Goal: Task Accomplishment & Management: Use online tool/utility

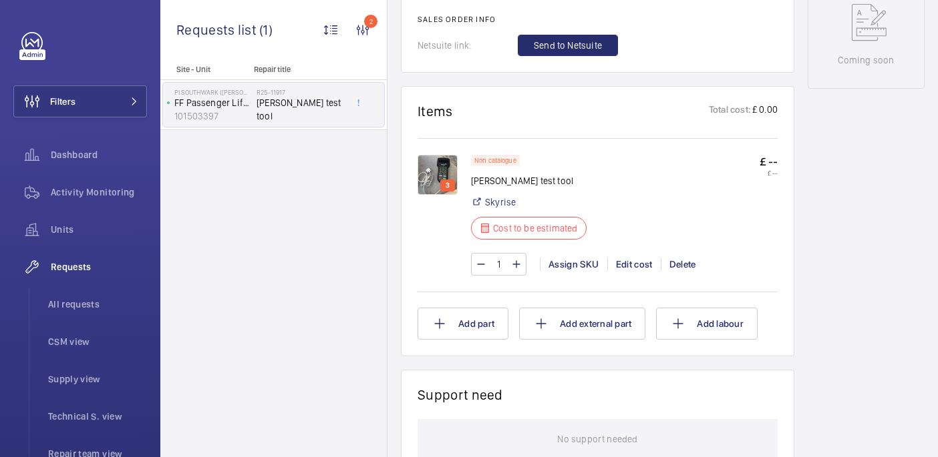
scroll to position [727, 0]
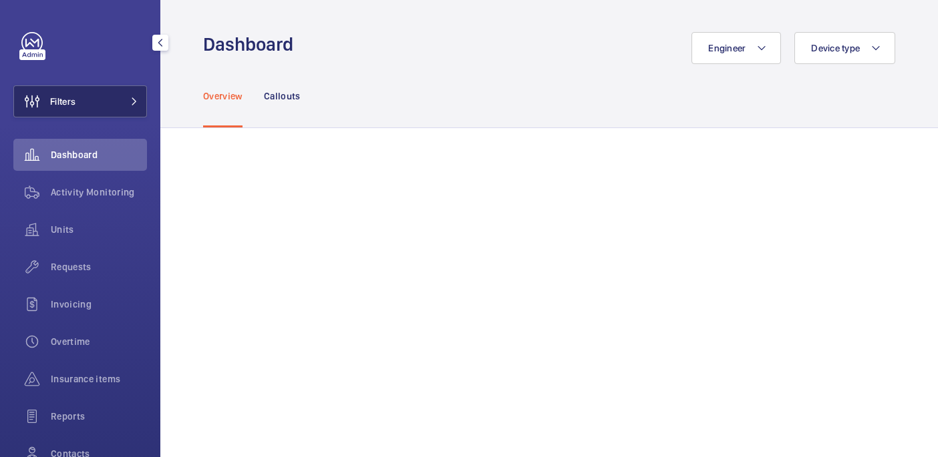
click at [104, 91] on button "Filters" at bounding box center [80, 101] width 134 height 32
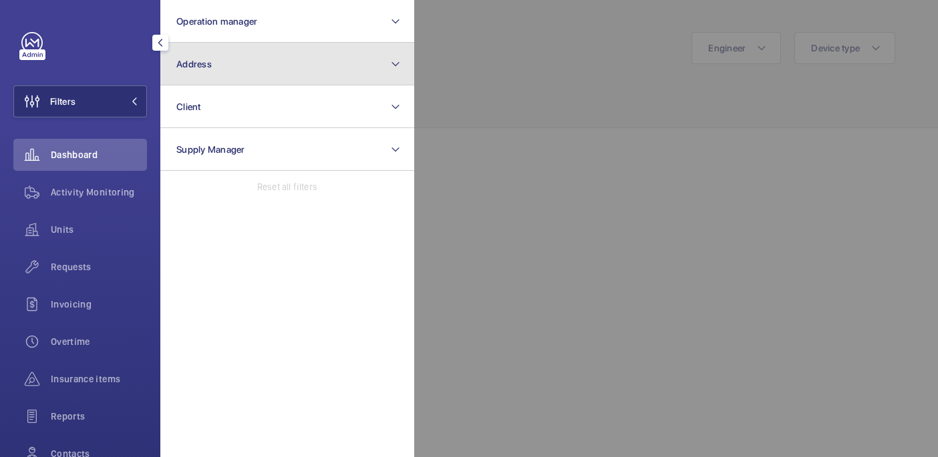
click at [206, 73] on button "Address" at bounding box center [287, 64] width 254 height 43
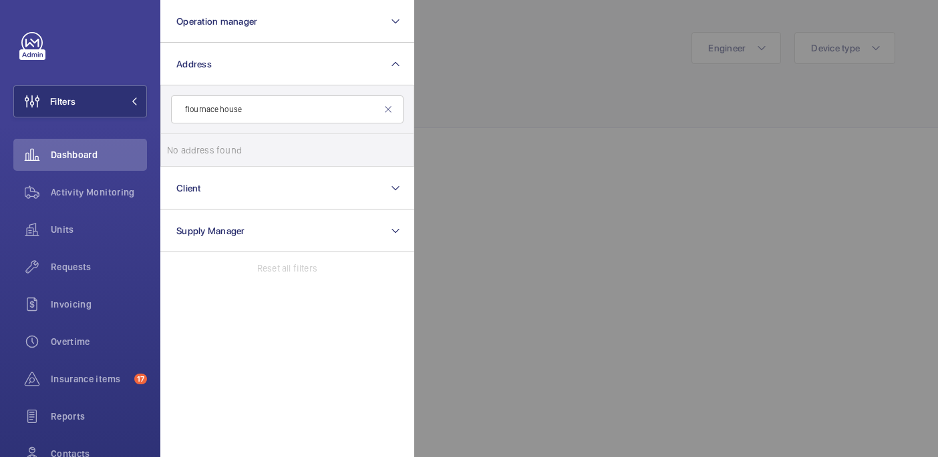
type input "flournace house"
click at [320, 115] on input "flournace house" at bounding box center [287, 110] width 232 height 28
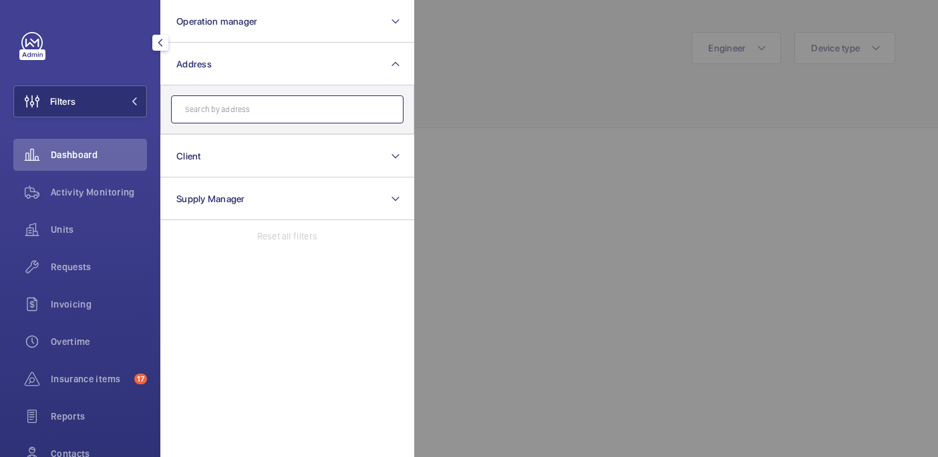
paste input "Florence House"
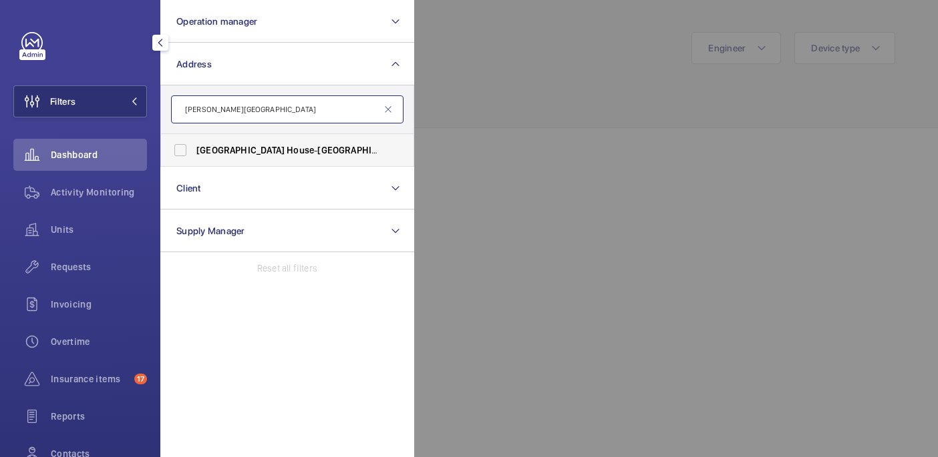
type input "Florence House"
click at [304, 142] on label "Florence House - Florence House , LONDON NW9 5HU" at bounding box center [277, 150] width 232 height 32
click at [194, 142] on input "Florence House - Florence House , LONDON NW9 5HU" at bounding box center [180, 150] width 27 height 27
checkbox input "true"
click at [534, 94] on div at bounding box center [883, 228] width 938 height 457
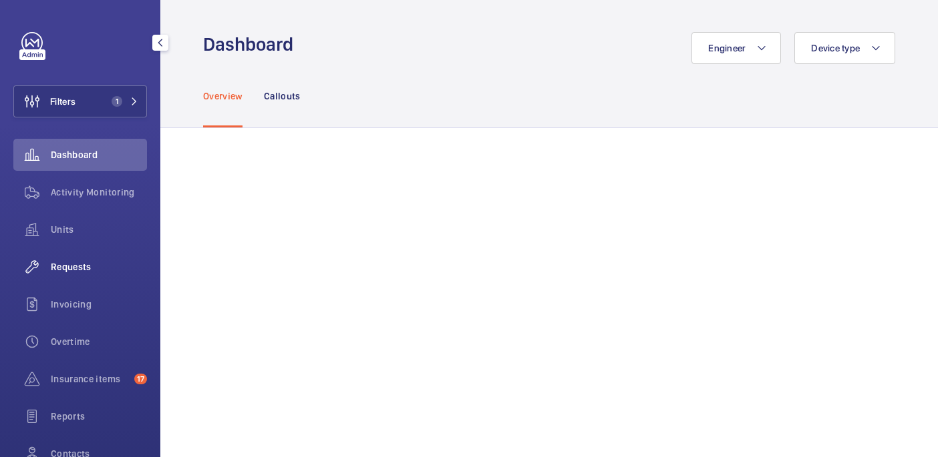
click at [100, 266] on span "Requests" at bounding box center [99, 266] width 96 height 13
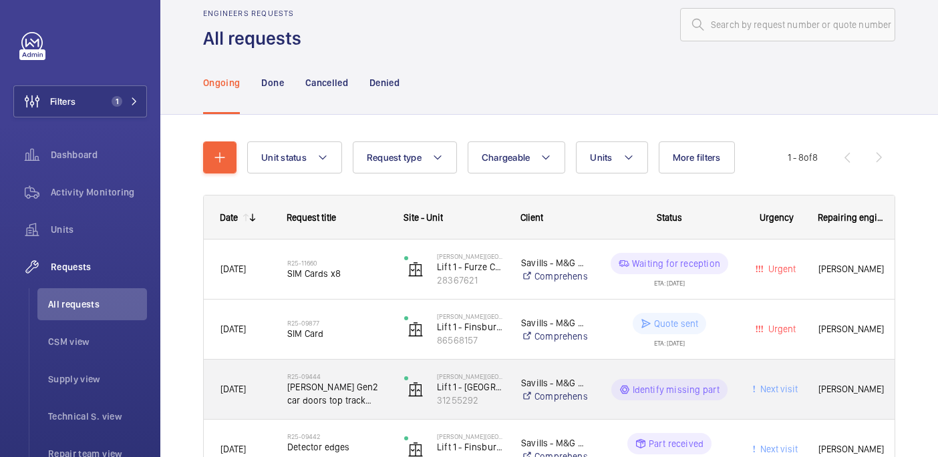
scroll to position [43, 0]
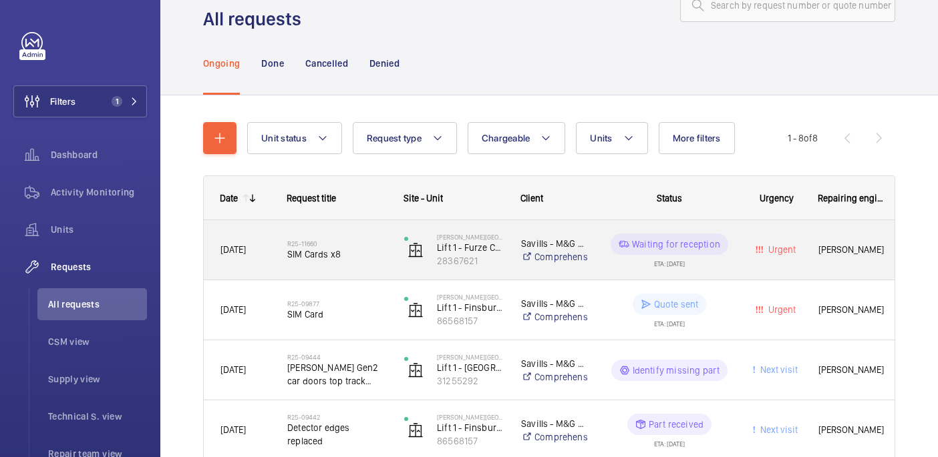
click at [343, 259] on span "SIM Cards x8" at bounding box center [337, 254] width 100 height 13
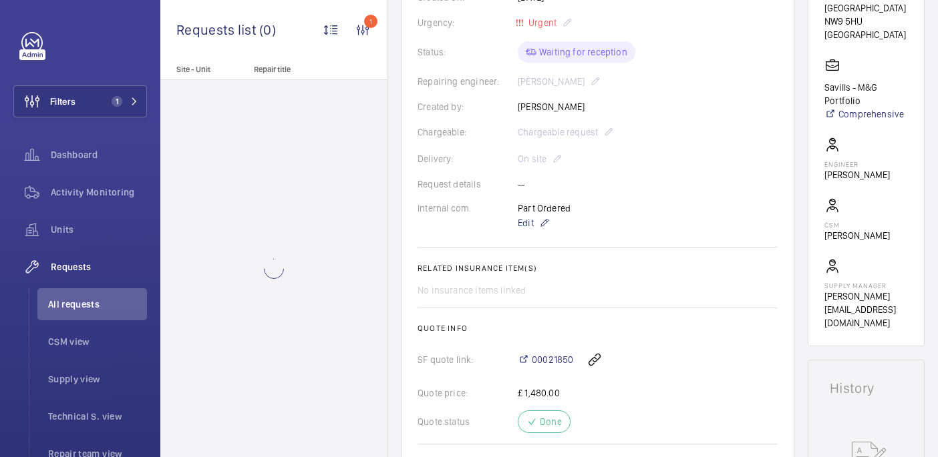
scroll to position [694, 0]
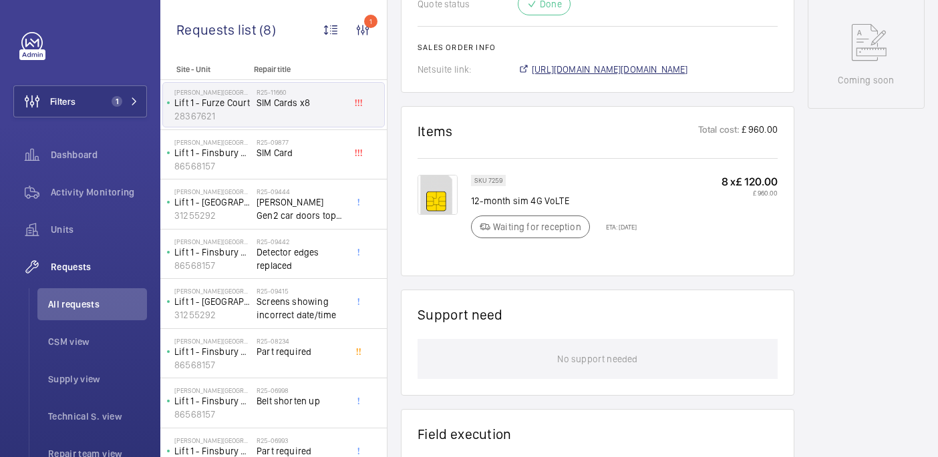
click at [566, 73] on span "https://6461500.app.netsuite.com/app/accounting/transactions/salesord.nl?id=297…" at bounding box center [610, 69] width 156 height 13
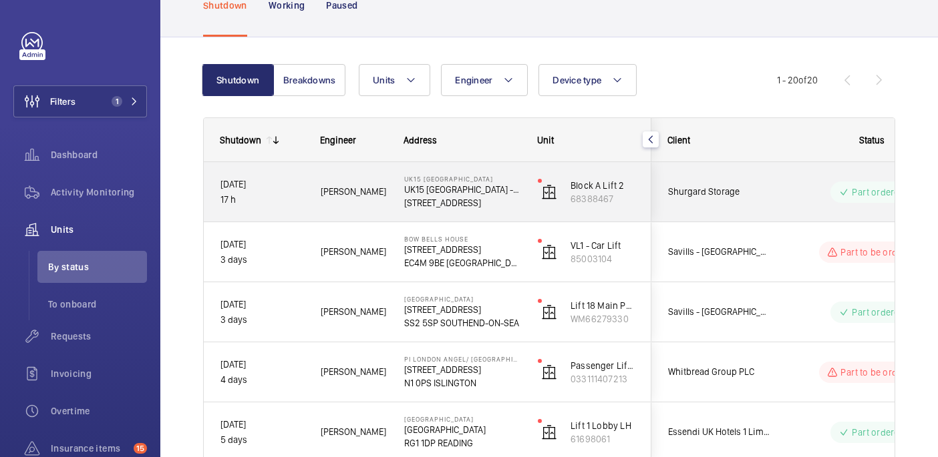
scroll to position [86, 0]
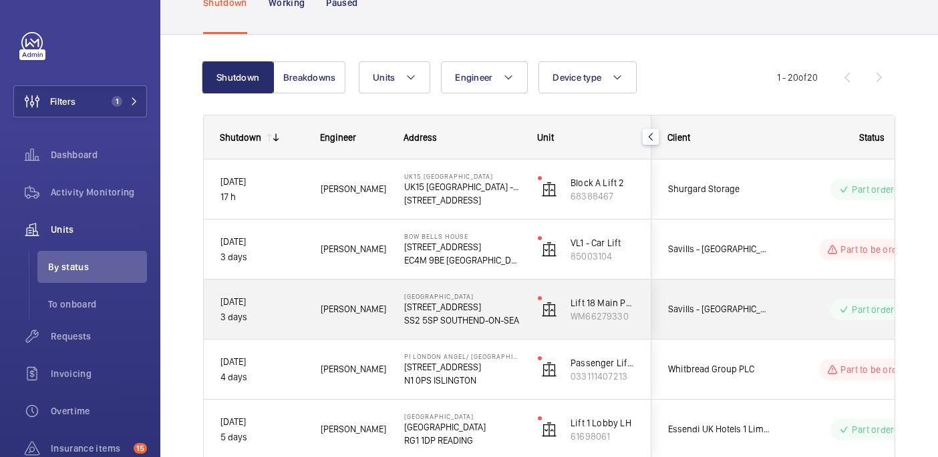
click at [396, 322] on div "Victoria Shopping Centre 362 Chartwell Square, Southend on Sea SS2 5SP SOUTHEND…" at bounding box center [454, 310] width 132 height 60
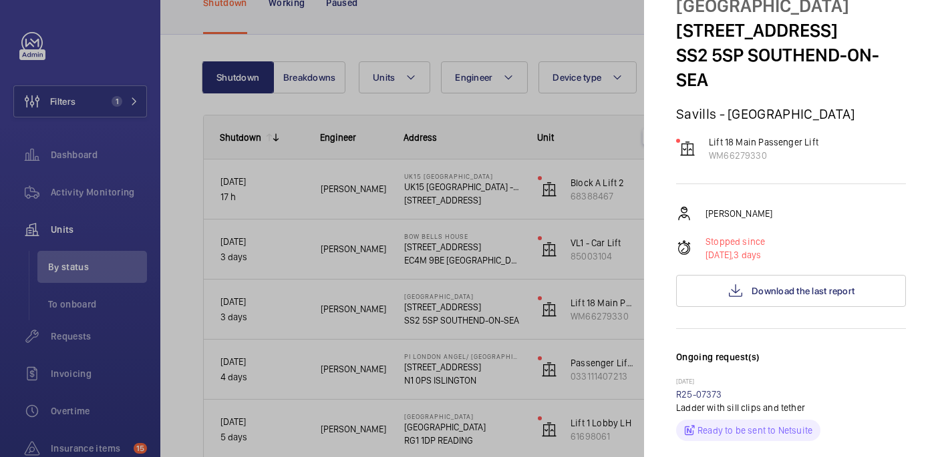
scroll to position [0, 0]
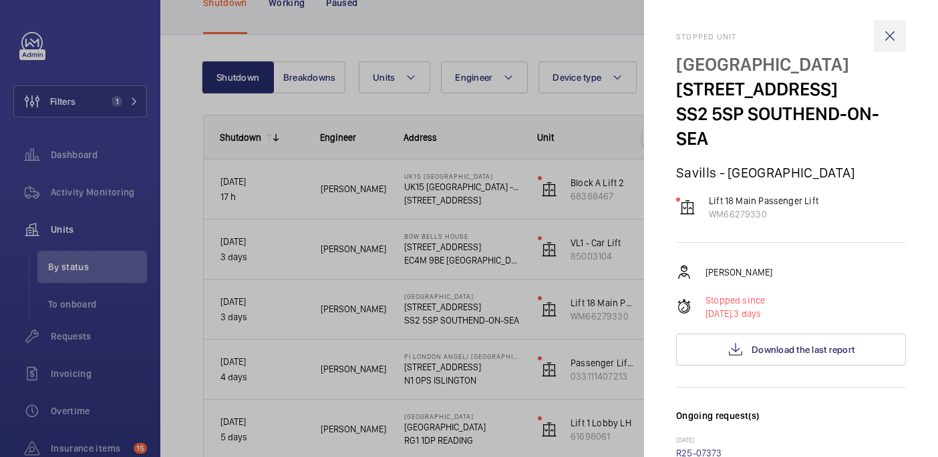
click at [889, 35] on wm-front-icon-button at bounding box center [890, 36] width 32 height 32
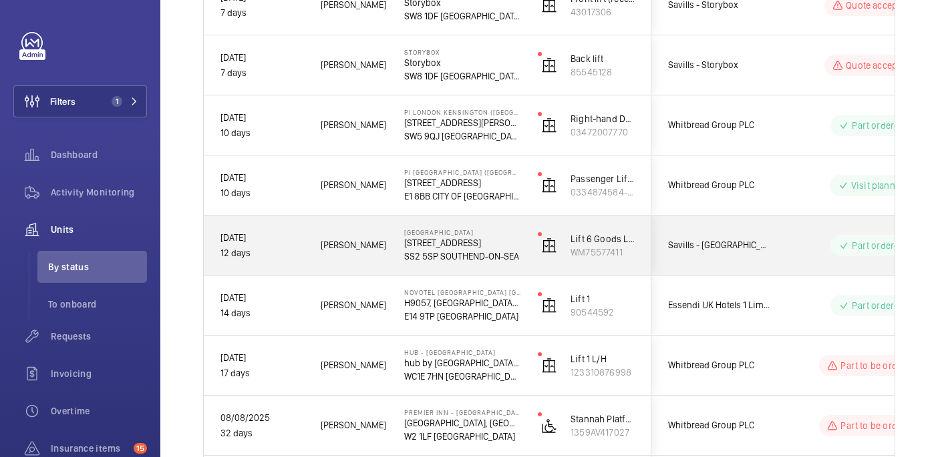
scroll to position [754, 0]
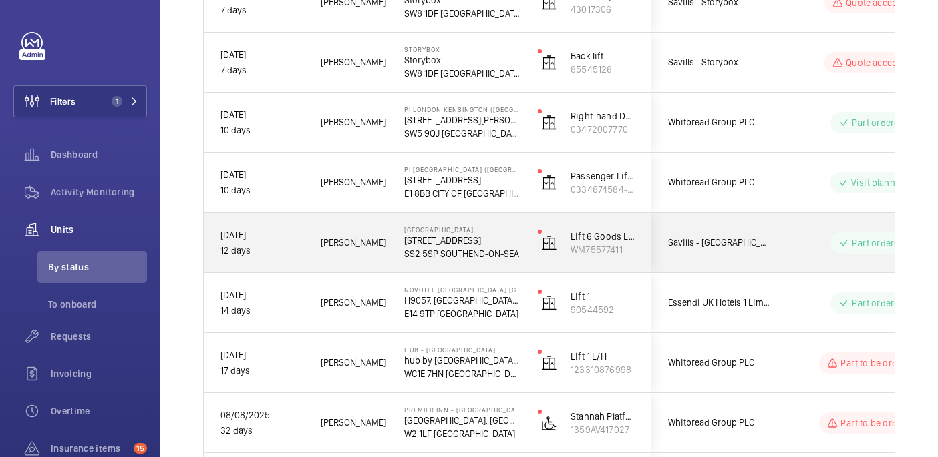
click at [520, 224] on div "Victoria Shopping Centre 362 Chartwell Square, Southend on Sea SS2 5SP SOUTHEND…" at bounding box center [454, 243] width 132 height 60
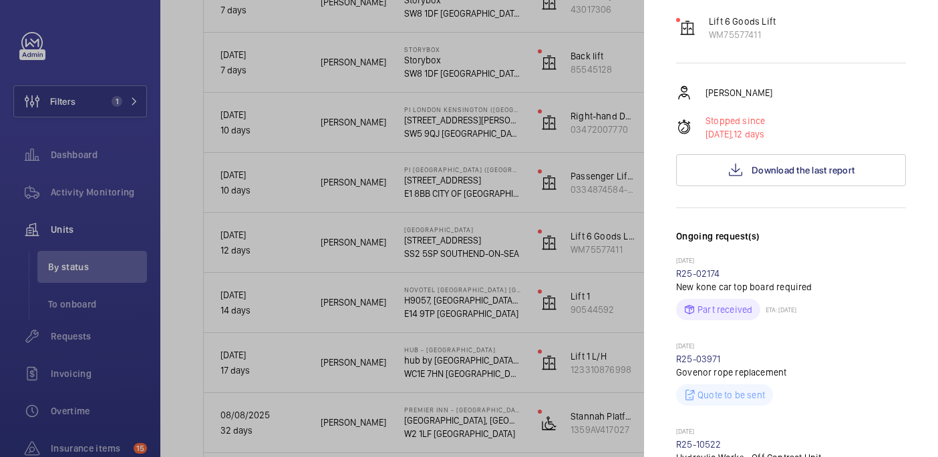
scroll to position [0, 0]
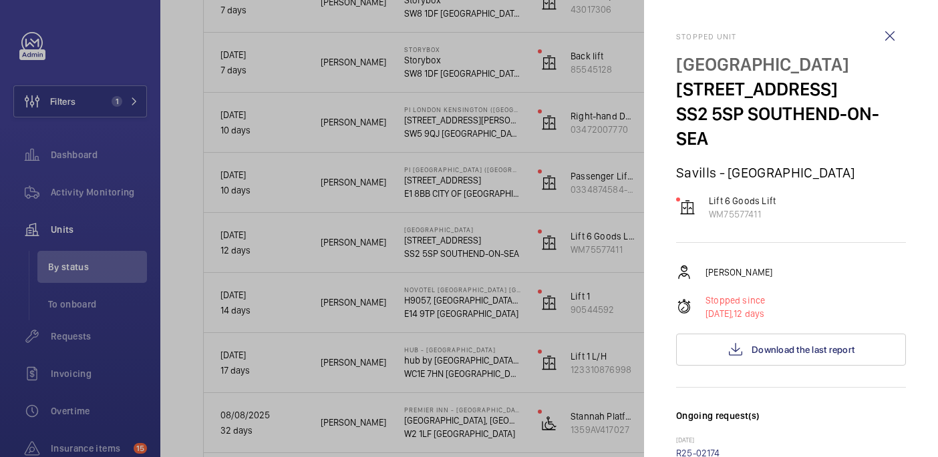
click at [283, 61] on div at bounding box center [469, 228] width 938 height 457
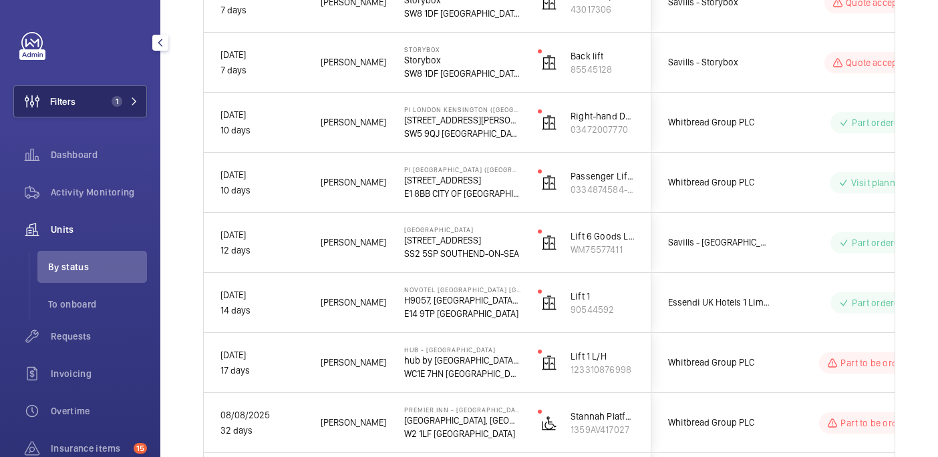
click at [118, 96] on span "1" at bounding box center [117, 101] width 11 height 11
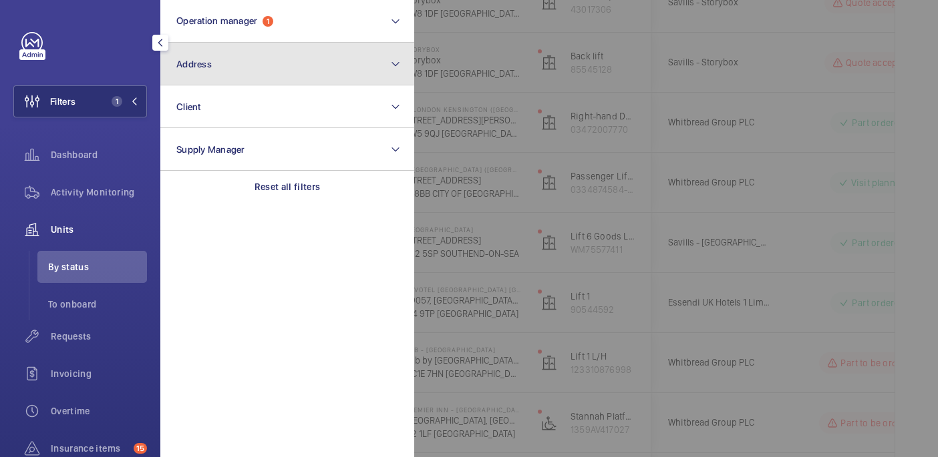
click at [229, 73] on button "Address" at bounding box center [287, 64] width 254 height 43
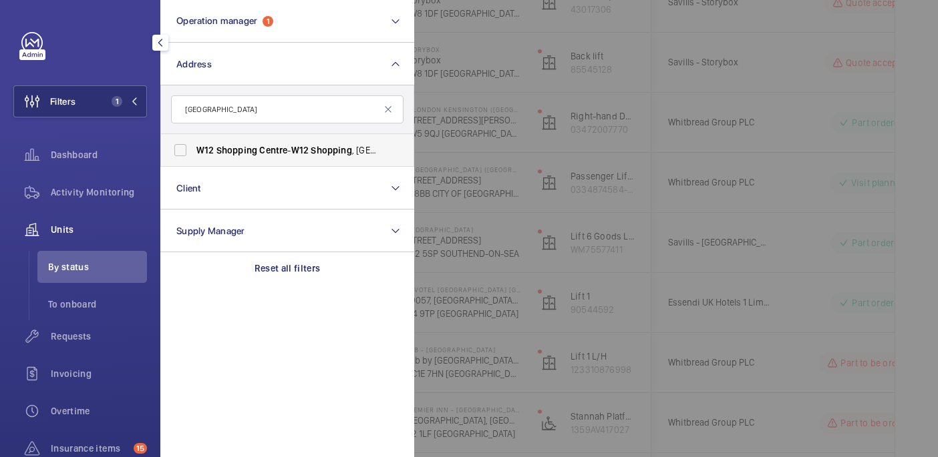
type input "W12 Shopping Centre"
click at [266, 154] on span "Centre" at bounding box center [273, 150] width 28 height 11
click at [194, 154] on input "W12 Shopping Centre - W12 Shopping , LONDON W12 8PP" at bounding box center [180, 150] width 27 height 27
checkbox input "true"
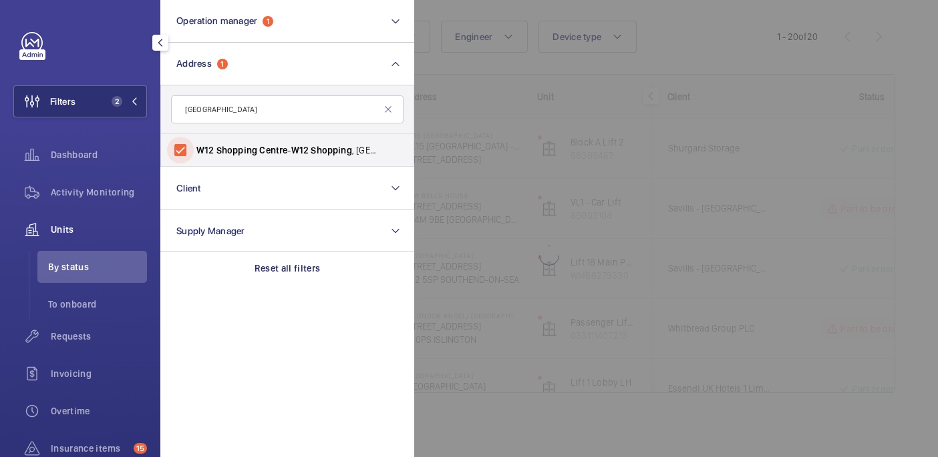
scroll to position [127, 0]
click at [446, 82] on div at bounding box center [883, 228] width 938 height 457
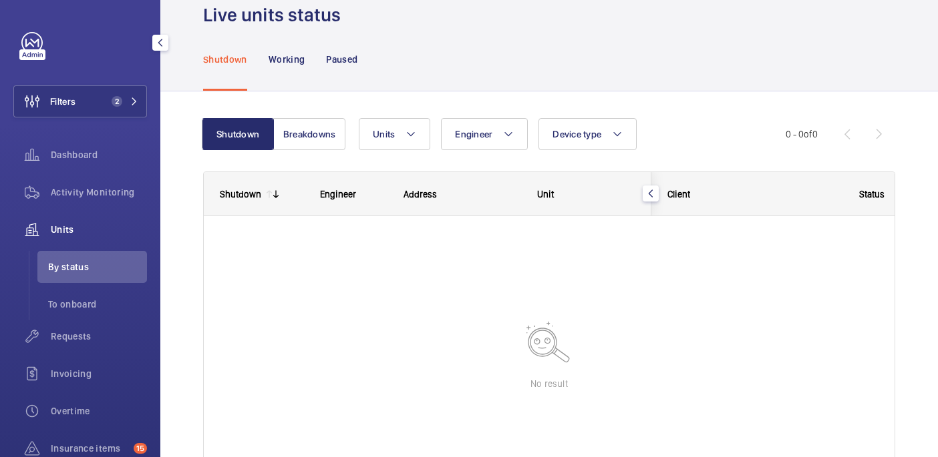
scroll to position [0, 0]
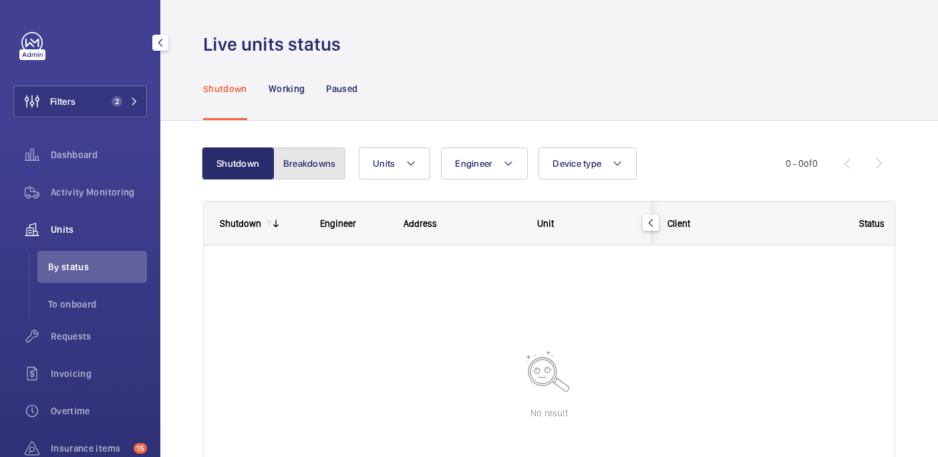
click at [299, 158] on button "Breakdowns" at bounding box center [309, 164] width 72 height 32
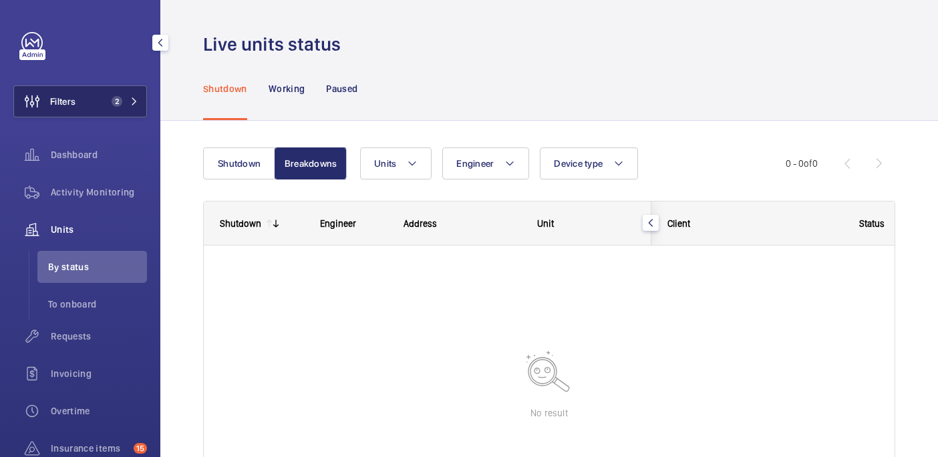
drag, startPoint x: 104, startPoint y: 95, endPoint x: 114, endPoint y: 95, distance: 10.7
click at [104, 95] on button "Filters 2" at bounding box center [80, 101] width 134 height 32
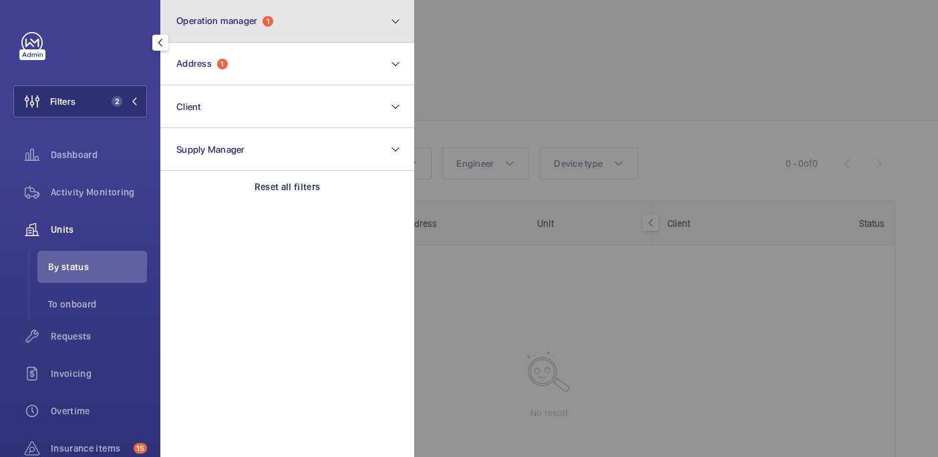
click at [276, 34] on button "Operation manager 1" at bounding box center [287, 21] width 254 height 43
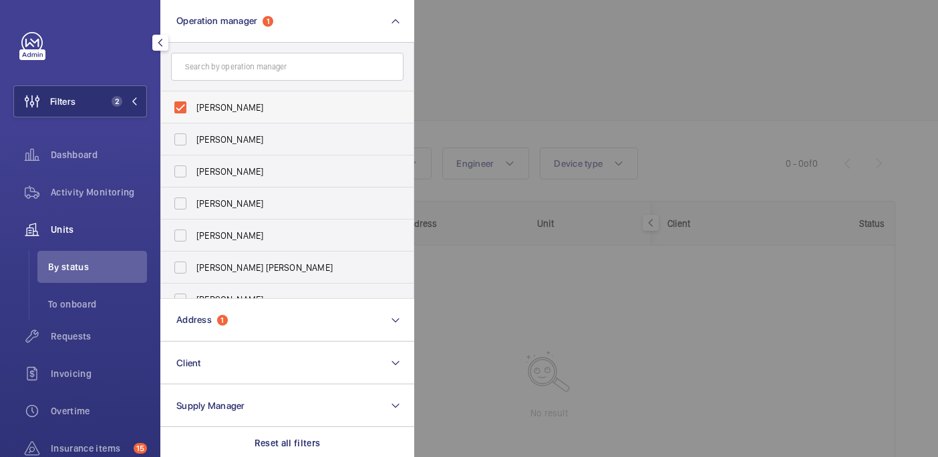
click at [234, 104] on span "[PERSON_NAME]" at bounding box center [288, 107] width 184 height 13
click at [194, 104] on input "[PERSON_NAME]" at bounding box center [180, 107] width 27 height 27
checkbox input "false"
click at [508, 25] on div at bounding box center [883, 228] width 938 height 457
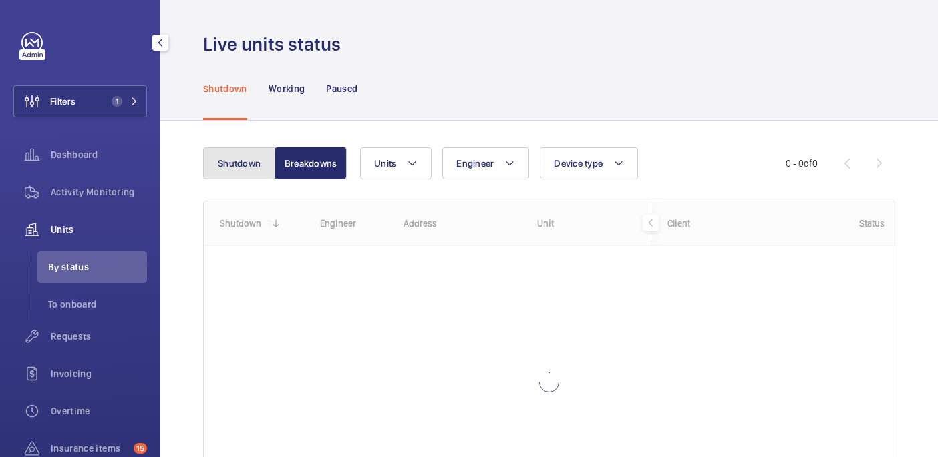
click at [230, 158] on button "Shutdown" at bounding box center [239, 164] width 72 height 32
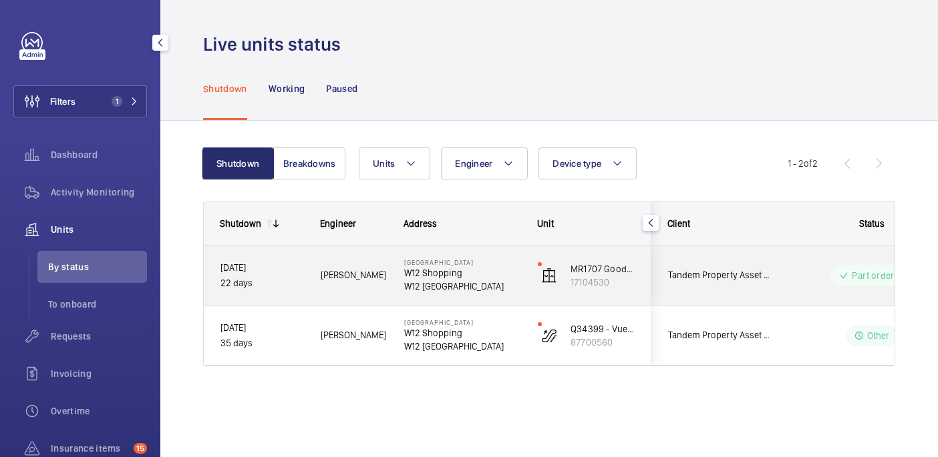
click at [498, 291] on p "W12 8PP LONDON" at bounding box center [462, 286] width 116 height 13
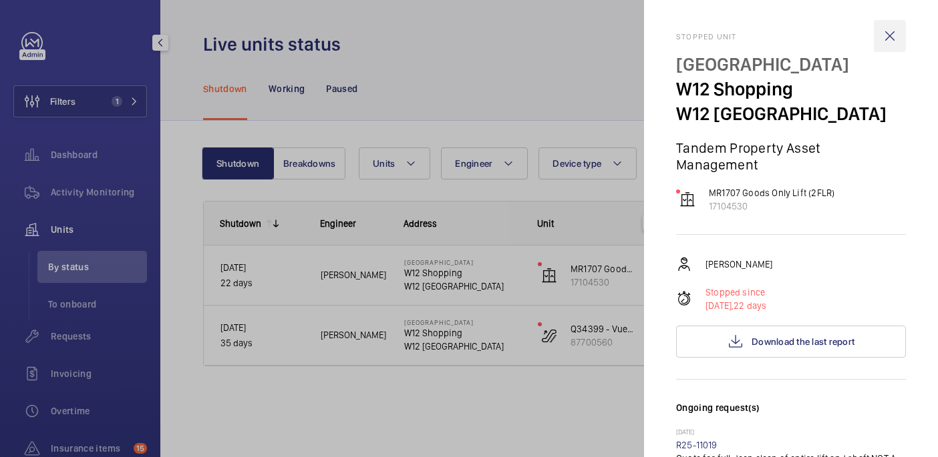
click at [892, 40] on wm-front-icon-button at bounding box center [890, 36] width 32 height 32
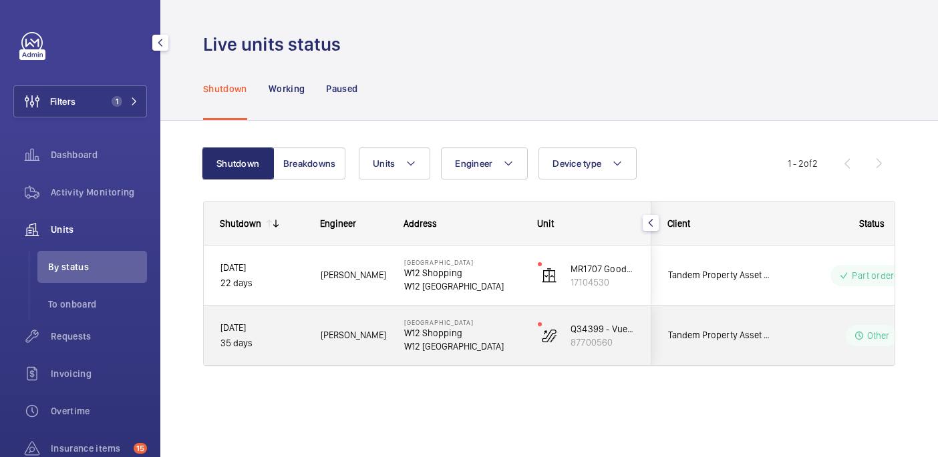
click at [495, 356] on div "W12 Shopping Centre W12 Shopping W12 8PP LONDON" at bounding box center [454, 336] width 132 height 60
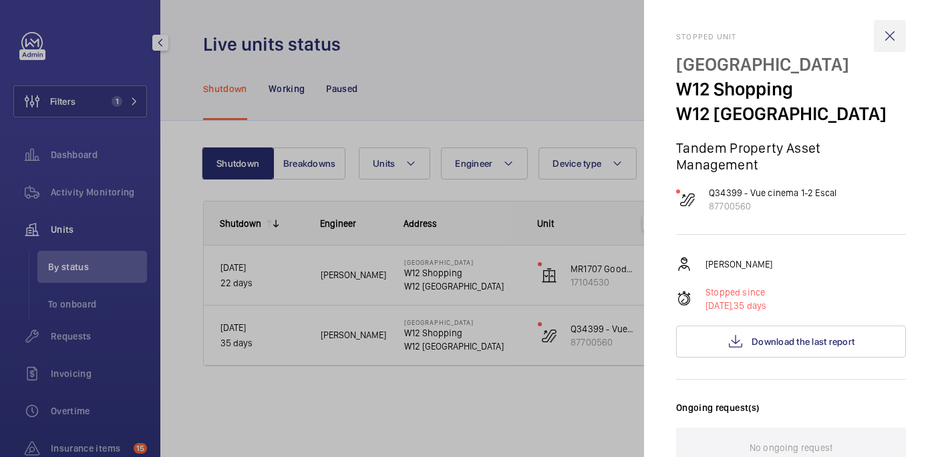
click at [895, 43] on wm-front-icon-button at bounding box center [890, 36] width 32 height 32
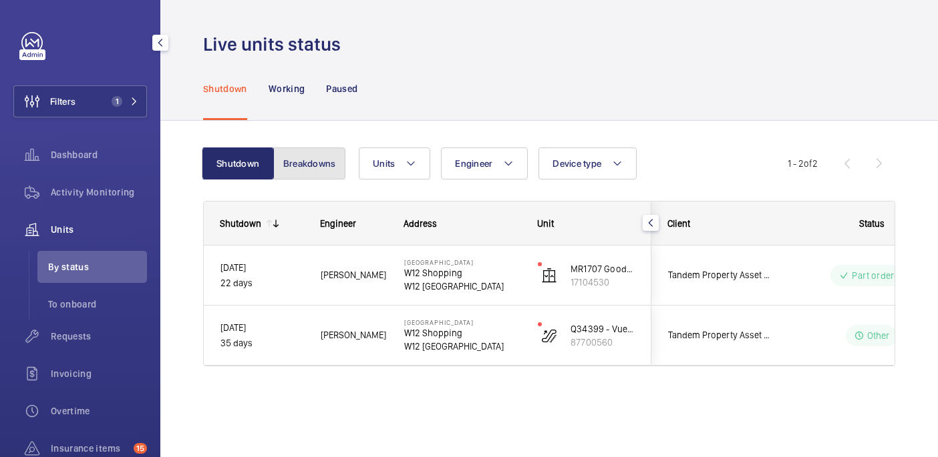
click at [325, 150] on button "Breakdowns" at bounding box center [309, 164] width 72 height 32
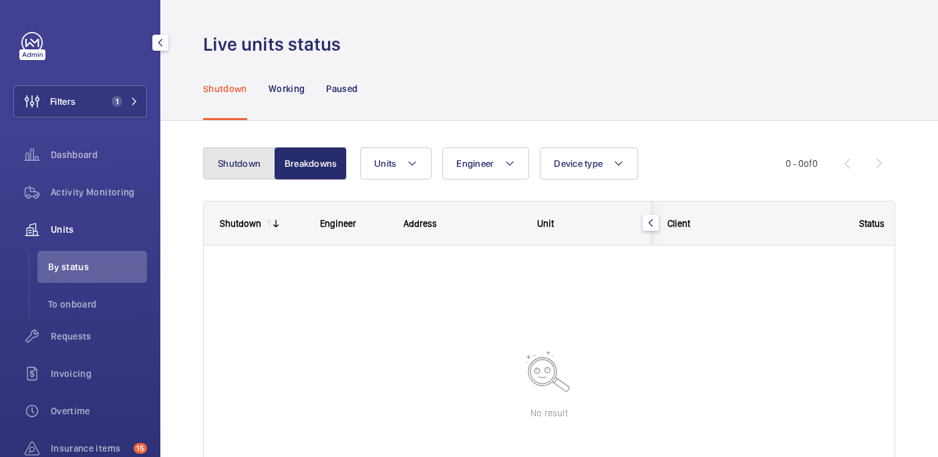
click at [244, 163] on button "Shutdown" at bounding box center [239, 164] width 72 height 32
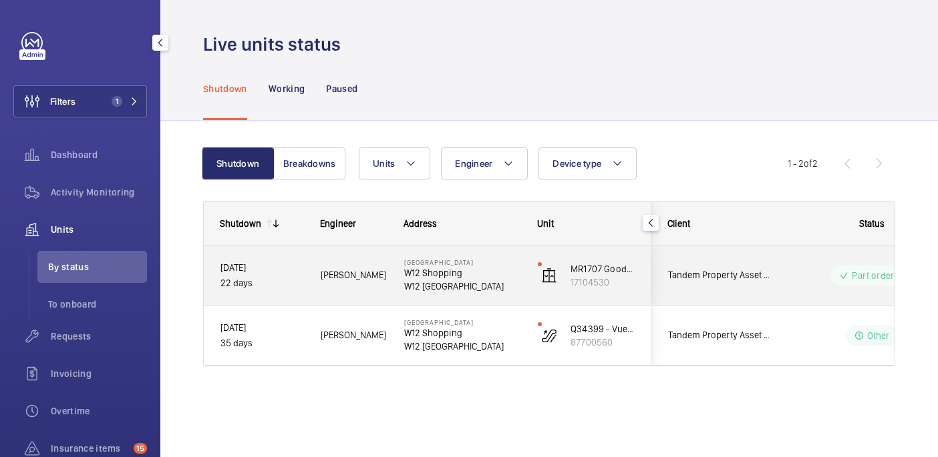
click at [494, 286] on p "W12 8PP LONDON" at bounding box center [462, 286] width 116 height 13
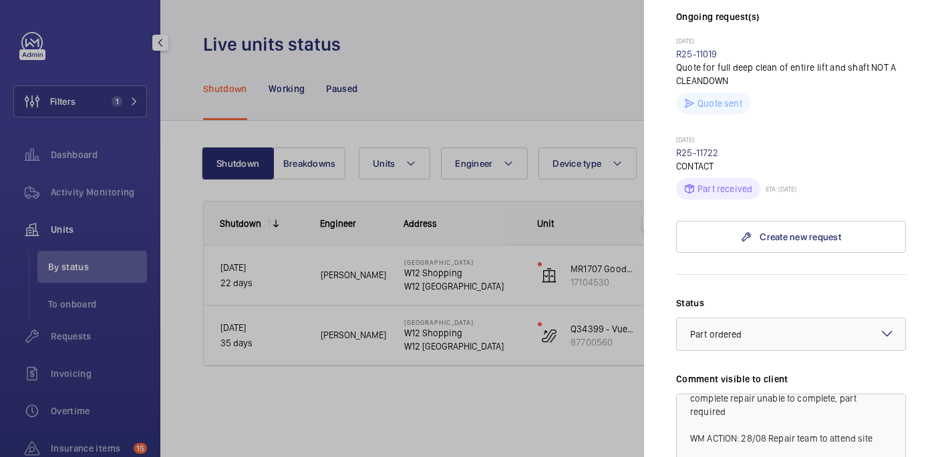
scroll to position [387, 0]
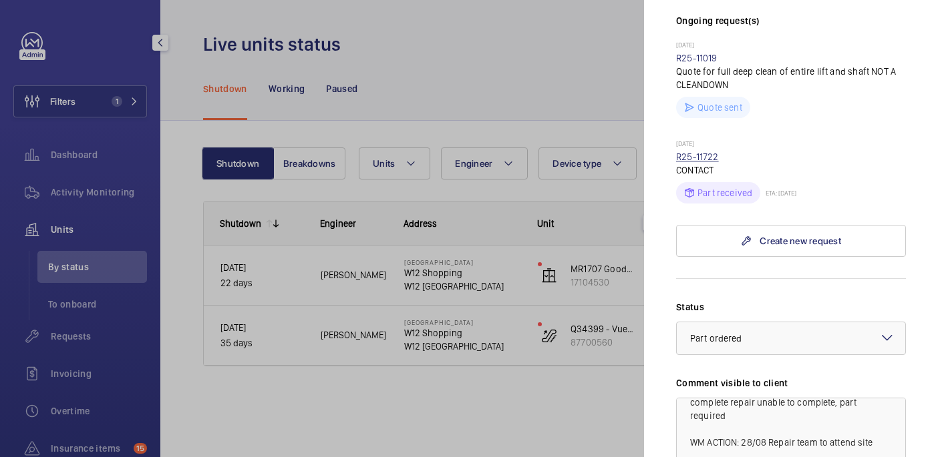
click at [708, 152] on link "R25-11722" at bounding box center [697, 157] width 43 height 11
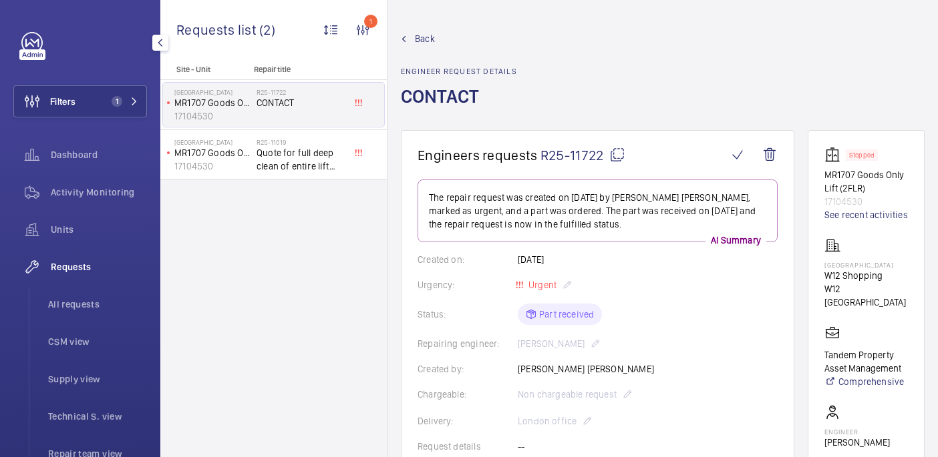
scroll to position [490, 0]
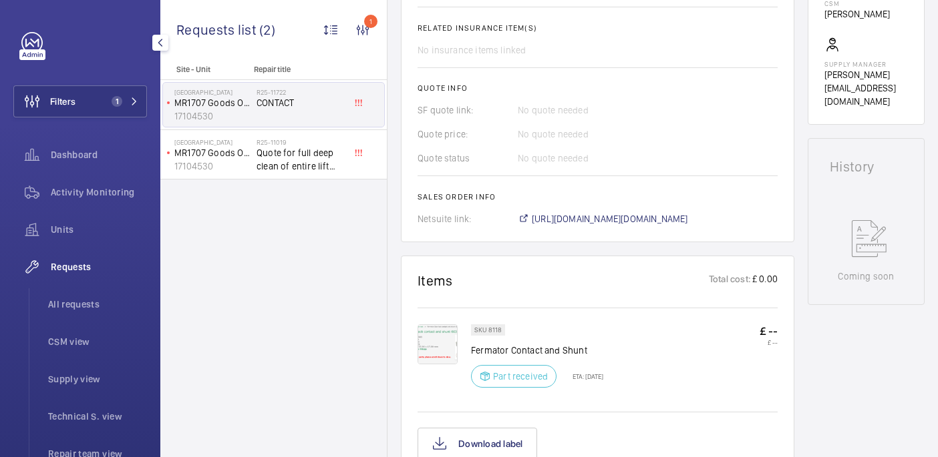
click at [431, 345] on img at bounding box center [437, 345] width 40 height 40
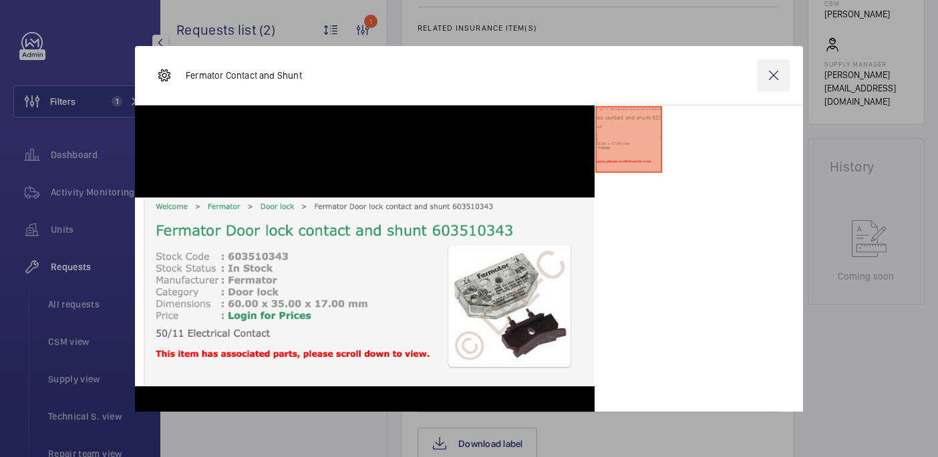
click at [771, 74] on wm-front-icon-button at bounding box center [773, 75] width 32 height 32
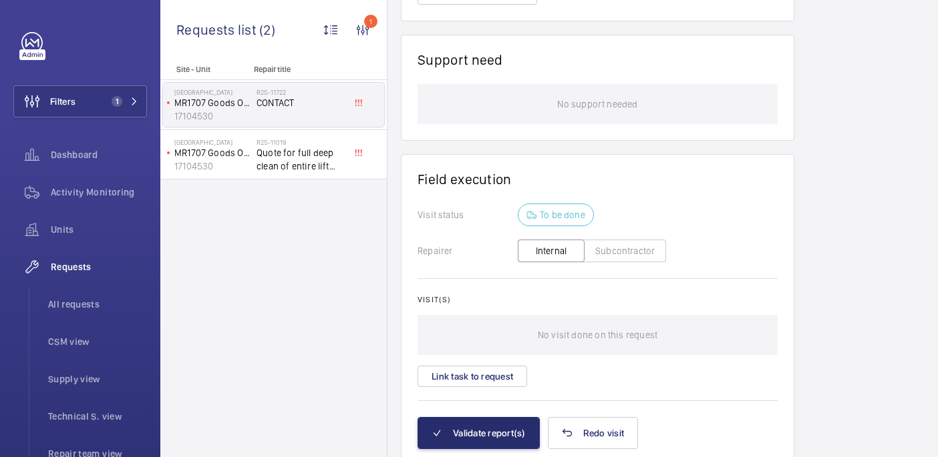
scroll to position [998, 0]
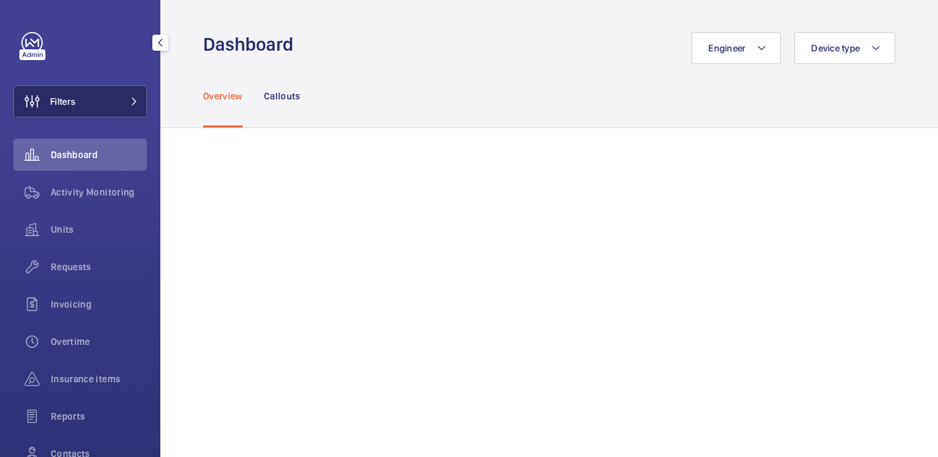
click at [71, 105] on span "Filters" at bounding box center [62, 101] width 25 height 13
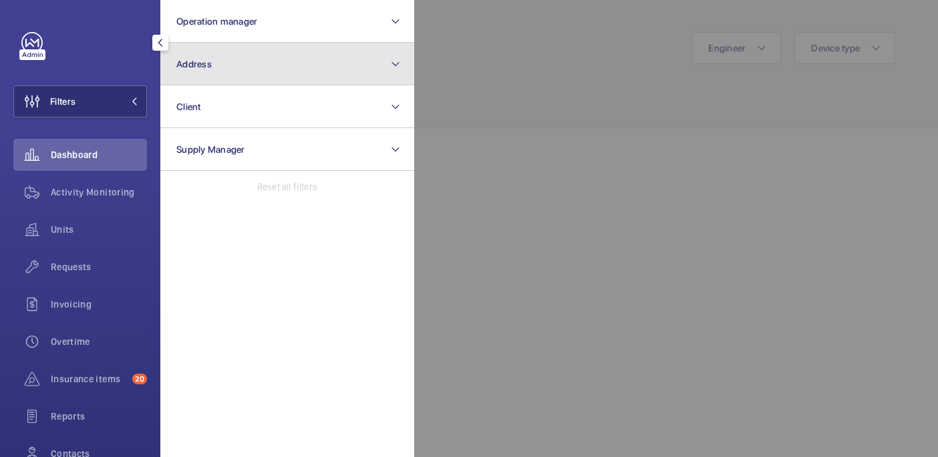
click at [289, 65] on button "Address" at bounding box center [287, 64] width 254 height 43
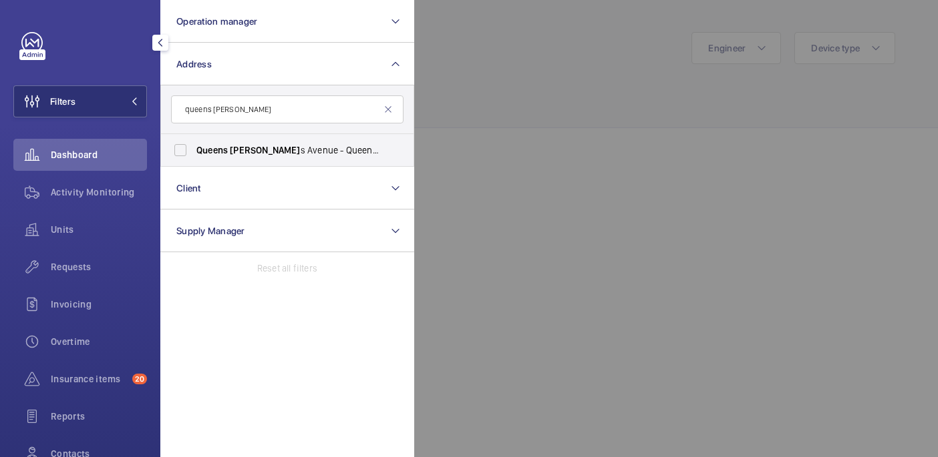
type input "queens mary"
click at [345, 166] on div "queens mary Queens Mary s Avenue - Queen Mary Avenue, LONDON E18 2FG Reset" at bounding box center [287, 125] width 254 height 81
click at [249, 108] on input "queens mary" at bounding box center [287, 110] width 232 height 28
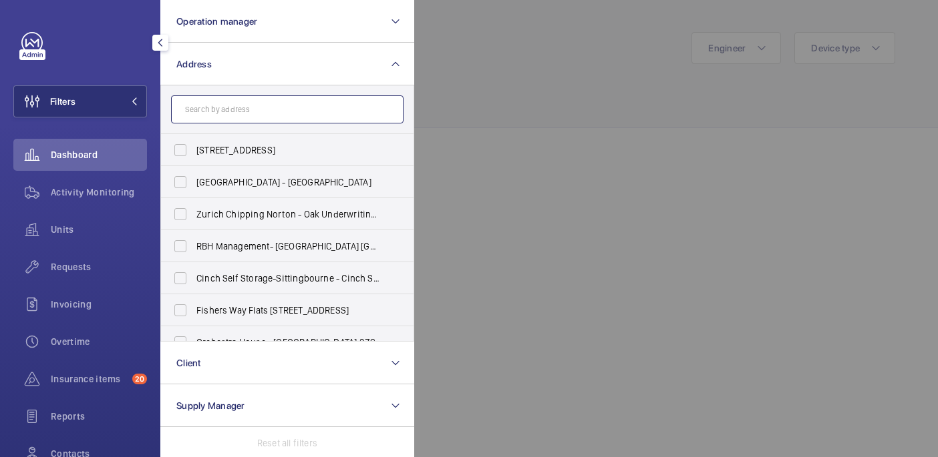
paste input "33 Queen Square"
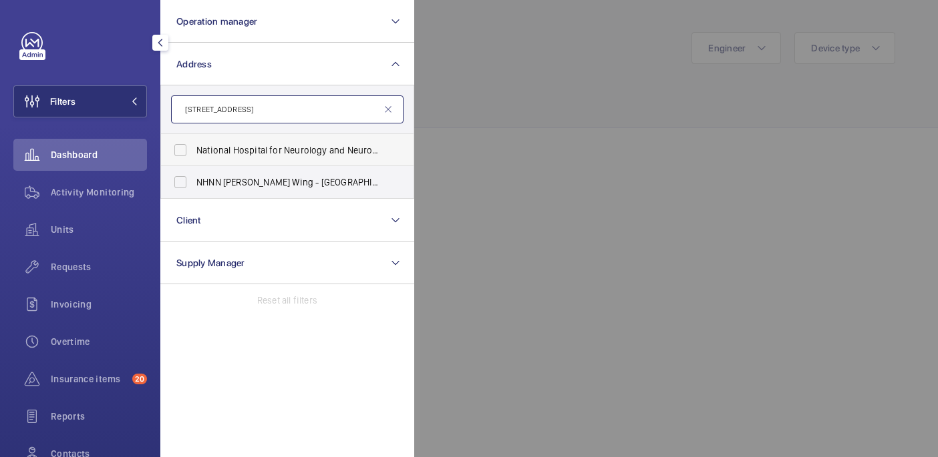
type input "33 Queen Square"
click at [331, 146] on span "National Hospital for Neurology and Neurosurgery ( Queen Mary Wing) - 33 Queen …" at bounding box center [288, 150] width 184 height 13
click at [194, 146] on input "National Hospital for Neurology and Neurosurgery ( Queen Mary Wing) - 33 Queen …" at bounding box center [180, 150] width 27 height 27
checkbox input "true"
click at [332, 176] on span "NHNN Chandler Wing - UCLH Chandler Wing, 33 Queen Square ,, LONDON WC1N 3BG" at bounding box center [288, 182] width 184 height 13
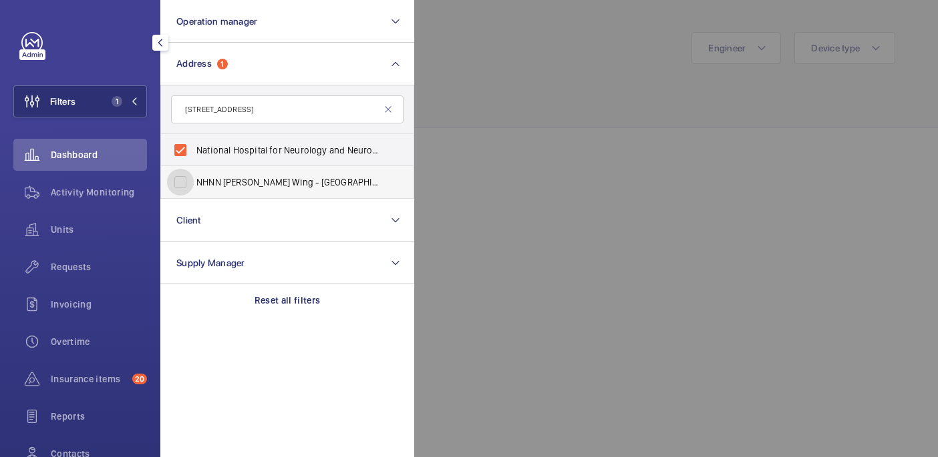
click at [194, 176] on input "NHNN Chandler Wing - UCLH Chandler Wing, 33 Queen Square ,, LONDON WC1N 3BG" at bounding box center [180, 182] width 27 height 27
checkbox input "true"
click at [528, 95] on div at bounding box center [883, 228] width 938 height 457
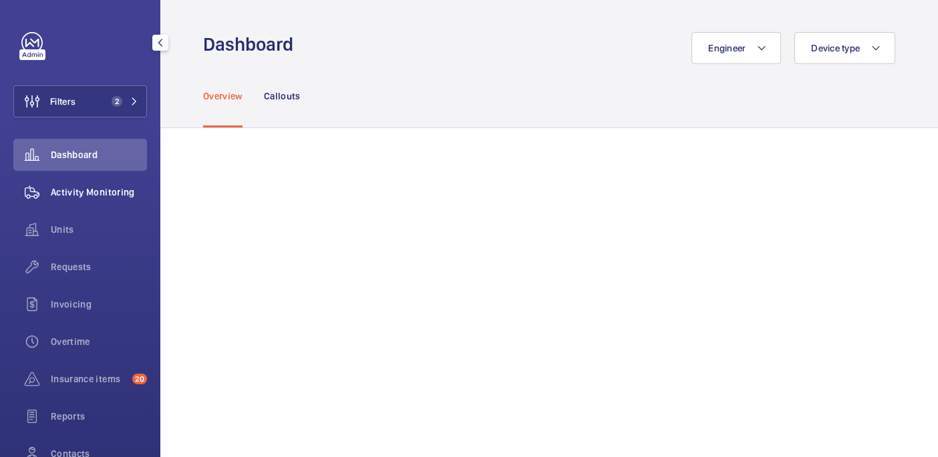
click at [71, 183] on div "Activity Monitoring" at bounding box center [80, 192] width 134 height 32
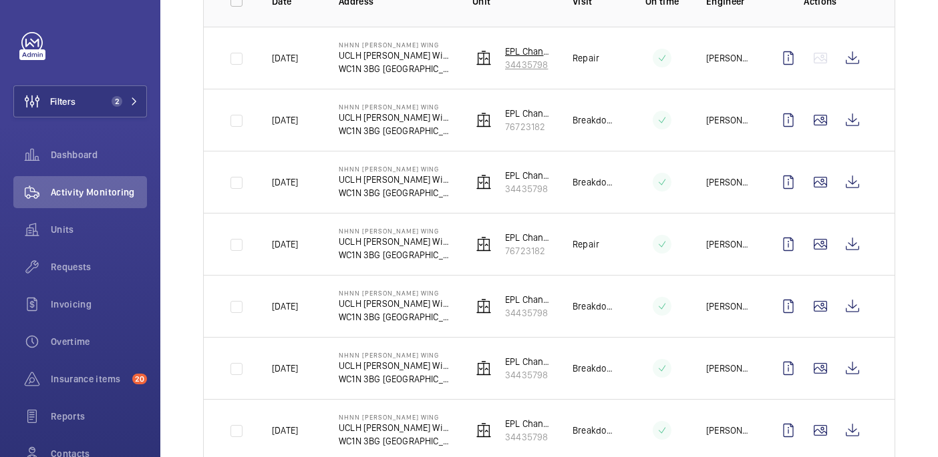
scroll to position [238, 0]
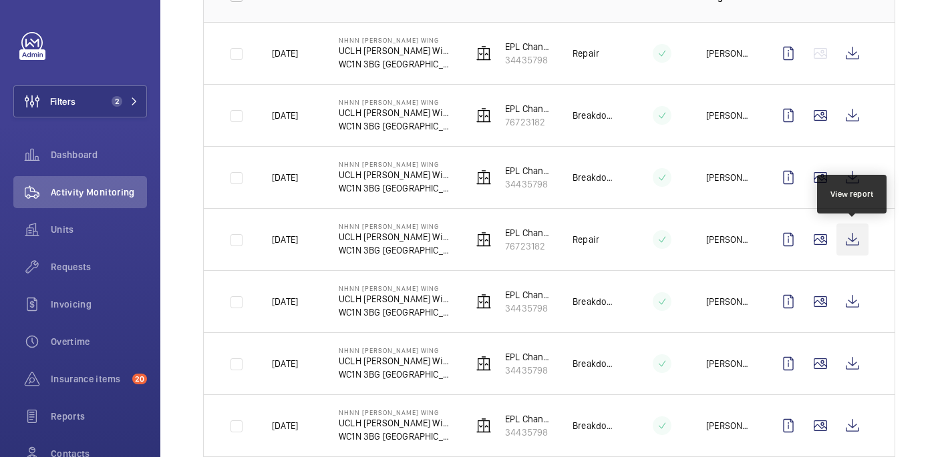
click at [846, 239] on wm-front-icon-button at bounding box center [852, 240] width 32 height 32
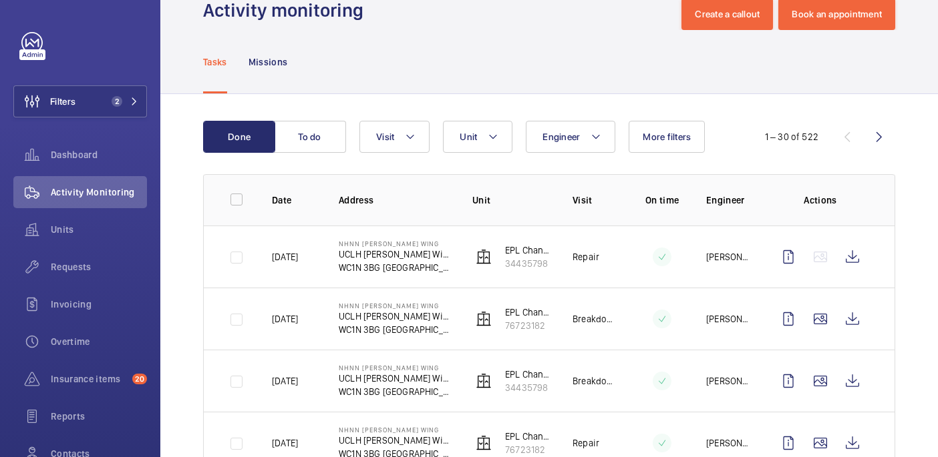
scroll to position [0, 0]
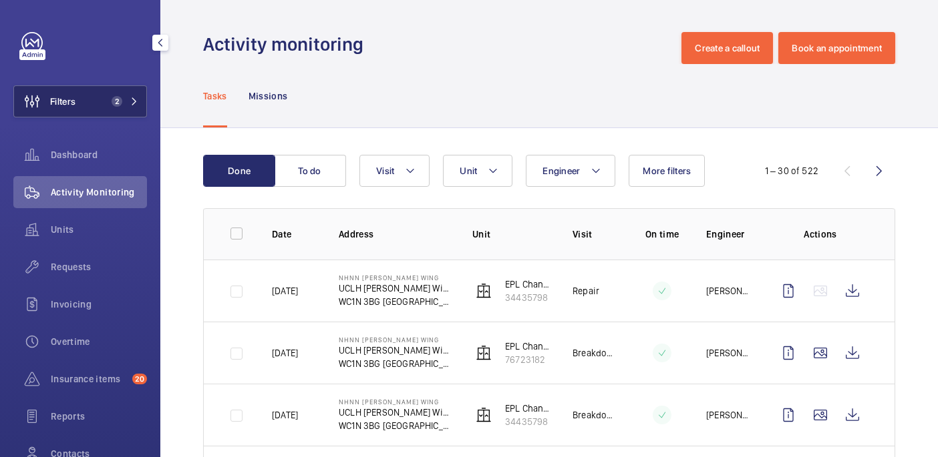
click at [110, 96] on span "2" at bounding box center [114, 101] width 16 height 11
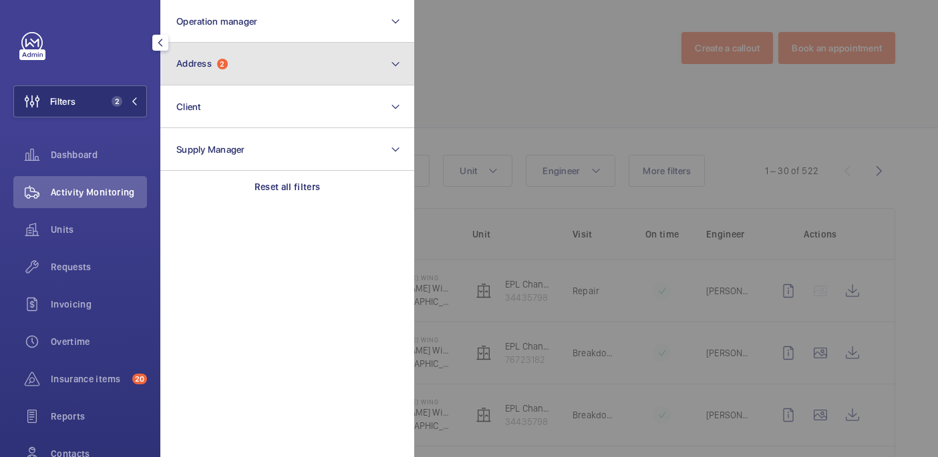
click at [276, 63] on button "Address 2" at bounding box center [287, 64] width 254 height 43
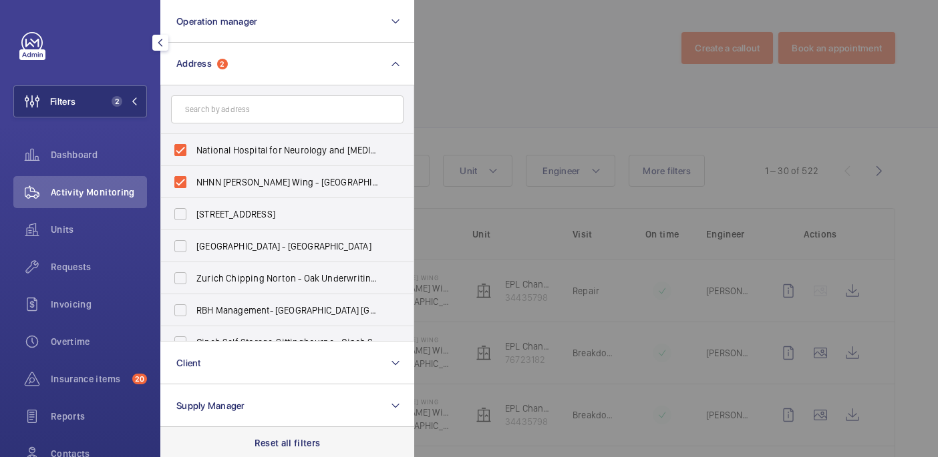
click at [282, 439] on p "Reset all filters" at bounding box center [287, 443] width 66 height 13
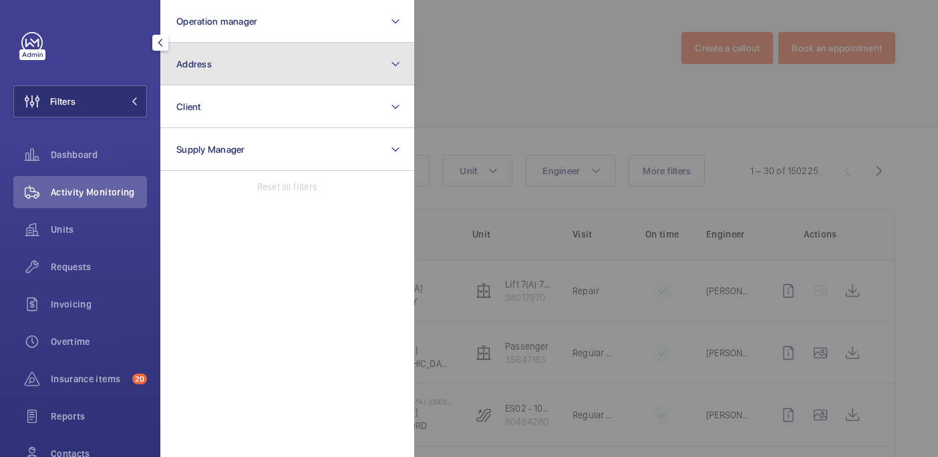
click at [297, 61] on button "Address" at bounding box center [287, 64] width 254 height 43
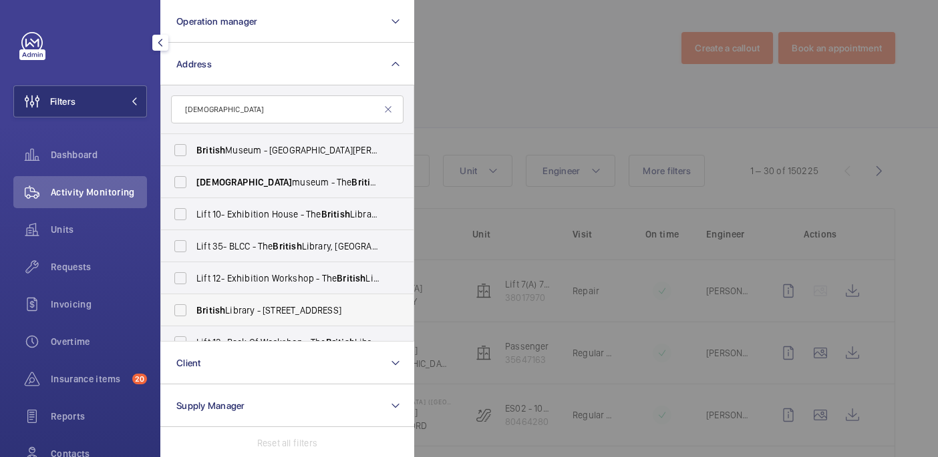
type input "british"
click at [319, 307] on span "British Library - 96 Euston Rd, LONDON NW1 2DB" at bounding box center [288, 310] width 184 height 13
click at [194, 307] on input "British Library - 96 Euston Rd, LONDON NW1 2DB" at bounding box center [180, 310] width 27 height 27
checkbox input "true"
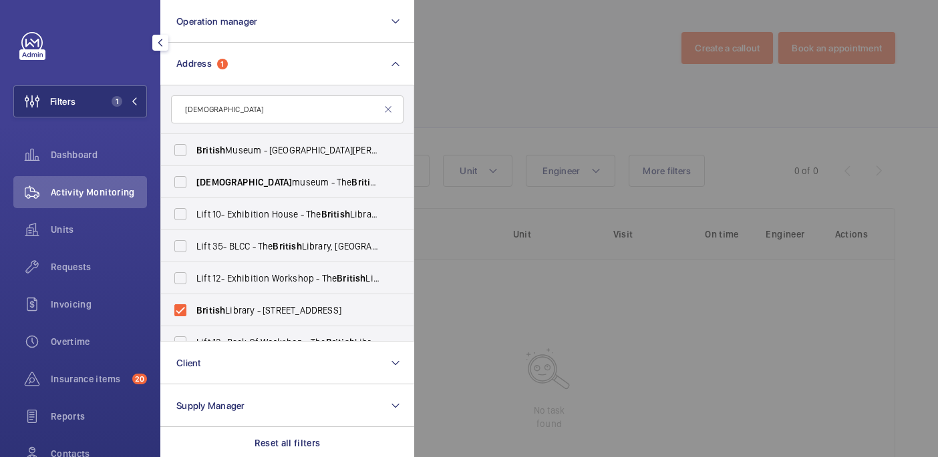
click at [499, 69] on div at bounding box center [883, 228] width 938 height 457
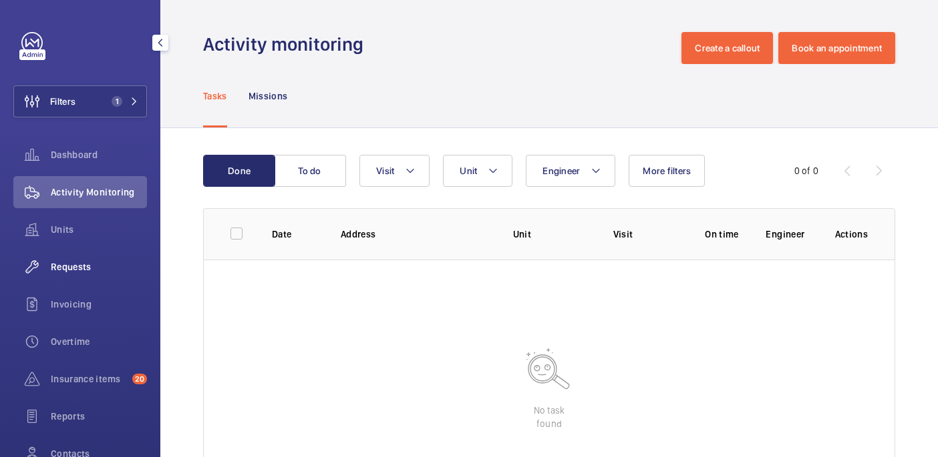
click at [84, 266] on span "Requests" at bounding box center [99, 266] width 96 height 13
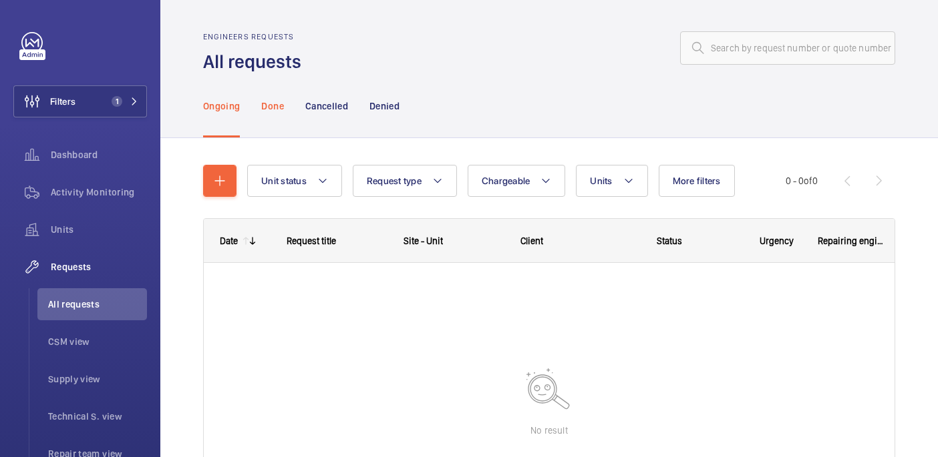
click at [272, 116] on div "Done" at bounding box center [272, 105] width 22 height 63
click at [220, 114] on div "Ongoing" at bounding box center [221, 105] width 37 height 63
click at [129, 100] on span "1" at bounding box center [122, 101] width 32 height 11
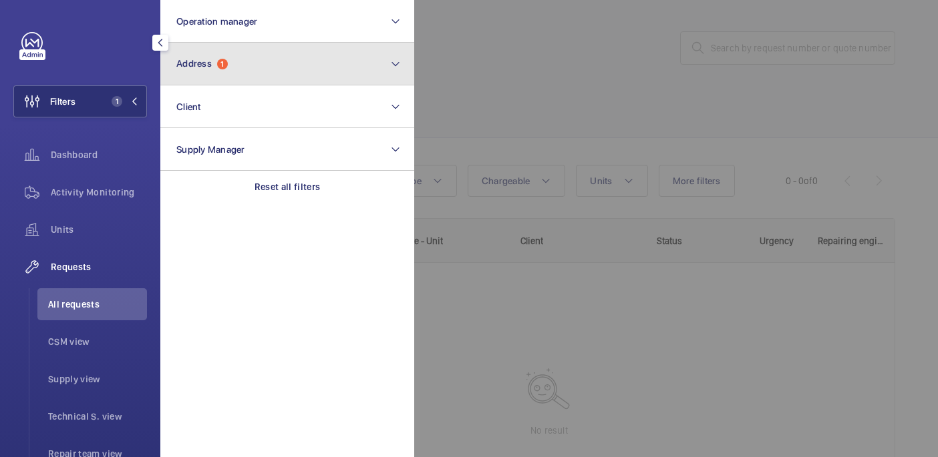
click at [235, 72] on button "Address 1" at bounding box center [287, 64] width 254 height 43
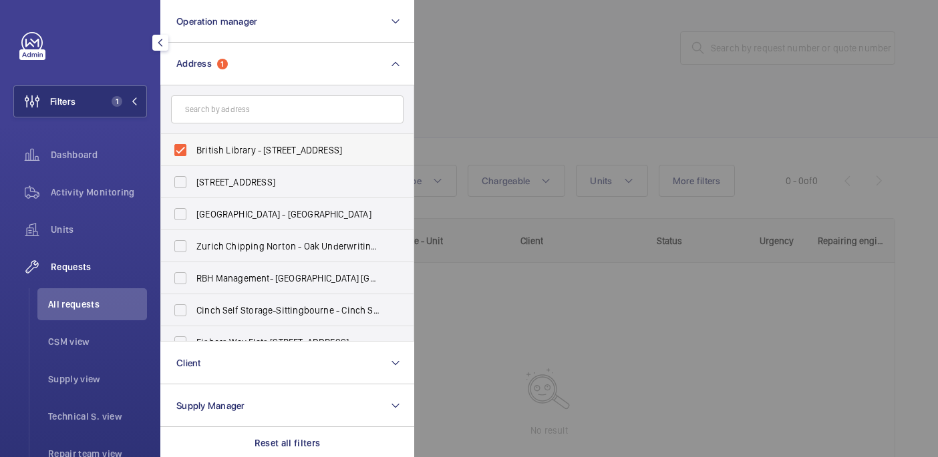
click at [230, 154] on span "British Library - 96 Euston Rd, LONDON NW1 2DB" at bounding box center [288, 150] width 184 height 13
click at [194, 154] on input "British Library - 96 Euston Rd, LONDON NW1 2DB" at bounding box center [180, 150] width 27 height 27
checkbox input "false"
click at [228, 118] on input "text" at bounding box center [287, 110] width 232 height 28
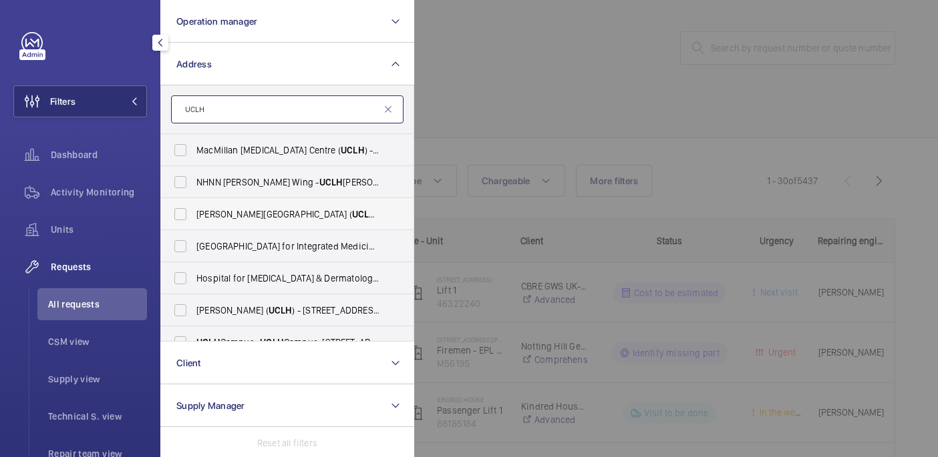
type input "UCLH"
click at [266, 218] on span "Eastman Dental Hospital ( UCLH ) - 47-49 Huntley Street, LONDON WC1E 6DG" at bounding box center [288, 214] width 184 height 13
click at [194, 218] on input "Eastman Dental Hospital ( UCLH ) - 47-49 Huntley Street, LONDON WC1E 6DG" at bounding box center [180, 214] width 27 height 27
checkbox input "true"
click at [534, 59] on div at bounding box center [883, 228] width 938 height 457
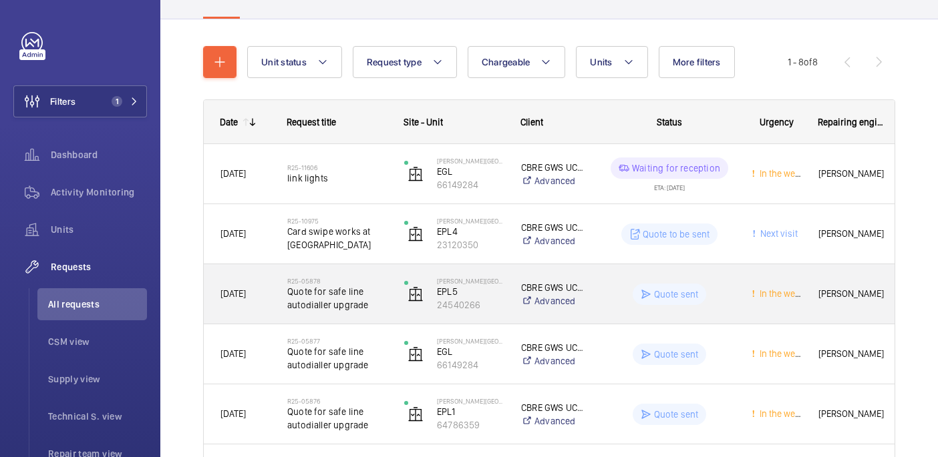
scroll to position [124, 0]
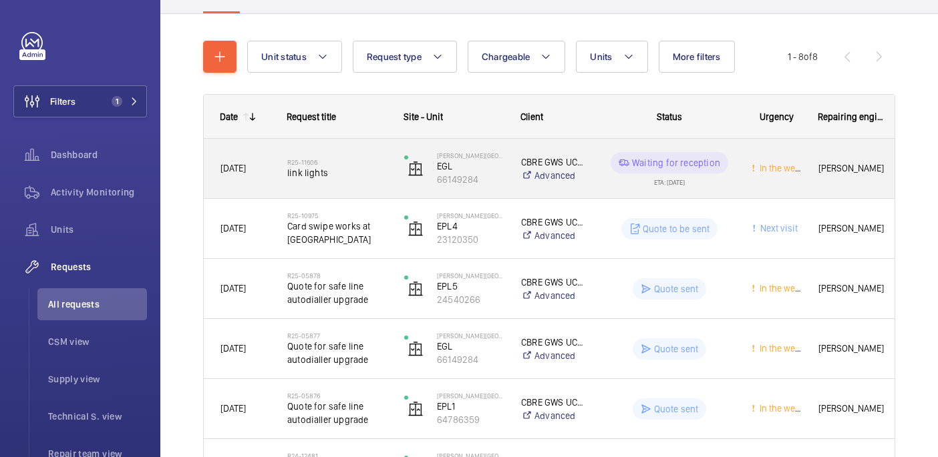
click at [344, 189] on div "R25-11606 link lights" at bounding box center [329, 169] width 116 height 60
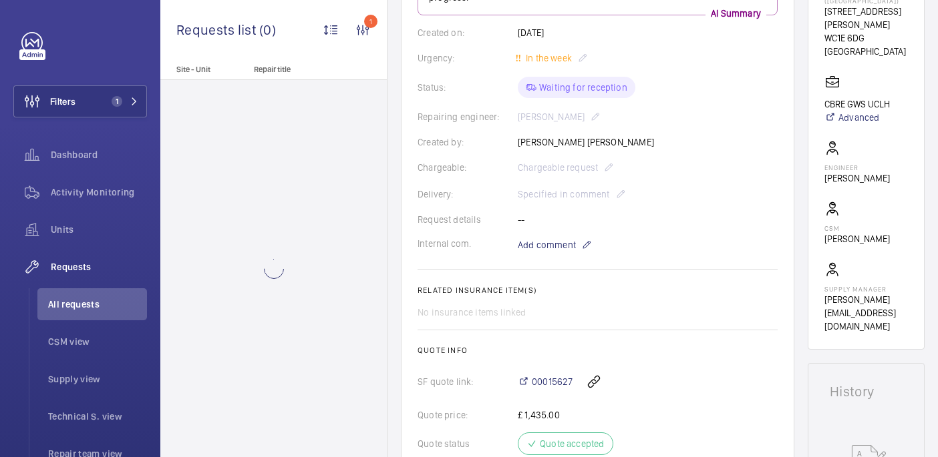
scroll to position [653, 0]
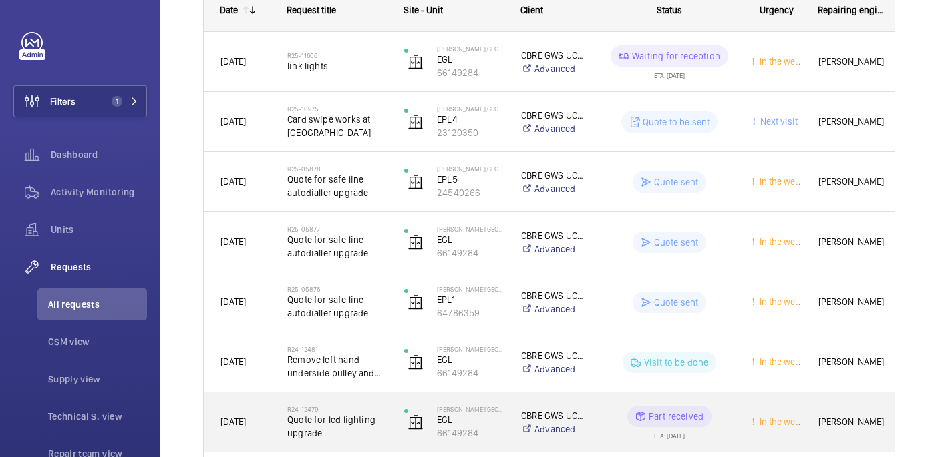
scroll to position [217, 0]
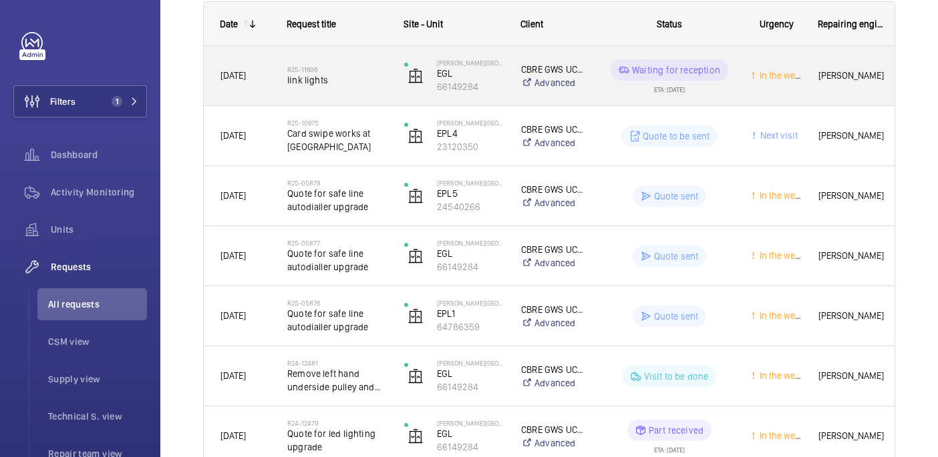
click at [349, 88] on div "R25-11606 link lights" at bounding box center [337, 76] width 100 height 39
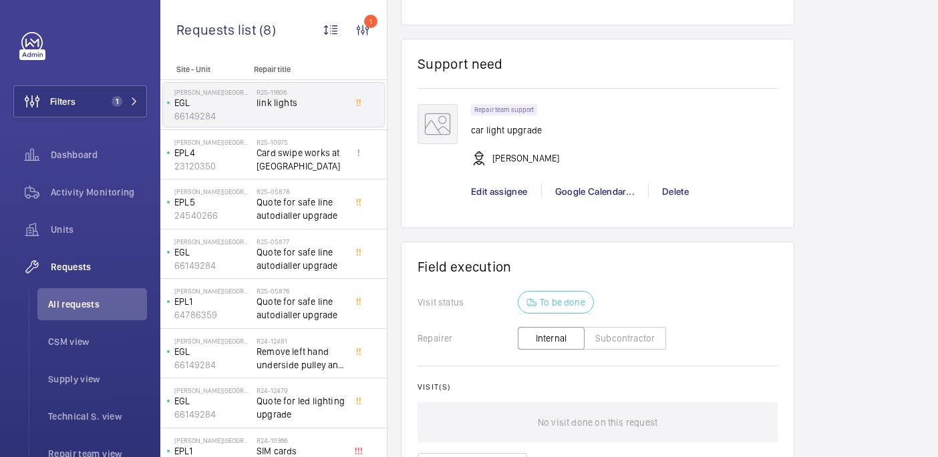
scroll to position [942, 0]
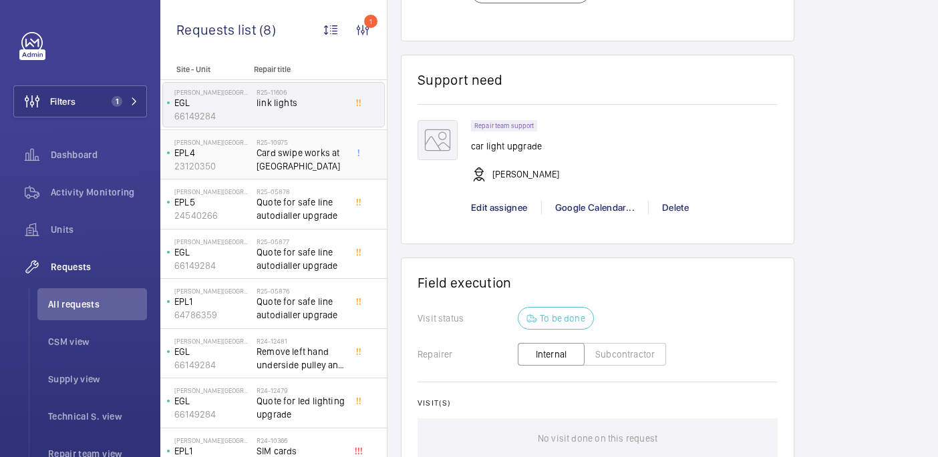
click at [312, 154] on span "Card swipe works at uclh" at bounding box center [300, 159] width 88 height 27
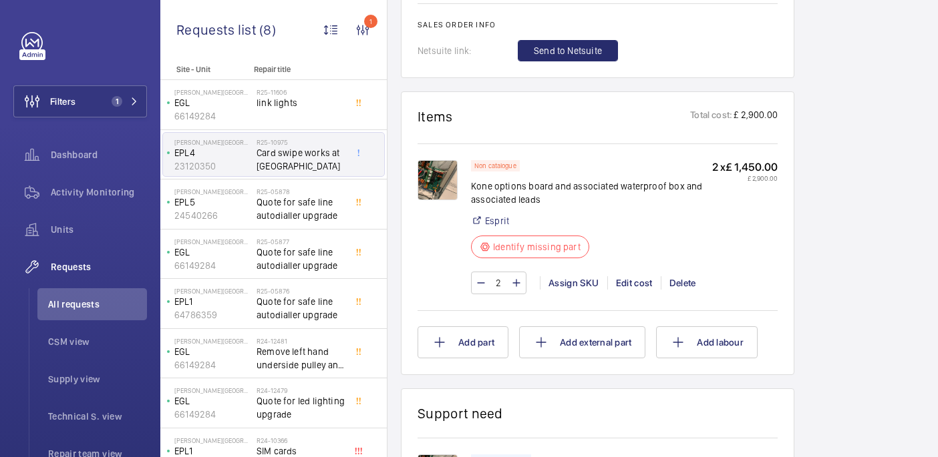
scroll to position [811, 0]
click at [286, 212] on span "Quote for safe line autodialler upgrade" at bounding box center [300, 209] width 88 height 27
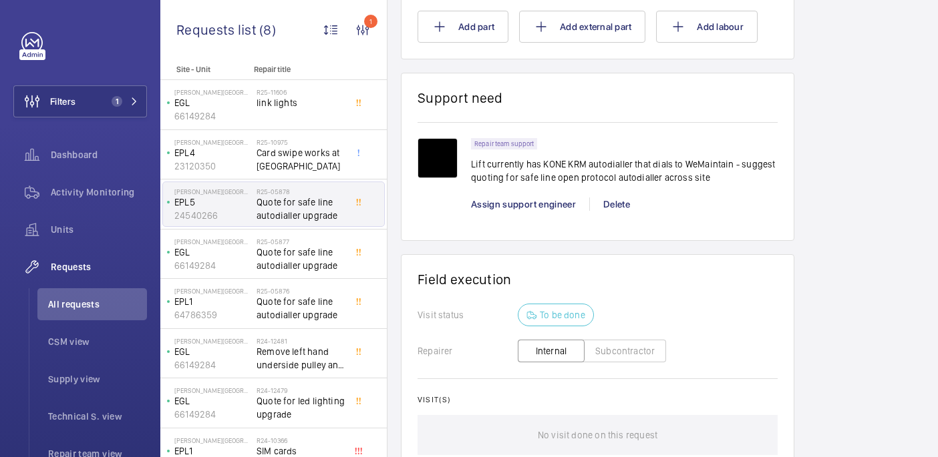
scroll to position [972, 0]
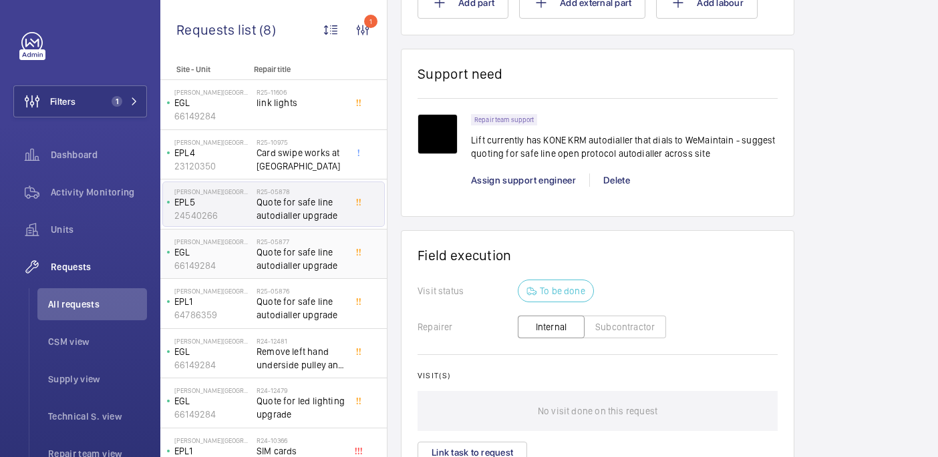
click at [304, 262] on span "Quote for safe line autodialler upgrade" at bounding box center [300, 259] width 88 height 27
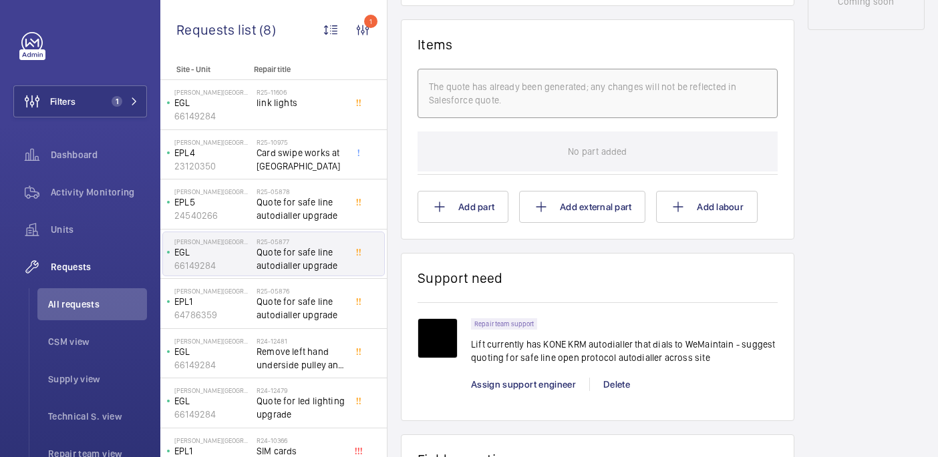
scroll to position [772, 0]
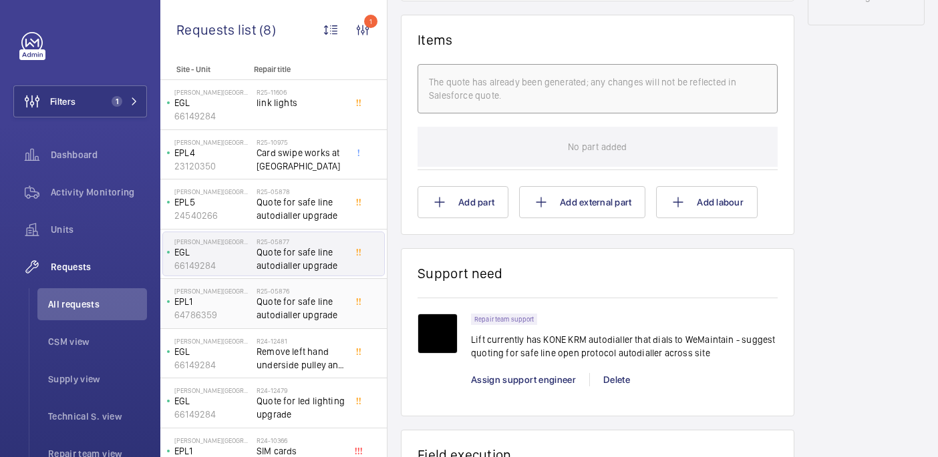
click at [307, 306] on span "Quote for safe line autodialler upgrade" at bounding box center [300, 308] width 88 height 27
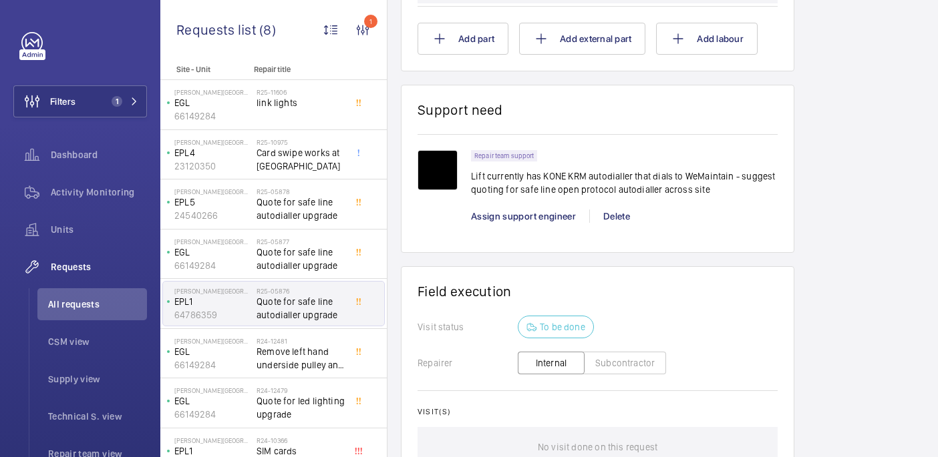
scroll to position [924, 0]
click at [311, 344] on h2 "R24-12481" at bounding box center [300, 341] width 88 height 8
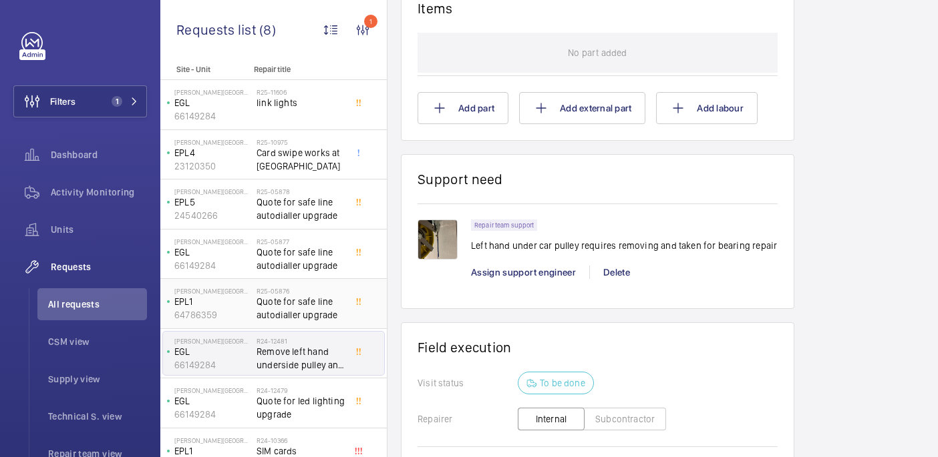
scroll to position [854, 0]
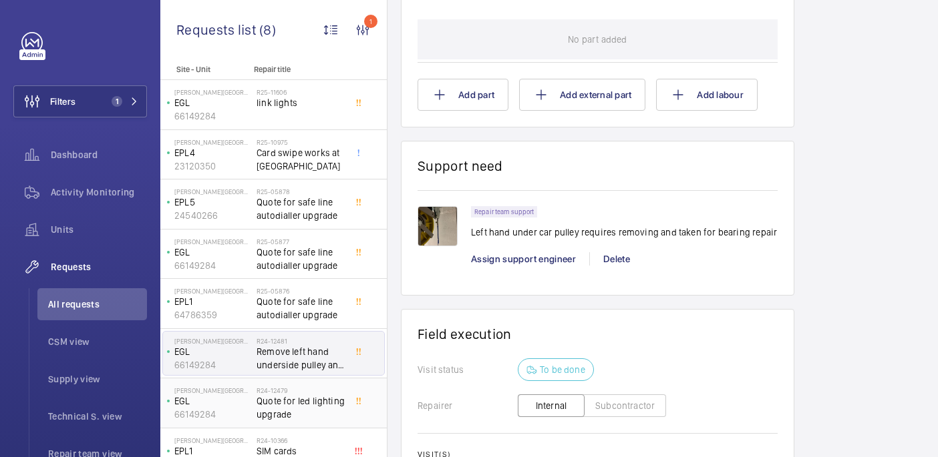
click at [319, 390] on h2 "R24-12479" at bounding box center [300, 391] width 88 height 8
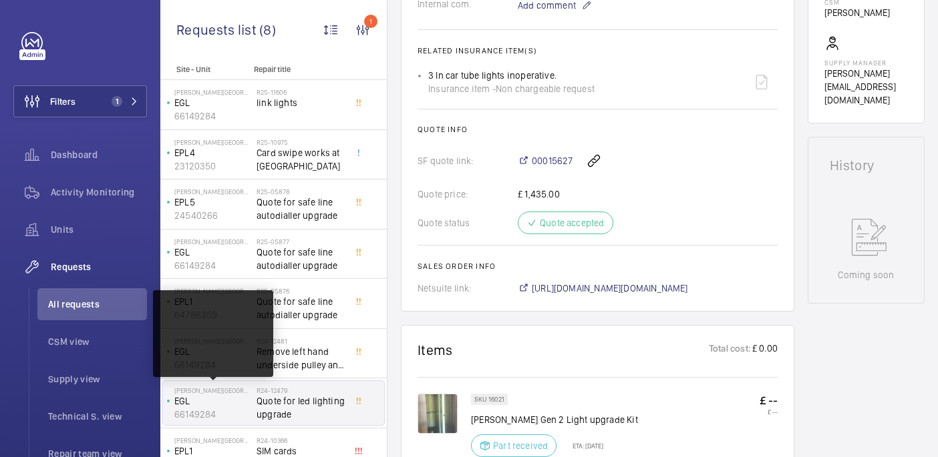
scroll to position [21, 0]
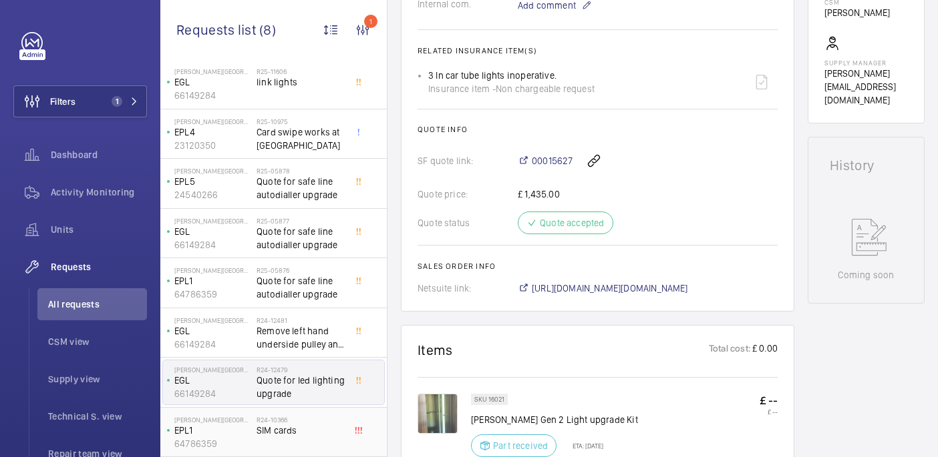
click at [282, 432] on span "SIM cards" at bounding box center [300, 430] width 88 height 13
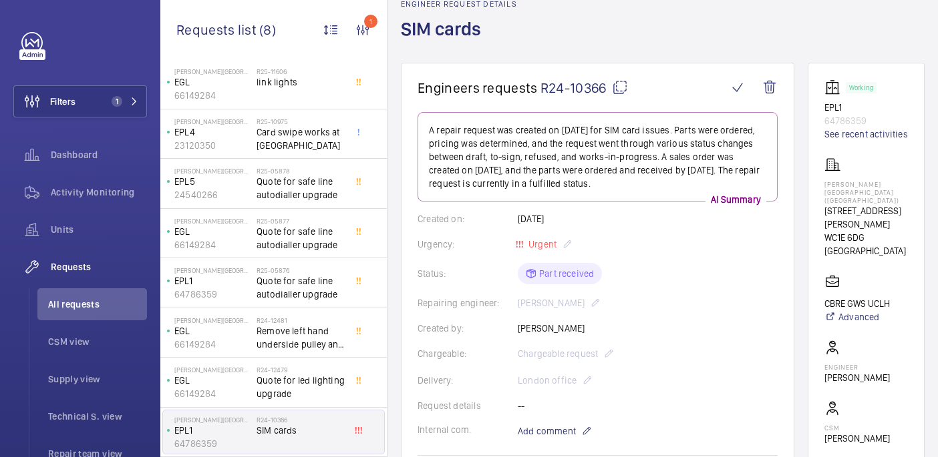
scroll to position [61, 0]
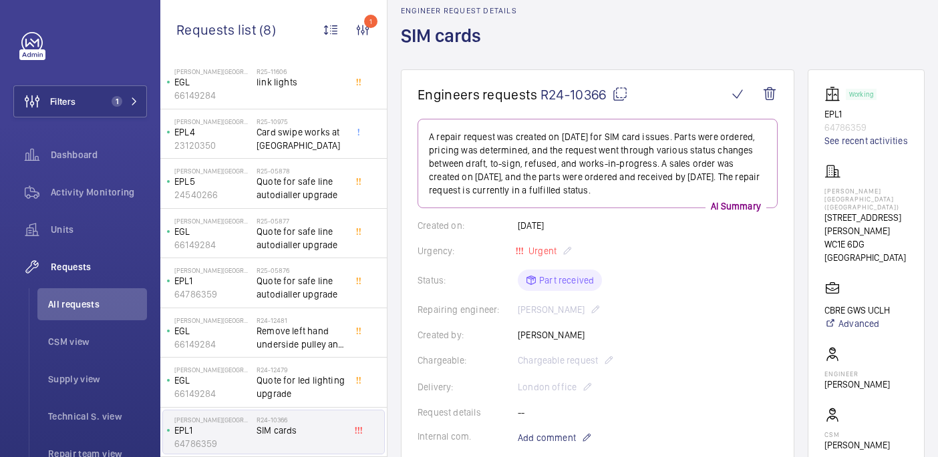
click at [623, 98] on mat-icon at bounding box center [620, 94] width 16 height 16
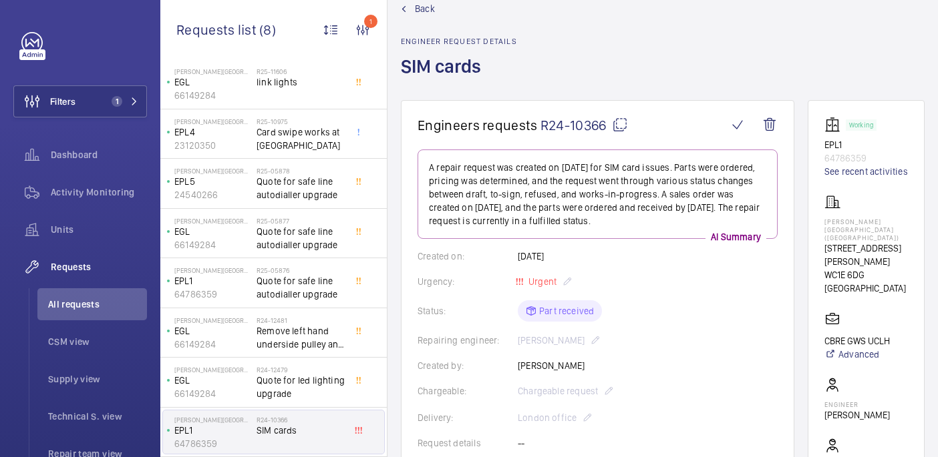
scroll to position [25, 0]
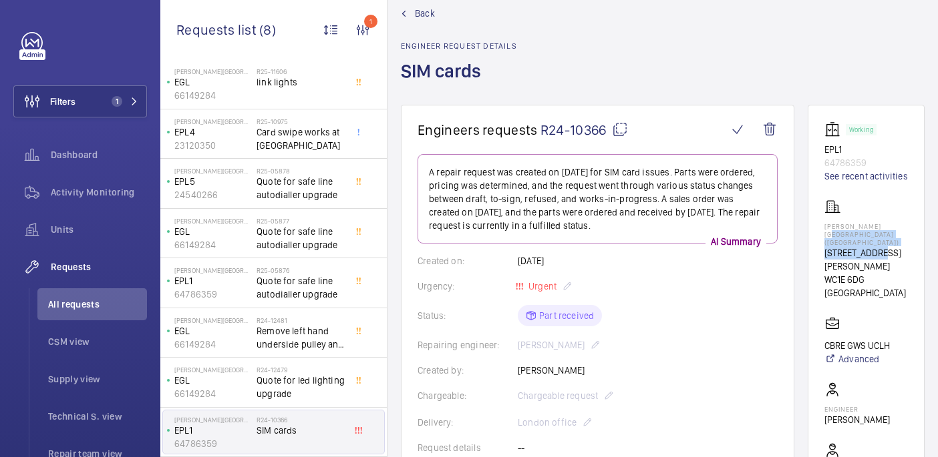
drag, startPoint x: 846, startPoint y: 243, endPoint x: 913, endPoint y: 251, distance: 67.9
click at [914, 251] on wm-front-card "Working EPL1 64786359 See recent activities Eastman Dental Hospital (UCLH) 47-4…" at bounding box center [865, 348] width 117 height 487
click at [908, 246] on p "Eastman Dental Hospital (UCLH)" at bounding box center [865, 234] width 83 height 24
drag, startPoint x: 908, startPoint y: 248, endPoint x: 842, endPoint y: 242, distance: 67.1
click at [842, 242] on wm-front-card "Working EPL1 64786359 See recent activities Eastman Dental Hospital (UCLH) 47-4…" at bounding box center [865, 348] width 117 height 487
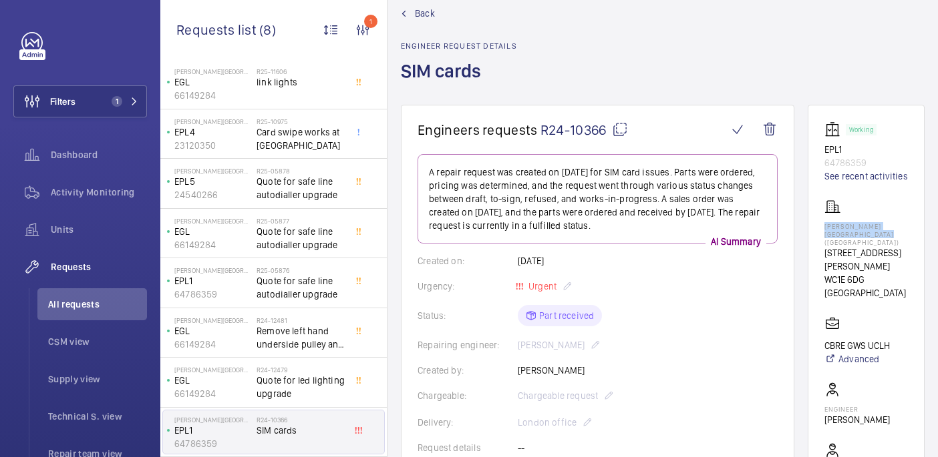
copy p "Eastman Dental Hospital (UCLH)"
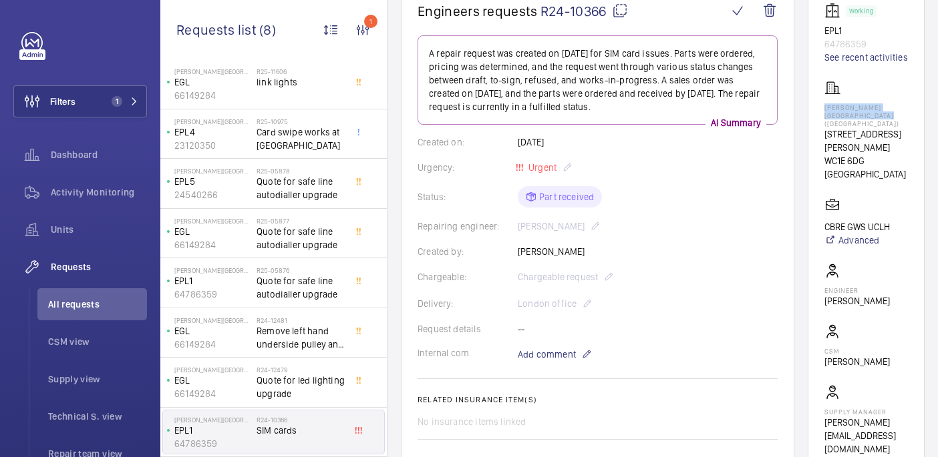
scroll to position [0, 0]
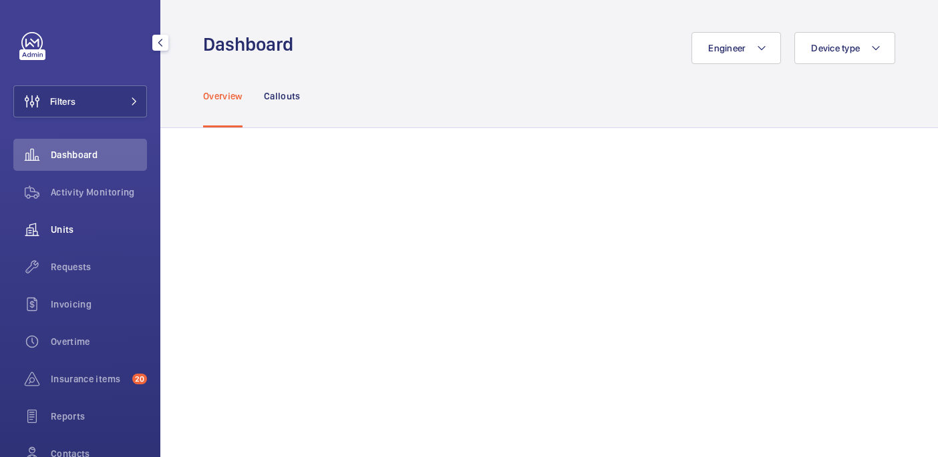
click at [70, 228] on span "Units" at bounding box center [99, 229] width 96 height 13
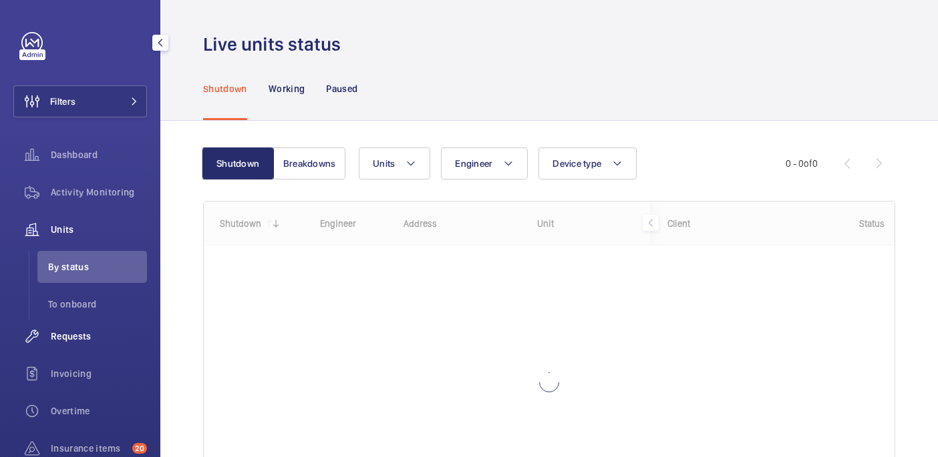
click at [73, 345] on div "Requests" at bounding box center [80, 337] width 134 height 32
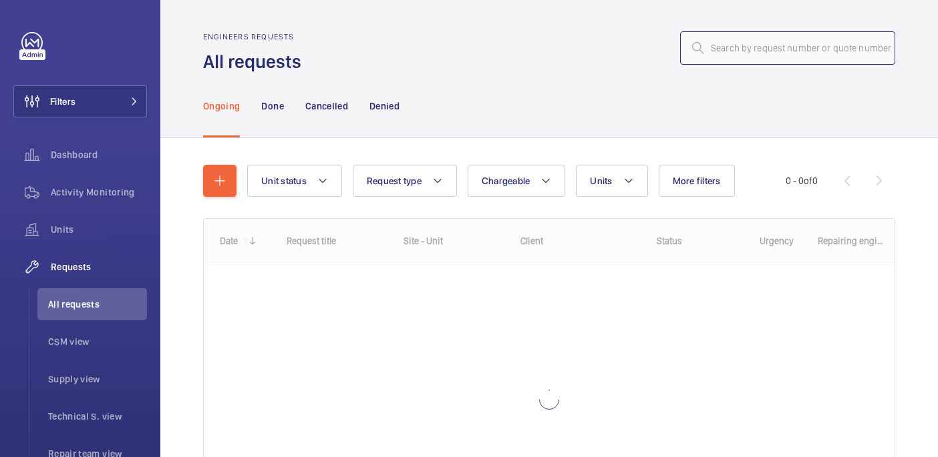
click at [741, 50] on input "text" at bounding box center [787, 47] width 215 height 33
paste input "PI [GEOGRAPHIC_DATA] ([GEOGRAPHIC_DATA]) ("
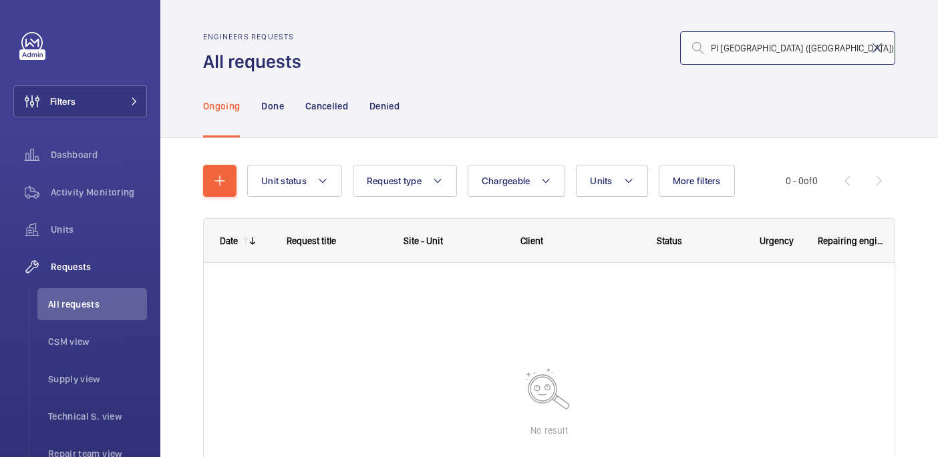
type input "PI [GEOGRAPHIC_DATA] ([GEOGRAPHIC_DATA])"
click at [781, 40] on input "PI [GEOGRAPHIC_DATA] ([GEOGRAPHIC_DATA])" at bounding box center [787, 47] width 215 height 33
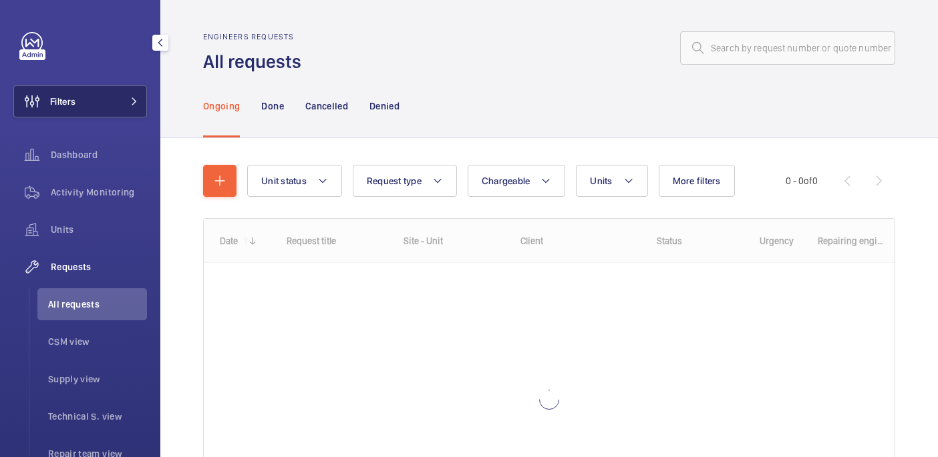
click at [99, 98] on button "Filters" at bounding box center [80, 101] width 134 height 32
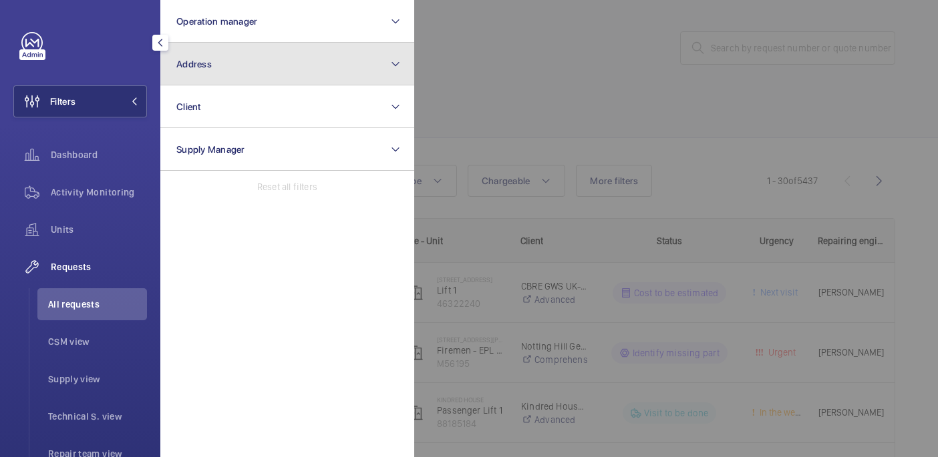
click at [244, 76] on button "Address" at bounding box center [287, 64] width 254 height 43
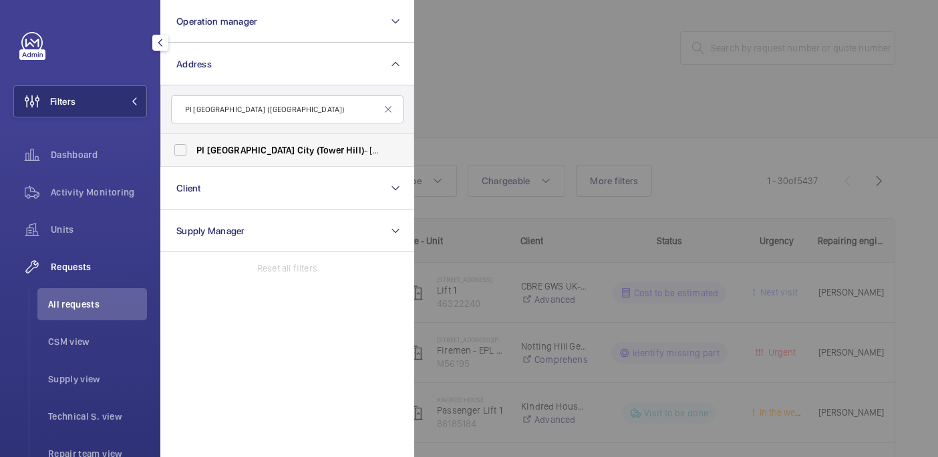
type input "PI London City (Tower Hill)"
click at [301, 163] on label "PI London City (Tower Hill) - 22-24 Prescot Street, CITY OF LONDON E1 8BB" at bounding box center [277, 150] width 232 height 32
click at [194, 163] on input "PI London City (Tower Hill) - 22-24 Prescot Street, CITY OF LONDON E1 8BB" at bounding box center [180, 150] width 27 height 27
checkbox input "true"
drag, startPoint x: 587, startPoint y: 146, endPoint x: 568, endPoint y: 146, distance: 19.4
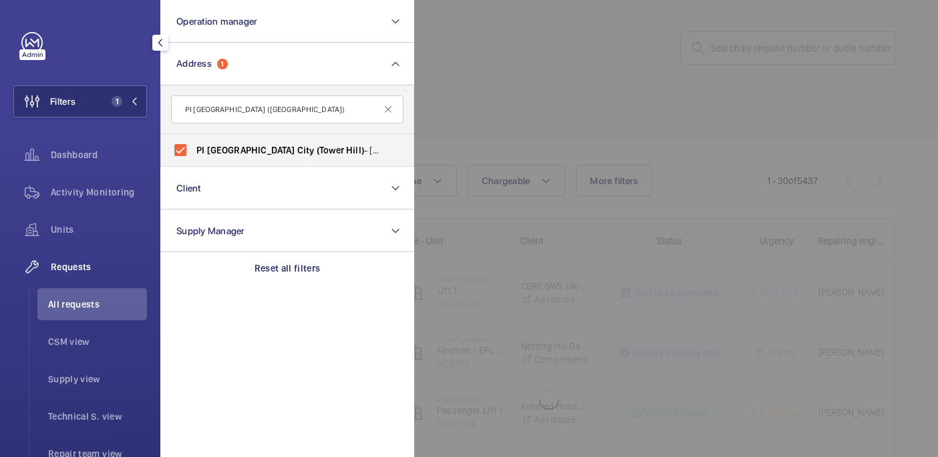
click at [587, 146] on div at bounding box center [883, 228] width 938 height 457
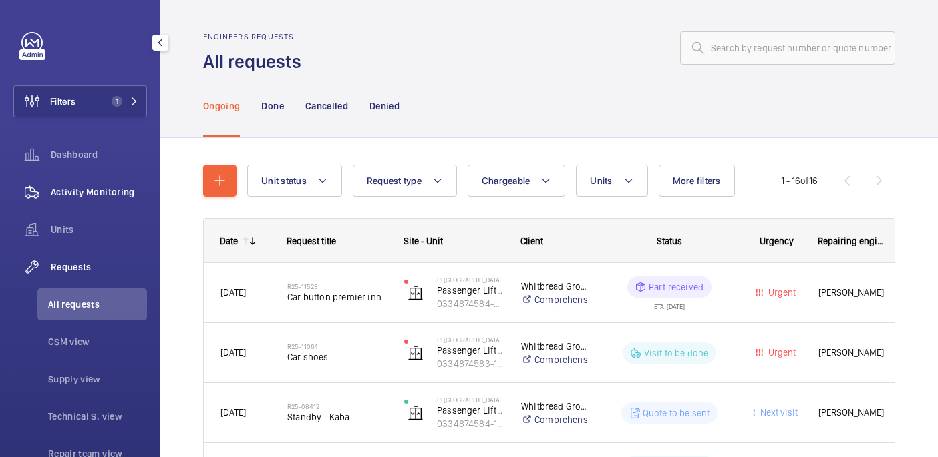
click at [96, 205] on div "Activity Monitoring" at bounding box center [80, 192] width 134 height 32
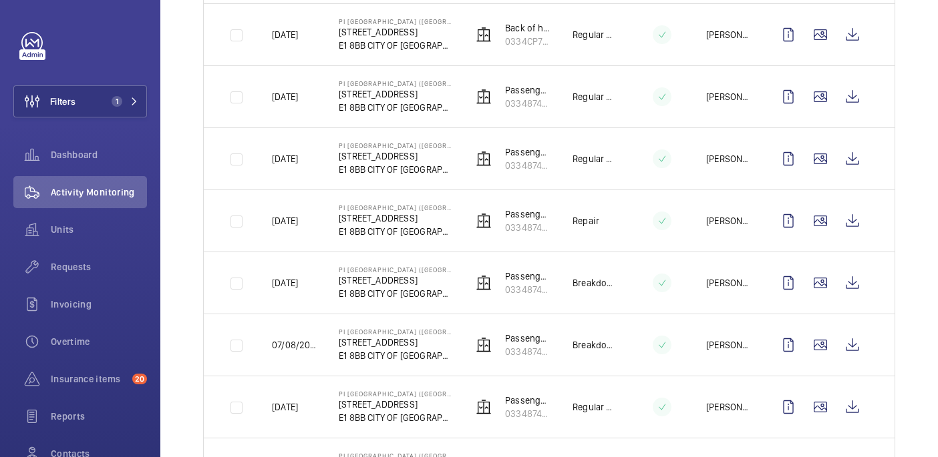
scroll to position [570, 0]
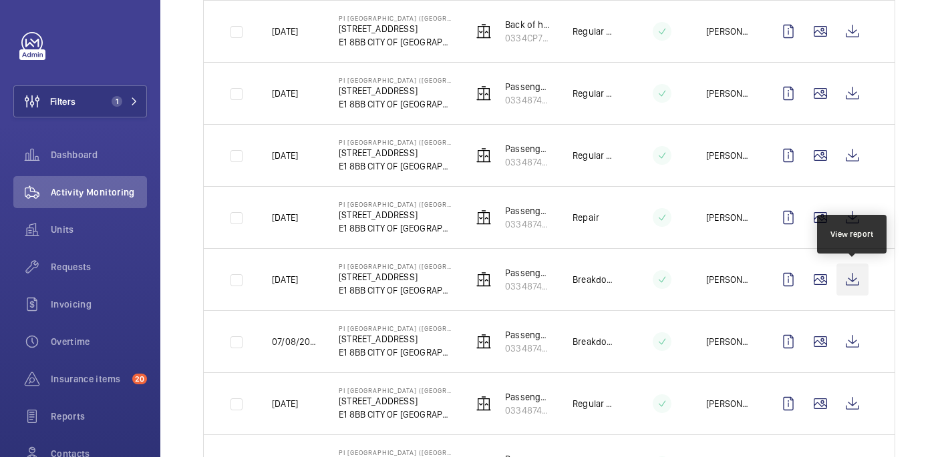
click at [854, 272] on wm-front-icon-button at bounding box center [852, 280] width 32 height 32
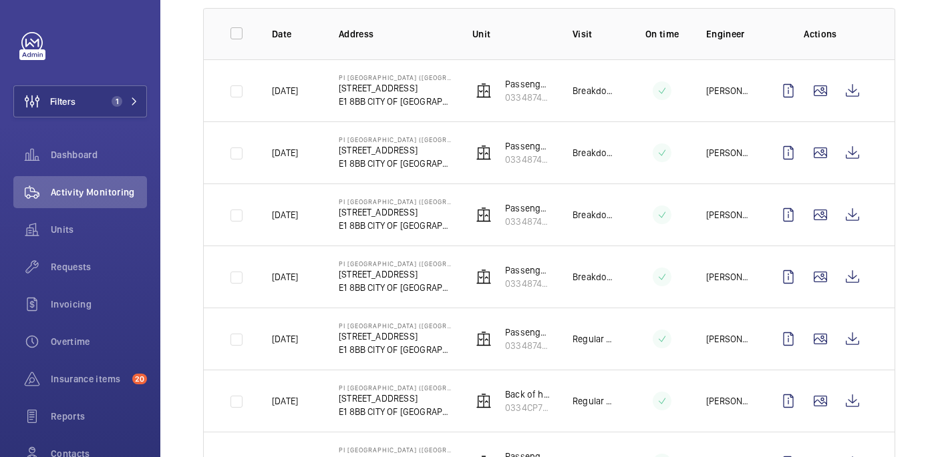
scroll to position [201, 0]
click at [118, 113] on button "Filters 1" at bounding box center [80, 101] width 134 height 32
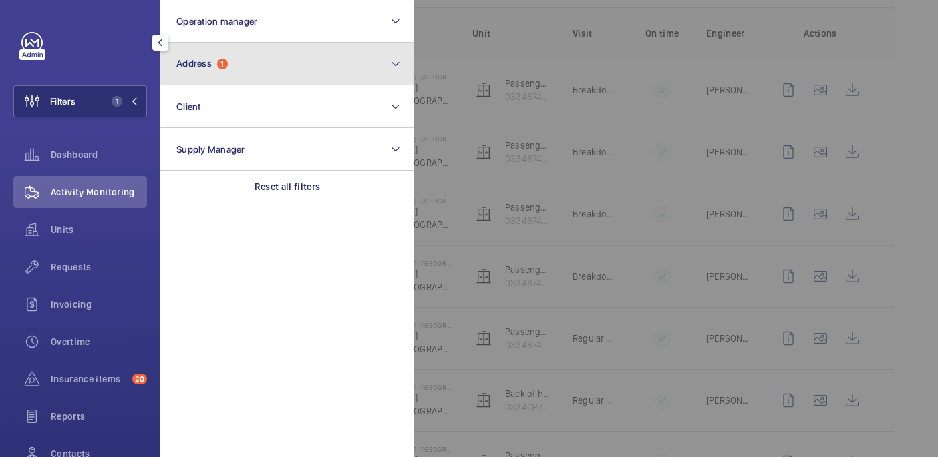
click at [250, 73] on button "Address 1" at bounding box center [287, 64] width 254 height 43
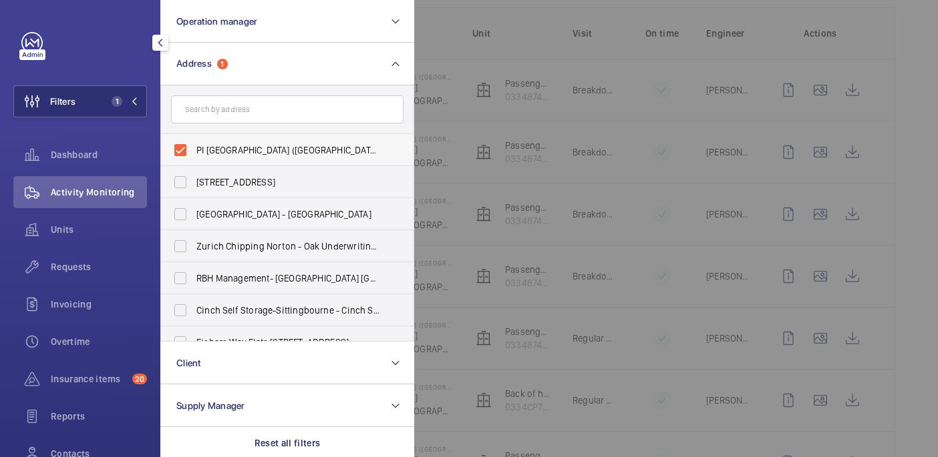
click at [218, 156] on span "PI London City (Tower Hill) - 22-24 Prescot Street, CITY OF LONDON E1 8BB" at bounding box center [288, 150] width 184 height 13
click at [194, 156] on input "PI London City (Tower Hill) - 22-24 Prescot Street, CITY OF LONDON E1 8BB" at bounding box center [180, 150] width 27 height 27
checkbox input "false"
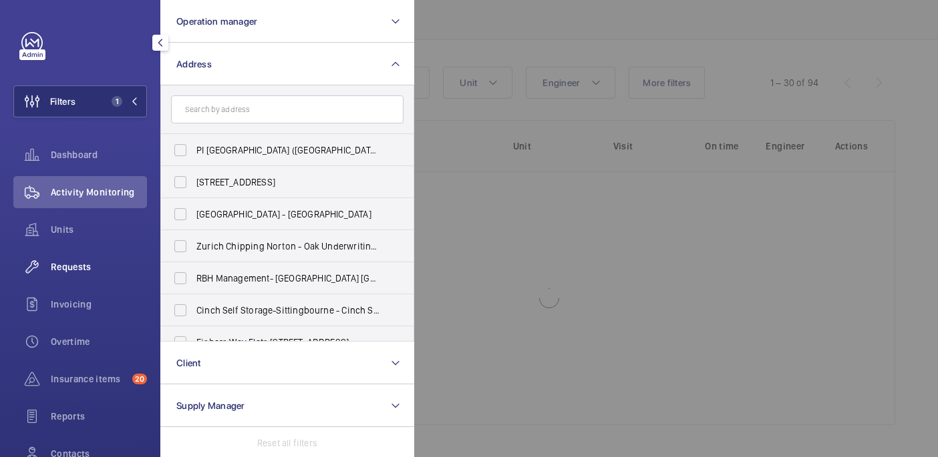
click at [83, 278] on div "Requests" at bounding box center [80, 267] width 134 height 32
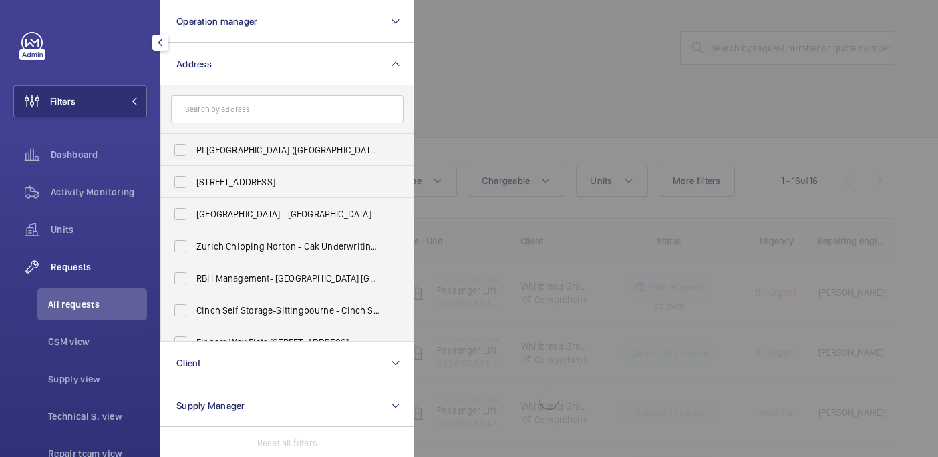
click at [764, 57] on div at bounding box center [883, 228] width 938 height 457
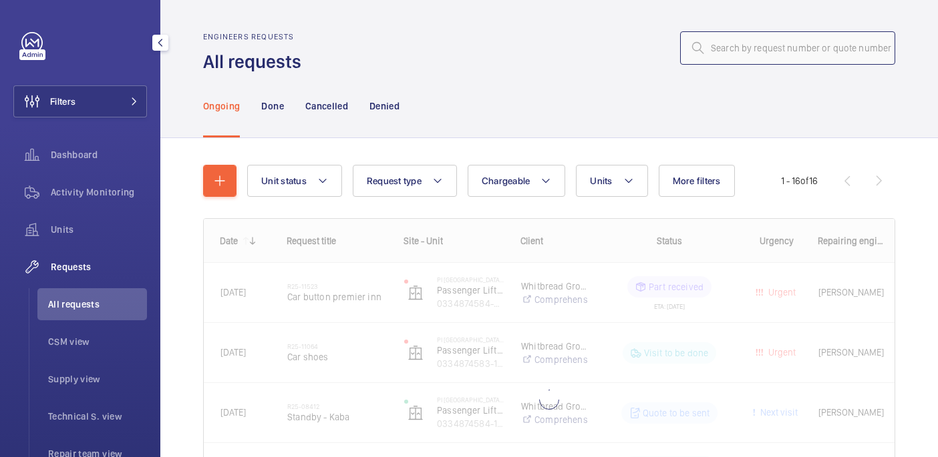
click at [755, 54] on input "text" at bounding box center [787, 47] width 215 height 33
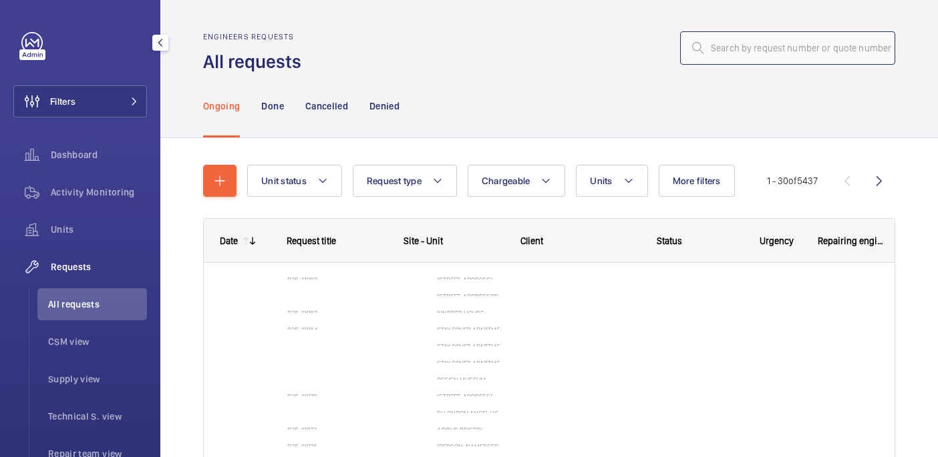
paste input "R25-09009"
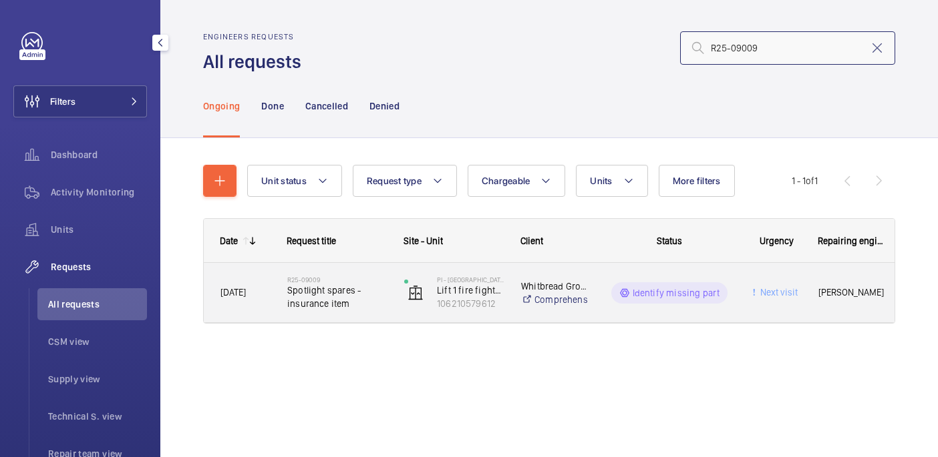
type input "R25-09009"
click at [361, 293] on span "Spotlight spares - insurance item" at bounding box center [337, 297] width 100 height 27
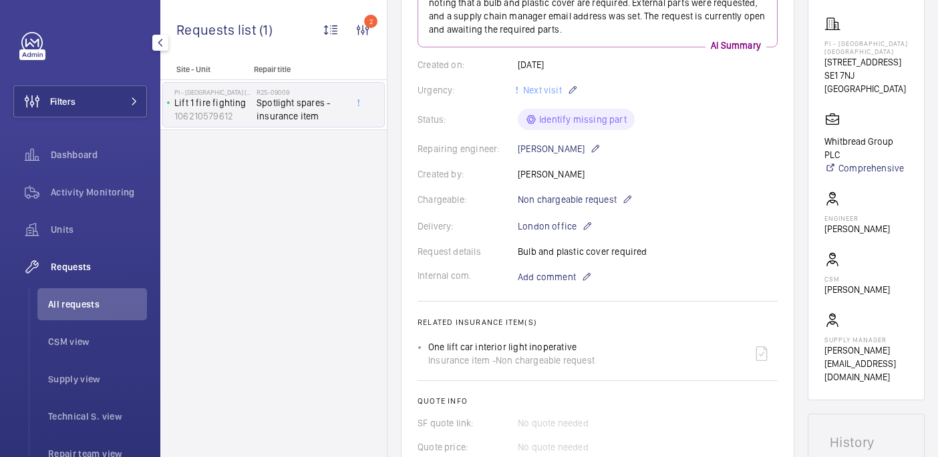
scroll to position [560, 0]
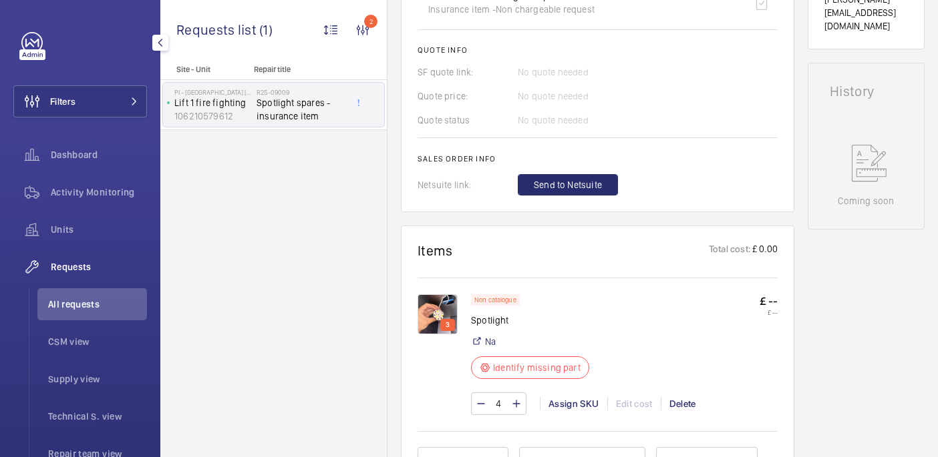
click at [439, 307] on img at bounding box center [437, 315] width 40 height 40
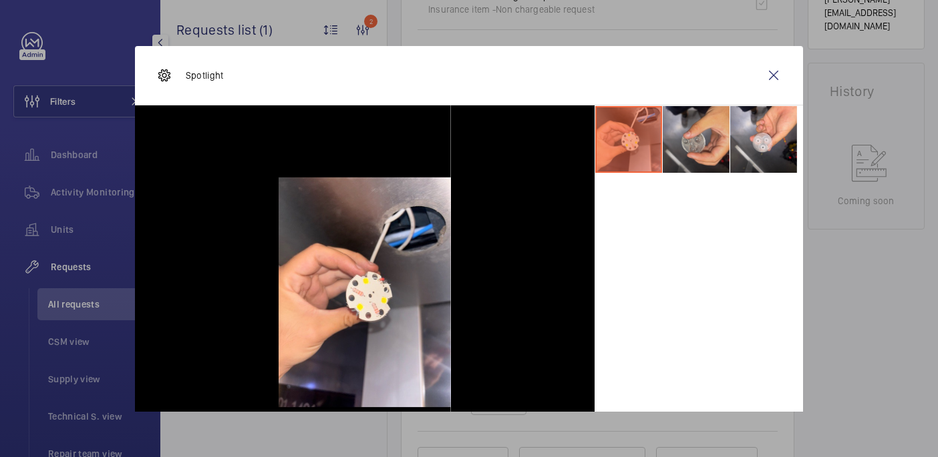
click at [686, 152] on li at bounding box center [696, 139] width 67 height 67
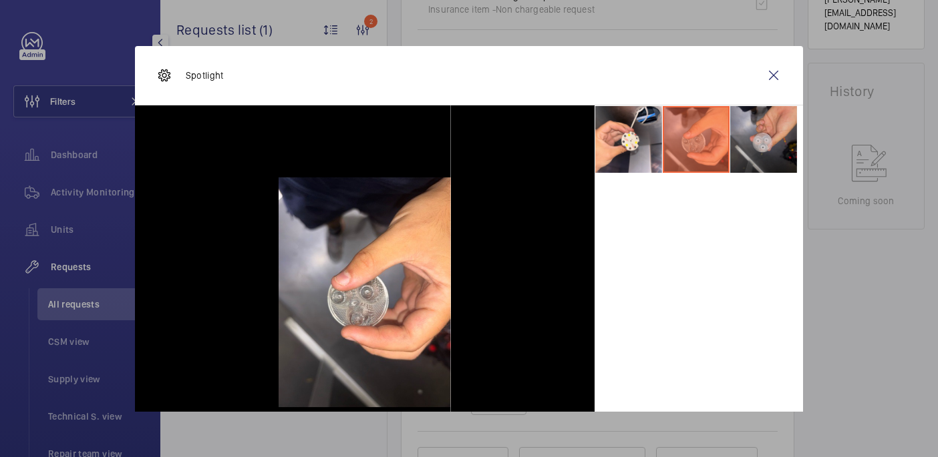
click at [755, 152] on li at bounding box center [763, 139] width 67 height 67
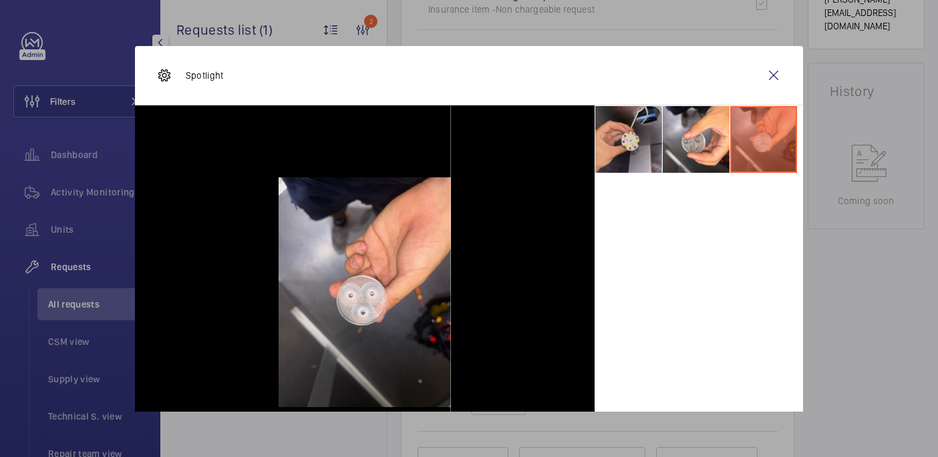
click at [616, 158] on li at bounding box center [628, 139] width 67 height 67
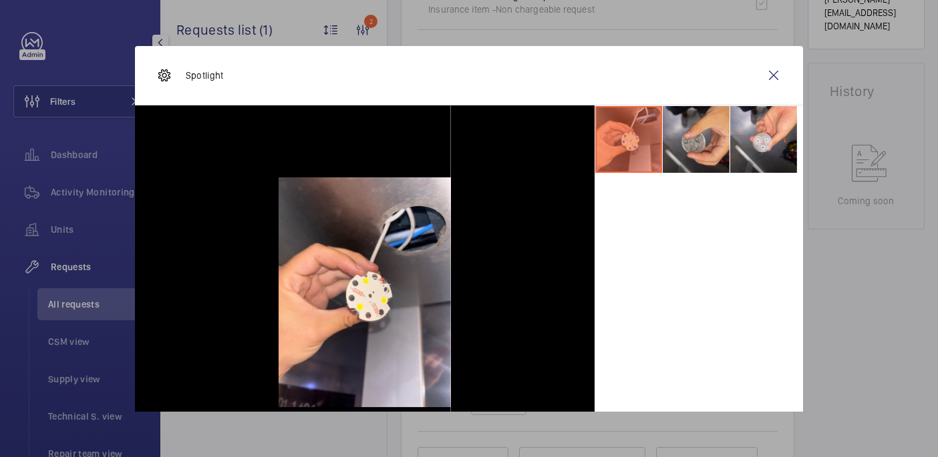
click at [673, 154] on li at bounding box center [696, 139] width 67 height 67
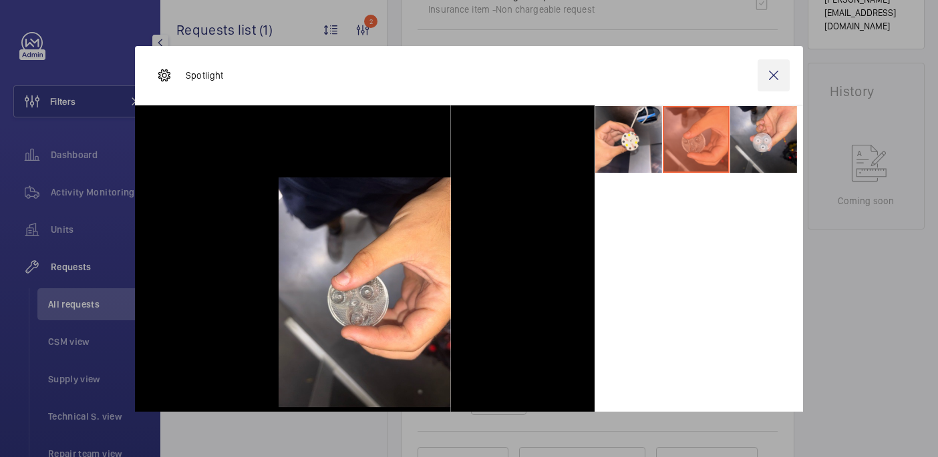
click at [778, 78] on wm-front-icon-button at bounding box center [773, 75] width 32 height 32
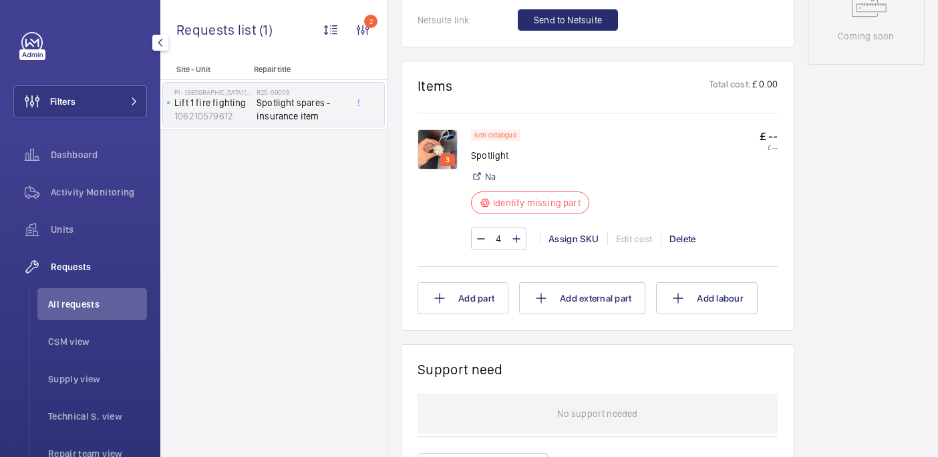
scroll to position [672, 0]
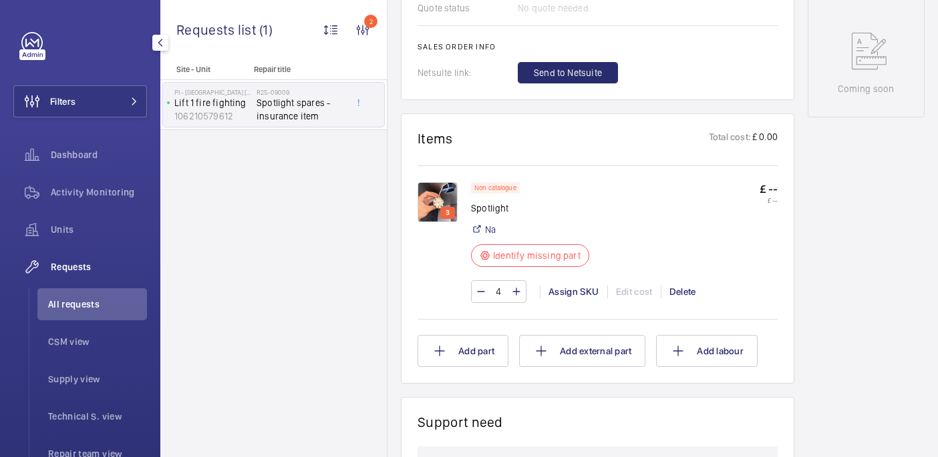
click at [447, 197] on img at bounding box center [437, 202] width 40 height 40
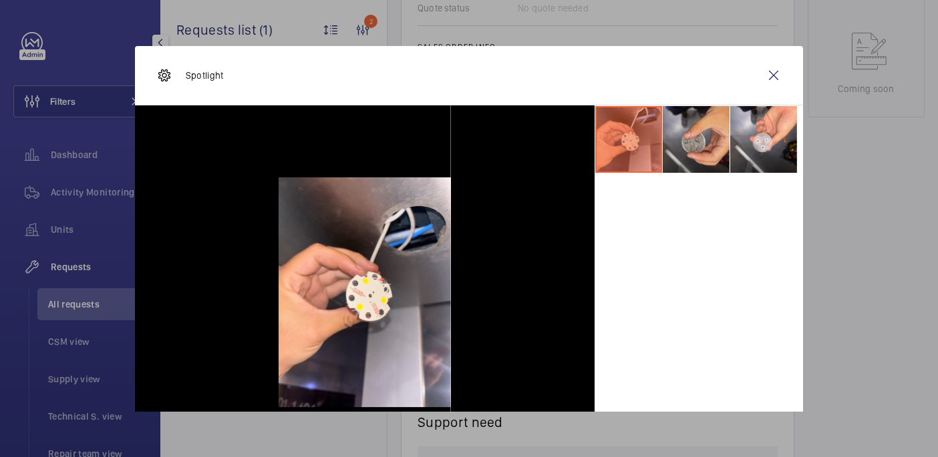
click at [688, 149] on li at bounding box center [696, 139] width 67 height 67
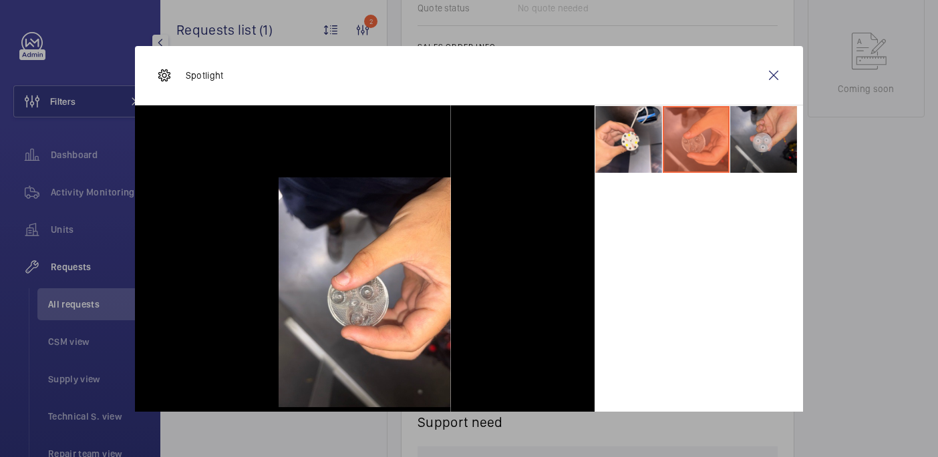
click at [757, 136] on li at bounding box center [763, 139] width 67 height 67
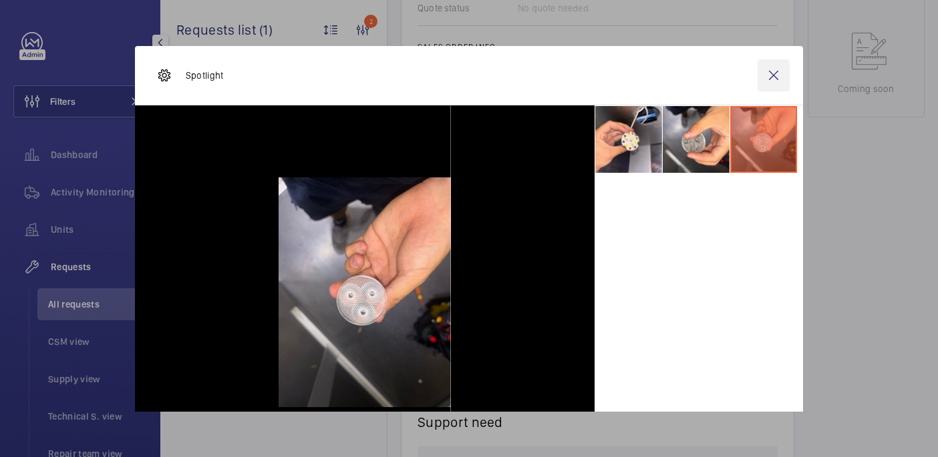
click at [761, 75] on wm-front-icon-button at bounding box center [773, 75] width 32 height 32
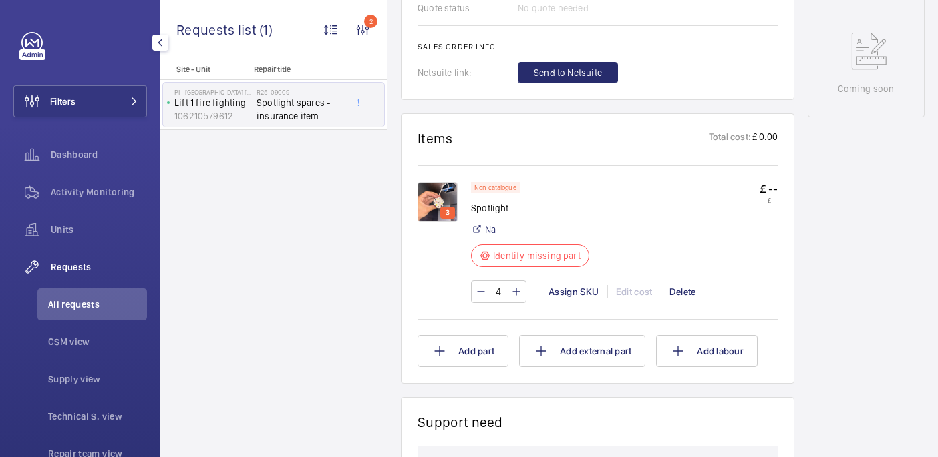
scroll to position [0, 0]
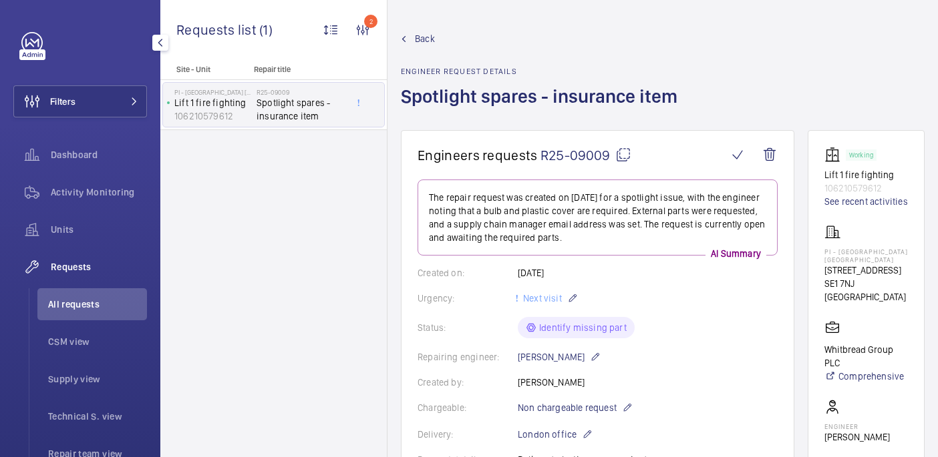
click at [619, 150] on mat-icon at bounding box center [623, 155] width 16 height 16
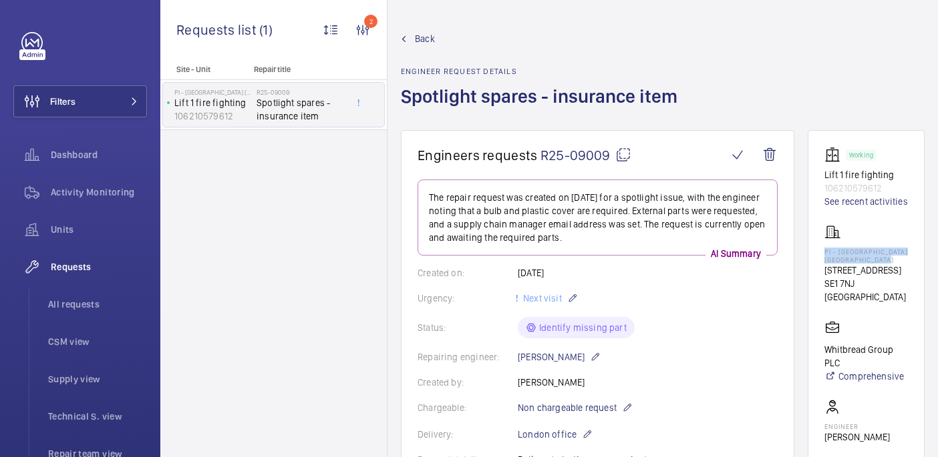
drag, startPoint x: 821, startPoint y: 250, endPoint x: 903, endPoint y: 262, distance: 82.5
click at [903, 262] on wm-front-card "Working Lift 1 fire fighting 106210579612 See recent activities PI - London Wat…" at bounding box center [865, 369] width 117 height 479
copy p "PI - London Waterloo Westminster Bridge"
click at [119, 98] on button "Filters" at bounding box center [80, 101] width 134 height 32
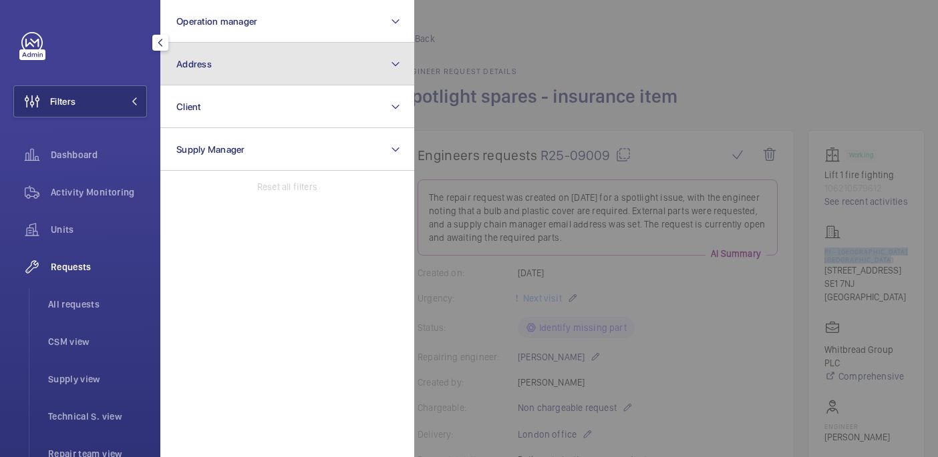
click at [260, 78] on button "Address" at bounding box center [287, 64] width 254 height 43
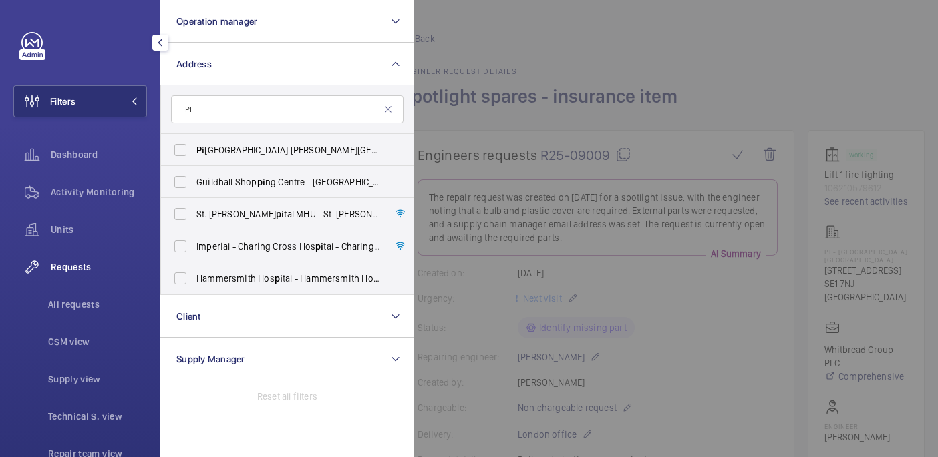
type input "P"
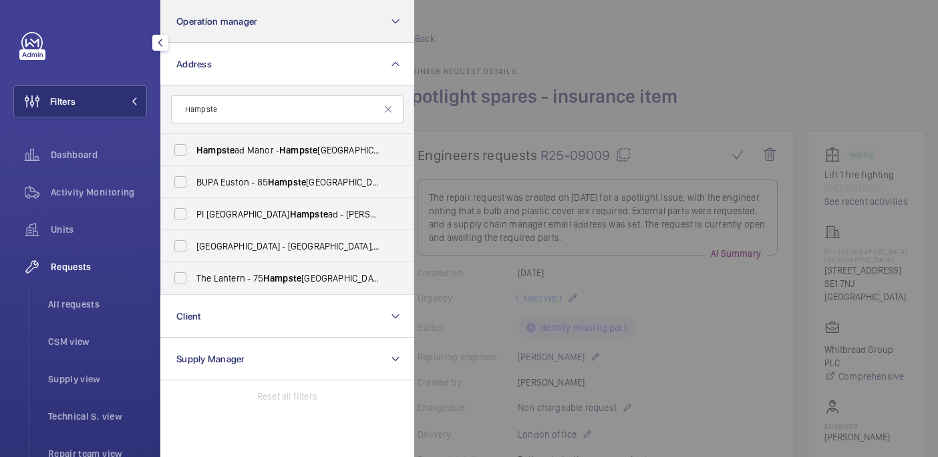
type input "Hampste"
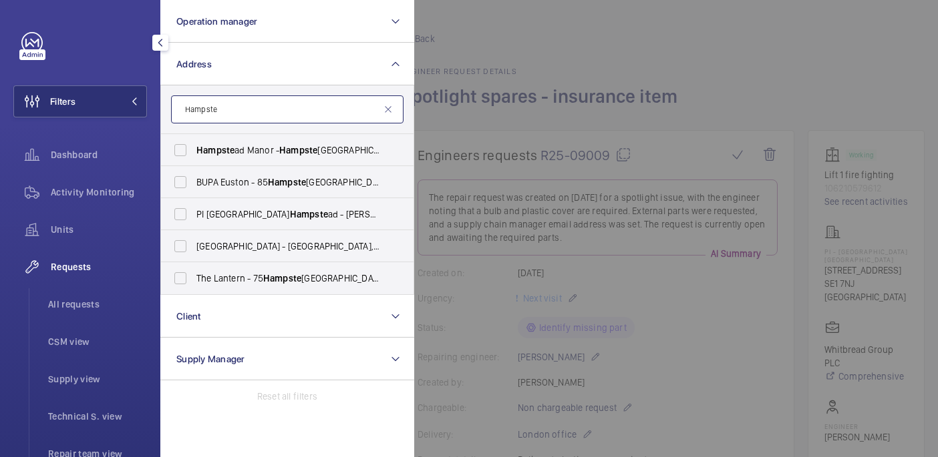
click at [232, 110] on input "Hampste" at bounding box center [287, 110] width 232 height 28
paste input "PI London Hampstead"
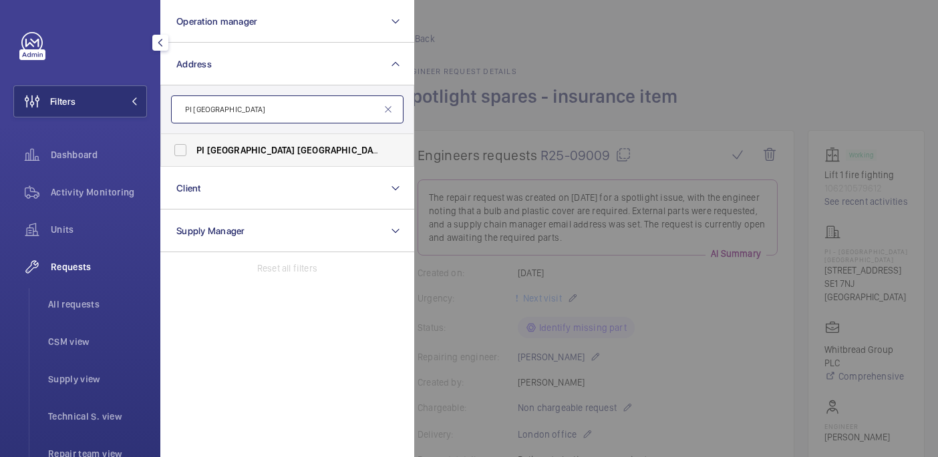
type input "PI London Hampstead"
click at [330, 148] on span "PI London Hampstead - Haverstock Hill, HAMPSTEAD NW3 4RB" at bounding box center [288, 150] width 184 height 13
click at [194, 148] on input "PI London Hampstead - Haverstock Hill, HAMPSTEAD NW3 4RB" at bounding box center [180, 150] width 27 height 27
checkbox input "true"
click at [83, 187] on span "Activity Monitoring" at bounding box center [99, 192] width 96 height 13
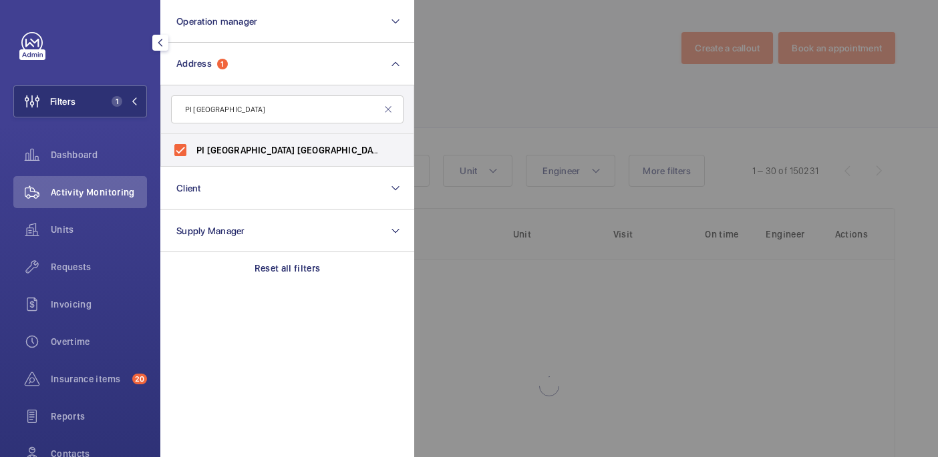
click at [560, 89] on div at bounding box center [883, 228] width 938 height 457
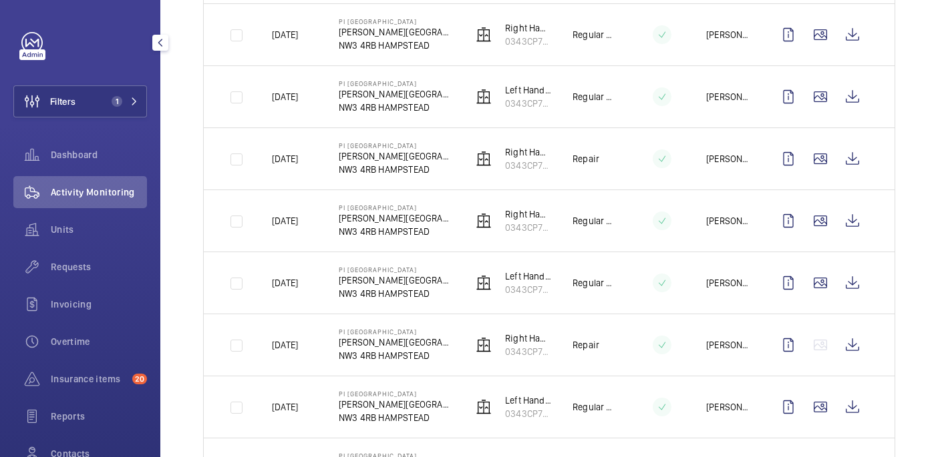
scroll to position [630, 0]
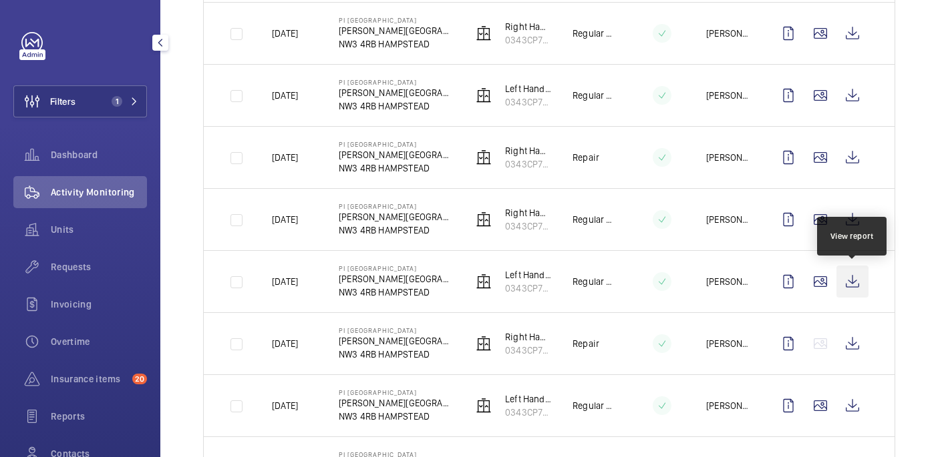
click at [854, 284] on wm-front-icon-button at bounding box center [852, 282] width 32 height 32
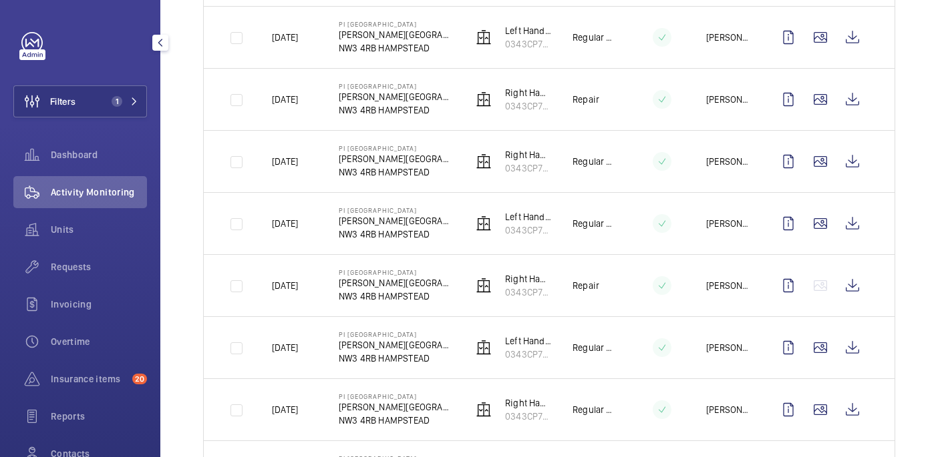
scroll to position [688, 0]
click at [848, 104] on wm-front-icon-button at bounding box center [852, 100] width 32 height 32
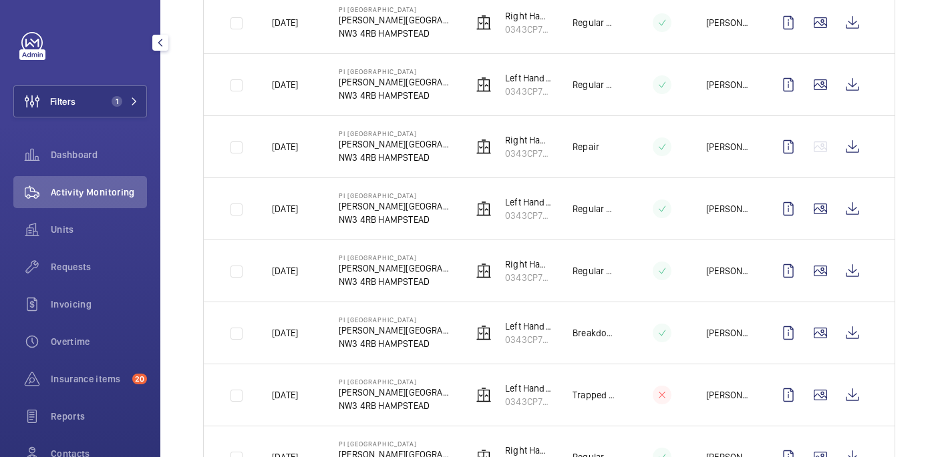
scroll to position [831, 0]
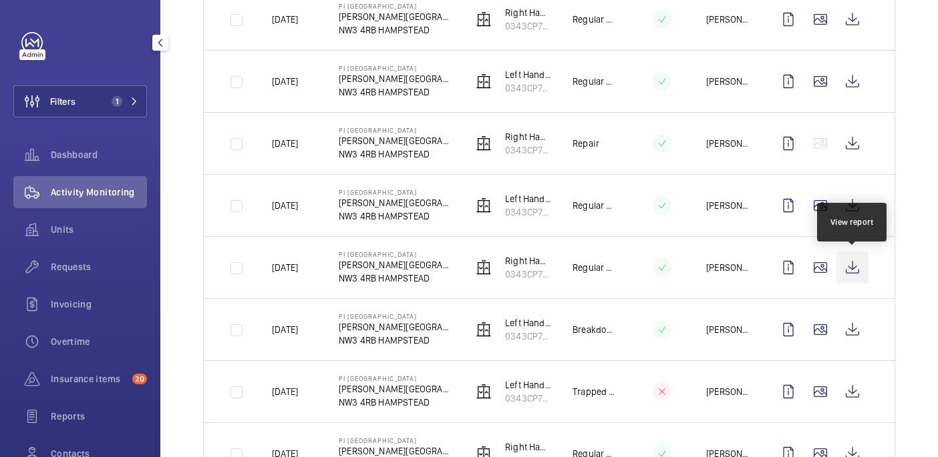
click at [862, 268] on wm-front-icon-button at bounding box center [852, 268] width 32 height 32
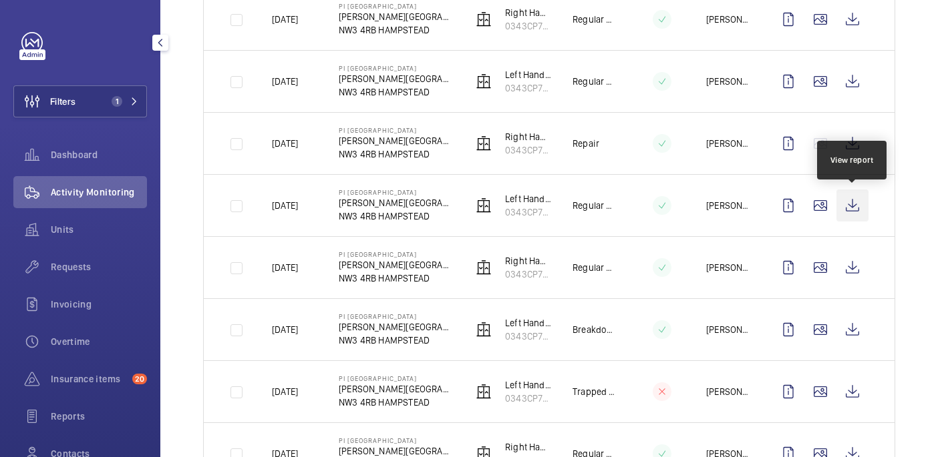
click at [857, 209] on wm-front-icon-button at bounding box center [852, 206] width 32 height 32
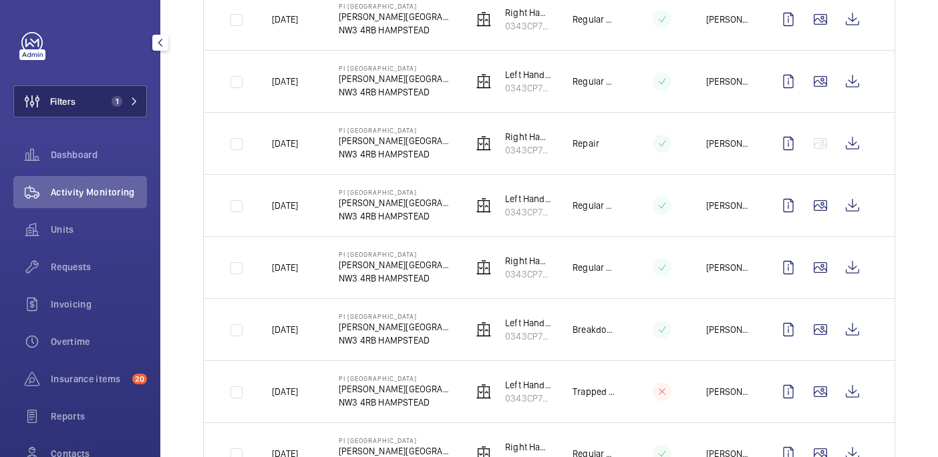
click at [98, 108] on button "Filters 1" at bounding box center [80, 101] width 134 height 32
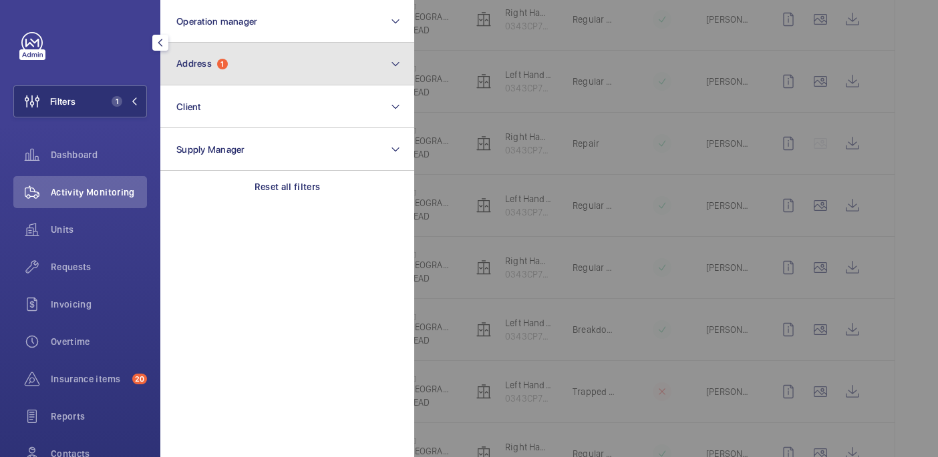
click at [236, 64] on button "Address 1" at bounding box center [287, 64] width 254 height 43
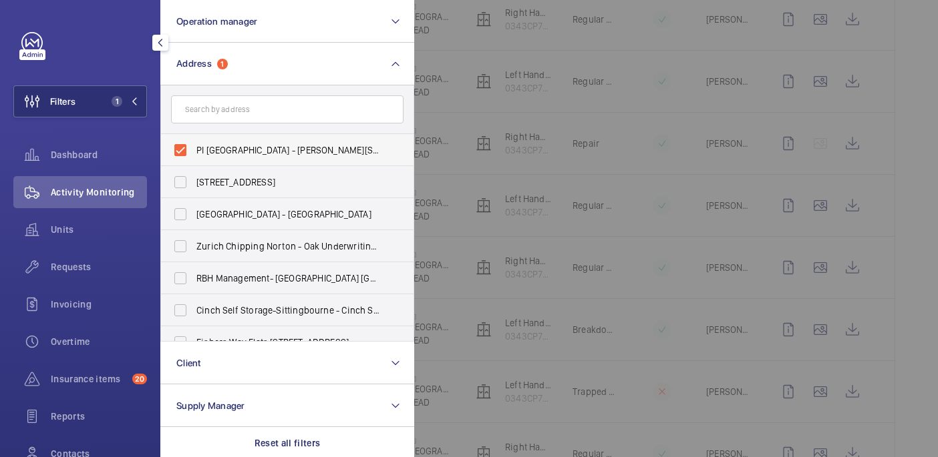
click at [224, 150] on span "PI London Hampstead - Haverstock Hill, HAMPSTEAD NW3 4RB" at bounding box center [288, 150] width 184 height 13
click at [194, 150] on input "PI London Hampstead - Haverstock Hill, HAMPSTEAD NW3 4RB" at bounding box center [180, 150] width 27 height 27
checkbox input "false"
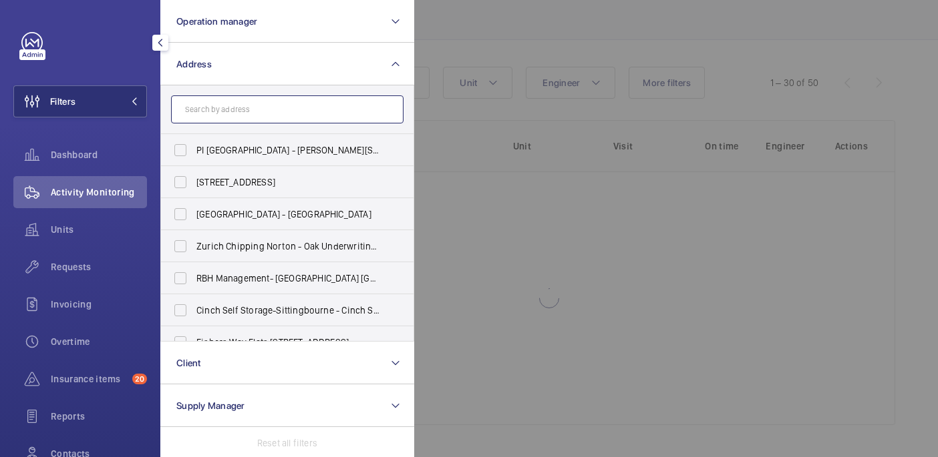
click at [224, 118] on input "text" at bounding box center [287, 110] width 232 height 28
paste input "PI London Wimbledon"
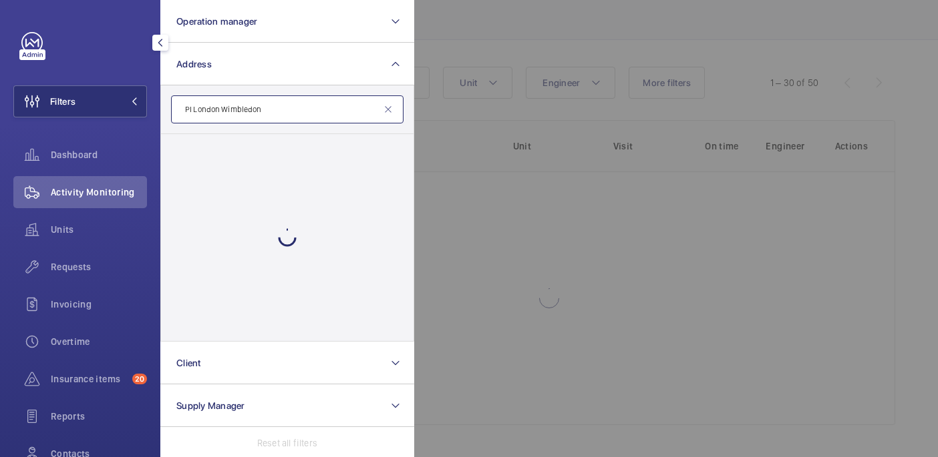
type input "PI London Wimbledon"
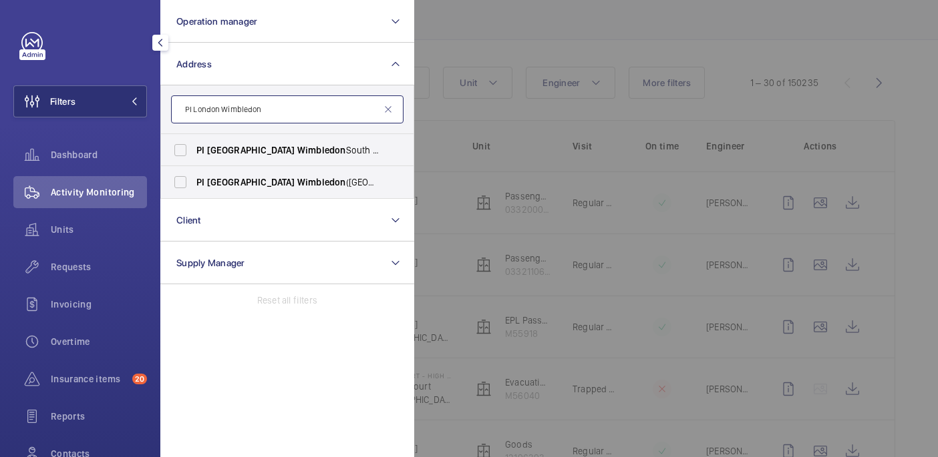
scroll to position [831, 0]
click at [323, 156] on span "PI London Wimbledon South - 27 Chapter Way, MERTON SW19 2RF" at bounding box center [288, 150] width 184 height 13
click at [194, 156] on input "PI London Wimbledon South - 27 Chapter Way, MERTON SW19 2RF" at bounding box center [180, 150] width 27 height 27
checkbox input "true"
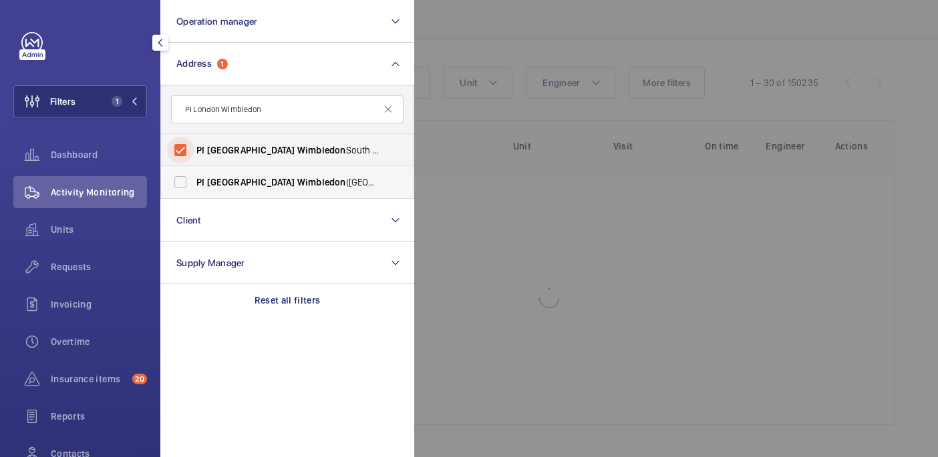
scroll to position [88, 0]
click at [323, 182] on span "PI London Wimbledon (Broadway) - 153-163 The Broadway, WIMBLEDON SW19 1NE" at bounding box center [288, 182] width 184 height 13
click at [194, 182] on input "PI London Wimbledon (Broadway) - 153-163 The Broadway, WIMBLEDON SW19 1NE" at bounding box center [180, 182] width 27 height 27
checkbox input "true"
click at [130, 57] on div "Filters 2 Operation manager Address 2 PI London Wimbledon PI London Wimbledon S…" at bounding box center [80, 272] width 134 height 481
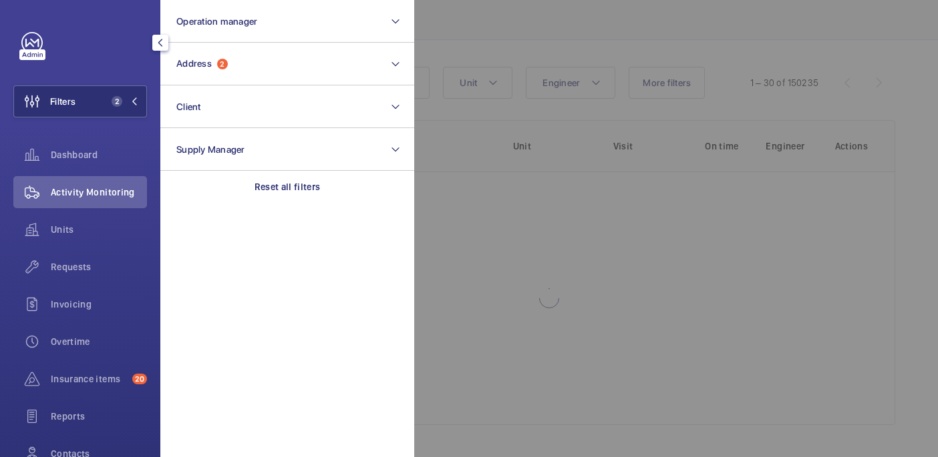
click at [477, 27] on div at bounding box center [883, 228] width 938 height 457
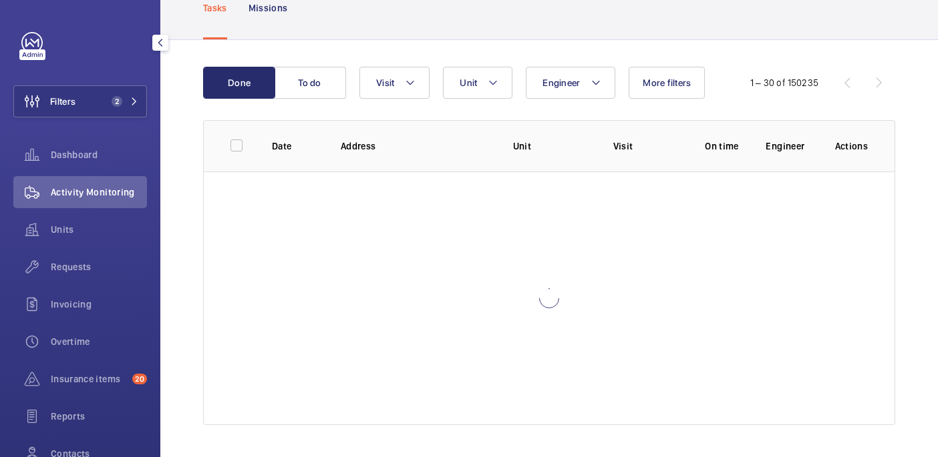
scroll to position [831, 0]
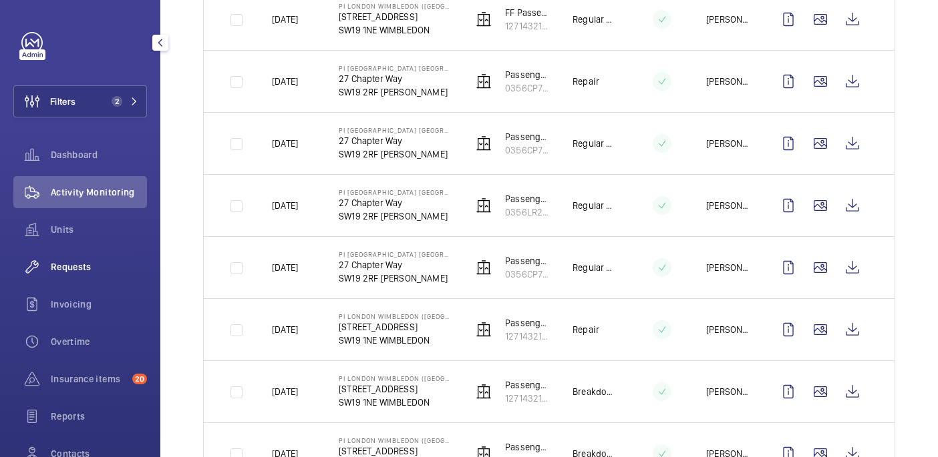
click at [98, 267] on span "Requests" at bounding box center [99, 266] width 96 height 13
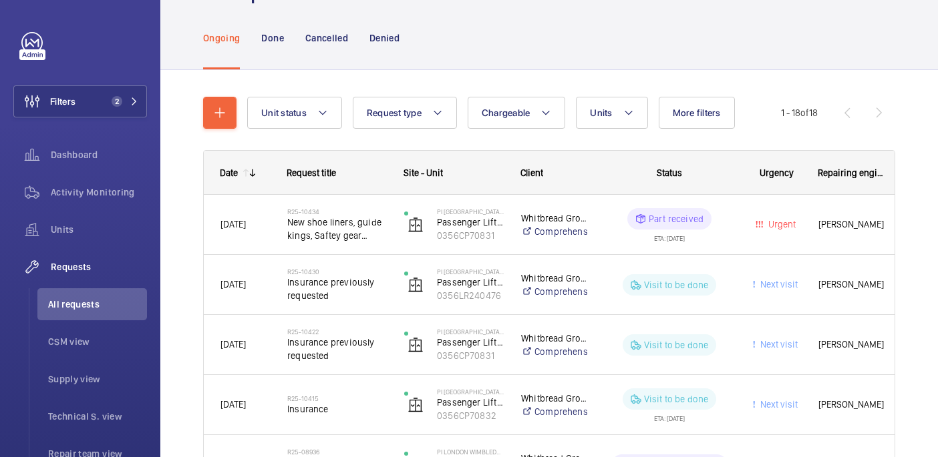
scroll to position [76, 0]
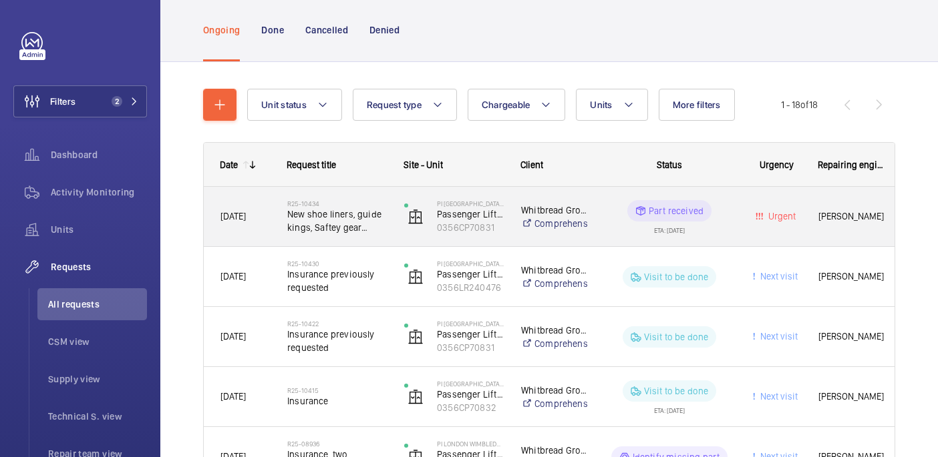
click at [349, 236] on div "R25-10434 New shoe liners, guide kings, Saftey gear inspection." at bounding box center [337, 217] width 100 height 39
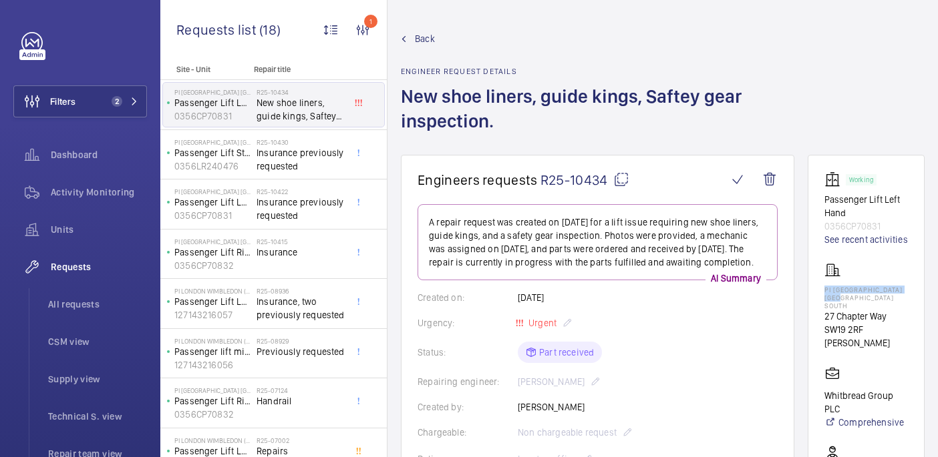
drag, startPoint x: 846, startPoint y: 303, endPoint x: 892, endPoint y: 318, distance: 49.2
click at [892, 318] on wm-front-card "Working Passenger Lift Left Hand 0356CP70831 See recent activities PI London Wi…" at bounding box center [865, 405] width 117 height 500
copy p "PI London Wimbledon South"
click at [616, 171] on wm-front-card "Engineers requests R25-10434 A repair request was created on 2025-08-01 for a l…" at bounding box center [597, 462] width 393 height 615
click at [619, 176] on mat-icon at bounding box center [621, 180] width 16 height 16
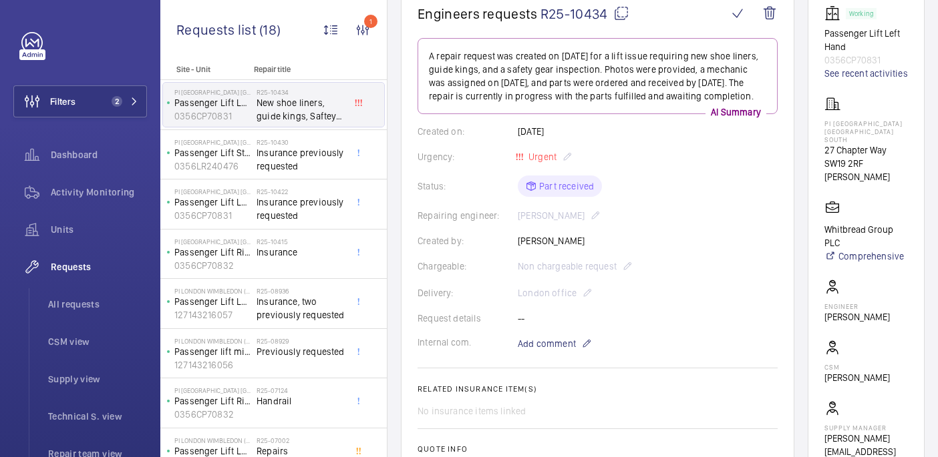
scroll to position [224, 0]
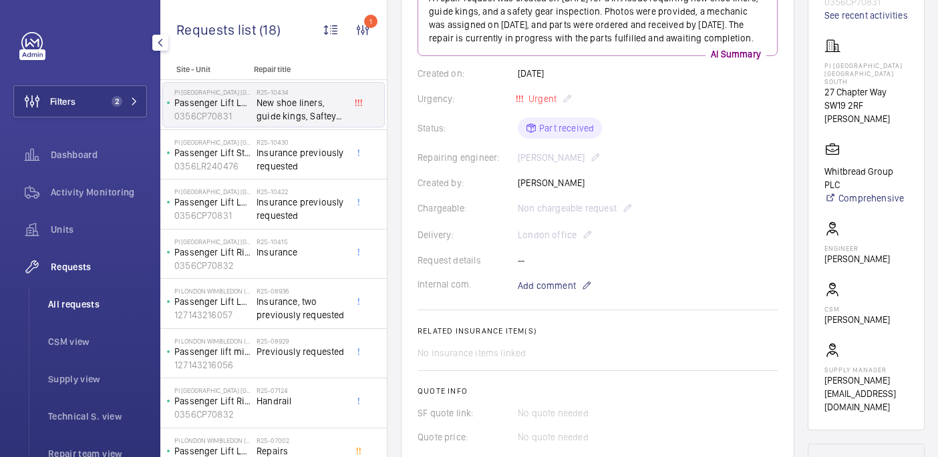
click at [92, 294] on li "All requests" at bounding box center [92, 305] width 110 height 32
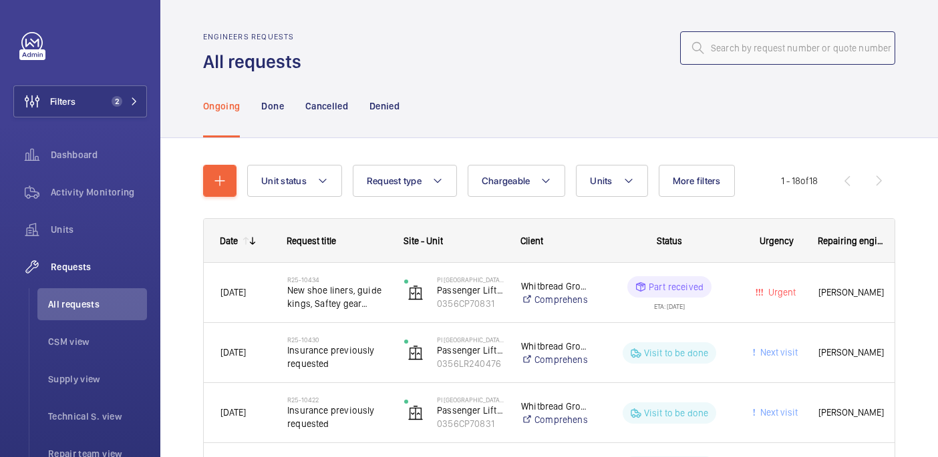
click at [737, 61] on input "text" at bounding box center [787, 47] width 215 height 33
paste input "R25-11672"
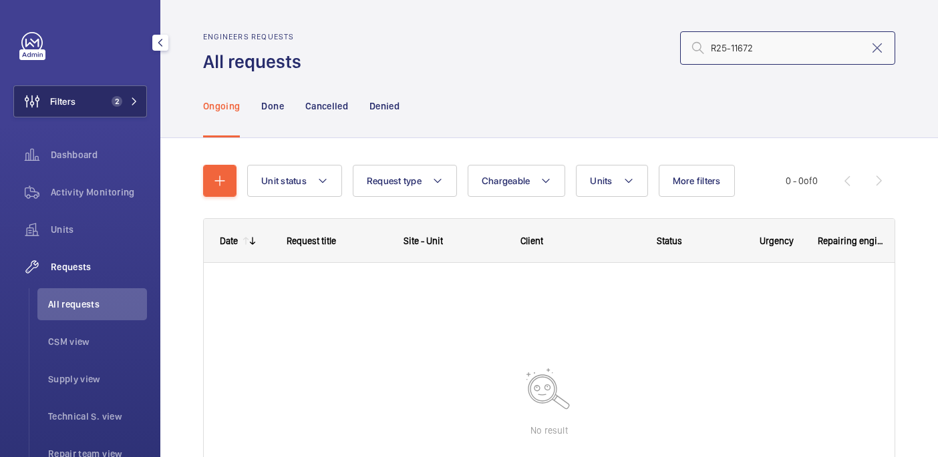
type input "R25-11672"
click at [114, 107] on button "Filters 2" at bounding box center [80, 101] width 134 height 32
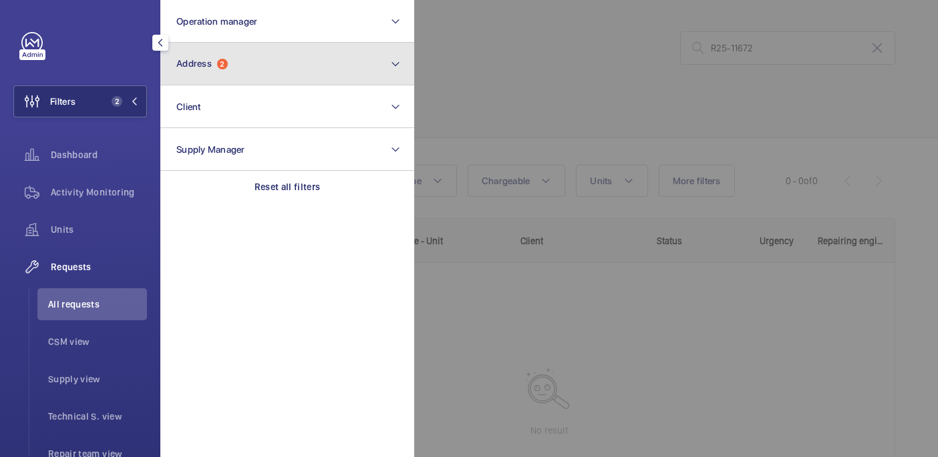
click at [331, 55] on button "Address 2" at bounding box center [287, 64] width 254 height 43
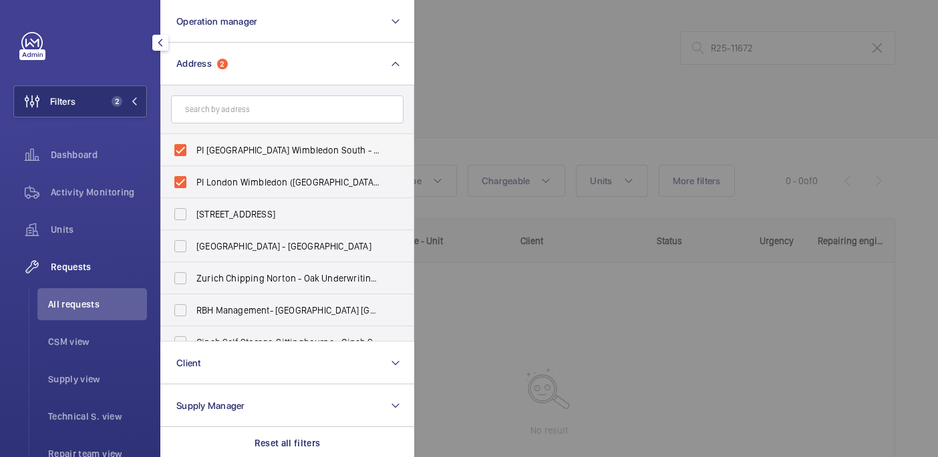
click at [221, 151] on span "PI London Wimbledon South - 27 Chapter Way, MERTON SW19 2RF" at bounding box center [288, 150] width 184 height 13
click at [194, 151] on input "PI London Wimbledon South - 27 Chapter Way, MERTON SW19 2RF" at bounding box center [180, 150] width 27 height 27
checkbox input "false"
click at [221, 166] on label "PI London Wimbledon (Broadway) - 153-163 The Broadway, WIMBLEDON SW19 1NE" at bounding box center [277, 182] width 232 height 32
click at [194, 169] on input "PI London Wimbledon (Broadway) - 153-163 The Broadway, WIMBLEDON SW19 1NE" at bounding box center [180, 182] width 27 height 27
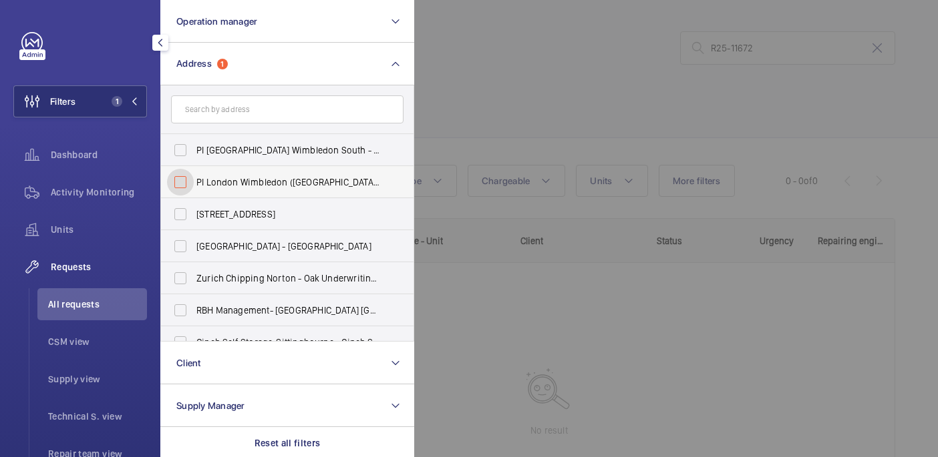
checkbox input "false"
click at [480, 118] on div at bounding box center [883, 228] width 938 height 457
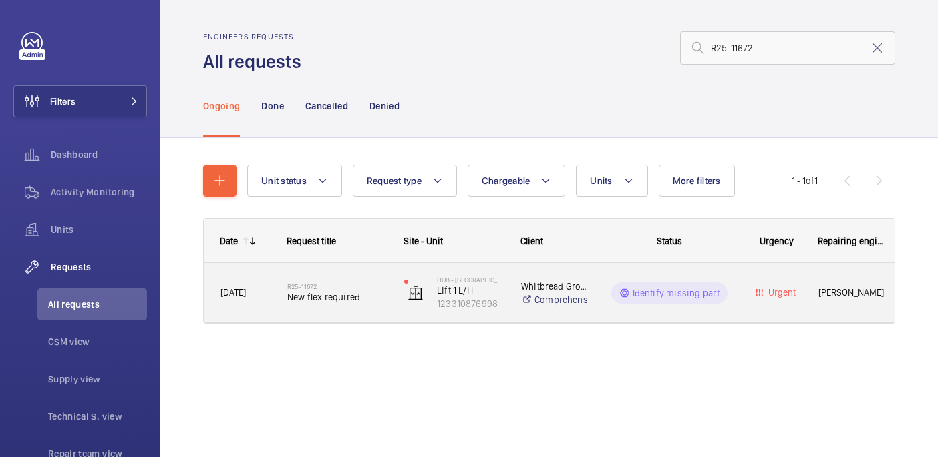
click at [341, 285] on h2 "R25-11672" at bounding box center [337, 287] width 100 height 8
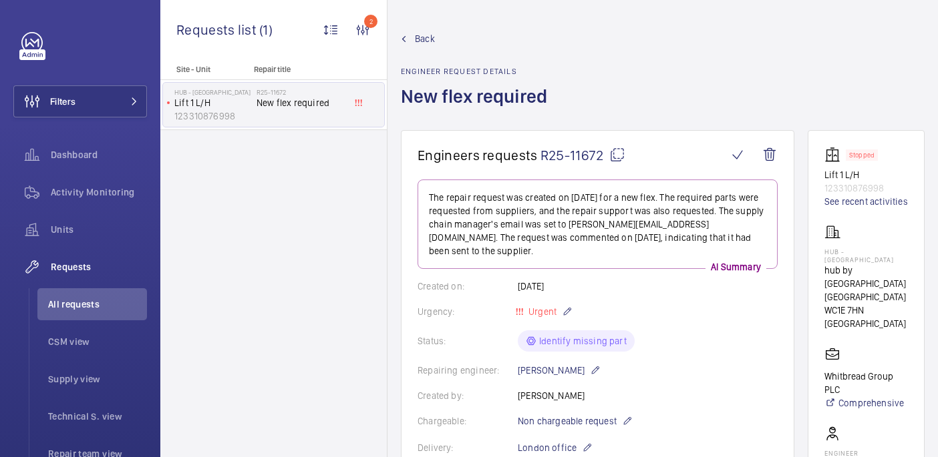
click at [613, 154] on mat-icon at bounding box center [617, 155] width 16 height 16
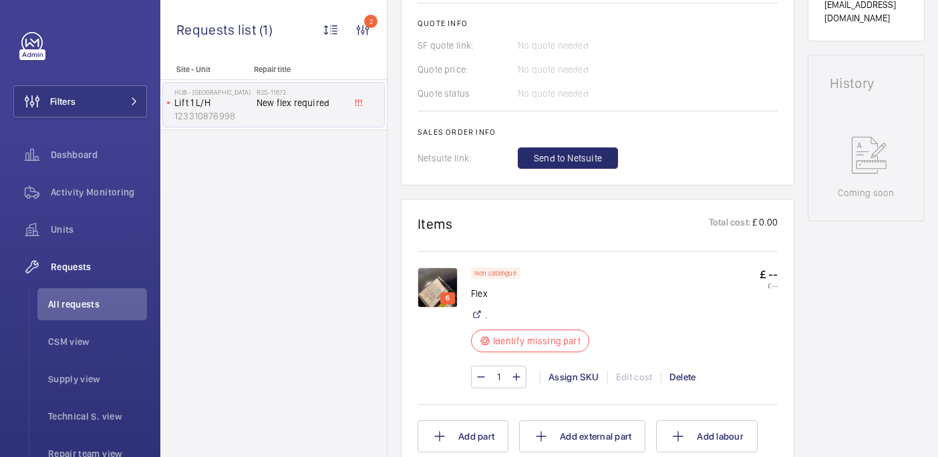
scroll to position [595, 0]
click at [412, 288] on wm-front-card "Items Total cost: £ 0.00 6 Non catalogue Flex . Identify missing part £ -- £ --…" at bounding box center [597, 333] width 393 height 270
click at [415, 268] on wm-front-card "Items Total cost: £ 0.00 6 Non catalogue Flex . Identify missing part £ -- £ --…" at bounding box center [597, 333] width 393 height 270
click at [438, 267] on img at bounding box center [437, 287] width 40 height 40
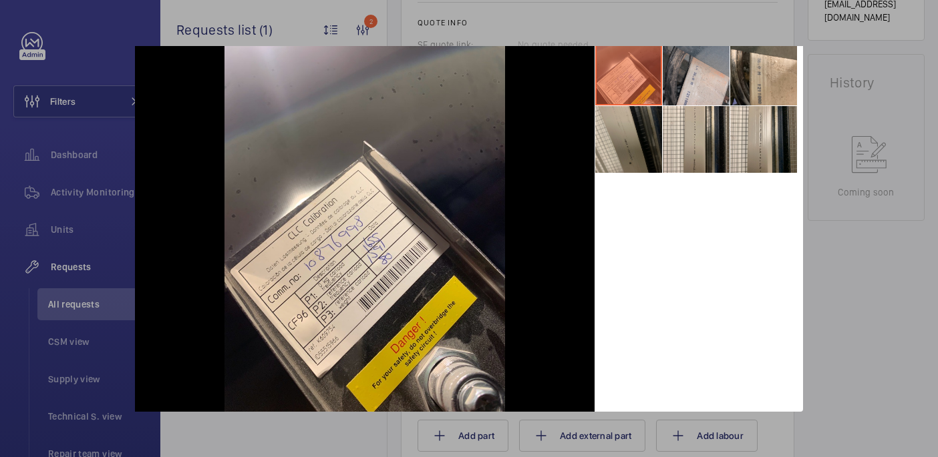
scroll to position [28, 0]
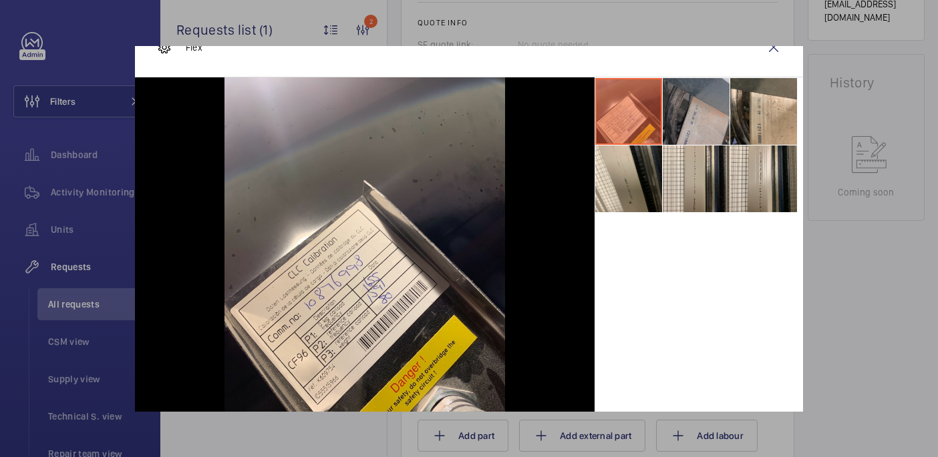
click at [709, 92] on li at bounding box center [696, 111] width 67 height 67
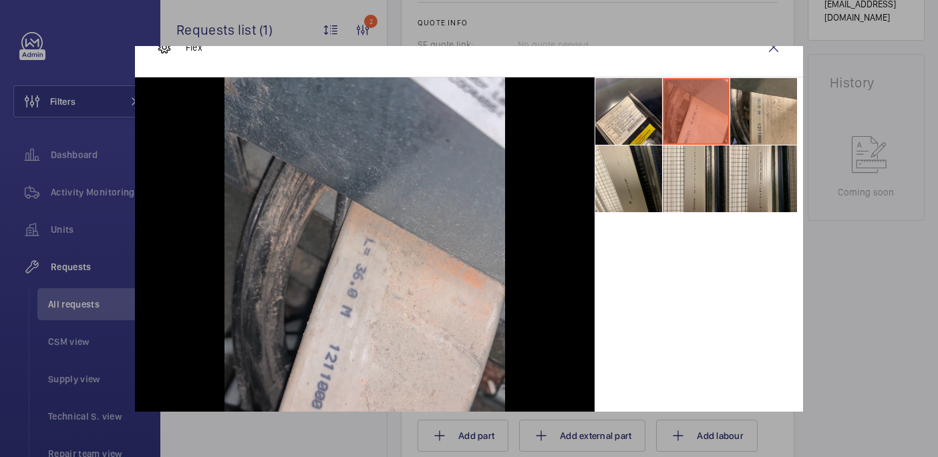
scroll to position [67, 0]
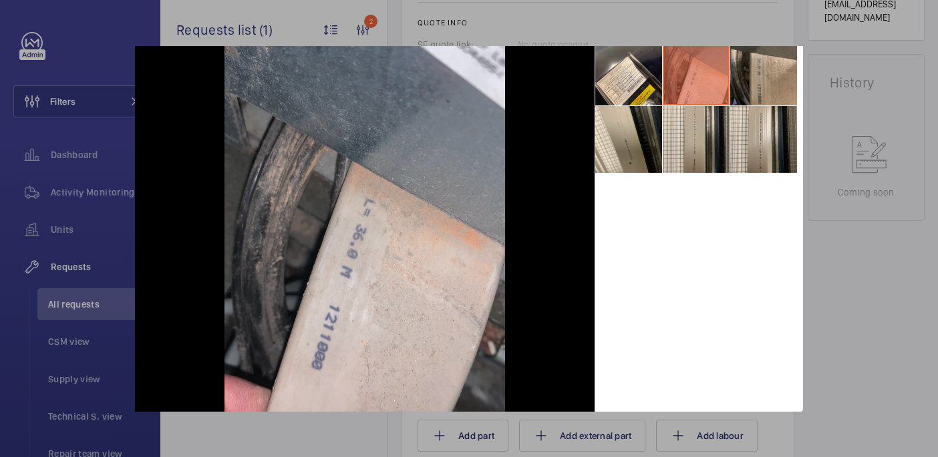
click at [771, 81] on li at bounding box center [763, 72] width 67 height 67
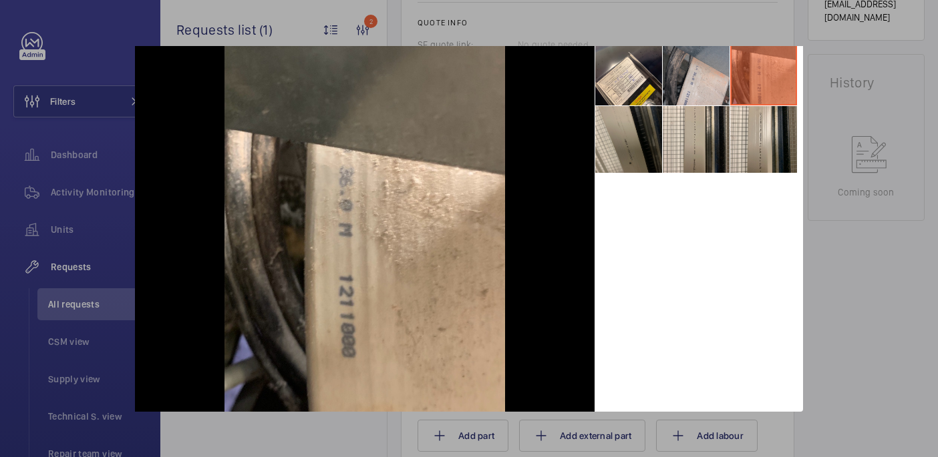
click at [610, 160] on li at bounding box center [628, 139] width 67 height 67
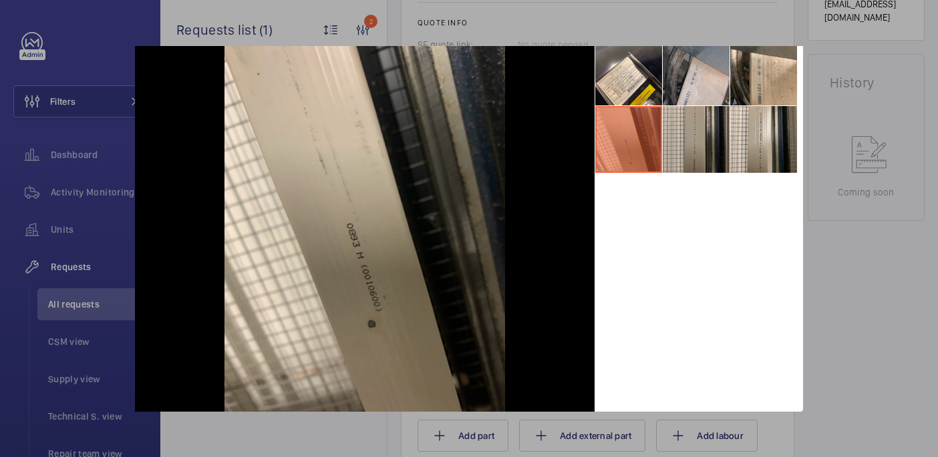
click at [703, 121] on li at bounding box center [696, 139] width 67 height 67
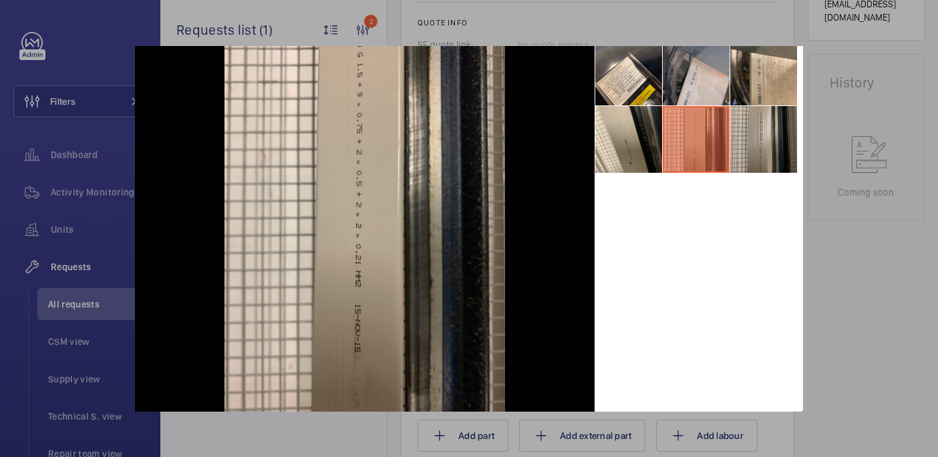
click at [766, 137] on li at bounding box center [763, 139] width 67 height 67
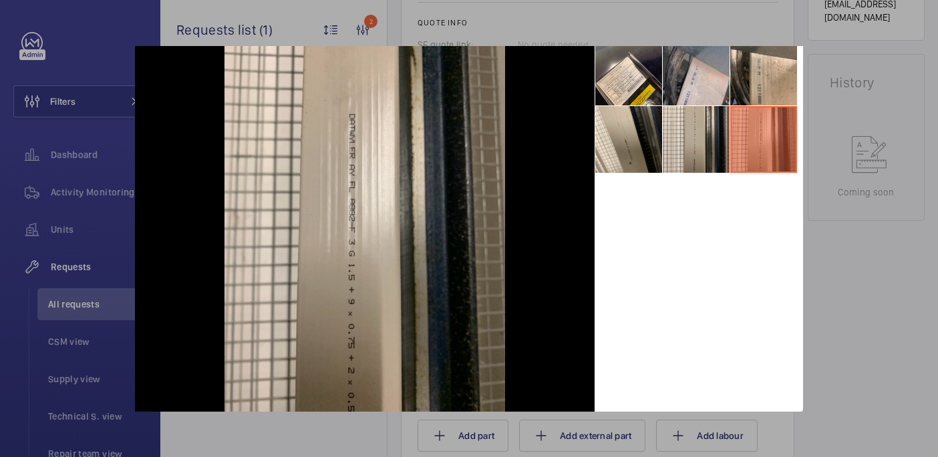
click at [890, 266] on div at bounding box center [469, 228] width 938 height 457
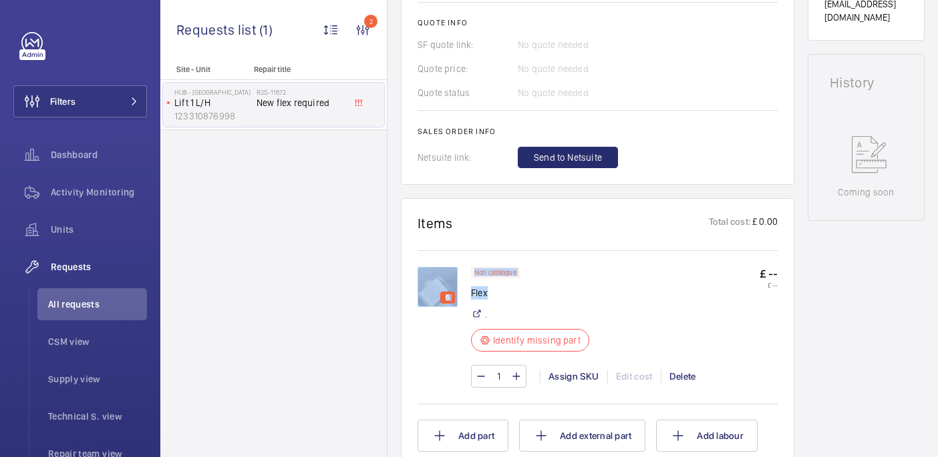
drag, startPoint x: 469, startPoint y: 279, endPoint x: 496, endPoint y: 279, distance: 26.7
click at [496, 279] on div "6 Non catalogue Flex . Identify missing part £ -- £ -- 1 Assign SKU Edit cost D…" at bounding box center [597, 334] width 360 height 134
click at [496, 287] on p "Flex" at bounding box center [534, 293] width 126 height 13
drag, startPoint x: 488, startPoint y: 280, endPoint x: 470, endPoint y: 281, distance: 18.7
click at [470, 281] on div "6 Non catalogue Flex . Identify missing part £ -- £ -- 1 Assign SKU Edit cost D…" at bounding box center [597, 334] width 360 height 134
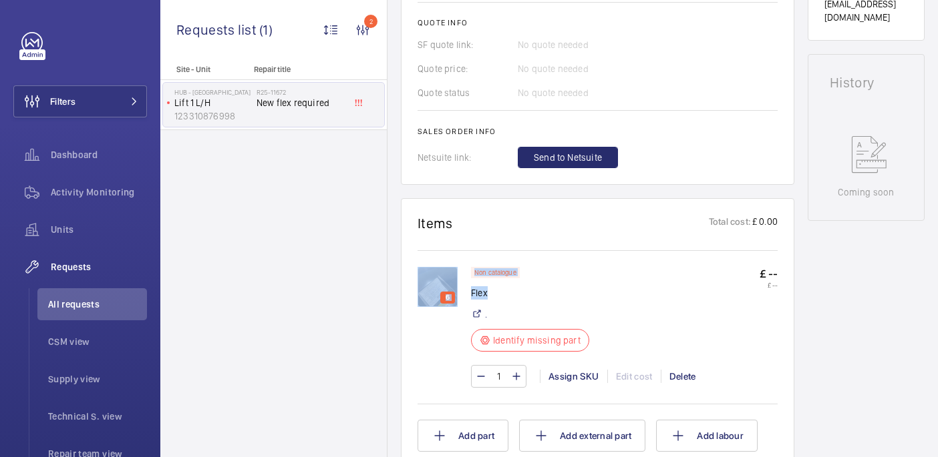
click at [470, 281] on div "6" at bounding box center [443, 327] width 53 height 121
drag, startPoint x: 472, startPoint y: 281, endPoint x: 487, endPoint y: 284, distance: 15.1
click at [487, 287] on p "Flex" at bounding box center [534, 293] width 126 height 13
copy p "Flex"
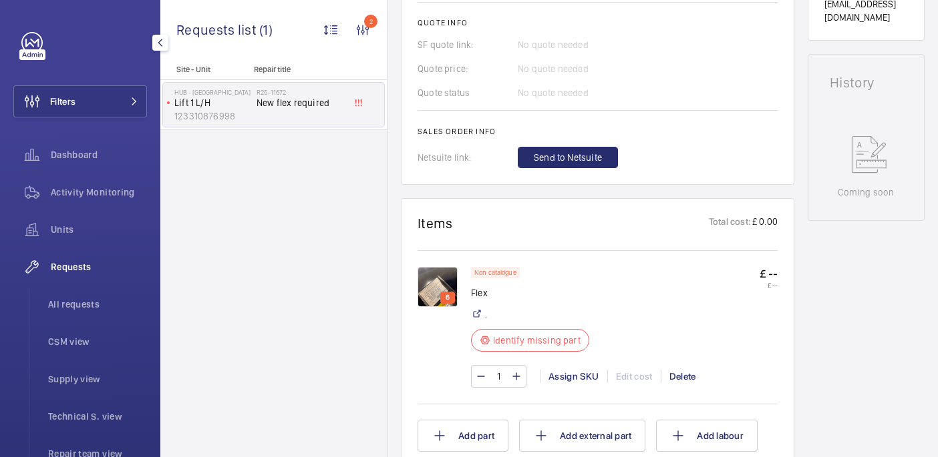
click at [96, 85] on div "Filters Dashboard Activity Monitoring Units Requests All requests CSM view Supp…" at bounding box center [80, 363] width 134 height 663
click at [113, 106] on button "Filters" at bounding box center [80, 101] width 134 height 32
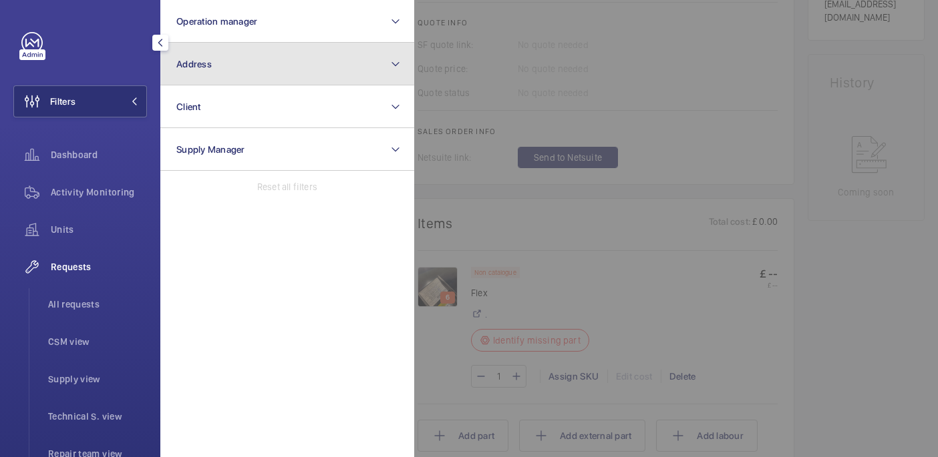
click at [290, 69] on button "Address" at bounding box center [287, 64] width 254 height 43
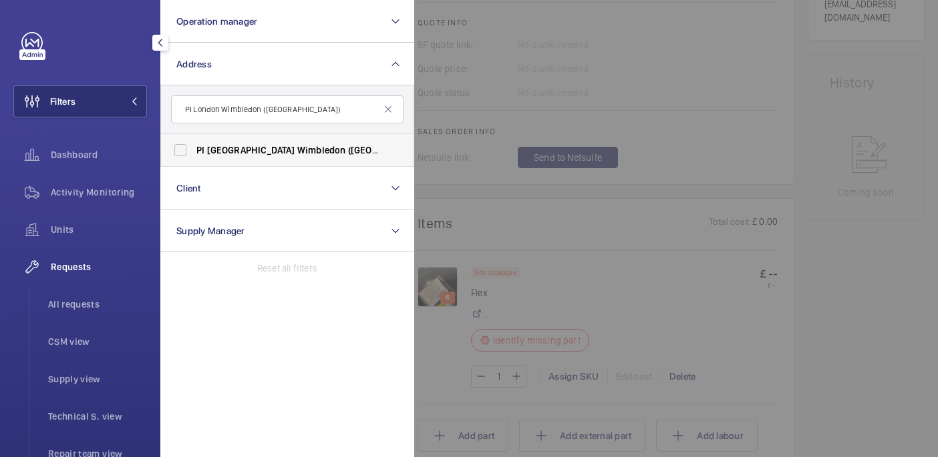
type input "PI London Wimbledon (Broadway)"
click at [276, 141] on label "PI London Wimbledon (Broadway) - 153-163 The Broadway, WIMBLEDON SW19 1NE" at bounding box center [277, 150] width 232 height 32
click at [194, 141] on input "PI London Wimbledon (Broadway) - 153-163 The Broadway, WIMBLEDON SW19 1NE" at bounding box center [180, 150] width 27 height 27
checkbox input "true"
click at [73, 194] on span "Activity Monitoring" at bounding box center [99, 192] width 96 height 13
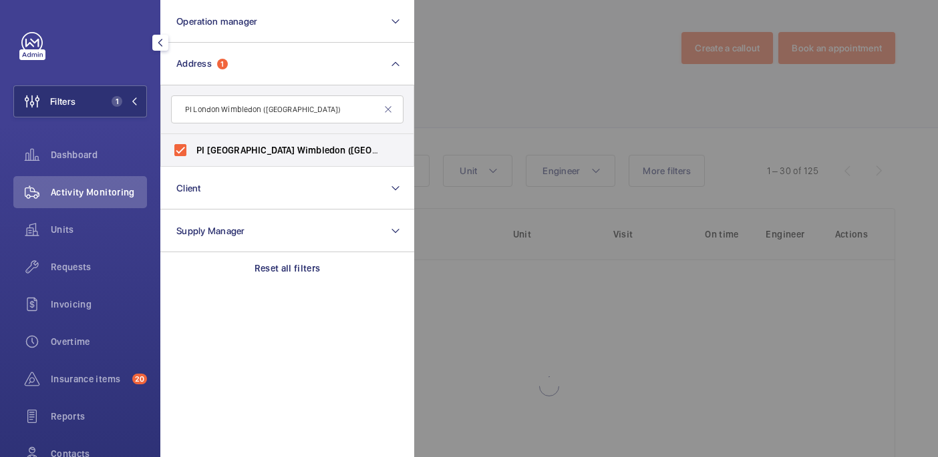
click at [644, 306] on div at bounding box center [883, 228] width 938 height 457
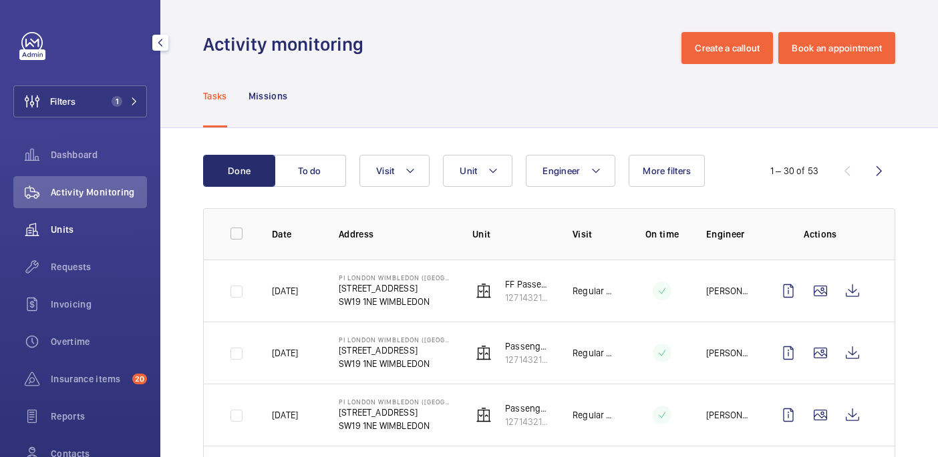
click at [60, 228] on span "Units" at bounding box center [99, 229] width 96 height 13
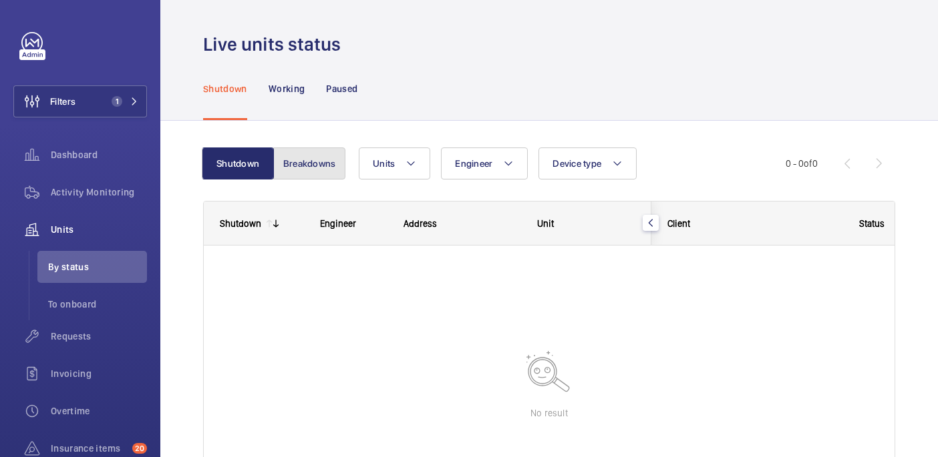
click at [297, 167] on button "Breakdowns" at bounding box center [309, 164] width 72 height 32
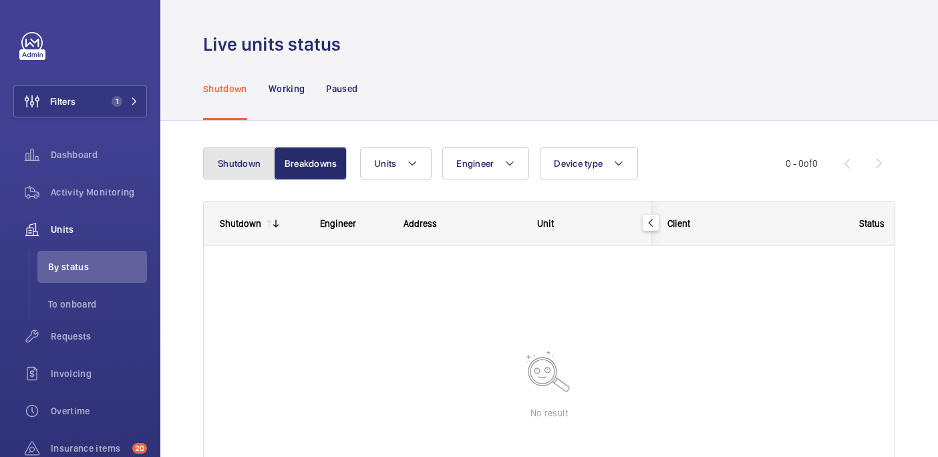
click at [245, 170] on button "Shutdown" at bounding box center [239, 164] width 72 height 32
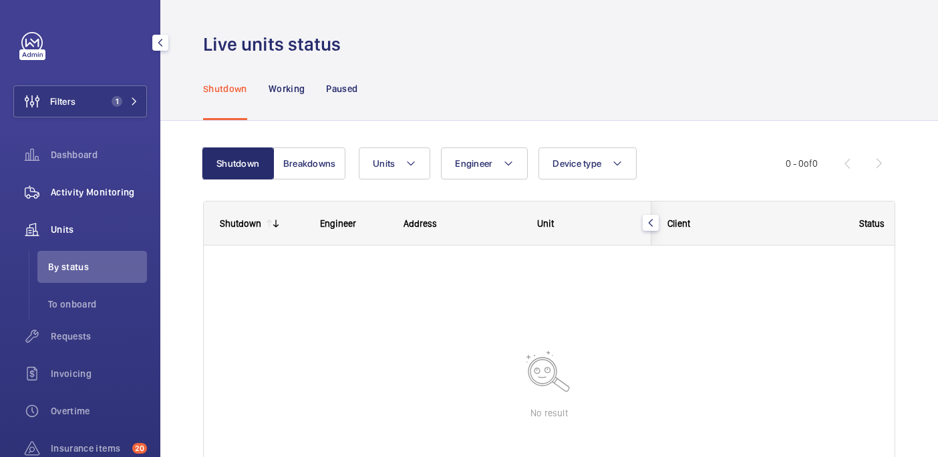
click at [84, 198] on span "Activity Monitoring" at bounding box center [99, 192] width 96 height 13
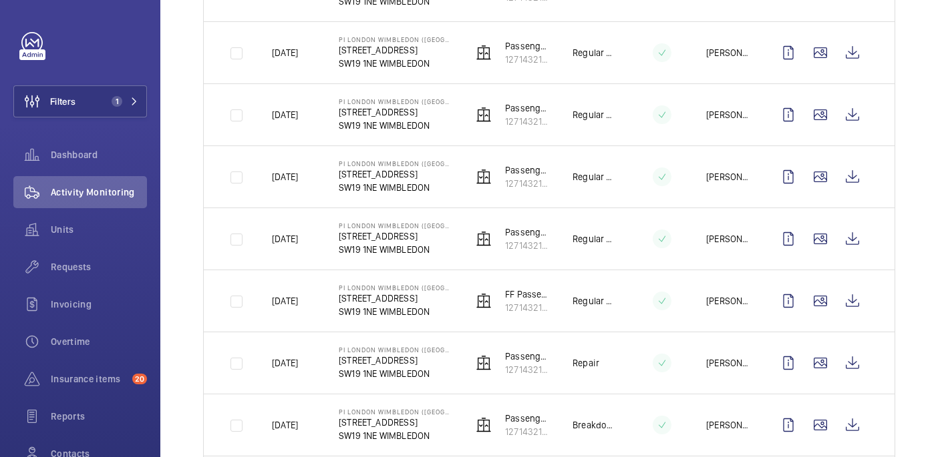
scroll to position [382, 0]
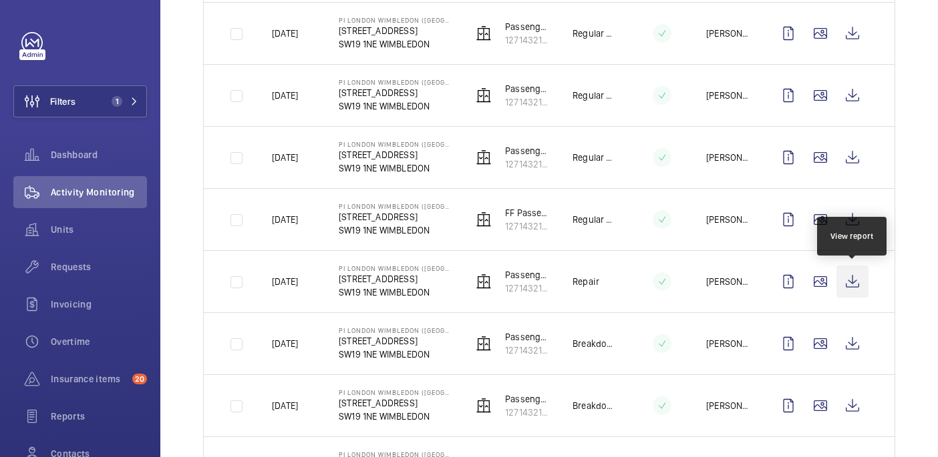
click at [848, 279] on wm-front-icon-button at bounding box center [852, 282] width 32 height 32
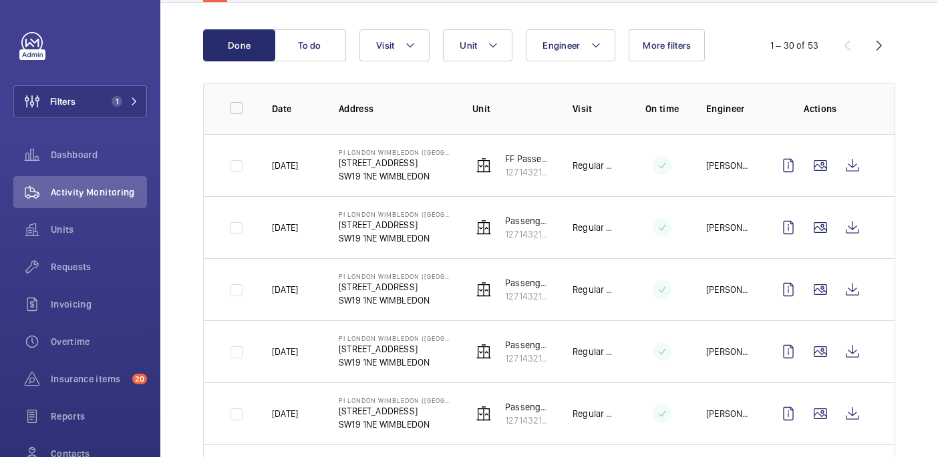
scroll to position [0, 0]
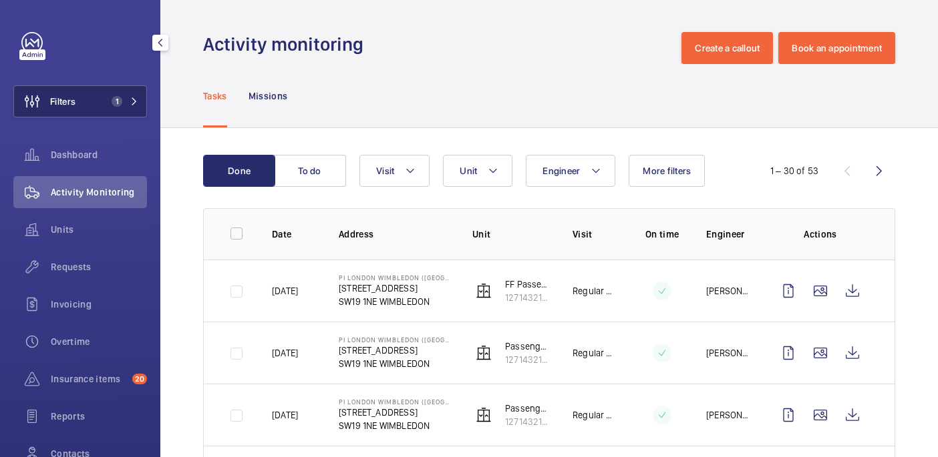
click at [120, 101] on span "1" at bounding box center [117, 101] width 11 height 11
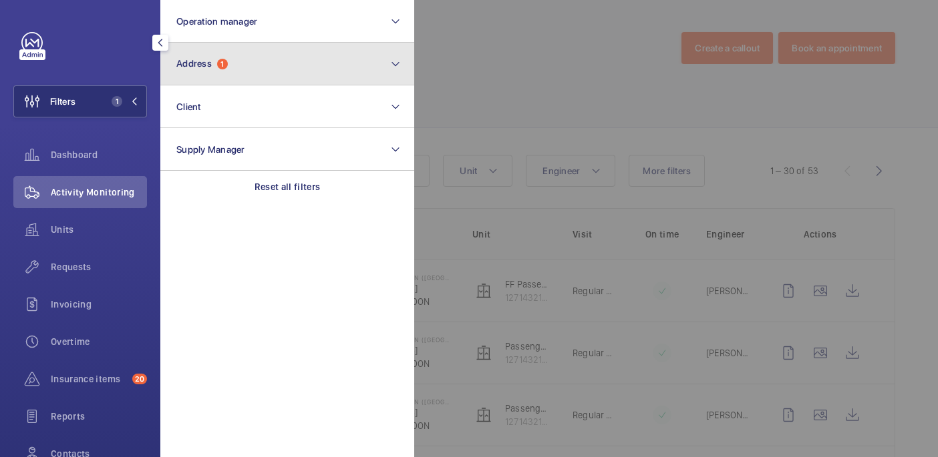
click at [252, 66] on button "Address 1" at bounding box center [287, 64] width 254 height 43
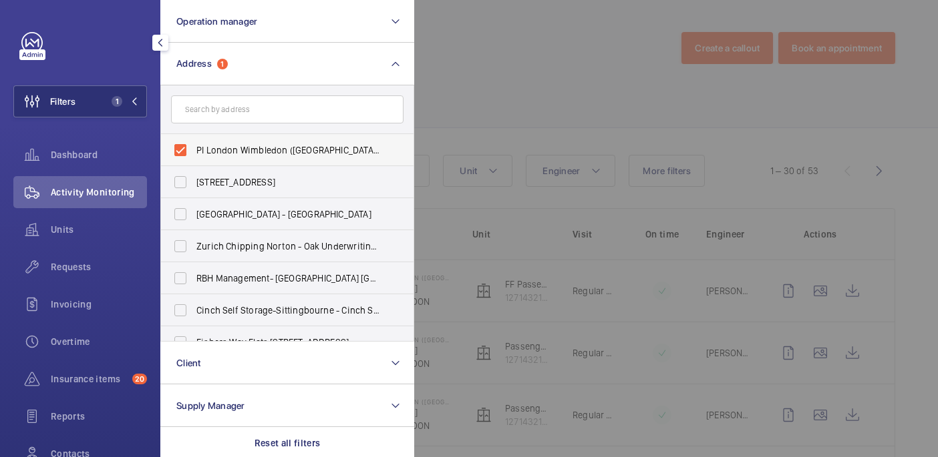
click at [202, 150] on span "PI London Wimbledon (Broadway) - 153-163 The Broadway, WIMBLEDON SW19 1NE" at bounding box center [288, 150] width 184 height 13
click at [194, 150] on input "PI London Wimbledon (Broadway) - 153-163 The Broadway, WIMBLEDON SW19 1NE" at bounding box center [180, 150] width 27 height 27
checkbox input "false"
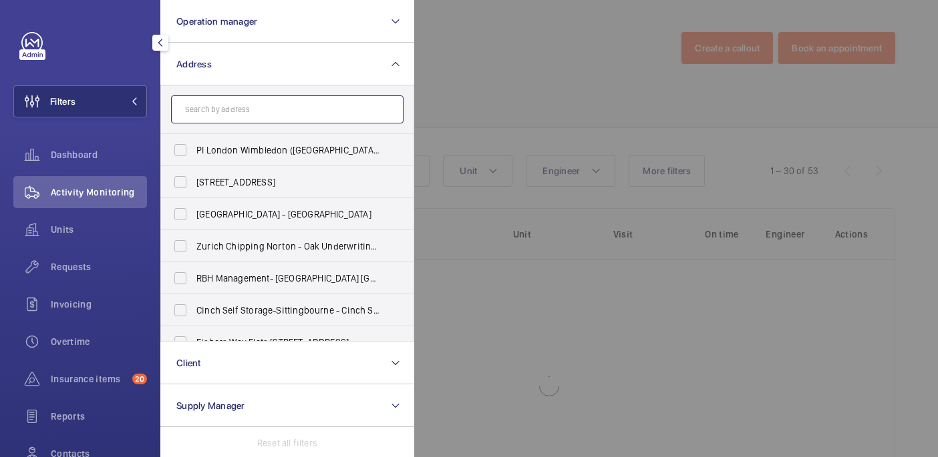
click at [209, 114] on input "text" at bounding box center [287, 110] width 232 height 28
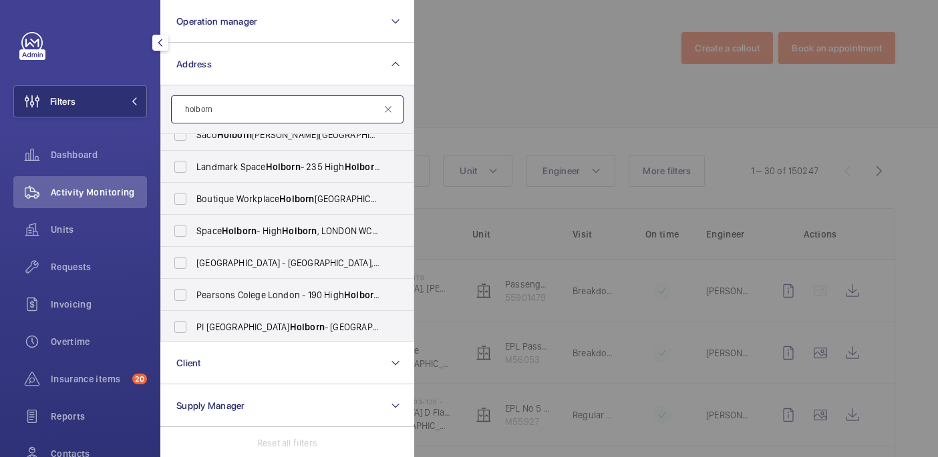
scroll to position [434, 0]
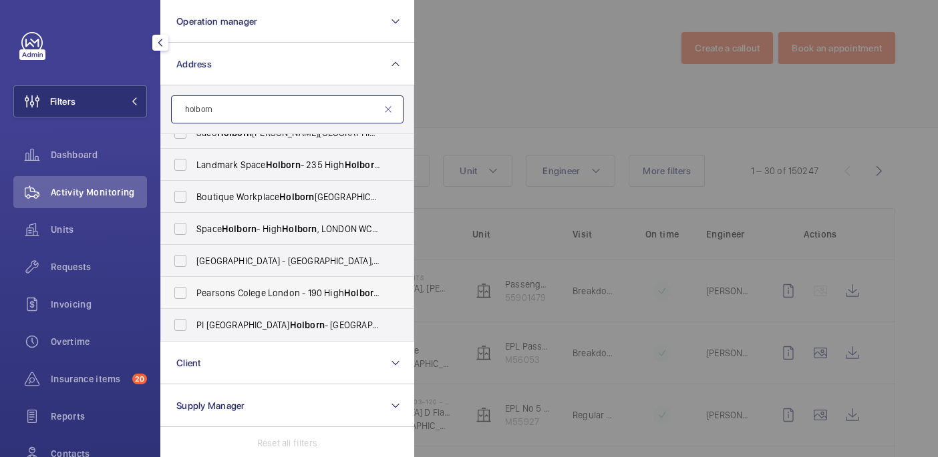
type input "holborn"
click at [277, 327] on span "PI London Holborn - Red Lion Street, HOLBORN WC1R 4PS" at bounding box center [288, 325] width 184 height 13
click at [194, 327] on input "PI London Holborn - Red Lion Street, HOLBORN WC1R 4PS" at bounding box center [180, 325] width 27 height 27
checkbox input "true"
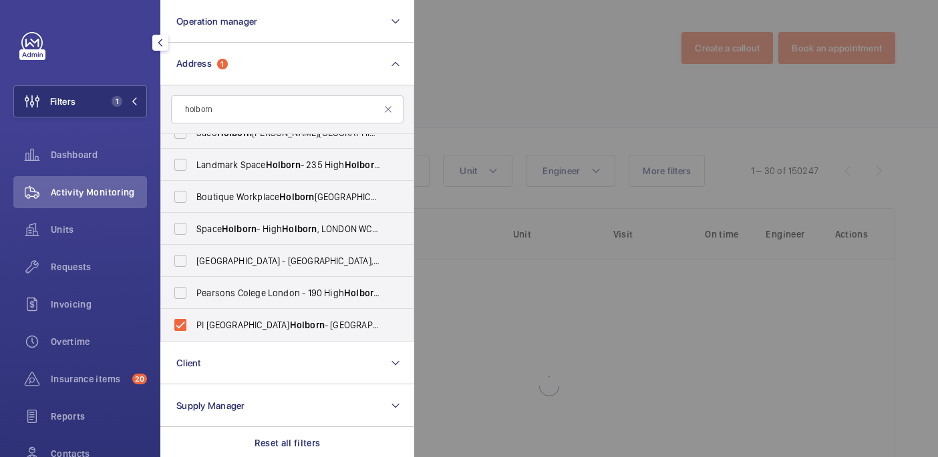
click at [472, 101] on div at bounding box center [883, 228] width 938 height 457
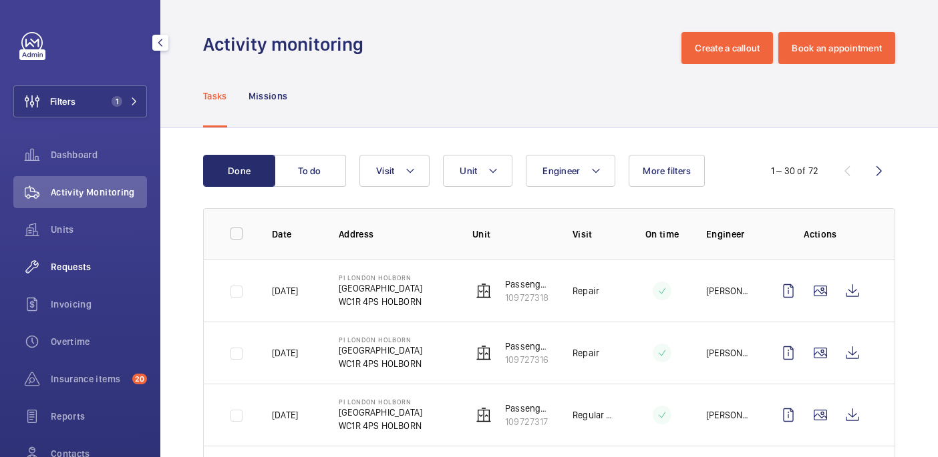
click at [71, 272] on span "Requests" at bounding box center [99, 266] width 96 height 13
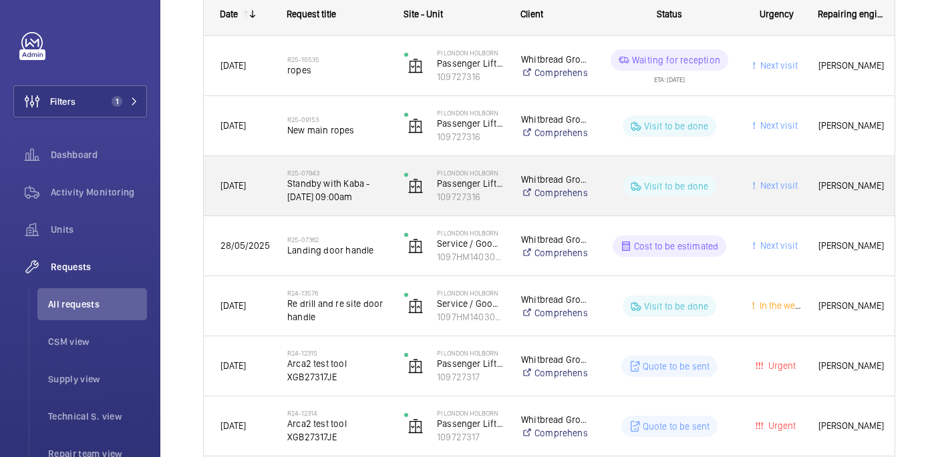
scroll to position [228, 0]
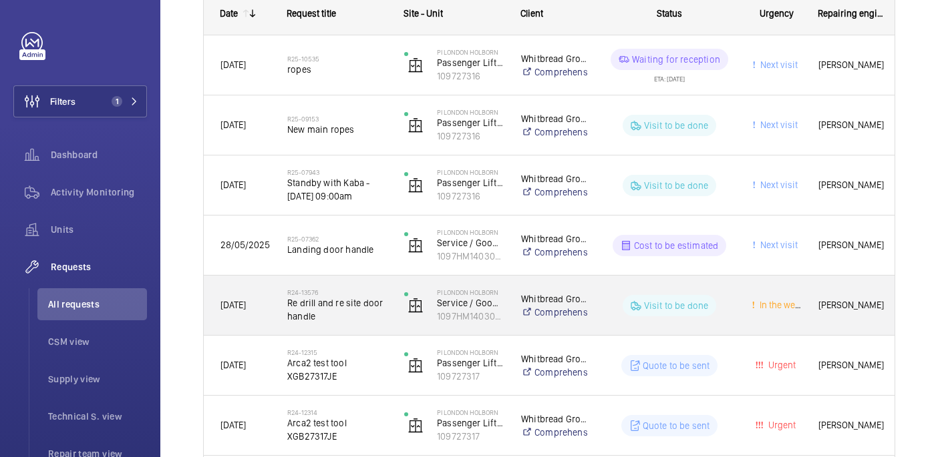
click at [370, 325] on div "R24-13576 Re drill and re site door handle" at bounding box center [329, 306] width 116 height 60
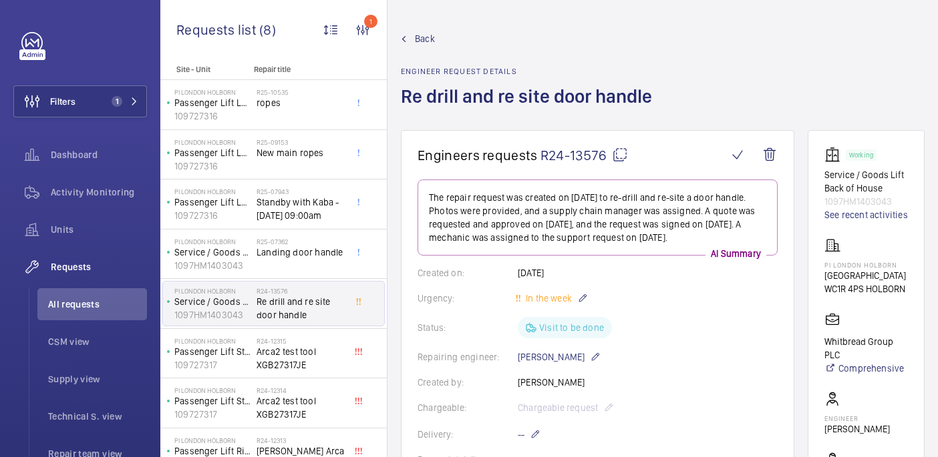
click at [616, 153] on mat-icon at bounding box center [620, 155] width 16 height 16
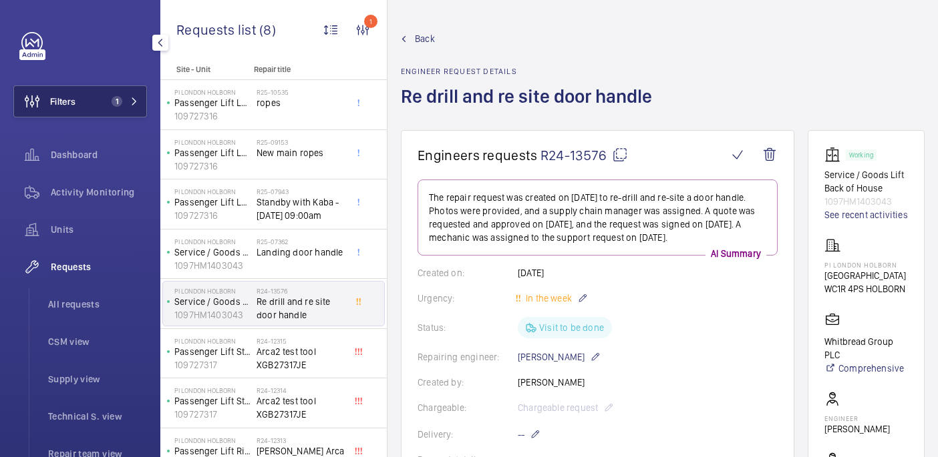
click at [99, 110] on button "Filters 1" at bounding box center [80, 101] width 134 height 32
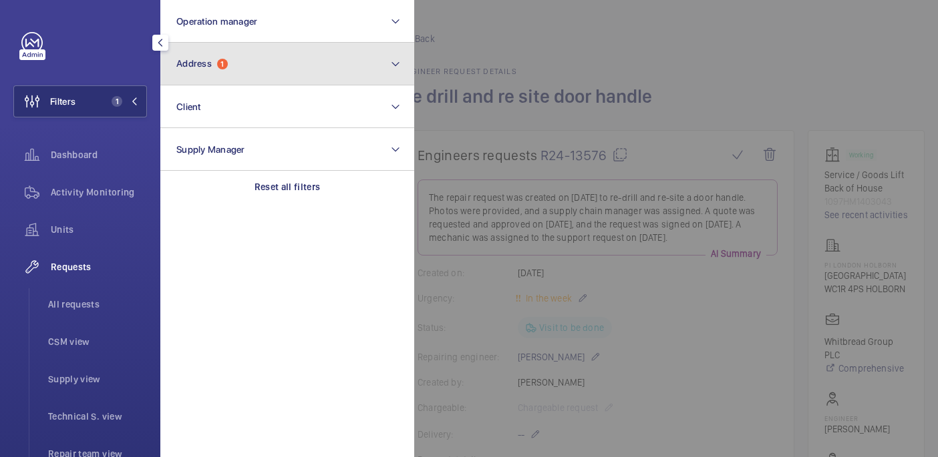
click at [246, 73] on button "Address 1" at bounding box center [287, 64] width 254 height 43
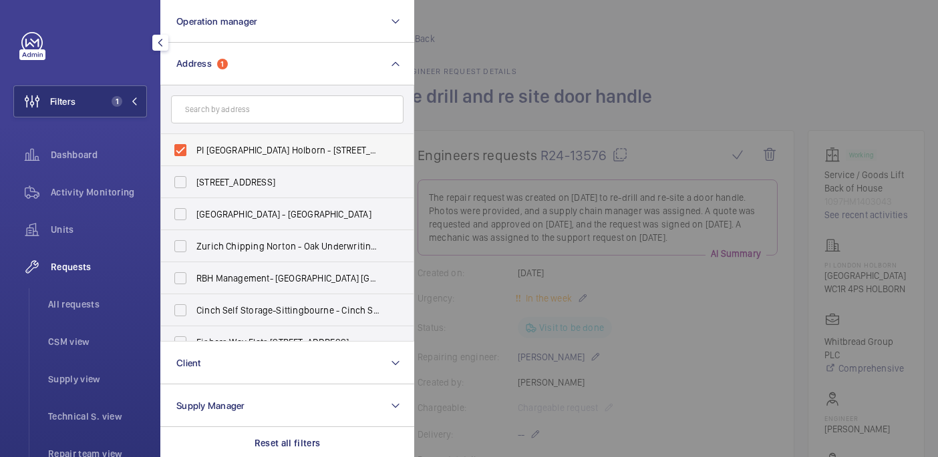
click at [194, 152] on label "PI London Holborn - Red Lion Street, HOLBORN WC1R 4PS" at bounding box center [277, 150] width 232 height 32
click at [194, 152] on input "PI London Holborn - Red Lion Street, HOLBORN WC1R 4PS" at bounding box center [180, 150] width 27 height 27
checkbox input "false"
click at [194, 106] on input "text" at bounding box center [287, 110] width 232 height 28
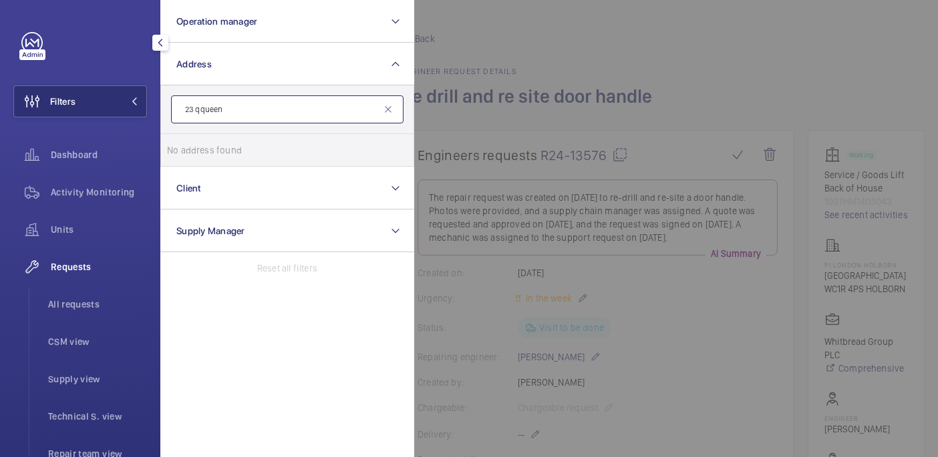
click at [200, 111] on input "23 qqueen" at bounding box center [287, 110] width 232 height 28
type input "23 queen"
click at [244, 154] on span "National Hospital for Neurology and Neurosurgery - 23 Queen Square, LONDON WC1N…" at bounding box center [288, 150] width 184 height 13
click at [194, 154] on input "National Hospital for Neurology and Neurosurgery - 23 Queen Square, LONDON WC1N…" at bounding box center [180, 150] width 27 height 27
checkbox input "true"
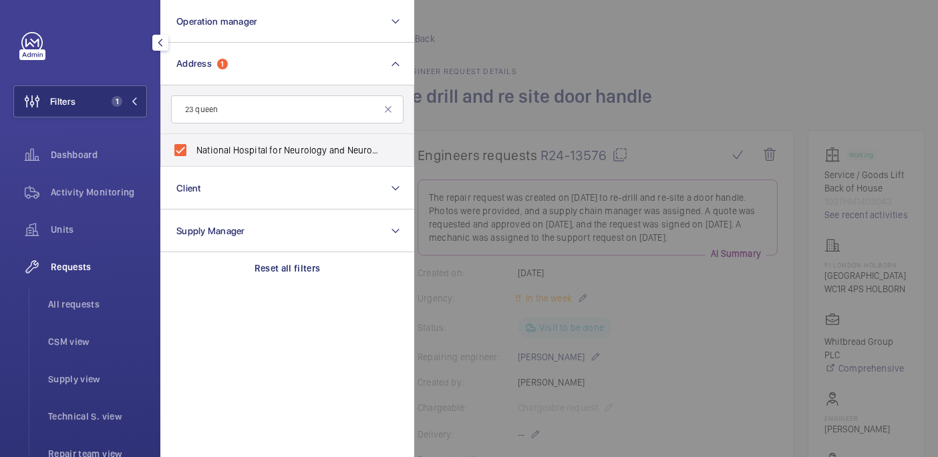
click at [569, 67] on div at bounding box center [883, 228] width 938 height 457
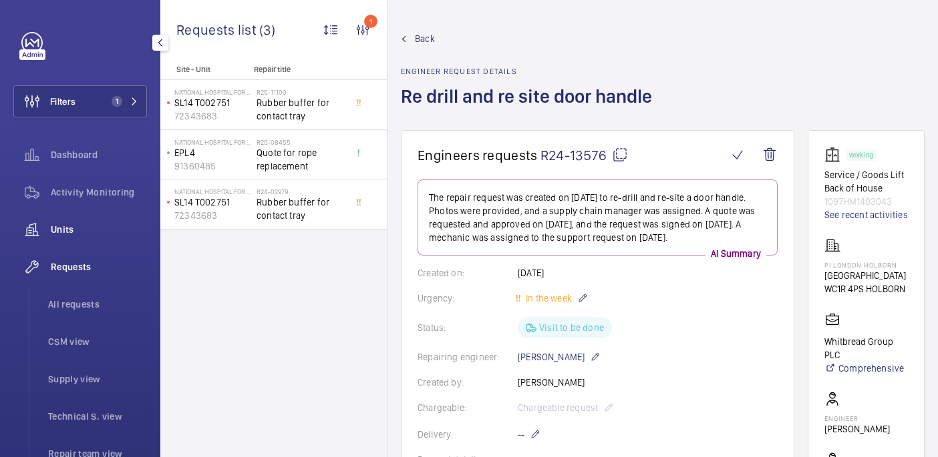
click at [73, 228] on span "Units" at bounding box center [99, 229] width 96 height 13
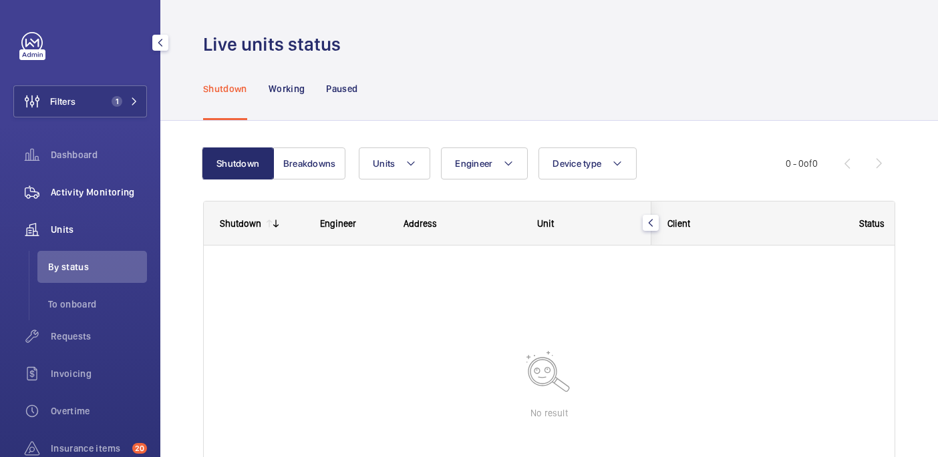
click at [106, 195] on span "Activity Monitoring" at bounding box center [99, 192] width 96 height 13
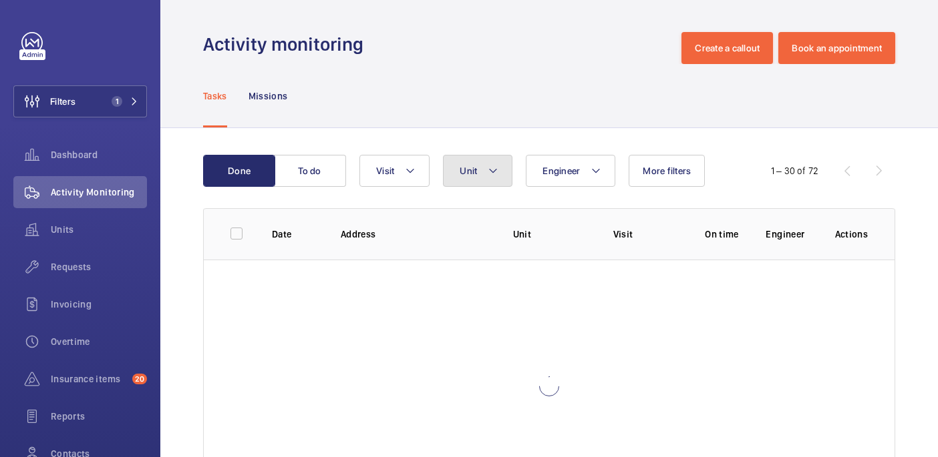
click at [499, 170] on button "Unit" at bounding box center [477, 171] width 69 height 32
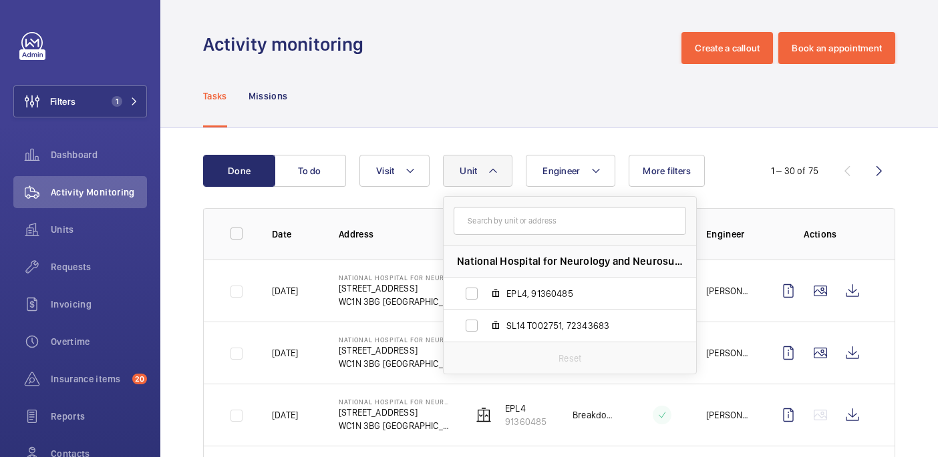
click at [580, 87] on div "Tasks Missions" at bounding box center [549, 95] width 692 height 63
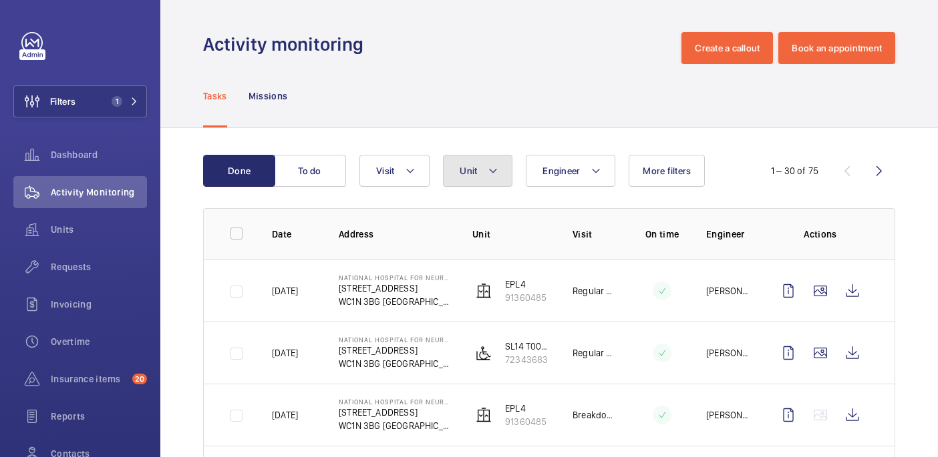
click at [486, 171] on button "Unit" at bounding box center [477, 171] width 69 height 32
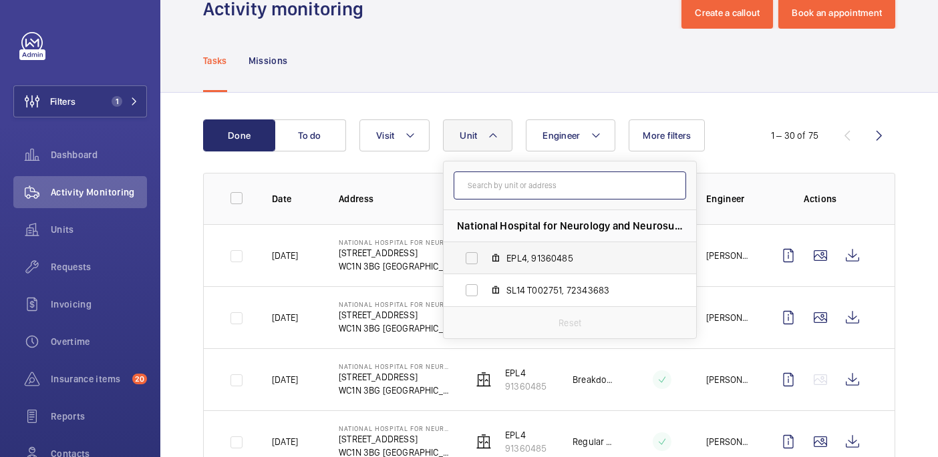
scroll to position [39, 0]
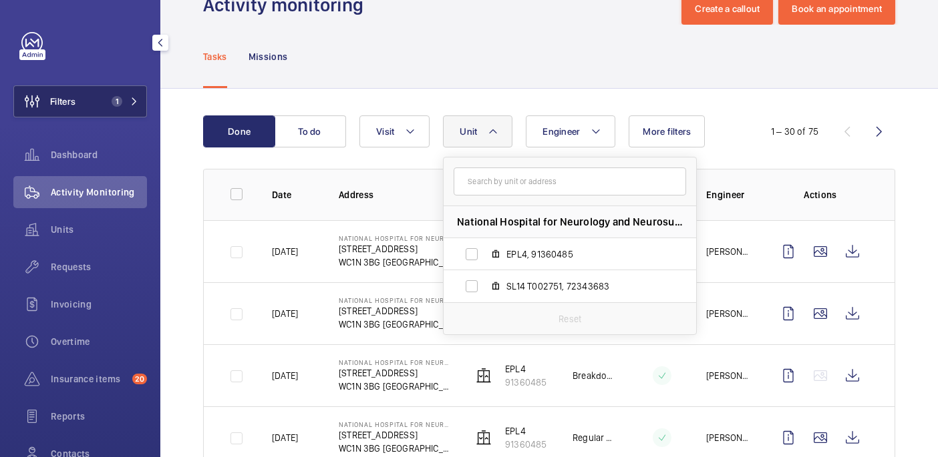
click at [100, 90] on button "Filters 1" at bounding box center [80, 101] width 134 height 32
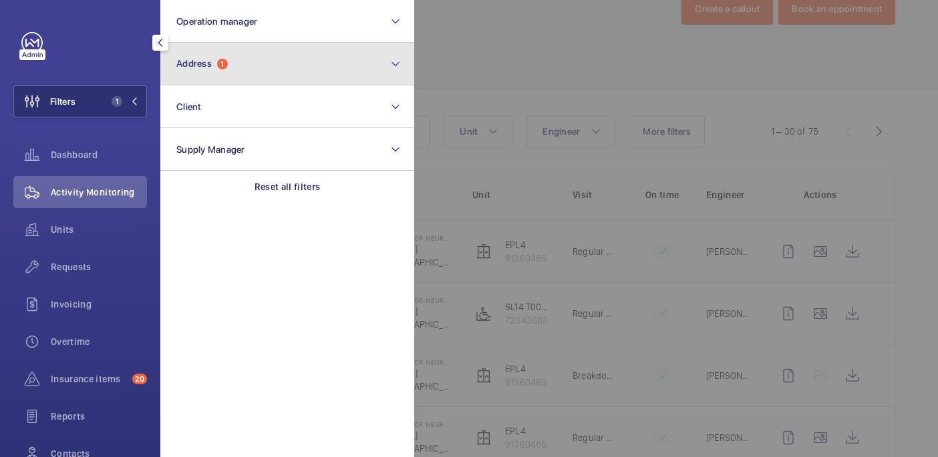
click at [304, 68] on button "Address 1" at bounding box center [287, 64] width 254 height 43
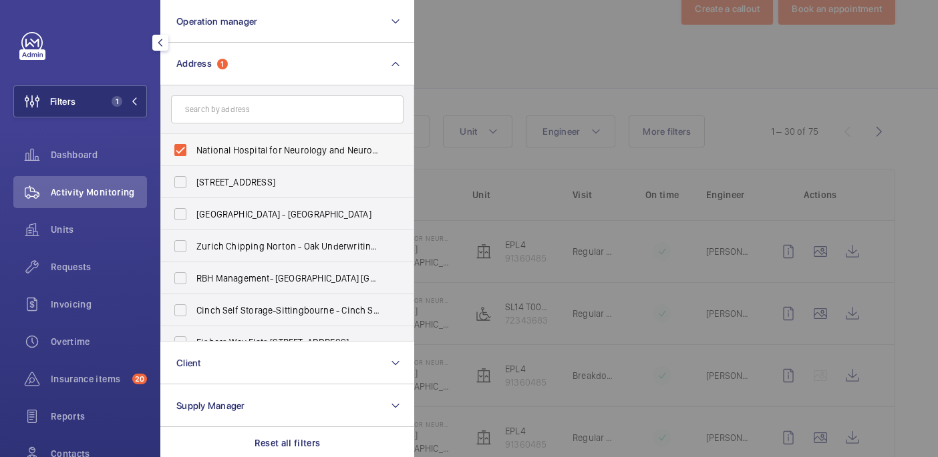
click at [200, 160] on label "National Hospital for Neurology and Neurosurgery - 23 Queen Square, LONDON WC1N…" at bounding box center [277, 150] width 232 height 32
click at [194, 160] on input "National Hospital for Neurology and Neurosurgery - 23 Queen Square, LONDON WC1N…" at bounding box center [180, 150] width 27 height 27
checkbox input "false"
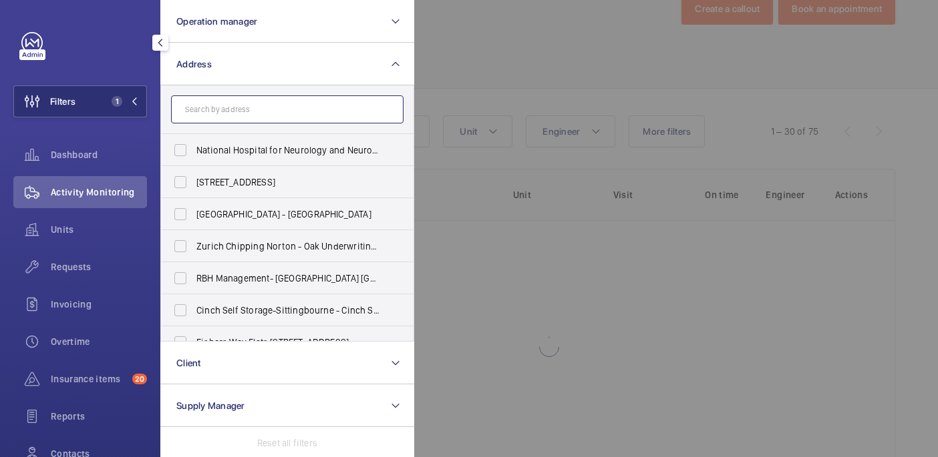
click at [200, 112] on input "text" at bounding box center [287, 110] width 232 height 28
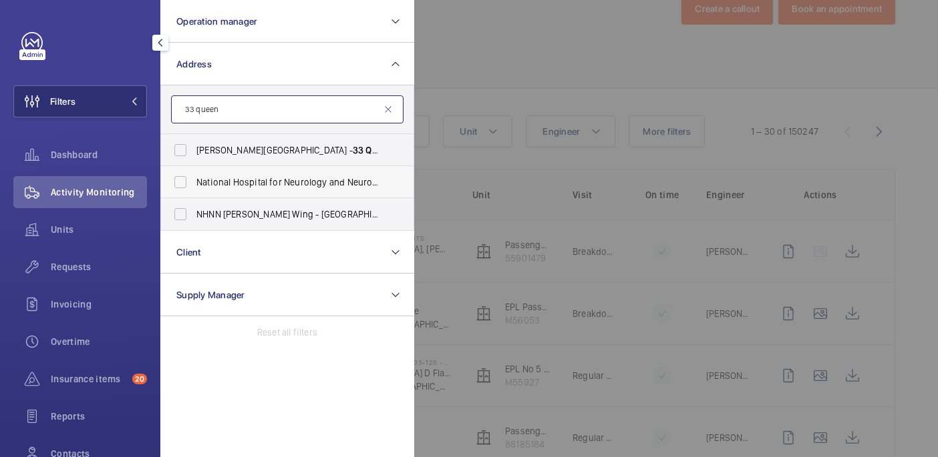
type input "33 queen"
click at [251, 180] on span "National Hospital for Neurology and Neurosurgery ( Queen Mary Wing) - 33 Queen …" at bounding box center [288, 182] width 184 height 13
click at [194, 180] on input "National Hospital for Neurology and Neurosurgery ( Queen Mary Wing) - 33 Queen …" at bounding box center [180, 182] width 27 height 27
checkbox input "true"
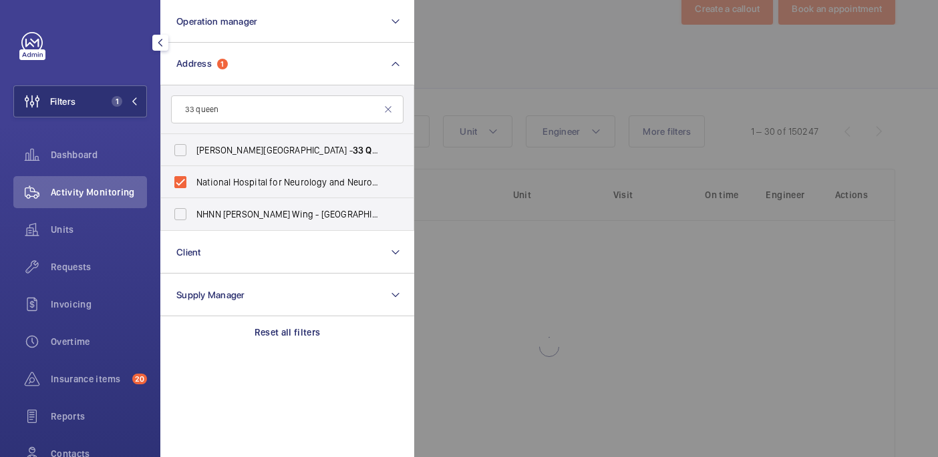
click at [471, 63] on div at bounding box center [883, 228] width 938 height 457
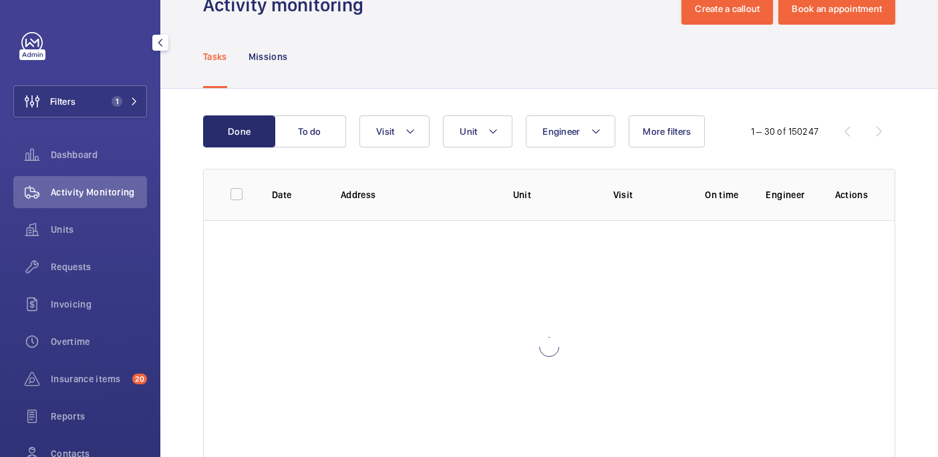
click at [503, 148] on wm-front-table "Done To do Engineer Unit Visit More filters 1 – 30 of 150247 Date Address Unit …" at bounding box center [549, 295] width 692 height 359
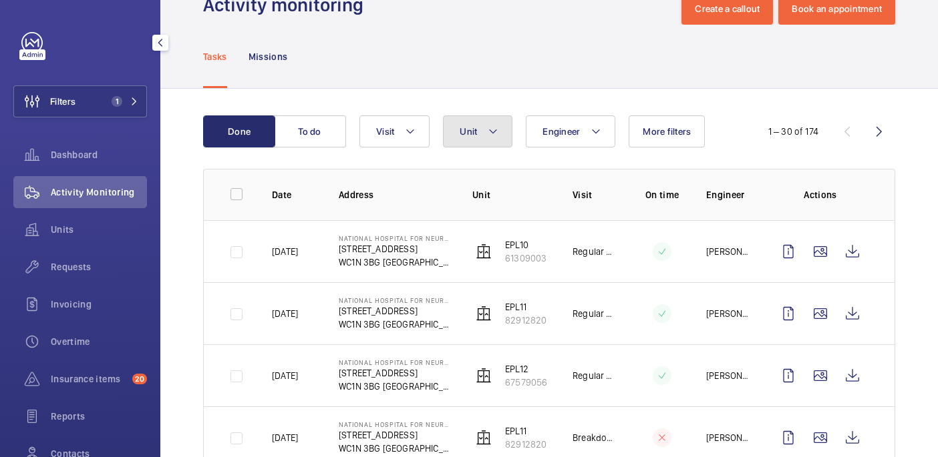
click at [500, 139] on button "Unit" at bounding box center [477, 132] width 69 height 32
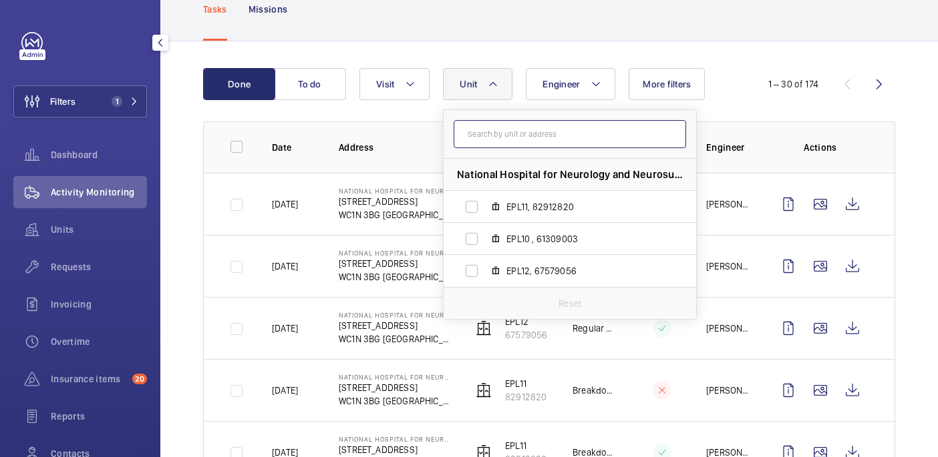
scroll to position [83, 0]
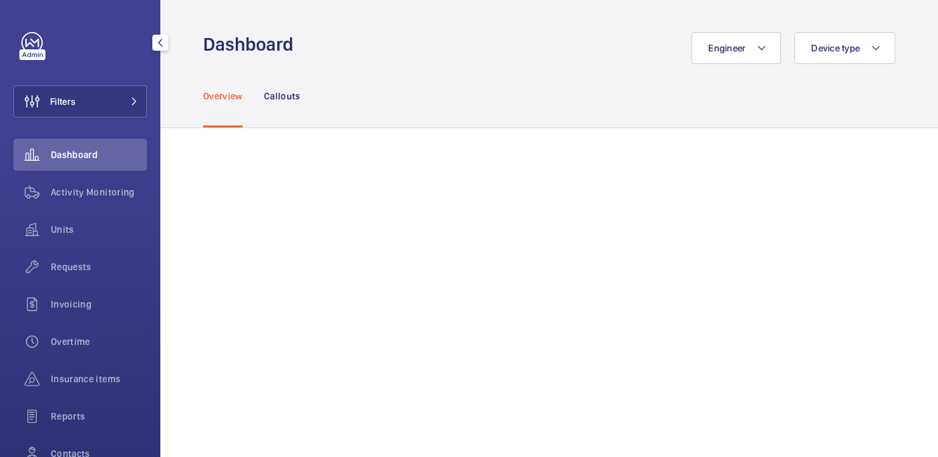
click at [67, 98] on span "Filters" at bounding box center [62, 101] width 25 height 13
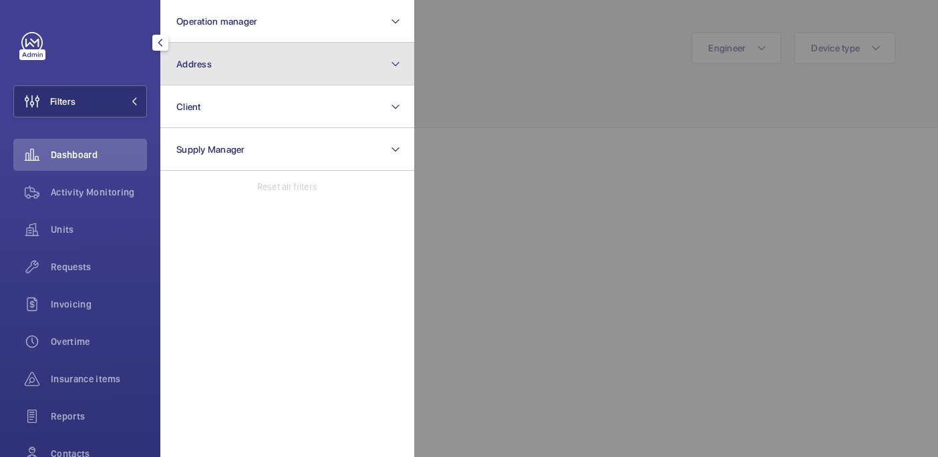
click at [252, 65] on button "Address" at bounding box center [287, 64] width 254 height 43
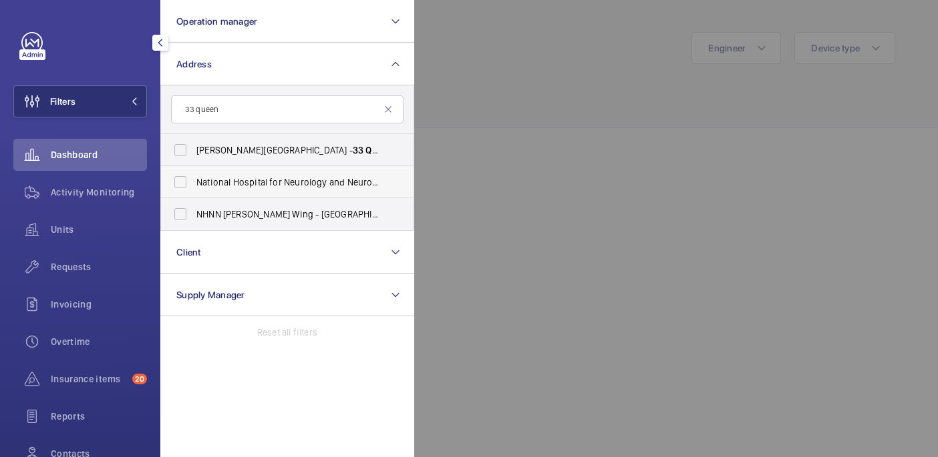
type input "33 queen"
drag, startPoint x: 298, startPoint y: 183, endPoint x: 298, endPoint y: 201, distance: 18.0
click at [298, 183] on span "National Hospital for Neurology and Neurosurgery ( Queen Mary Wing) - 33 Queen …" at bounding box center [288, 182] width 184 height 13
click at [194, 183] on input "National Hospital for Neurology and Neurosurgery ( Queen Mary Wing) - 33 Queen …" at bounding box center [180, 182] width 27 height 27
checkbox input "true"
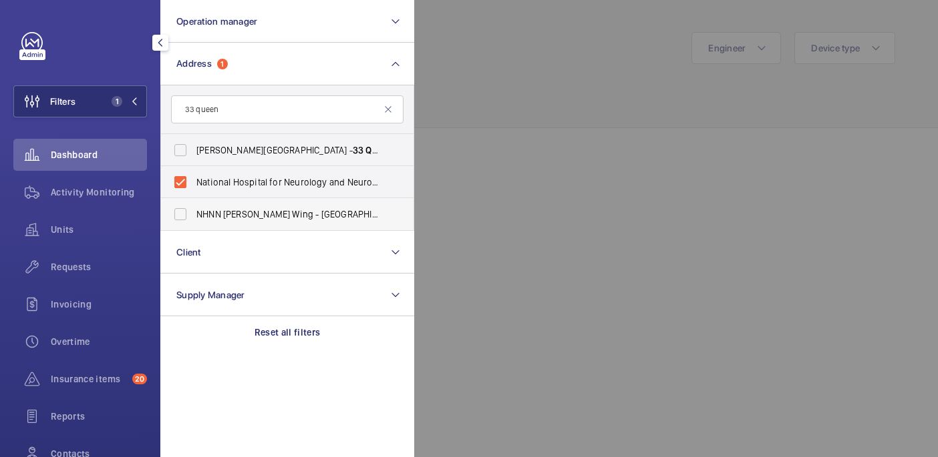
click at [298, 214] on span "NHNN Chandler Wing - UCLH Chandler Wing, 33 Queen Square,, LONDON WC1N 3BG" at bounding box center [288, 214] width 184 height 13
click at [194, 214] on input "NHNN Chandler Wing - UCLH Chandler Wing, 33 Queen Square,, LONDON WC1N 3BG" at bounding box center [180, 214] width 27 height 27
checkbox input "true"
click at [467, 132] on div at bounding box center [883, 228] width 938 height 457
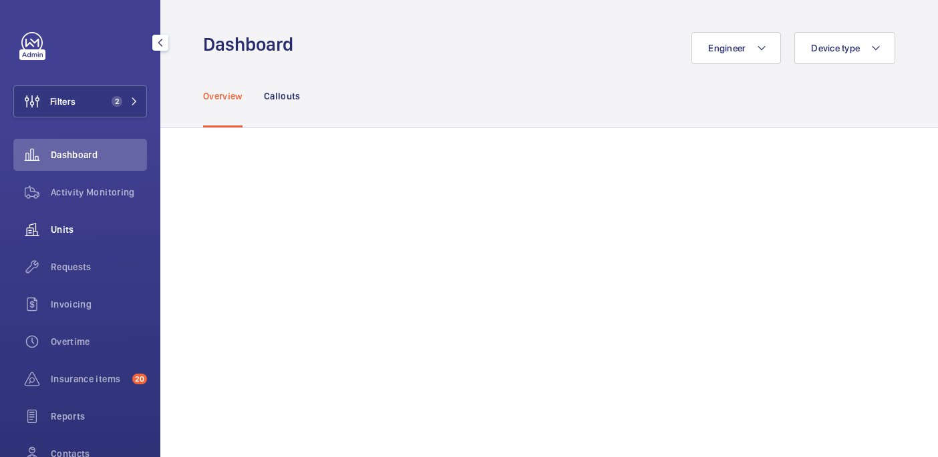
click at [71, 236] on div "Units" at bounding box center [80, 230] width 134 height 32
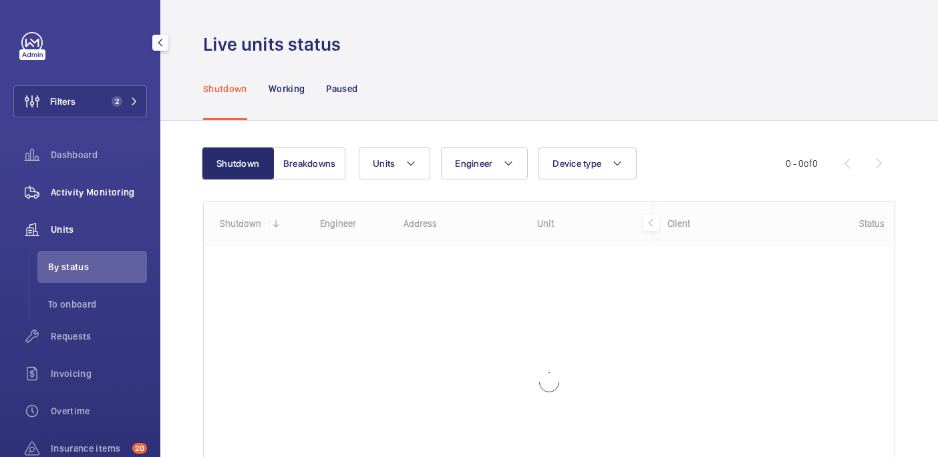
click at [71, 194] on span "Activity Monitoring" at bounding box center [99, 192] width 96 height 13
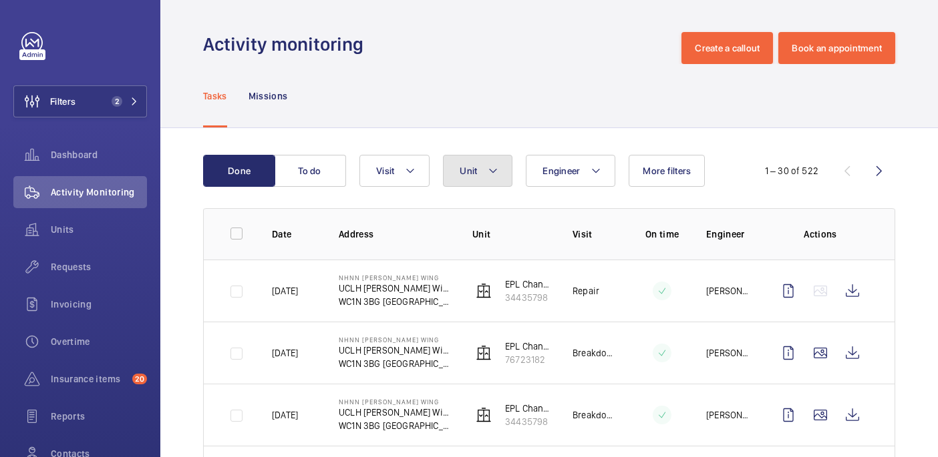
click at [490, 174] on mat-icon at bounding box center [493, 171] width 11 height 16
type input "l"
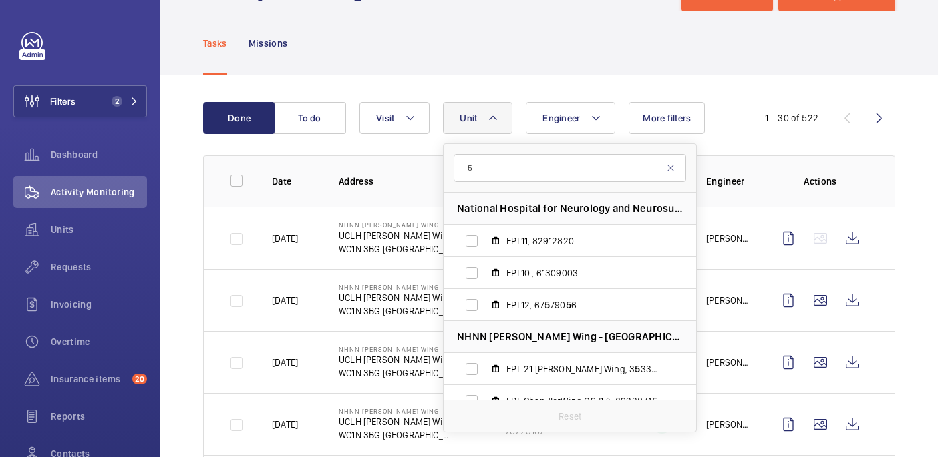
type input "5"
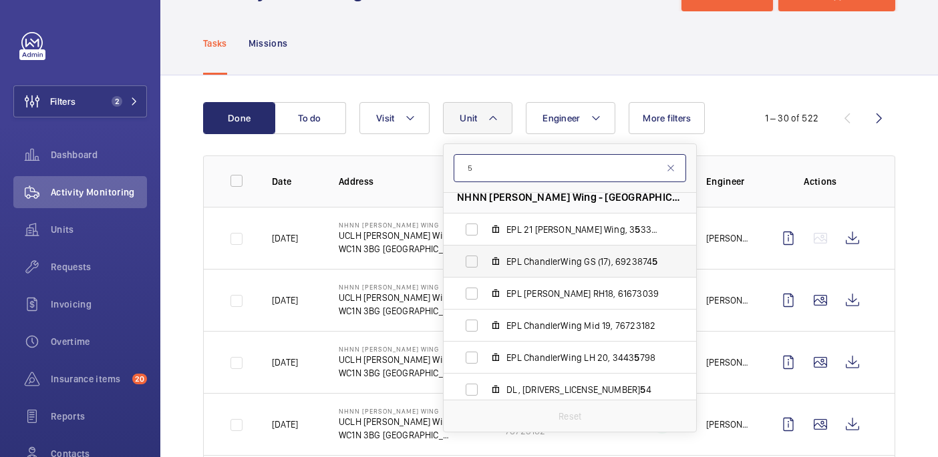
scroll to position [146, 0]
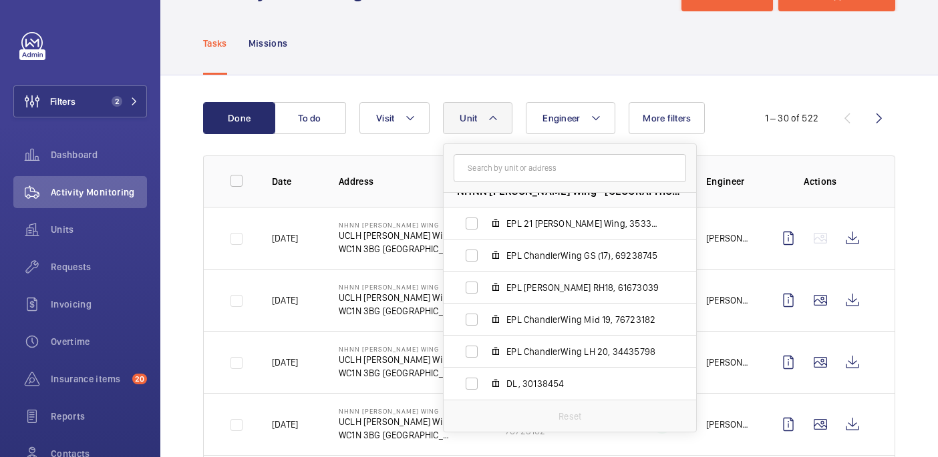
click at [755, 130] on div "Done To do Engineer Unit National Hospital for Neurology and Neurosurgery (Quee…" at bounding box center [549, 118] width 692 height 32
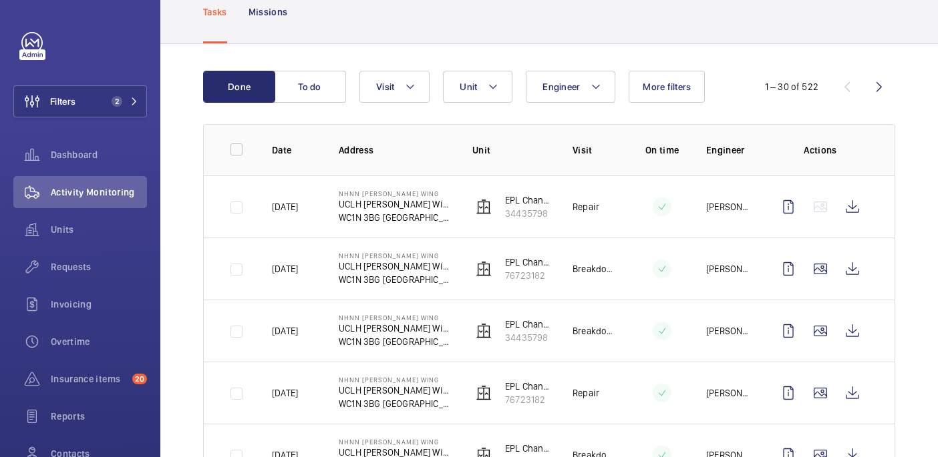
scroll to position [85, 0]
click at [475, 90] on span "Unit" at bounding box center [467, 86] width 17 height 11
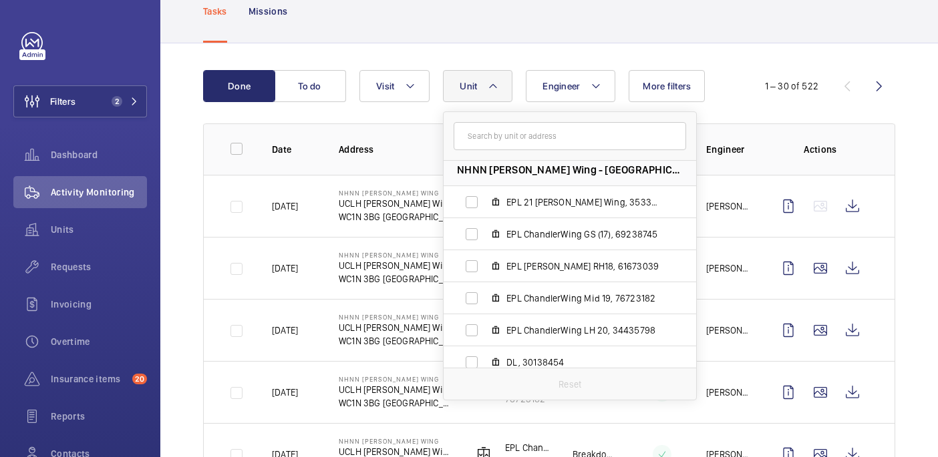
scroll to position [0, 0]
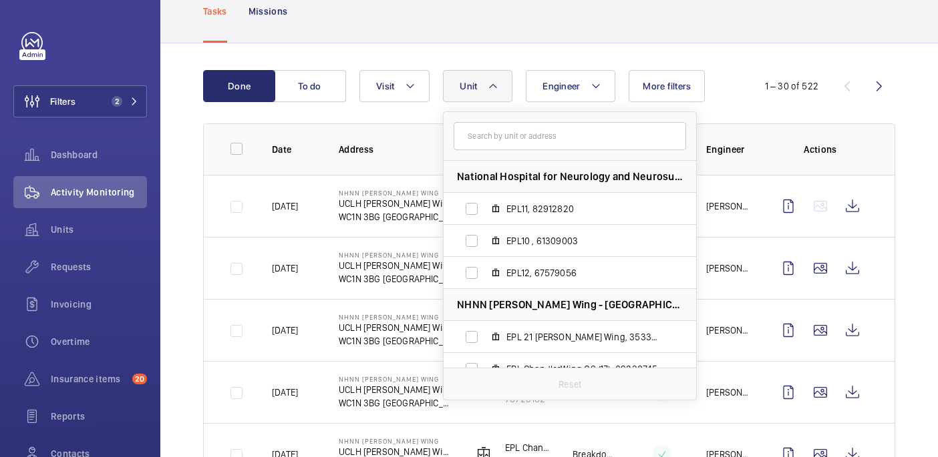
click at [454, 41] on div "Tasks Missions" at bounding box center [549, 10] width 692 height 63
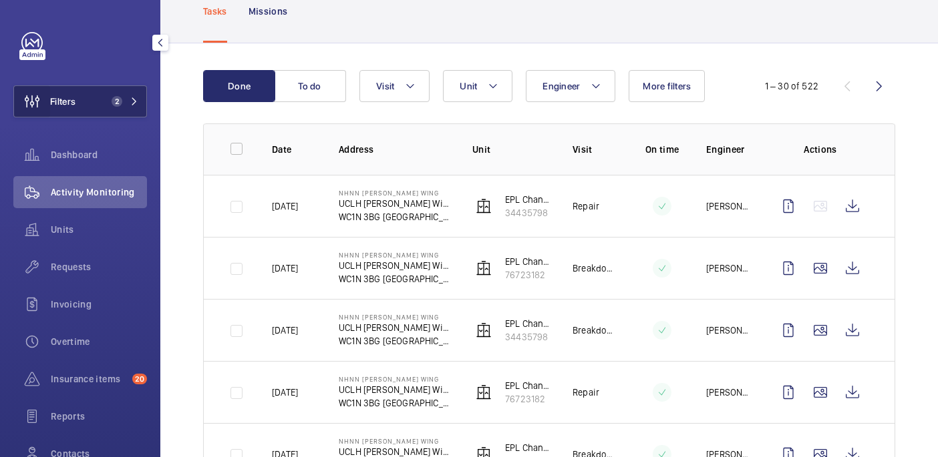
click at [45, 98] on wm-front-icon-button at bounding box center [32, 101] width 36 height 32
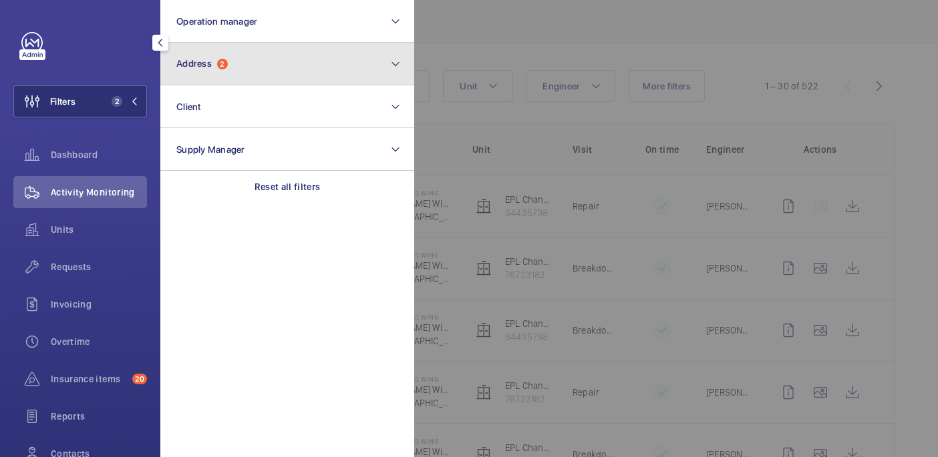
click at [262, 72] on button "Address 2" at bounding box center [287, 64] width 254 height 43
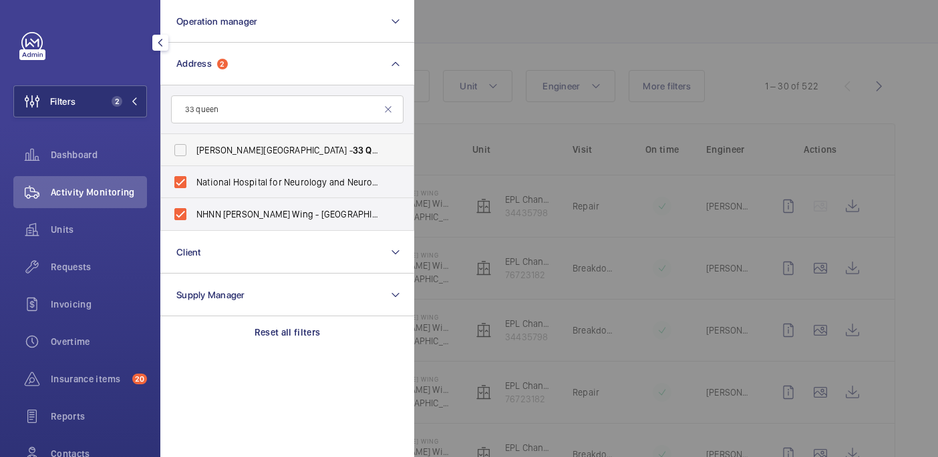
type input "33 queen"
click at [253, 153] on span "Leonardo Royal Hotel St Pauls - 33 Queen Victoria St, LONDON EC4N 4TR" at bounding box center [288, 150] width 184 height 13
click at [194, 153] on input "Leonardo Royal Hotel St Pauls - 33 Queen Victoria St, LONDON EC4N 4TR" at bounding box center [180, 150] width 27 height 27
checkbox input "true"
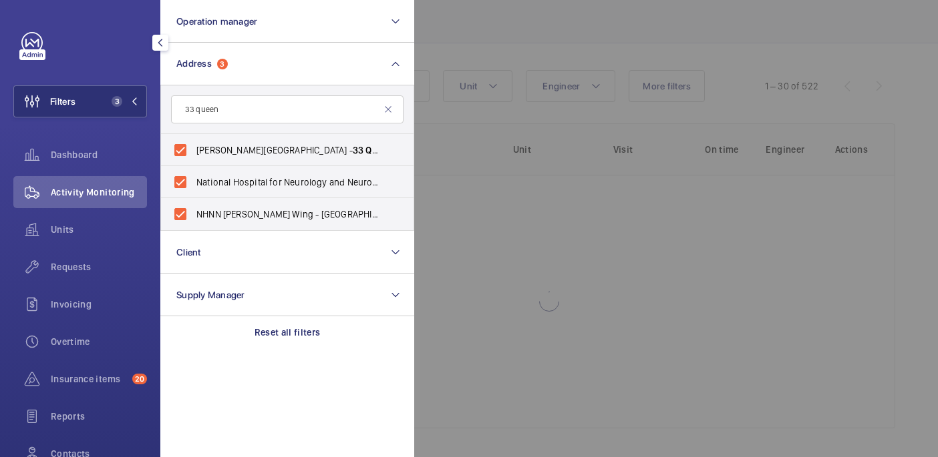
click at [488, 45] on div at bounding box center [883, 228] width 938 height 457
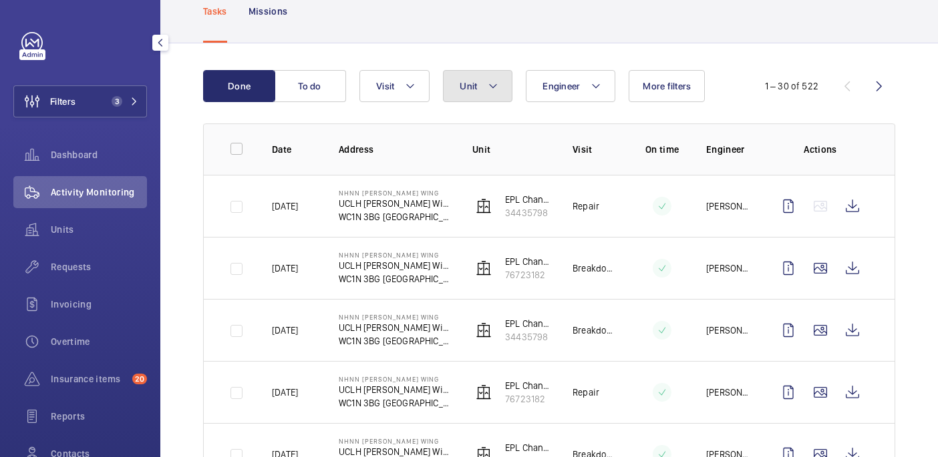
click at [504, 81] on button "Unit" at bounding box center [477, 86] width 69 height 32
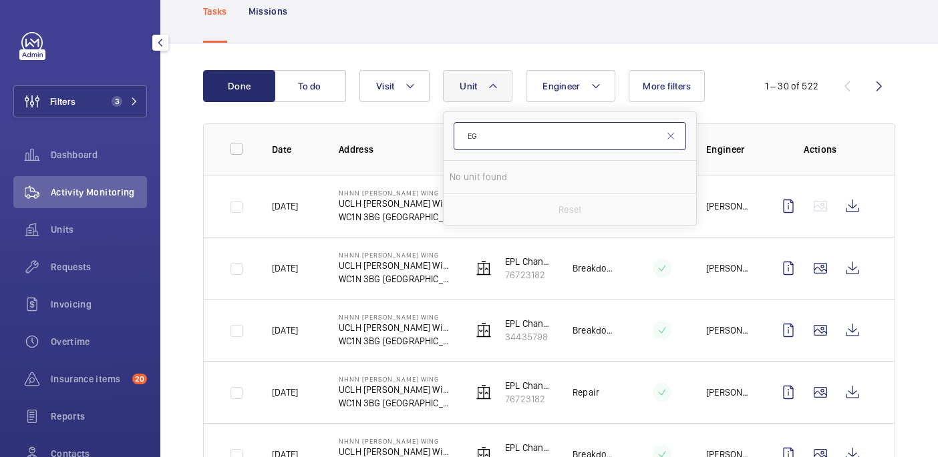
type input "E"
paste input "EGL"
type input "E"
paste input "EGL"
type input "E"
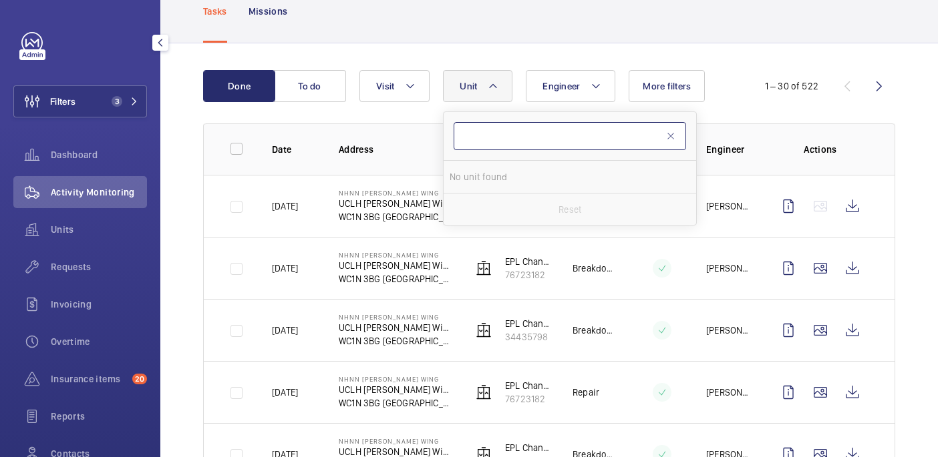
paste input "EPL5"
type input "EPL5"
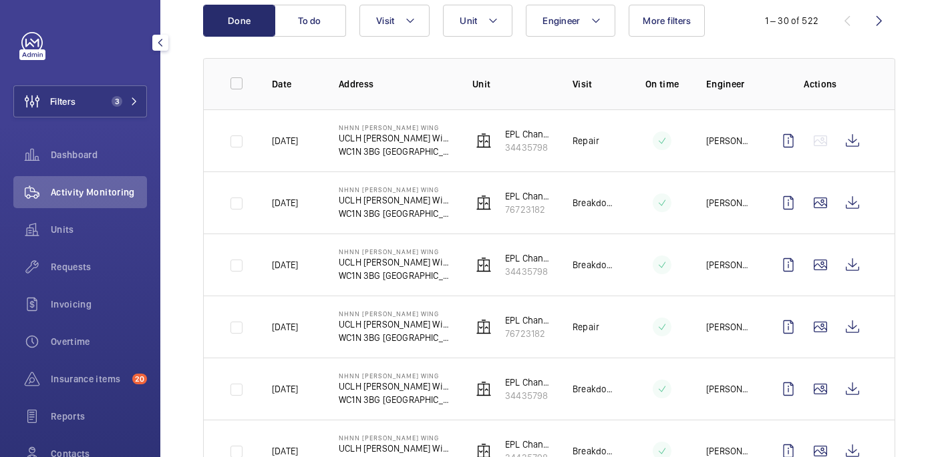
scroll to position [156, 0]
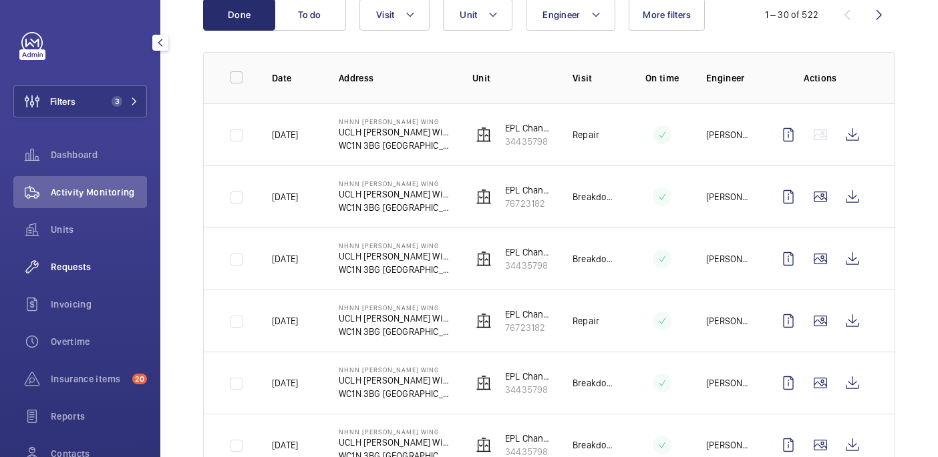
click at [89, 273] on span "Requests" at bounding box center [99, 266] width 96 height 13
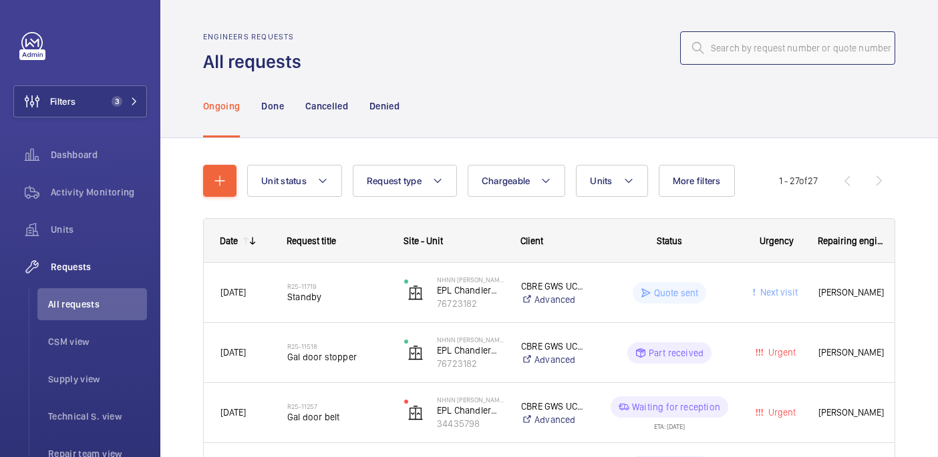
click at [725, 56] on input "text" at bounding box center [787, 47] width 215 height 33
paste input "R25-11672"
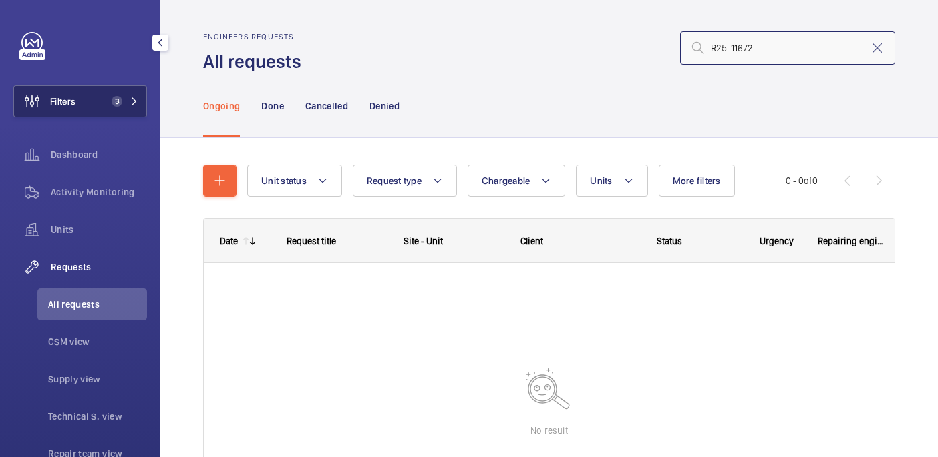
type input "R25-11672"
click at [93, 113] on button "Filters 3" at bounding box center [80, 101] width 134 height 32
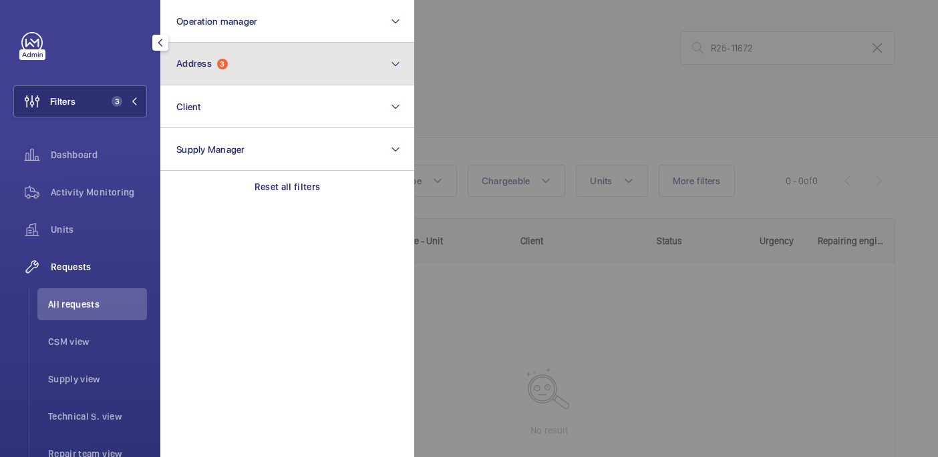
click at [274, 63] on button "Address 3" at bounding box center [287, 64] width 254 height 43
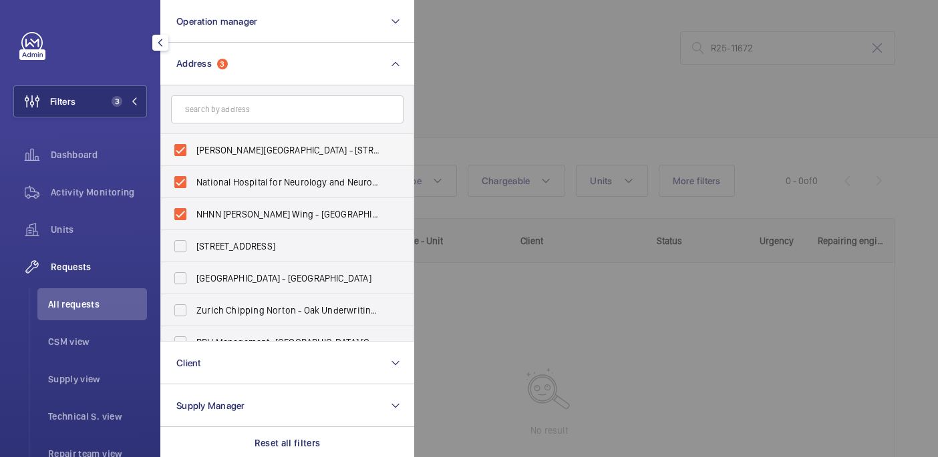
click at [215, 154] on span "Leonardo Royal Hotel St Pauls - 33 Queen Victoria St, LONDON EC4N 4TR" at bounding box center [288, 150] width 184 height 13
click at [194, 154] on input "Leonardo Royal Hotel St Pauls - 33 Queen Victoria St, LONDON EC4N 4TR" at bounding box center [180, 150] width 27 height 27
checkbox input "false"
click at [215, 176] on span "National Hospital for Neurology and Neurosurgery (Queen Mary Wing) - 33 Queen S…" at bounding box center [288, 182] width 184 height 13
click at [194, 176] on input "National Hospital for Neurology and Neurosurgery (Queen Mary Wing) - 33 Queen S…" at bounding box center [180, 182] width 27 height 27
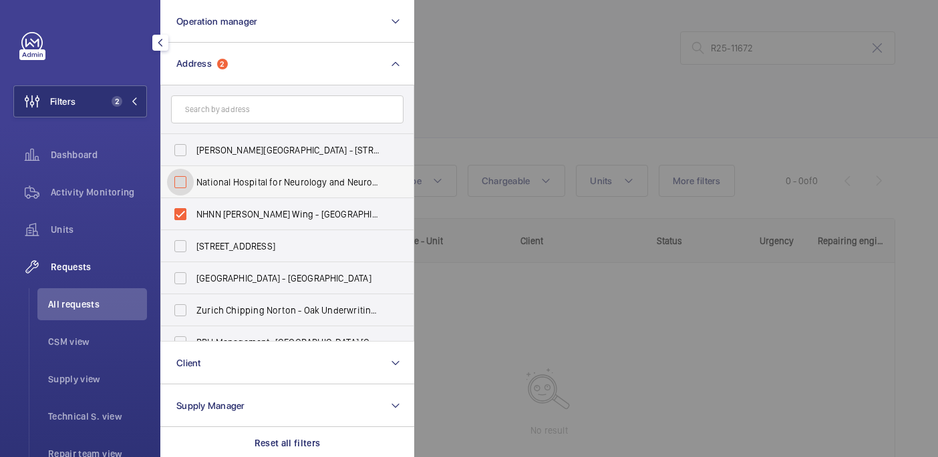
checkbox input "false"
click at [220, 208] on span "NHNN Chandler Wing - UCLH Chandler Wing, 33 Queen Square,, LONDON WC1N 3BG" at bounding box center [288, 214] width 184 height 13
click at [194, 208] on input "NHNN Chandler Wing - UCLH Chandler Wing, 33 Queen Square,, LONDON WC1N 3BG" at bounding box center [180, 214] width 27 height 27
checkbox input "false"
click at [598, 99] on div at bounding box center [883, 228] width 938 height 457
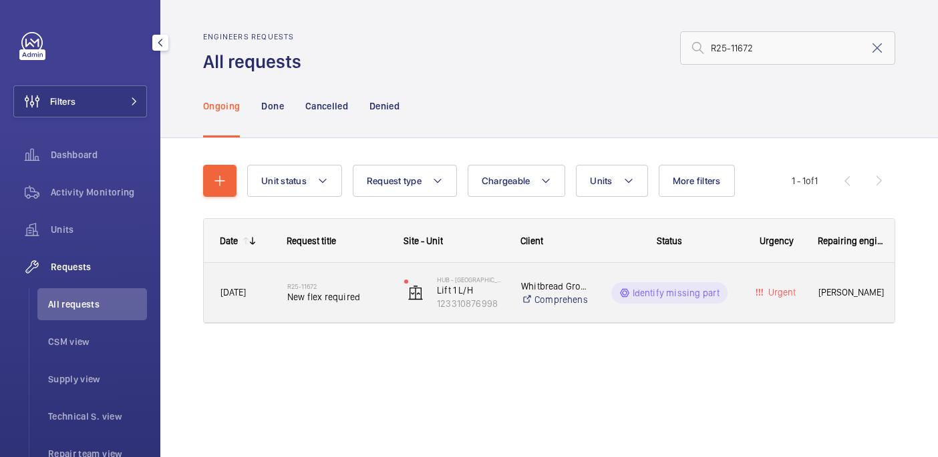
click at [359, 280] on div "R25-11672 New flex required" at bounding box center [337, 293] width 100 height 39
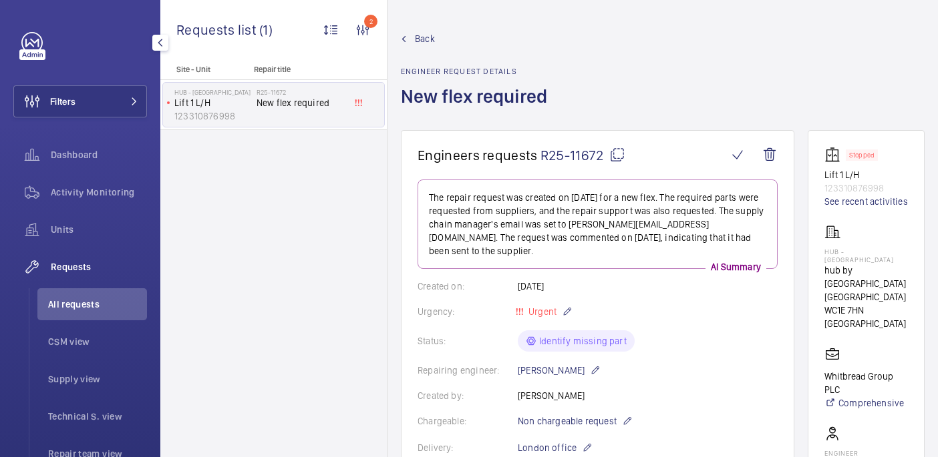
click at [614, 157] on mat-icon at bounding box center [617, 155] width 16 height 16
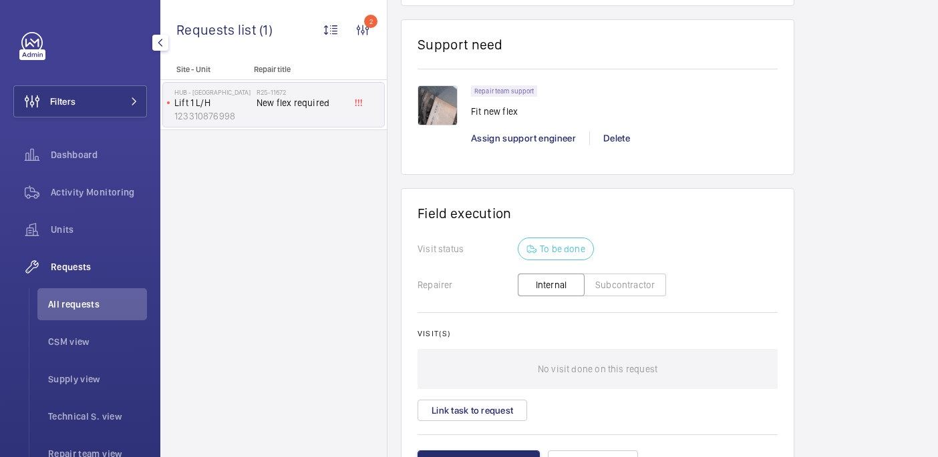
scroll to position [716, 0]
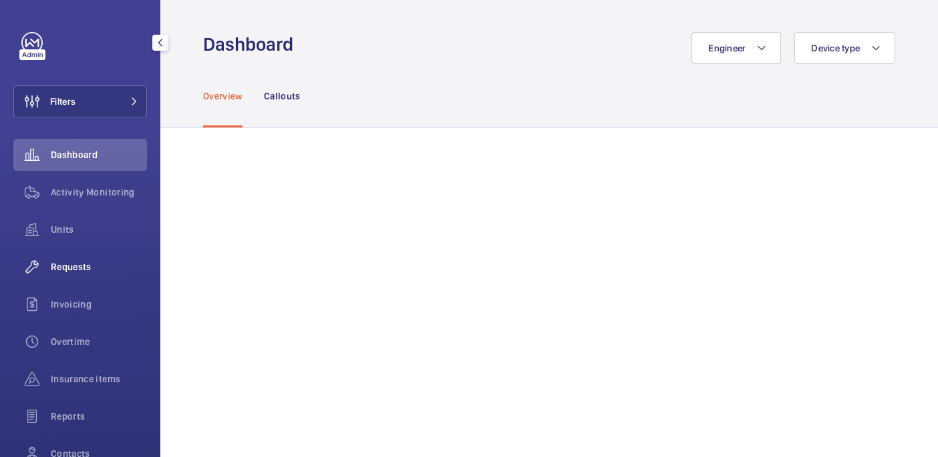
click at [92, 272] on span "Requests" at bounding box center [99, 266] width 96 height 13
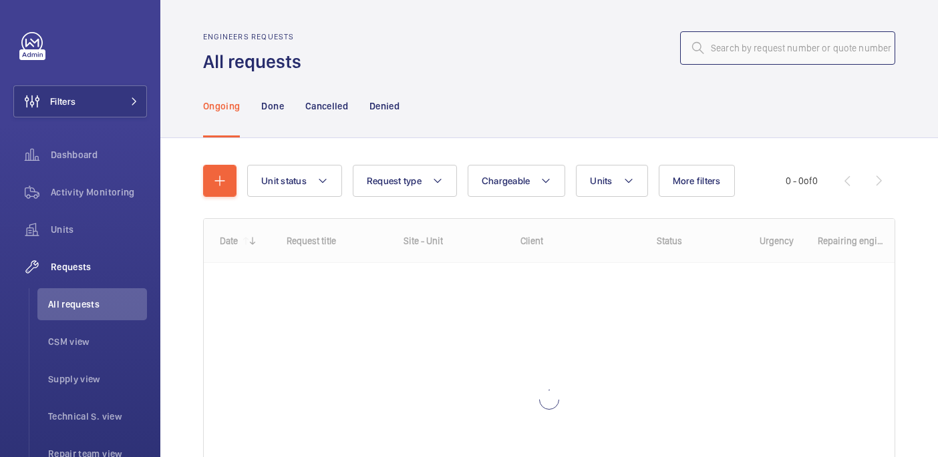
click at [759, 49] on input "text" at bounding box center [787, 47] width 215 height 33
paste input "R25-09009"
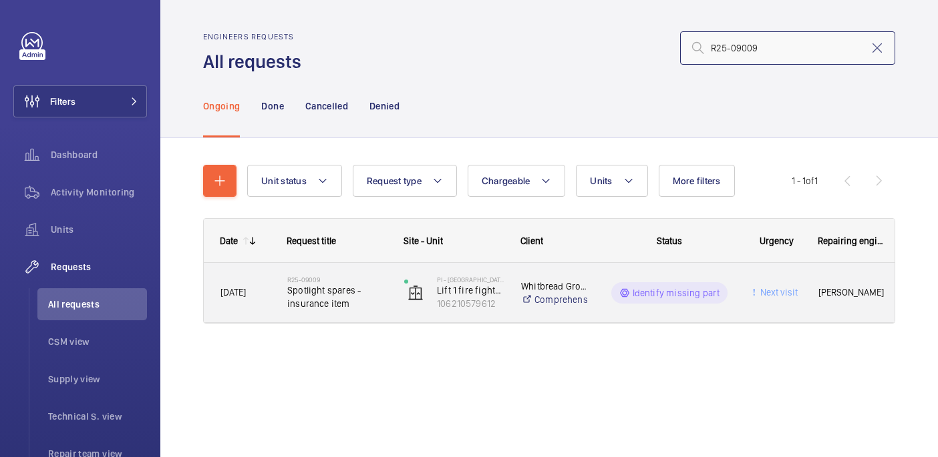
type input "R25-09009"
click at [333, 293] on span "Spotlight spares - insurance item" at bounding box center [337, 297] width 100 height 27
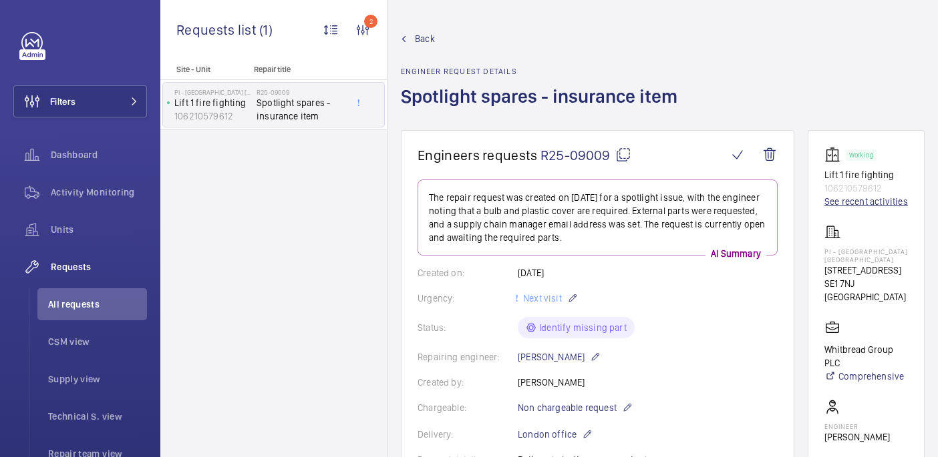
click at [865, 202] on link "See recent activities" at bounding box center [865, 201] width 83 height 13
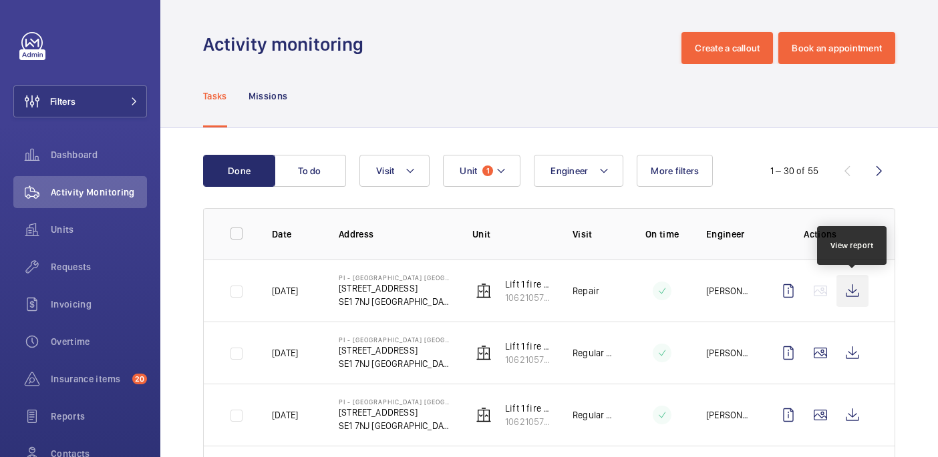
click at [862, 287] on wm-front-icon-button at bounding box center [852, 291] width 32 height 32
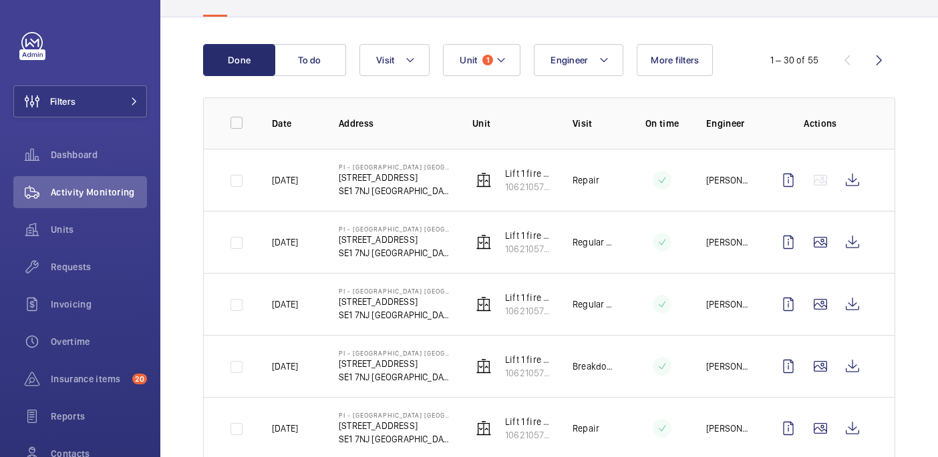
scroll to position [112, 0]
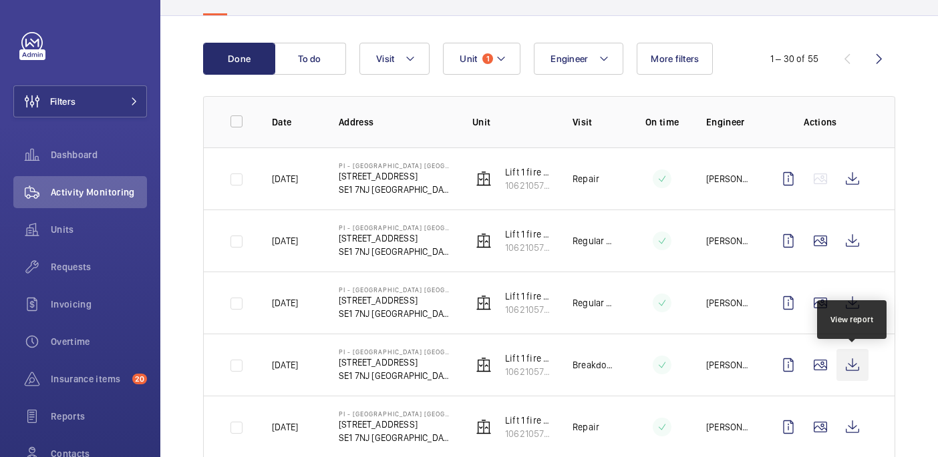
click at [850, 361] on wm-front-icon-button at bounding box center [852, 365] width 32 height 32
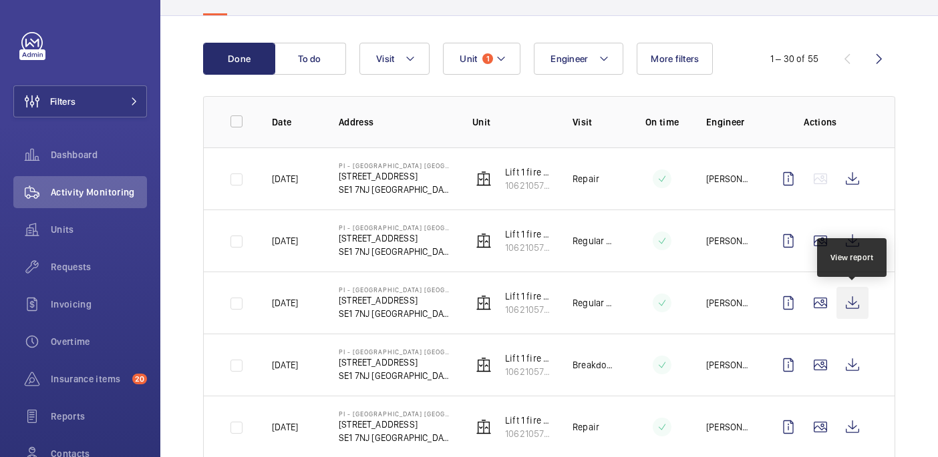
click at [846, 299] on wm-front-icon-button at bounding box center [852, 303] width 32 height 32
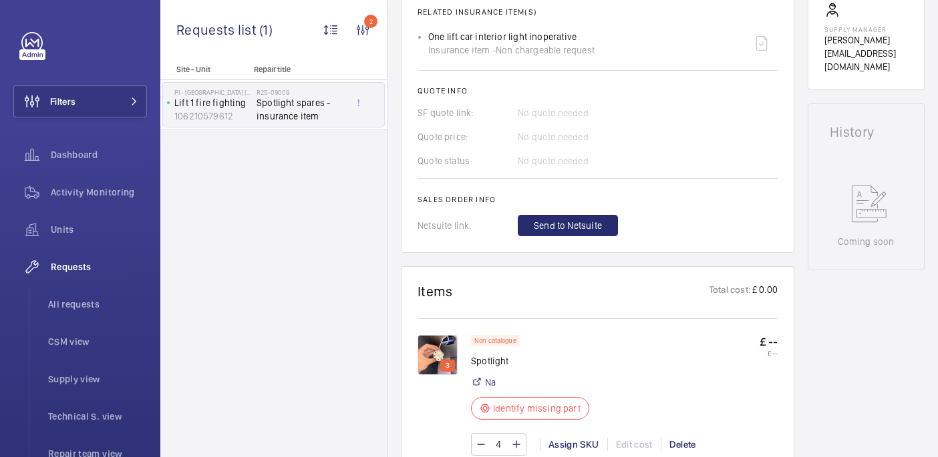
scroll to position [761, 0]
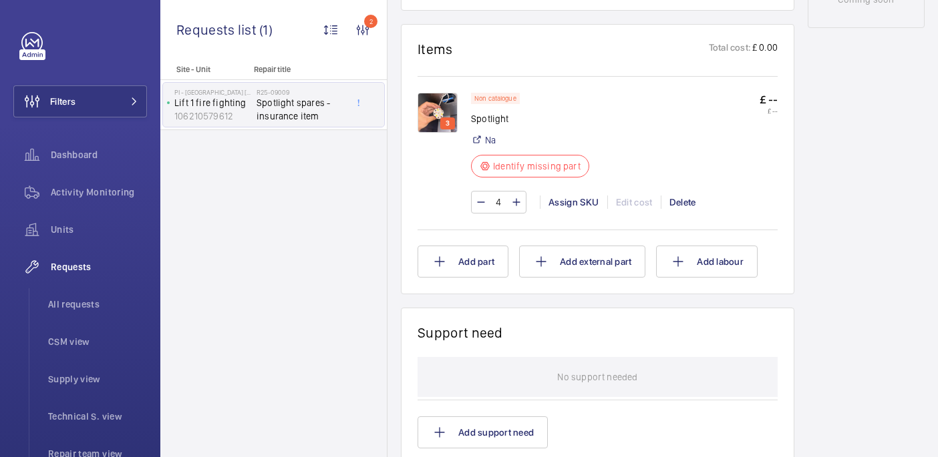
click at [433, 130] on img at bounding box center [437, 113] width 40 height 40
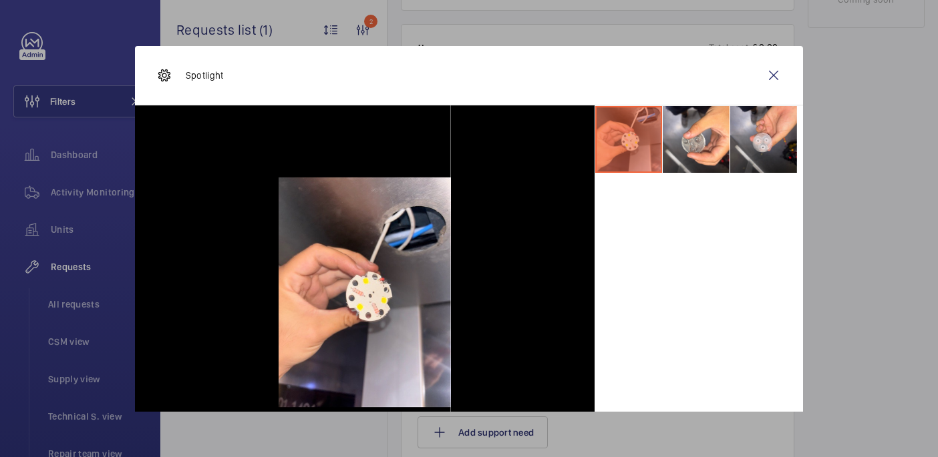
scroll to position [17, 0]
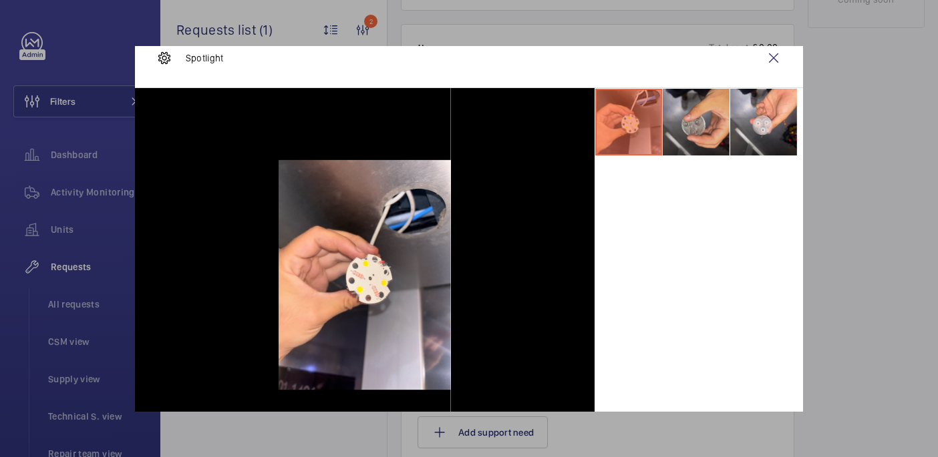
click at [692, 118] on li at bounding box center [696, 122] width 67 height 67
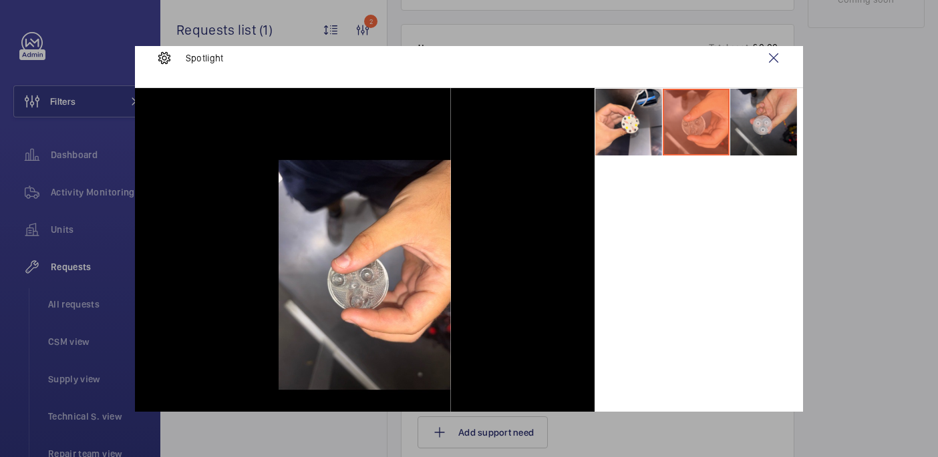
click at [777, 118] on li at bounding box center [763, 122] width 67 height 67
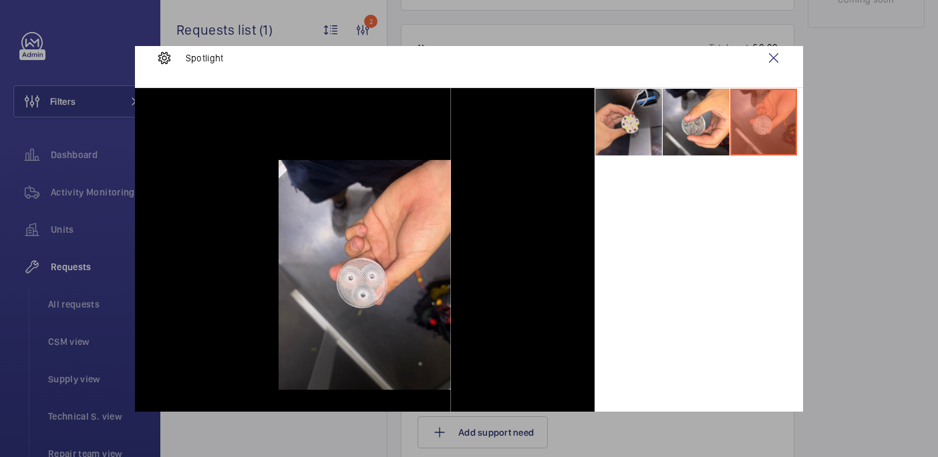
click at [625, 134] on li at bounding box center [628, 122] width 67 height 67
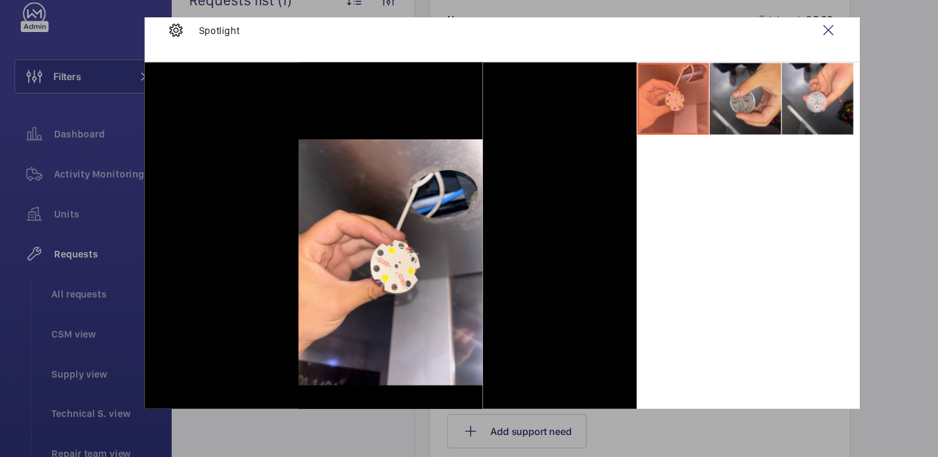
click at [693, 124] on li at bounding box center [696, 122] width 67 height 67
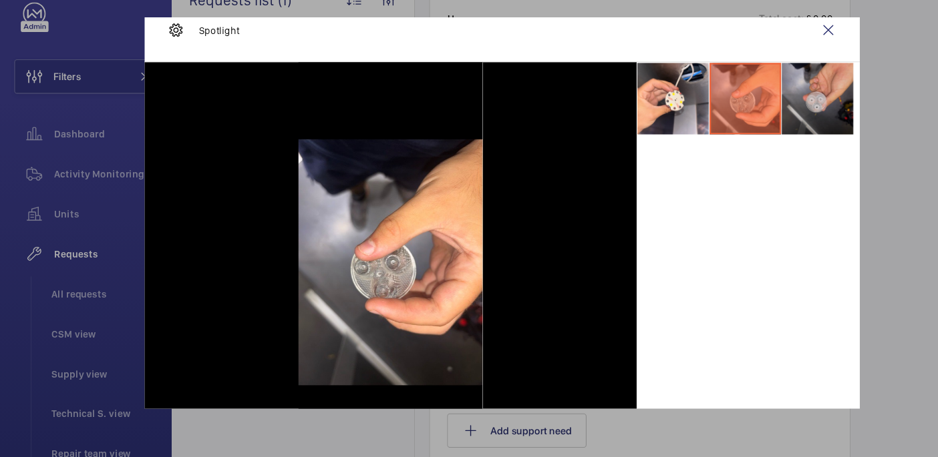
click at [738, 129] on li at bounding box center [763, 122] width 67 height 67
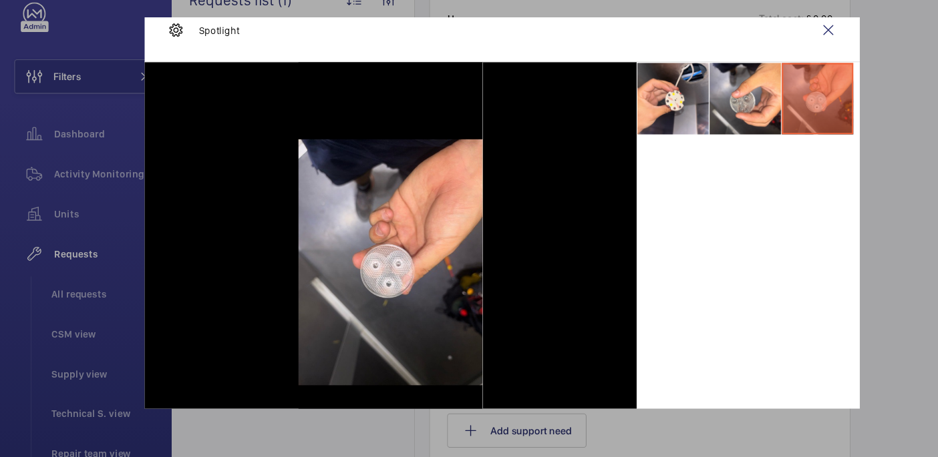
scroll to position [0, 0]
click at [826, 222] on div at bounding box center [469, 228] width 938 height 457
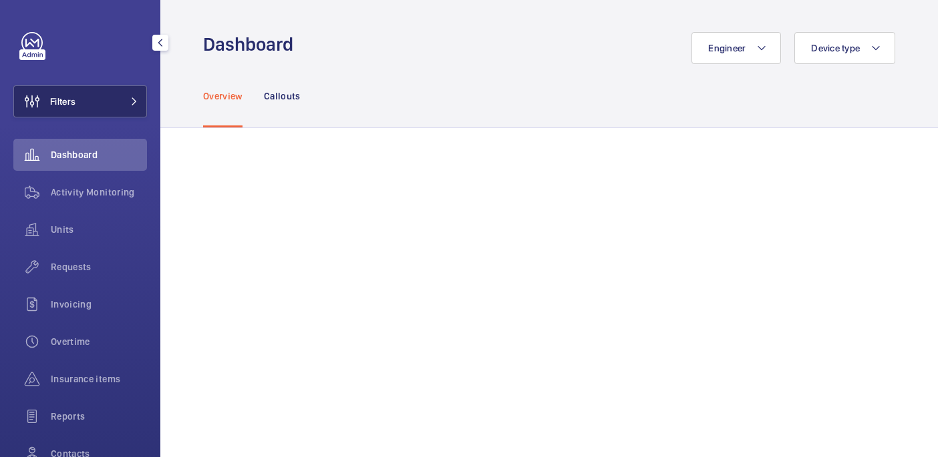
click at [75, 98] on span "Filters" at bounding box center [62, 101] width 25 height 13
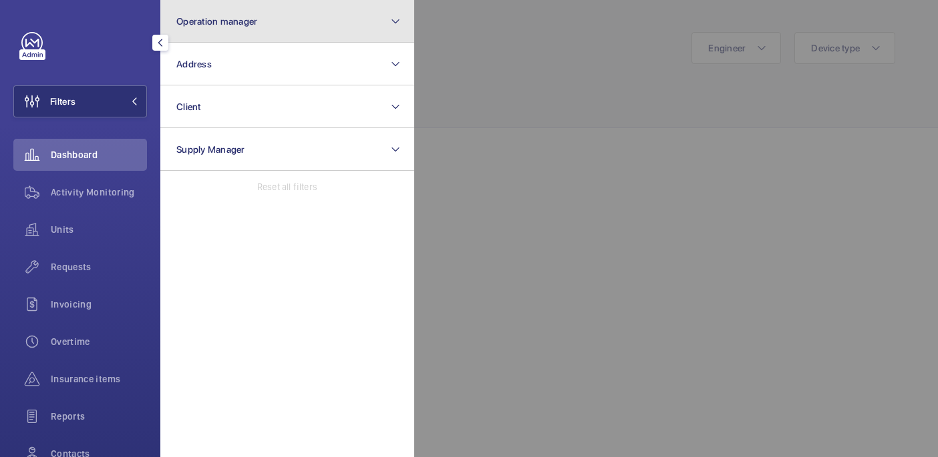
click at [291, 35] on button "Operation manager" at bounding box center [287, 21] width 254 height 43
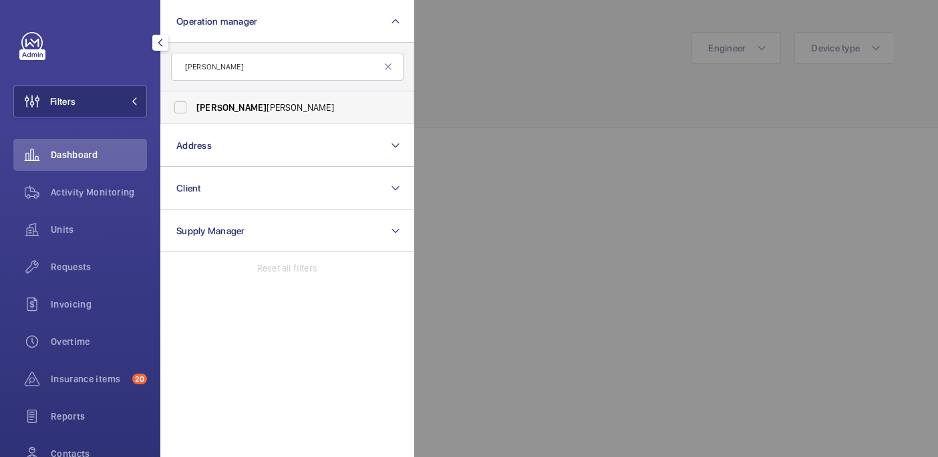
type input "[PERSON_NAME]"
click at [358, 110] on span "[PERSON_NAME]" at bounding box center [288, 107] width 184 height 13
click at [194, 110] on input "[PERSON_NAME]" at bounding box center [180, 107] width 27 height 27
checkbox input "true"
click at [550, 78] on div at bounding box center [883, 228] width 938 height 457
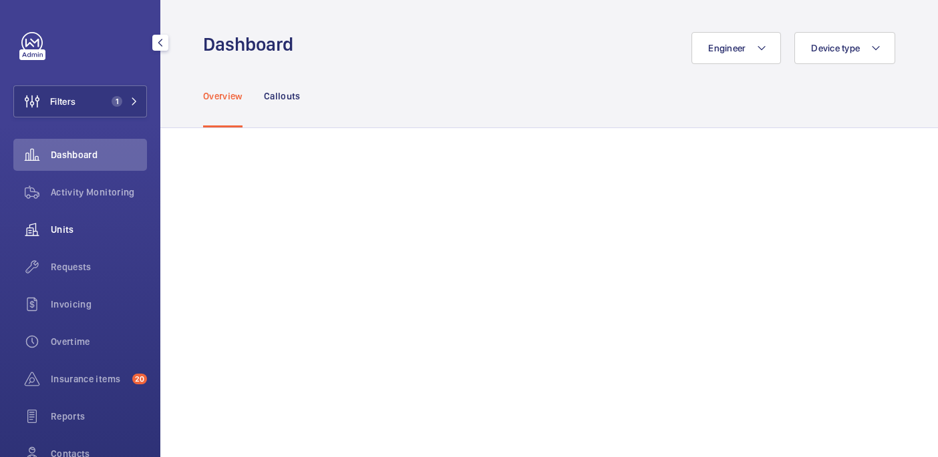
click at [89, 235] on span "Units" at bounding box center [99, 229] width 96 height 13
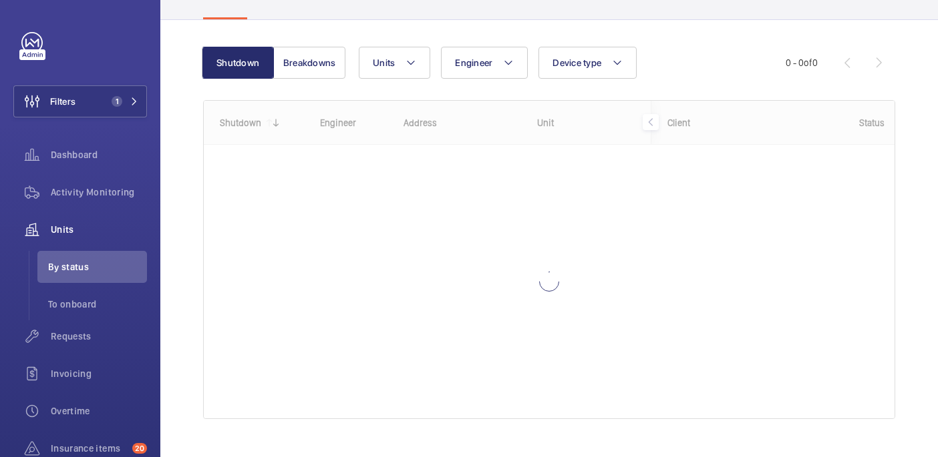
scroll to position [102, 0]
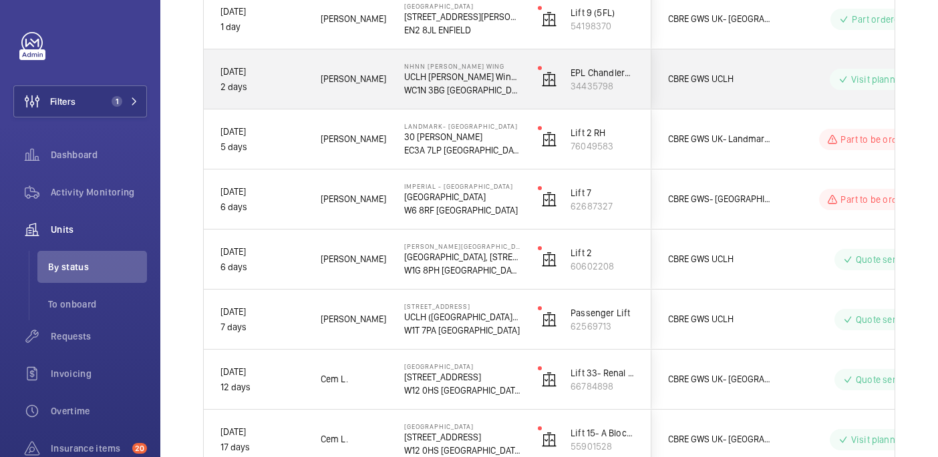
scroll to position [314, 0]
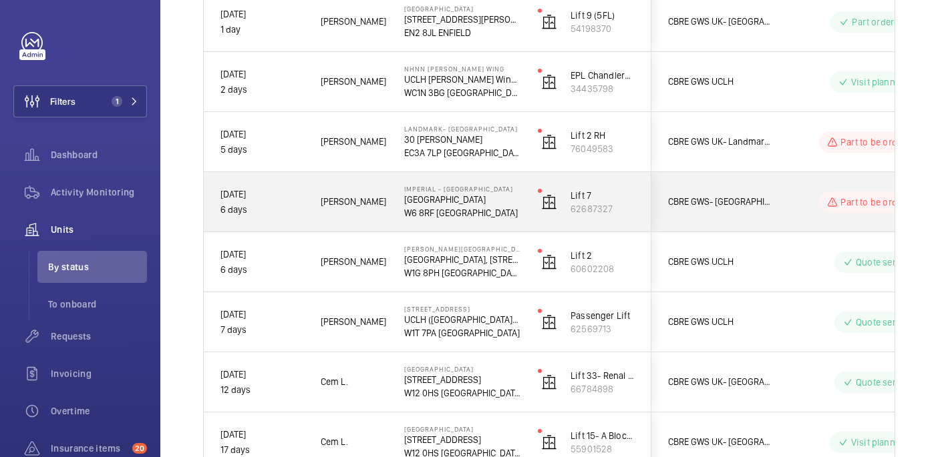
click at [492, 222] on div "[GEOGRAPHIC_DATA] [GEOGRAPHIC_DATA] [GEOGRAPHIC_DATA]" at bounding box center [454, 202] width 132 height 60
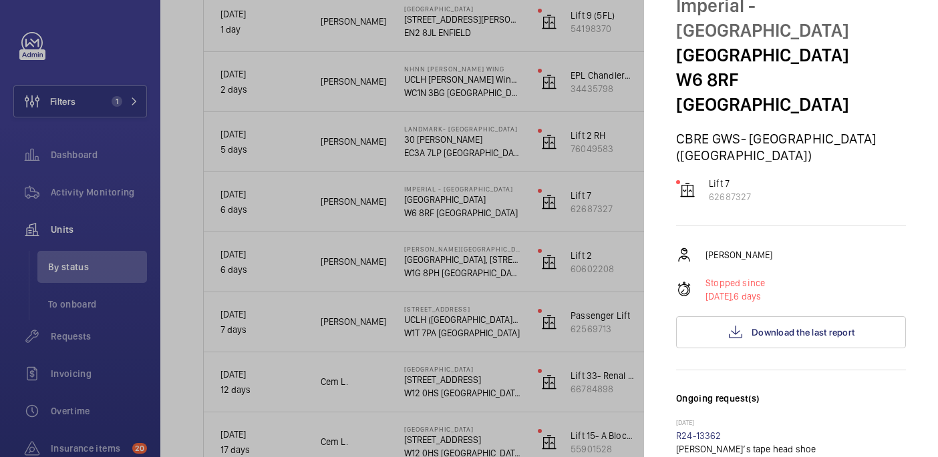
scroll to position [0, 0]
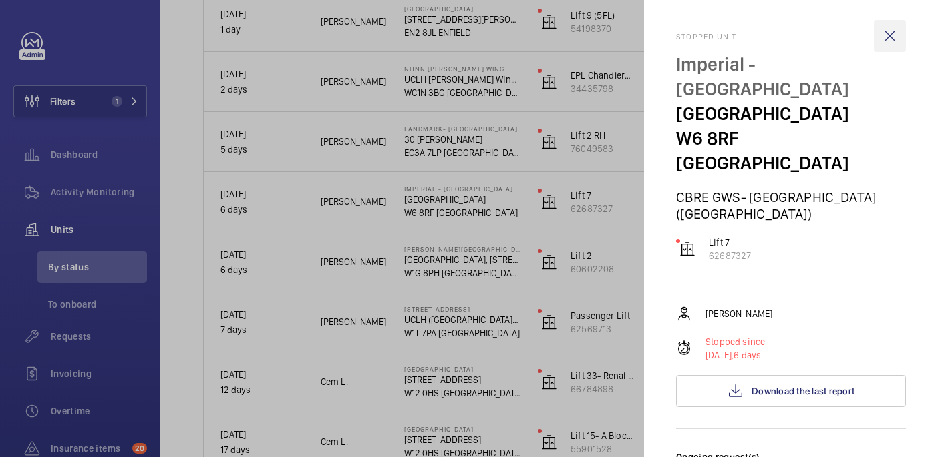
click at [885, 36] on wm-front-icon-button at bounding box center [890, 36] width 32 height 32
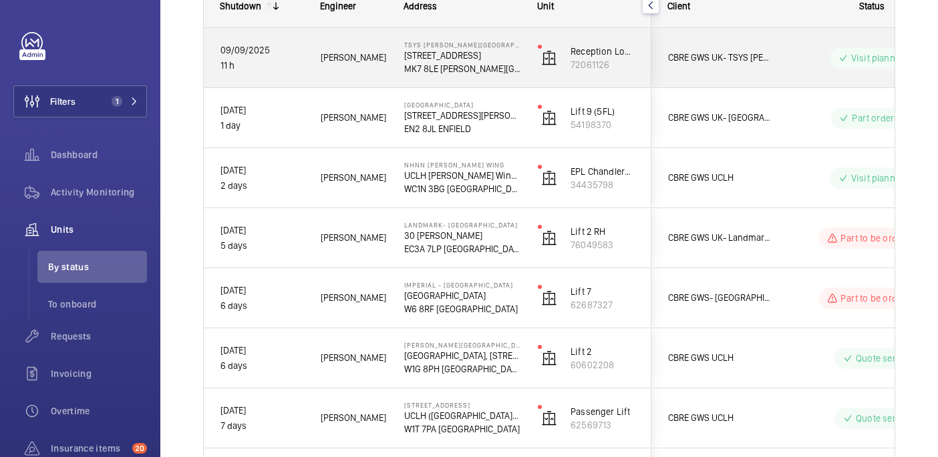
scroll to position [220, 0]
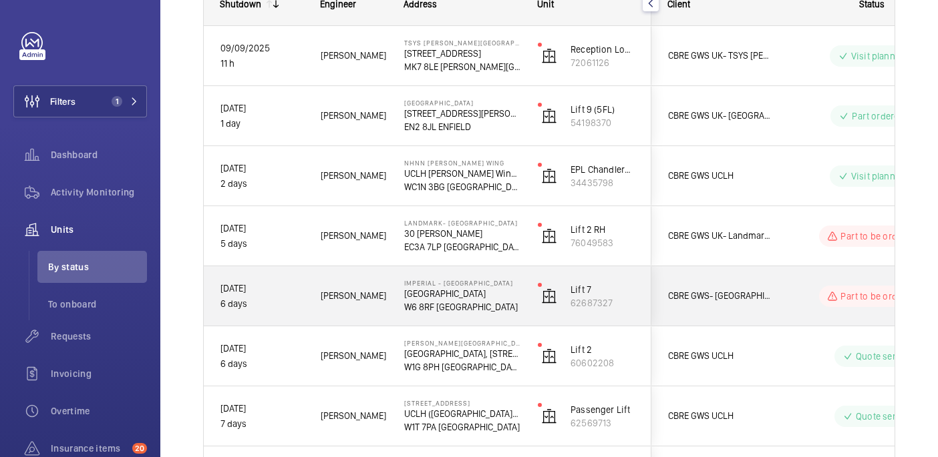
click at [798, 289] on wm-front-pills-cell "Part to be ordered" at bounding box center [871, 296] width 166 height 21
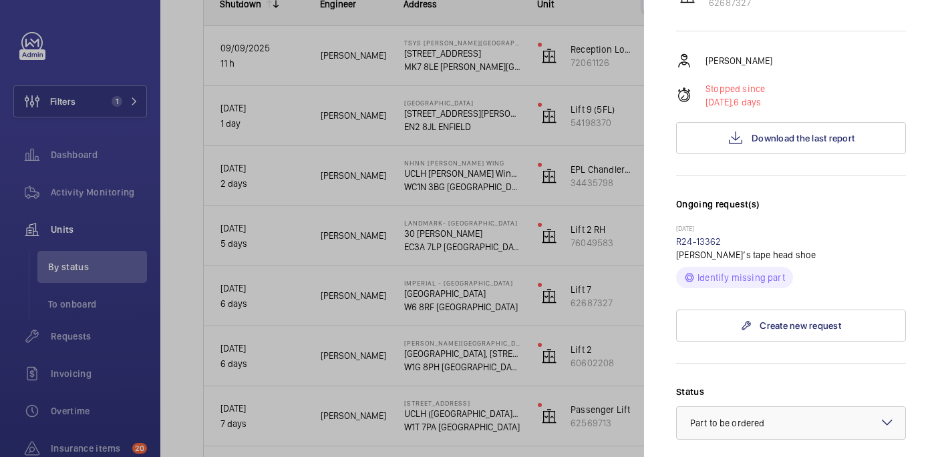
scroll to position [0, 0]
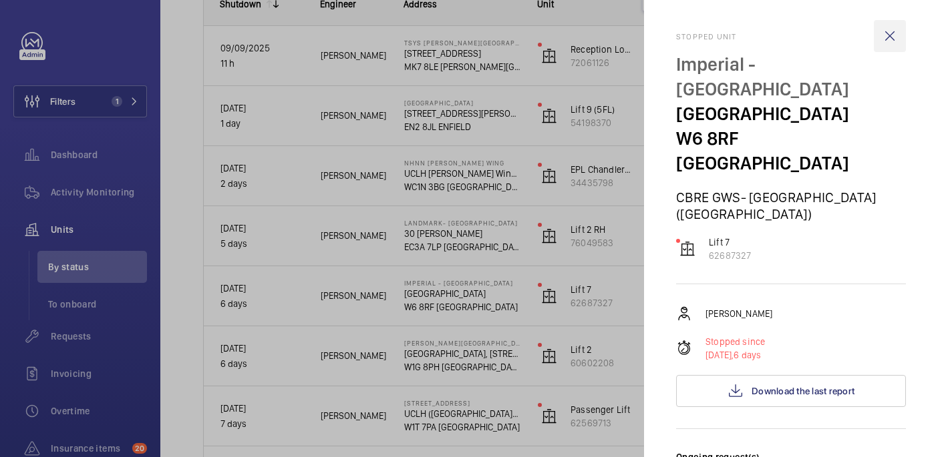
click at [892, 33] on wm-front-icon-button at bounding box center [890, 36] width 32 height 32
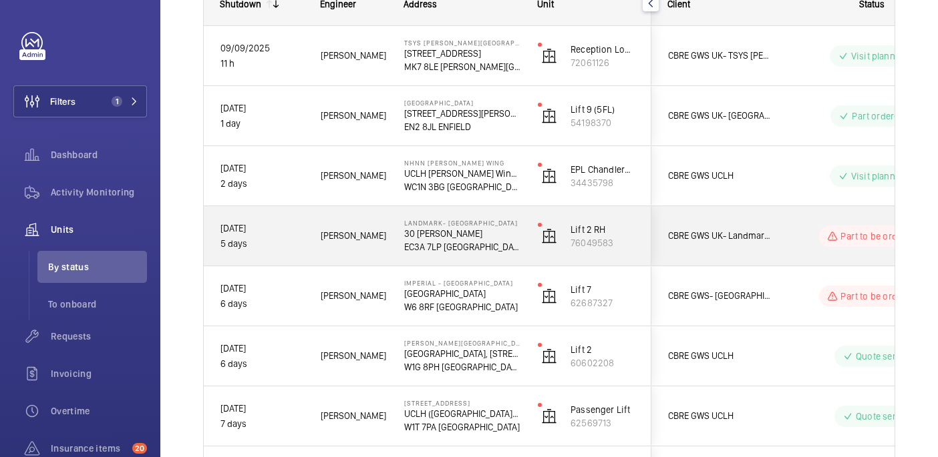
click at [792, 246] on wm-front-pills-cell "Part to be ordered" at bounding box center [871, 236] width 166 height 21
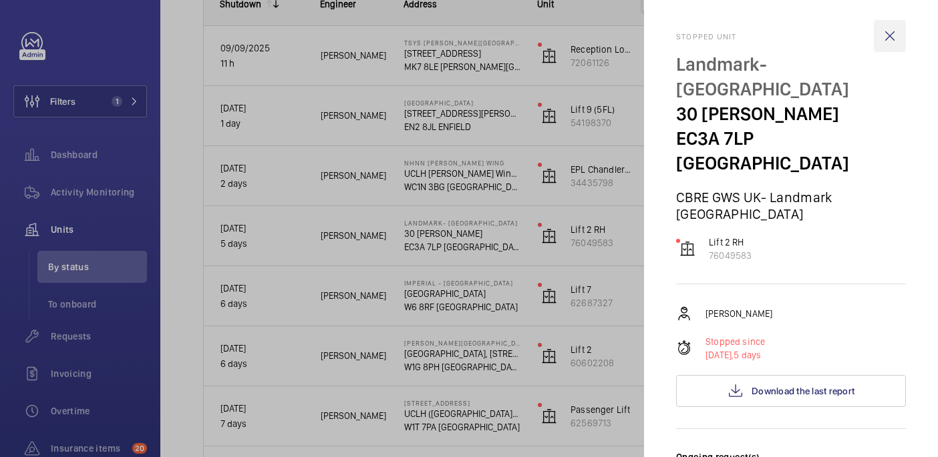
click at [891, 35] on wm-front-icon-button at bounding box center [890, 36] width 32 height 32
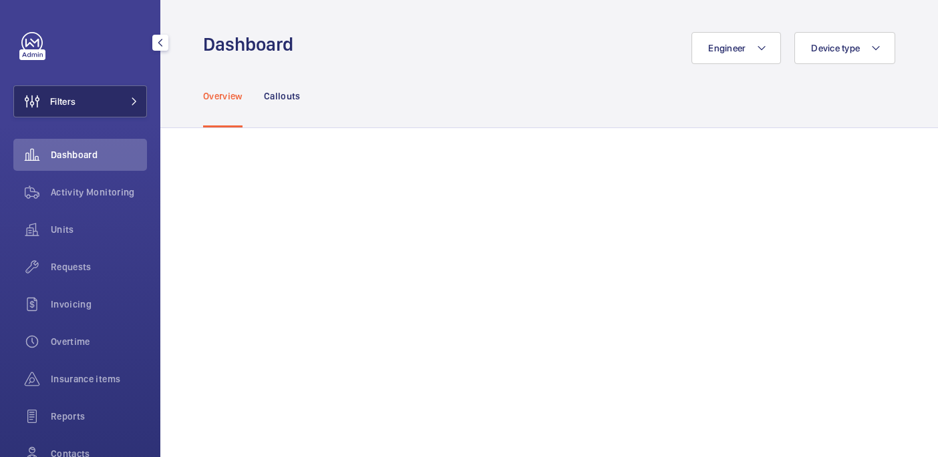
click at [94, 100] on button "Filters" at bounding box center [80, 101] width 134 height 32
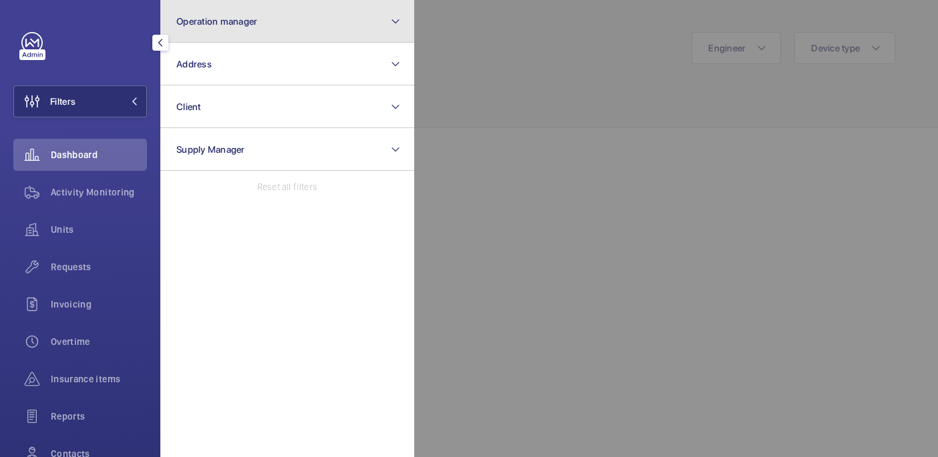
click at [224, 27] on button "Operation manager" at bounding box center [287, 21] width 254 height 43
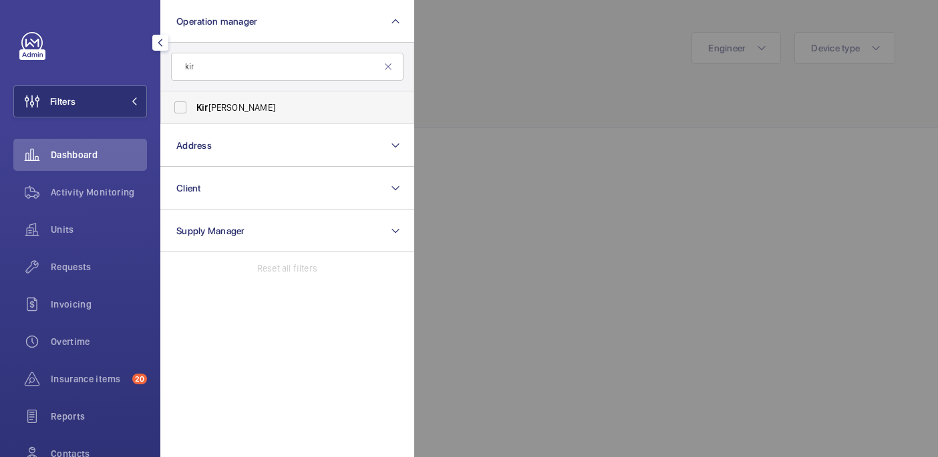
type input "kir"
click at [295, 114] on label "Kir [PERSON_NAME]" at bounding box center [277, 107] width 232 height 32
click at [194, 114] on input "Kir [PERSON_NAME]" at bounding box center [180, 107] width 27 height 27
checkbox input "true"
click at [443, 90] on div at bounding box center [883, 228] width 938 height 457
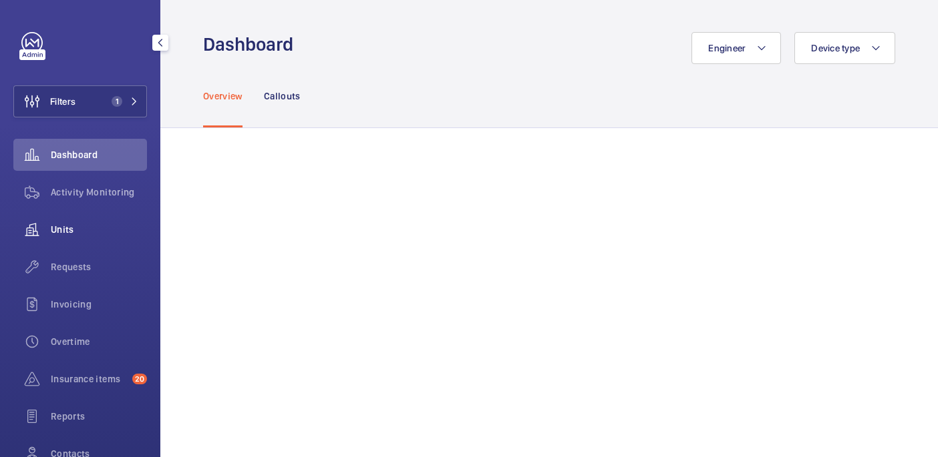
click at [67, 231] on span "Units" at bounding box center [99, 229] width 96 height 13
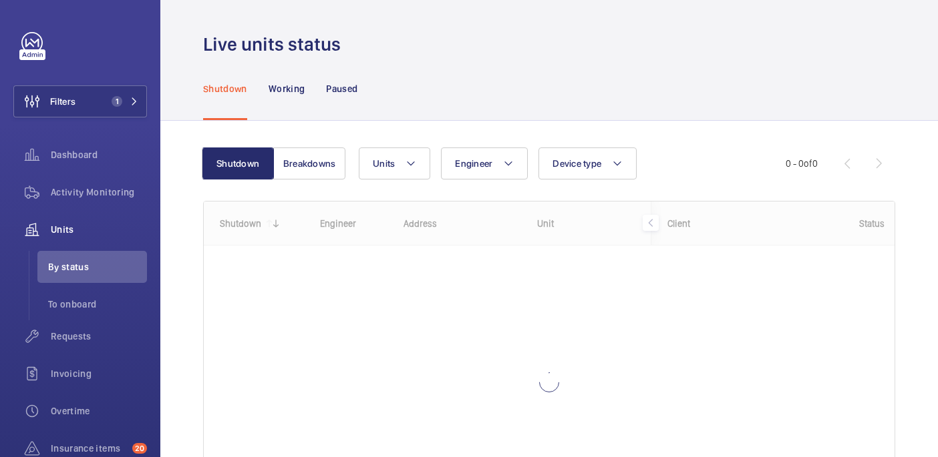
scroll to position [127, 0]
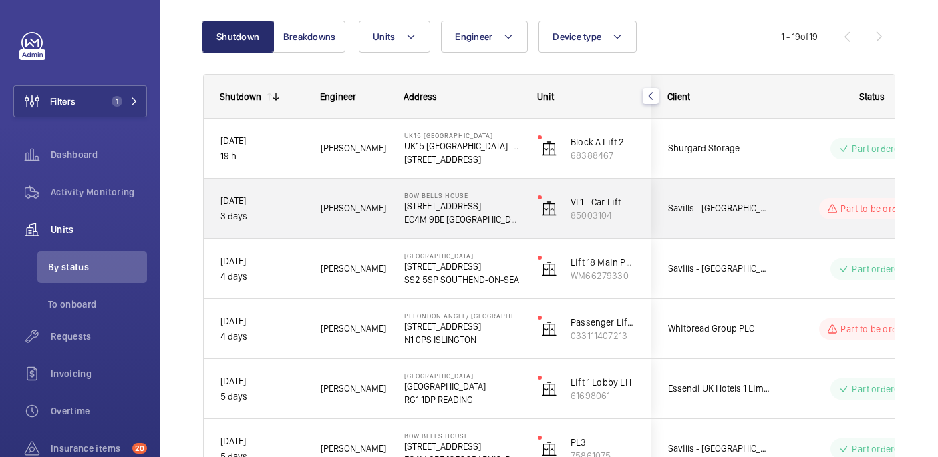
click at [814, 199] on wm-front-pills-cell "Part to be ordered" at bounding box center [871, 208] width 166 height 21
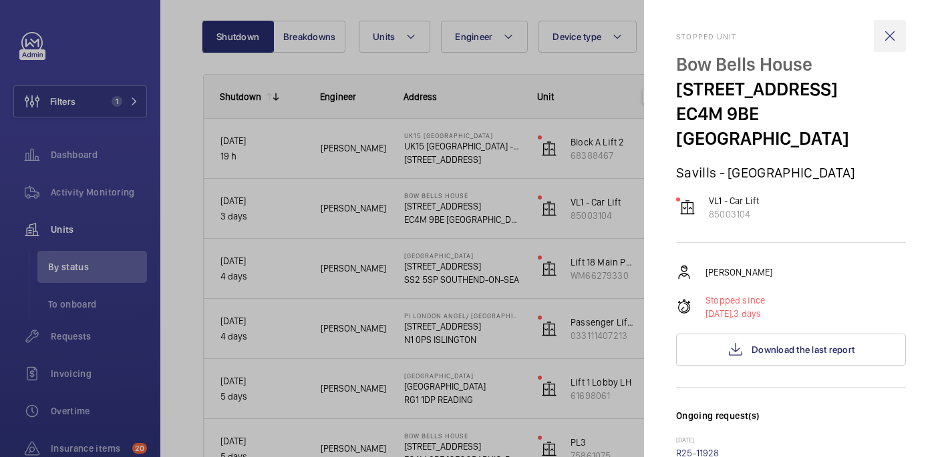
click at [887, 39] on wm-front-icon-button at bounding box center [890, 36] width 32 height 32
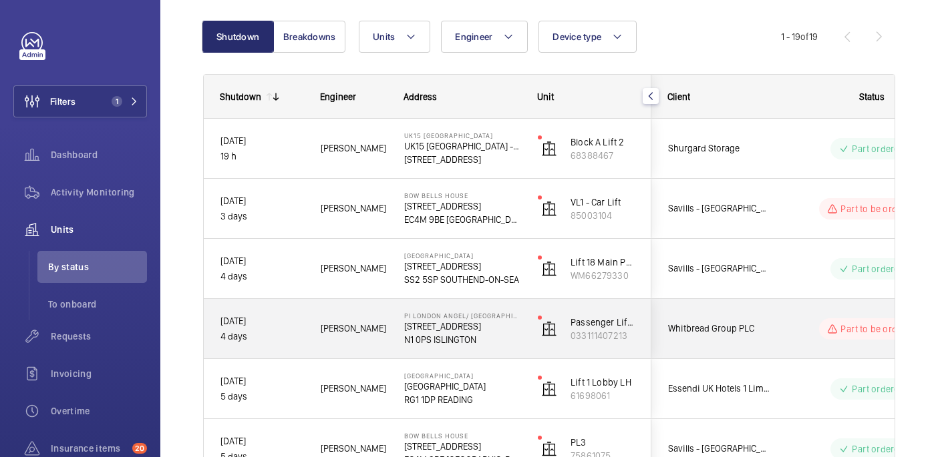
click at [809, 329] on wm-front-pills-cell "Part to be ordered" at bounding box center [871, 329] width 166 height 21
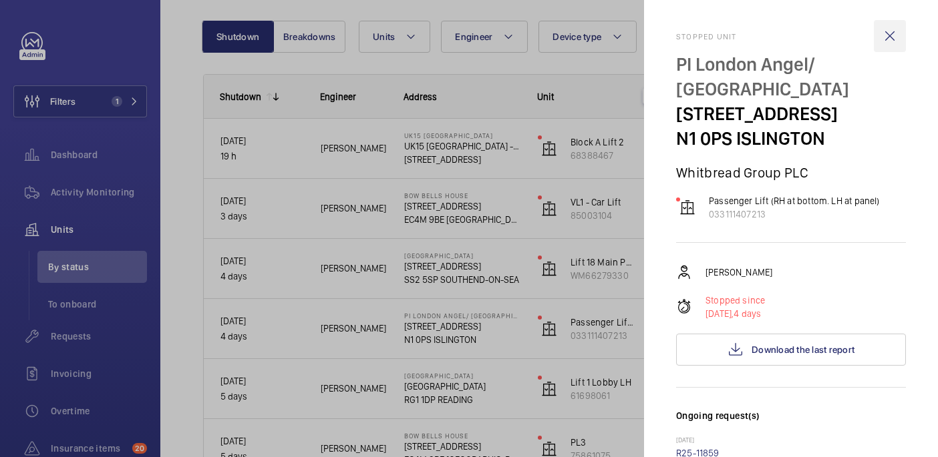
click at [890, 38] on wm-front-icon-button at bounding box center [890, 36] width 32 height 32
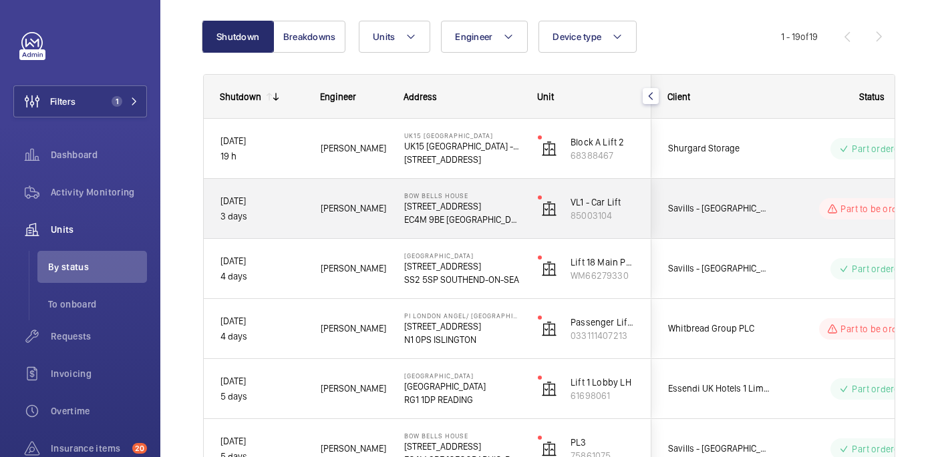
click at [768, 221] on div "Savills - [GEOGRAPHIC_DATA]" at bounding box center [711, 209] width 119 height 42
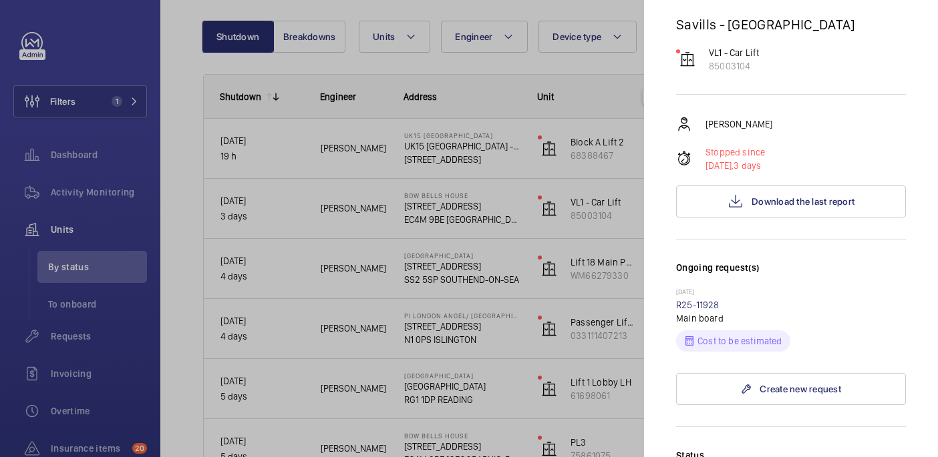
scroll to position [152, 0]
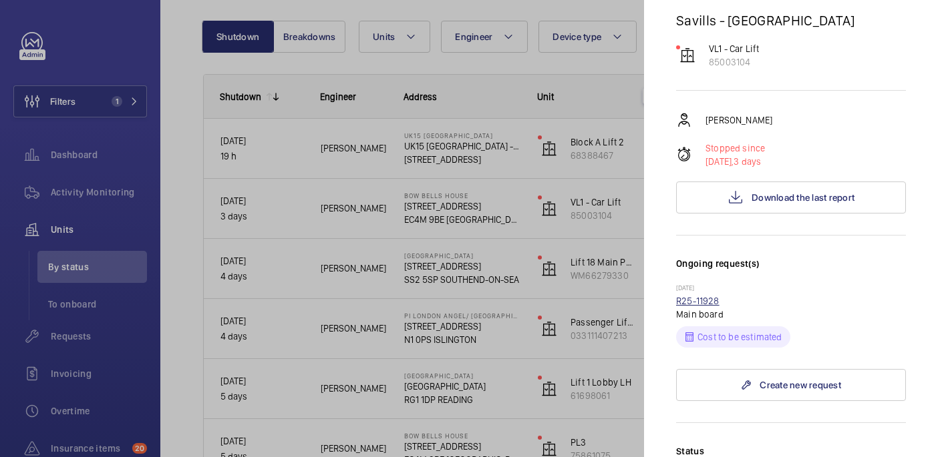
click at [697, 296] on link "R25-11928" at bounding box center [697, 301] width 43 height 11
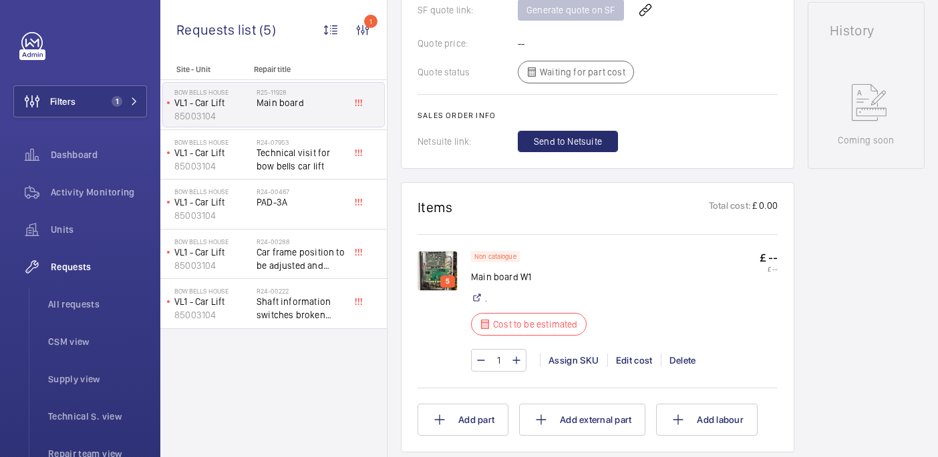
scroll to position [615, 0]
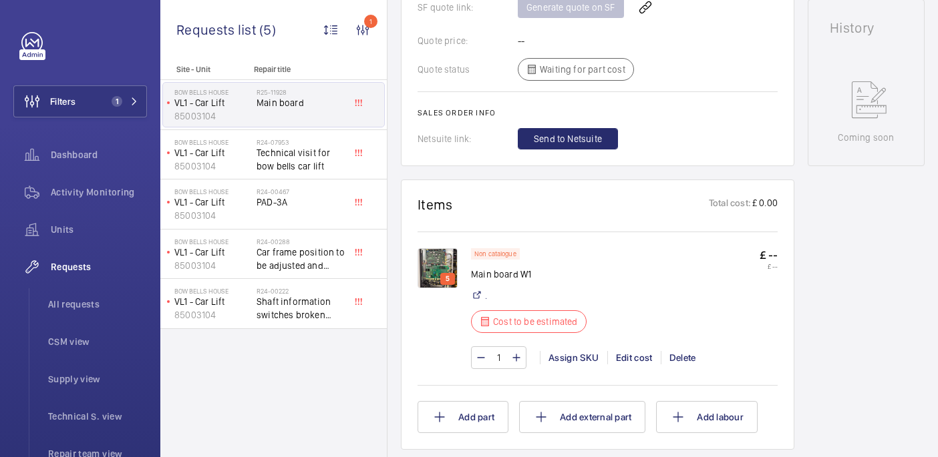
click at [421, 265] on img at bounding box center [437, 268] width 40 height 40
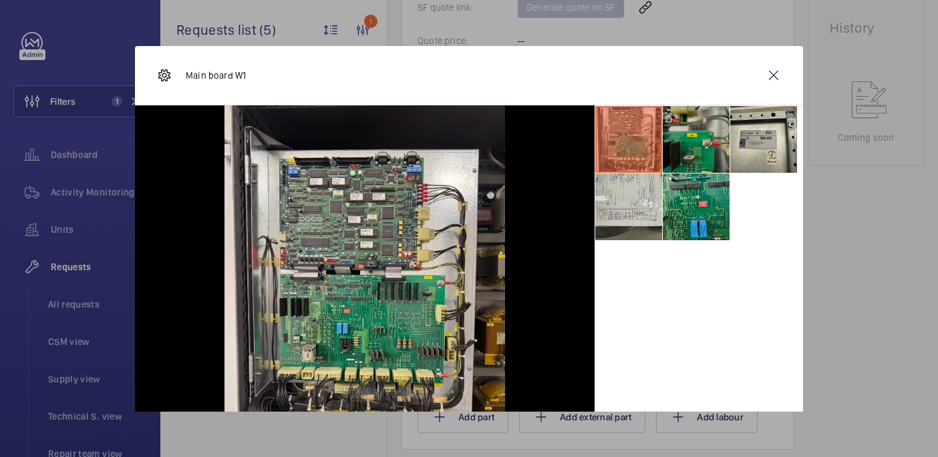
click at [678, 149] on li at bounding box center [696, 139] width 67 height 67
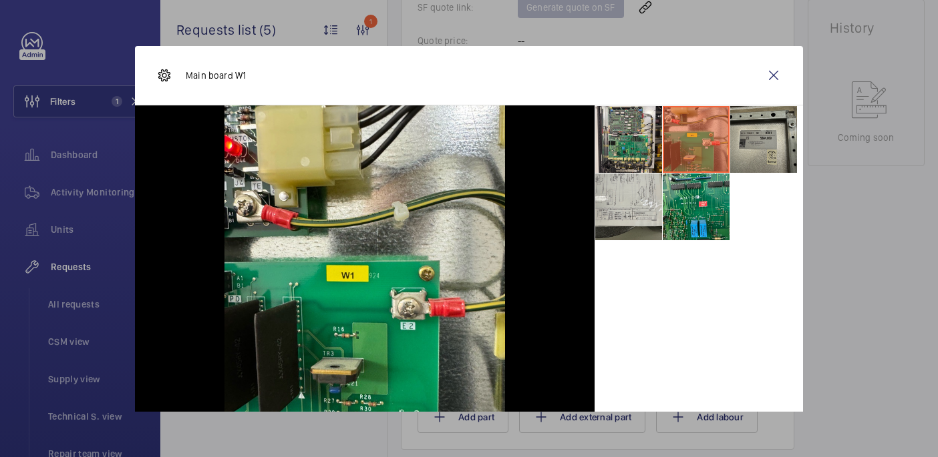
click at [781, 149] on li at bounding box center [763, 139] width 67 height 67
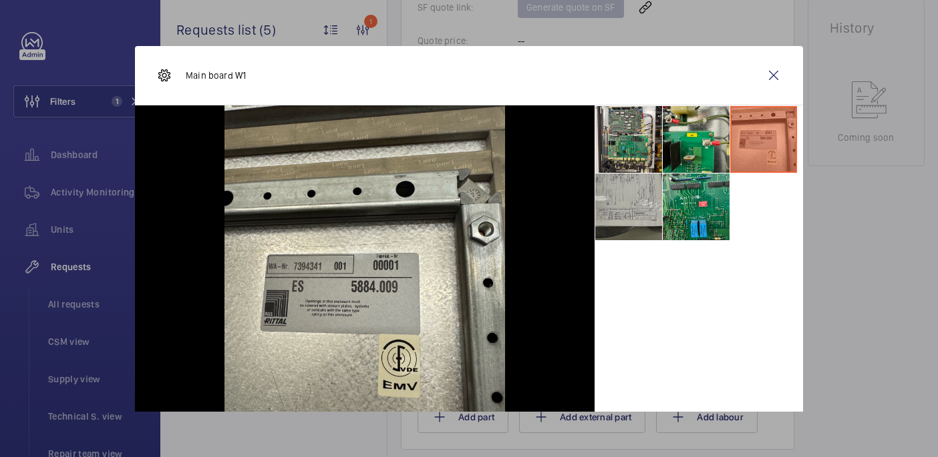
click at [657, 203] on li at bounding box center [628, 207] width 67 height 67
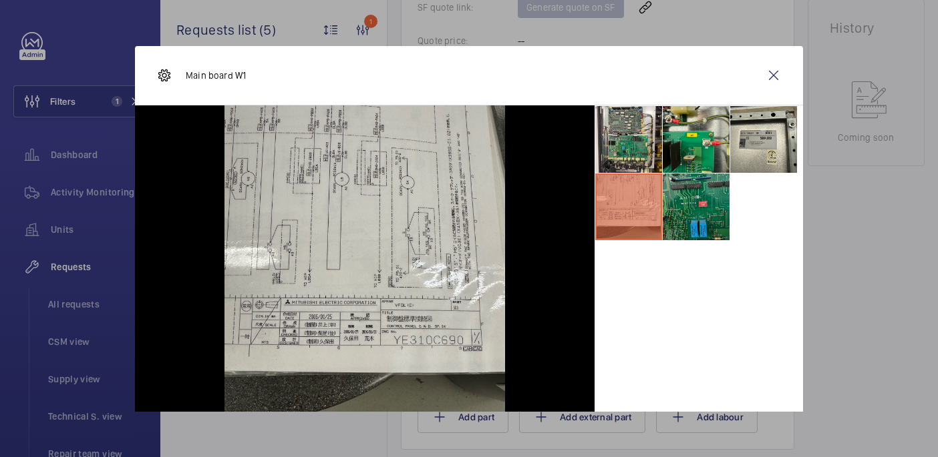
click at [699, 207] on li at bounding box center [696, 207] width 67 height 67
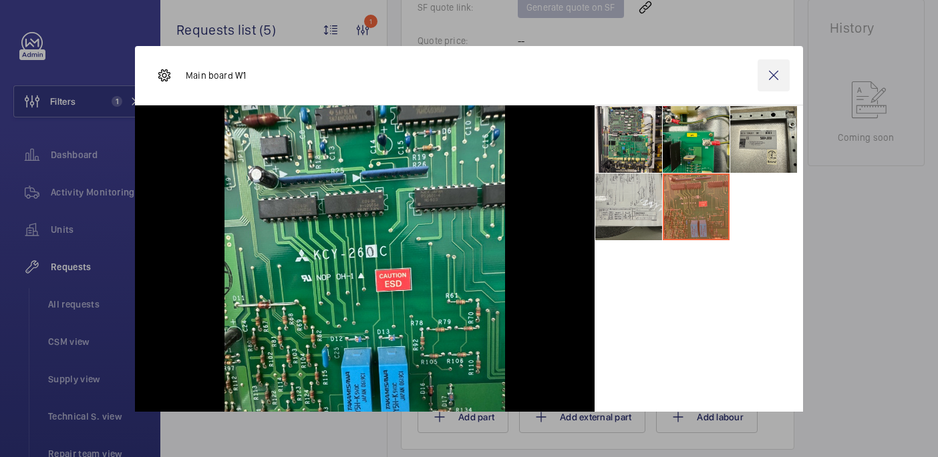
click at [762, 77] on wm-front-icon-button at bounding box center [773, 75] width 32 height 32
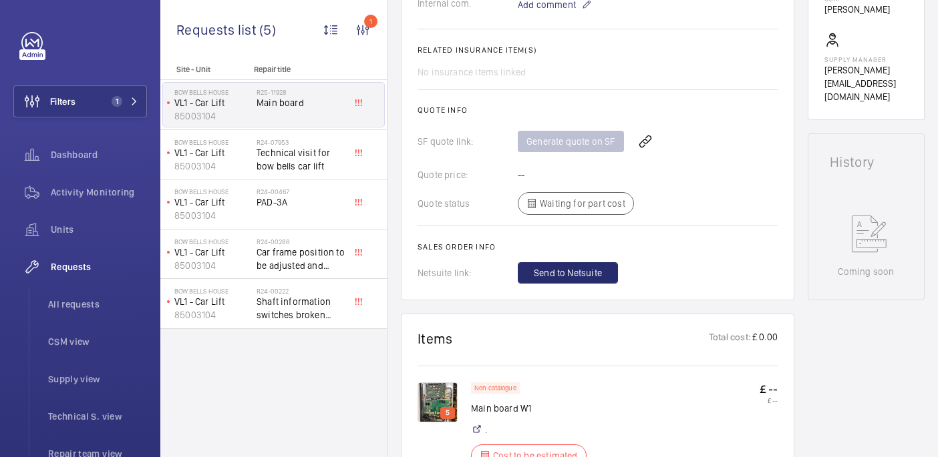
scroll to position [222, 0]
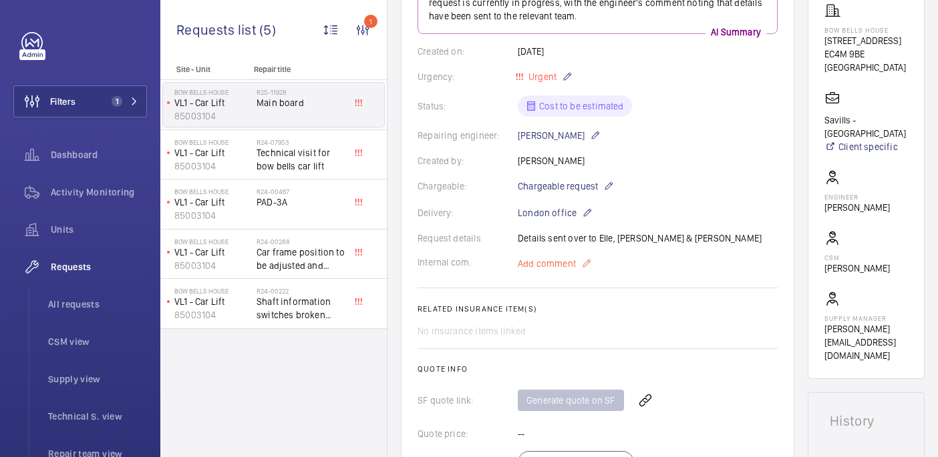
click at [561, 264] on span "Add comment" at bounding box center [547, 263] width 58 height 13
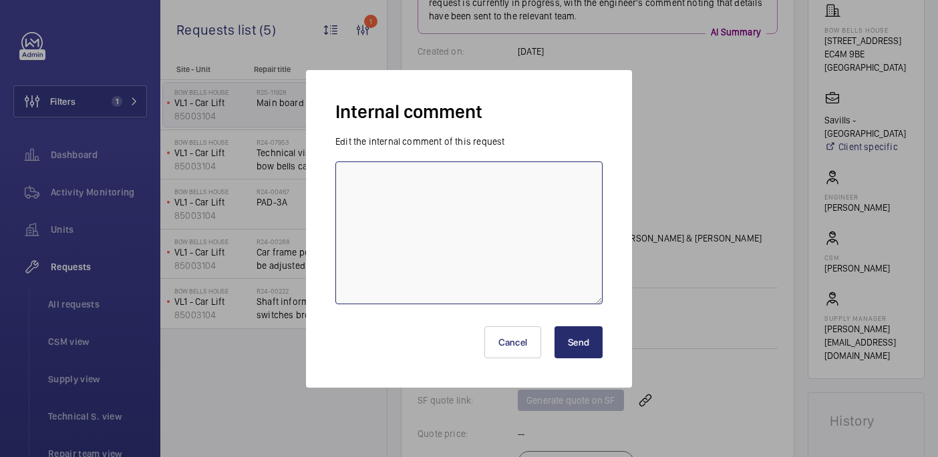
click at [561, 264] on textarea at bounding box center [468, 233] width 267 height 143
type textarea "sent to supplier - 09/09"
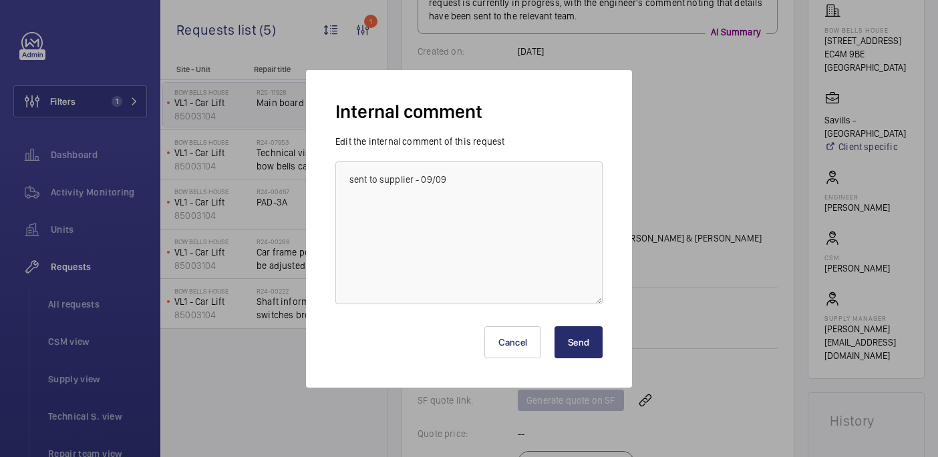
click at [576, 347] on button "Send" at bounding box center [578, 343] width 48 height 32
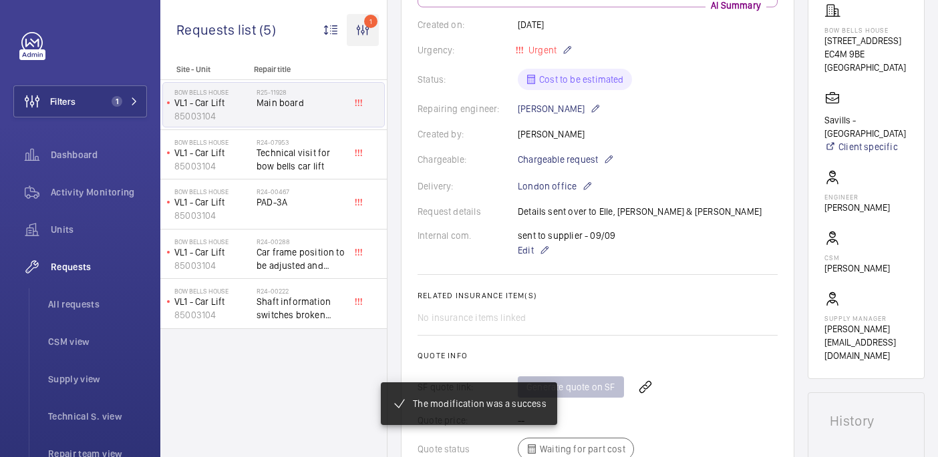
scroll to position [235, 0]
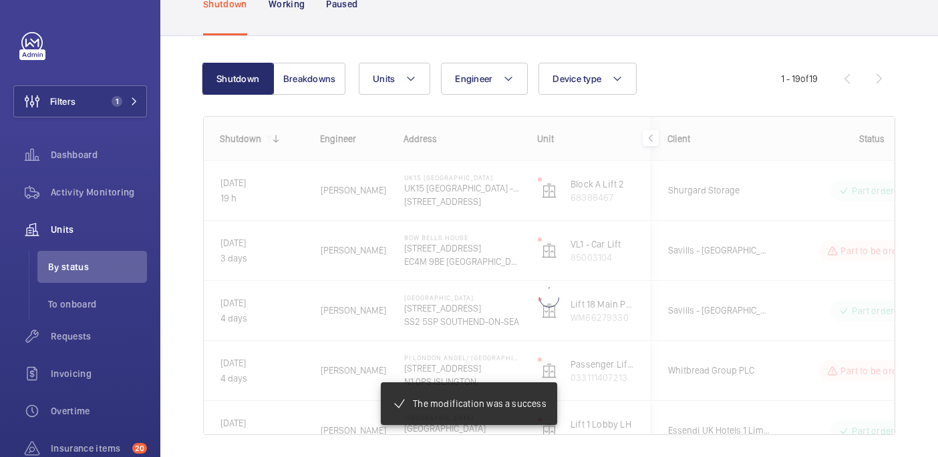
scroll to position [89, 0]
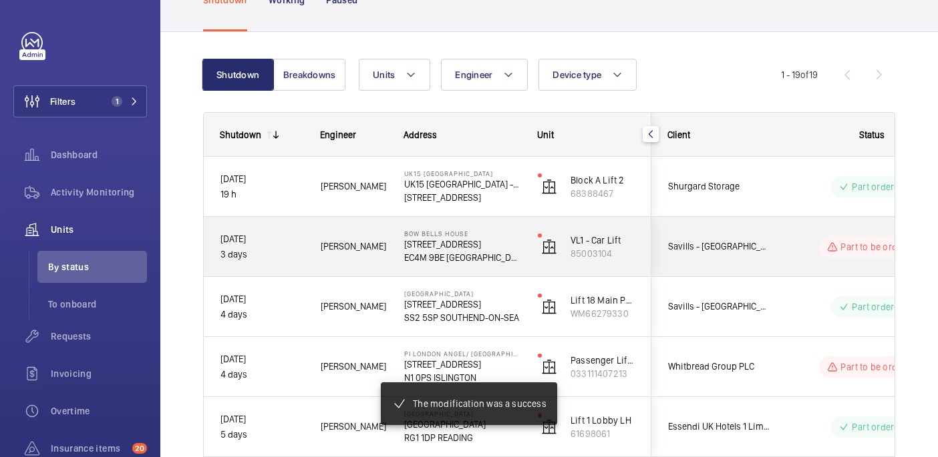
click at [791, 252] on wm-front-pills-cell "Part to be ordered" at bounding box center [871, 246] width 166 height 21
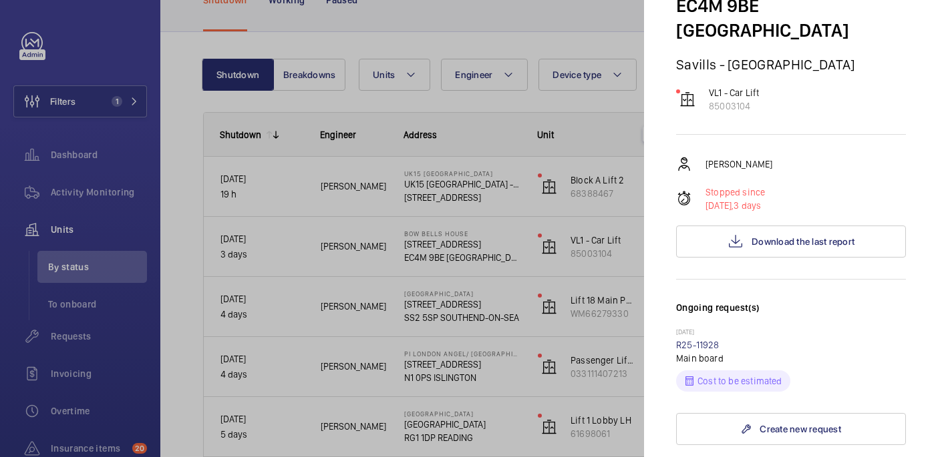
scroll to position [0, 0]
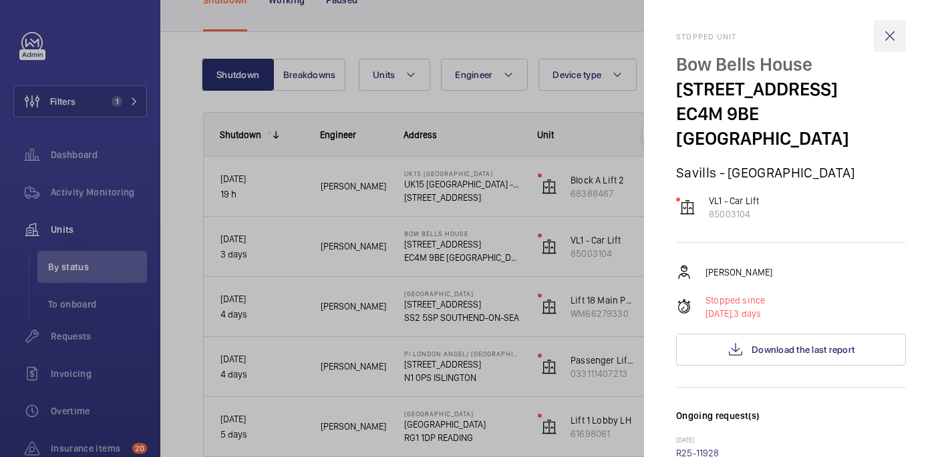
click at [896, 34] on wm-front-icon-button at bounding box center [890, 36] width 32 height 32
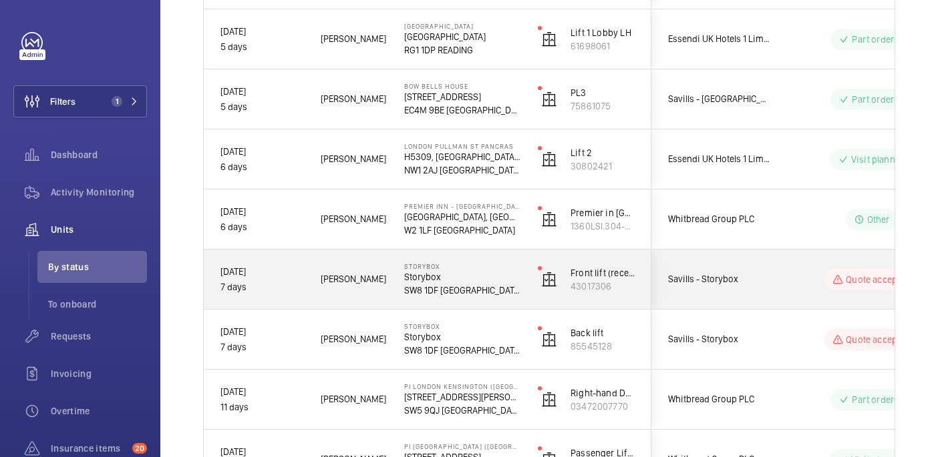
scroll to position [141, 0]
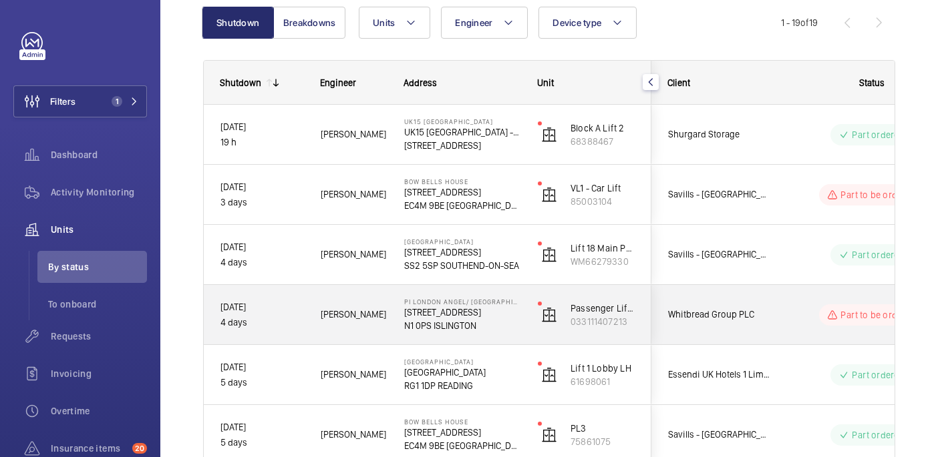
click at [798, 307] on wm-front-pills-cell "Part to be ordered" at bounding box center [871, 315] width 166 height 21
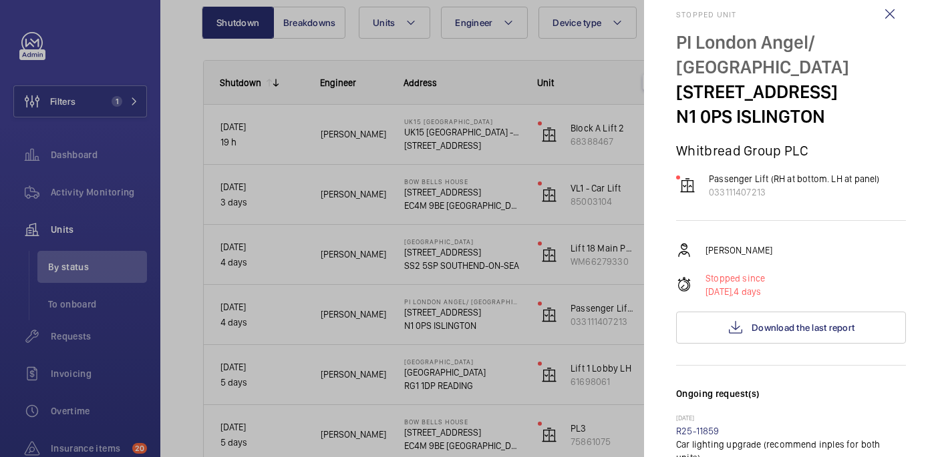
scroll to position [0, 0]
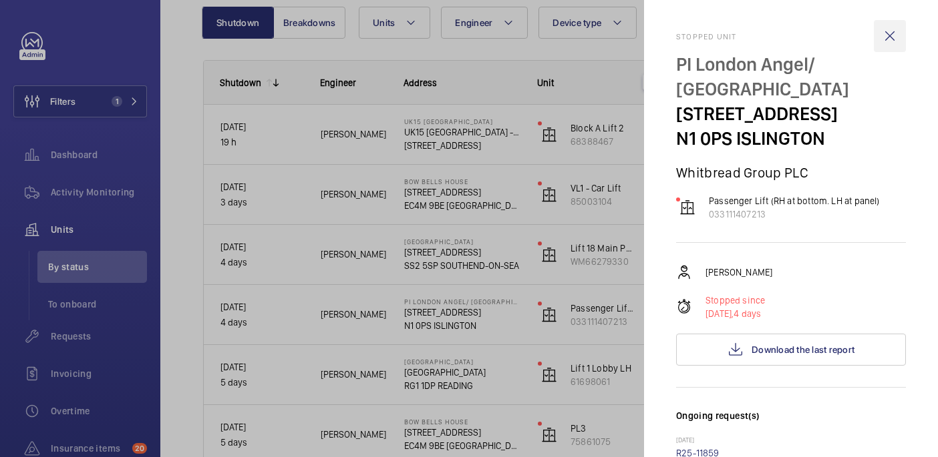
click at [891, 33] on wm-front-icon-button at bounding box center [890, 36] width 32 height 32
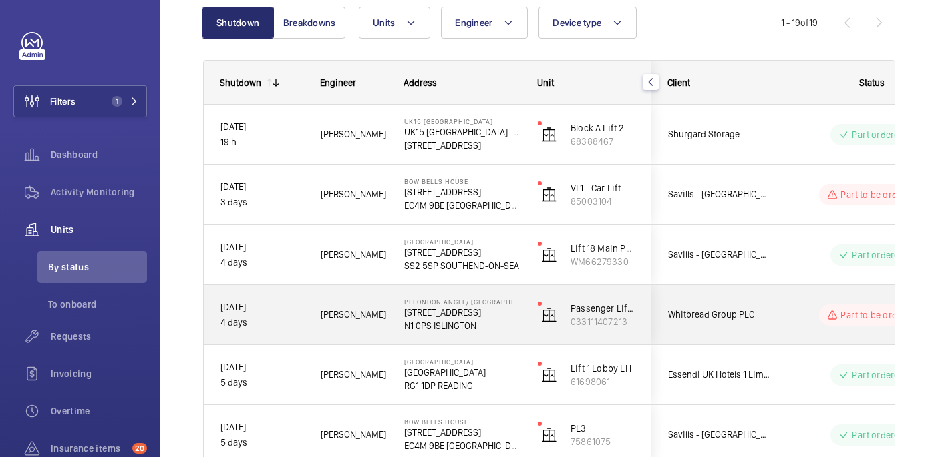
click at [771, 321] on div "Part to be ordered" at bounding box center [863, 314] width 184 height 59
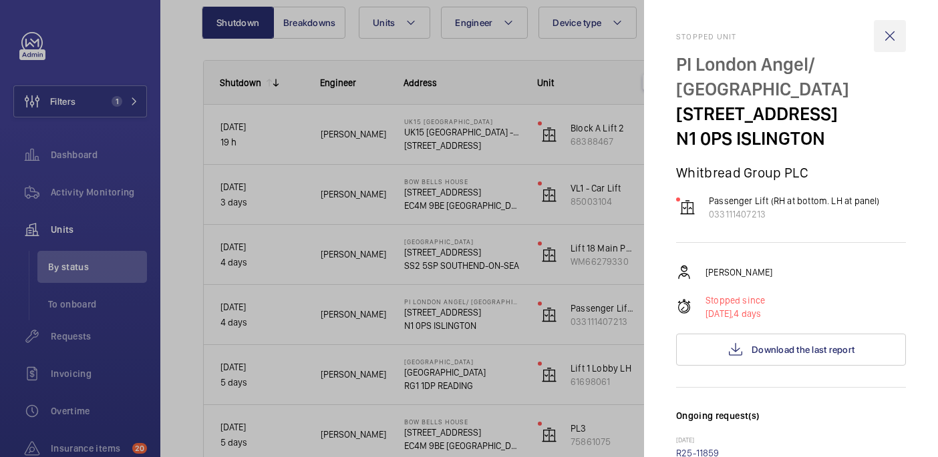
click at [888, 45] on wm-front-icon-button at bounding box center [890, 36] width 32 height 32
